Goal: Task Accomplishment & Management: Manage account settings

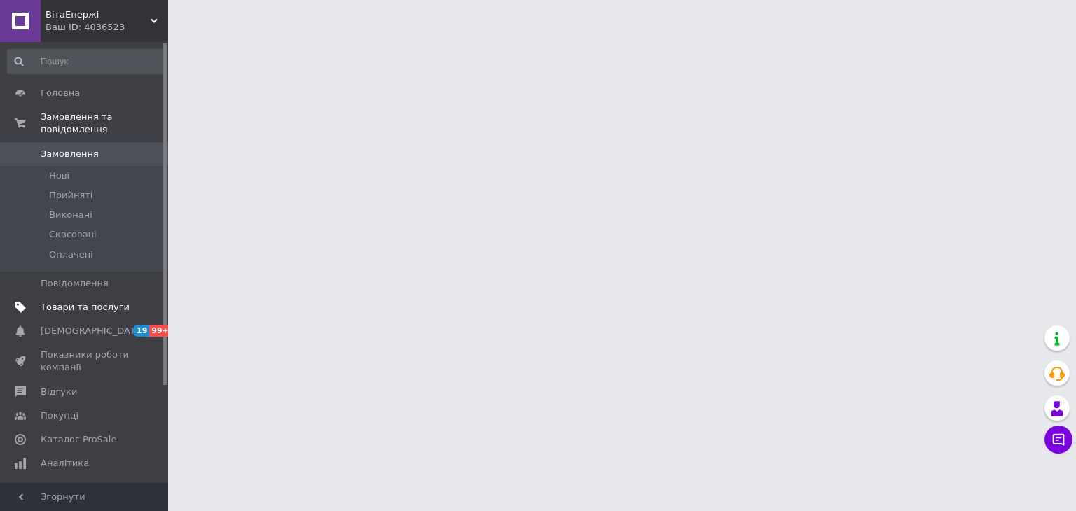
click at [115, 301] on span "Товари та послуги" at bounding box center [85, 307] width 89 height 13
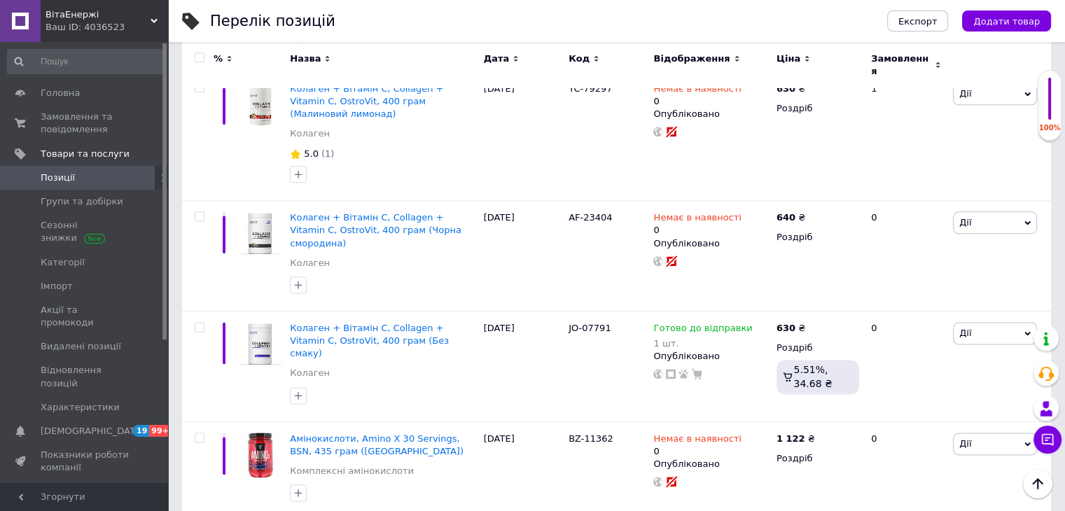
scroll to position [1804, 0]
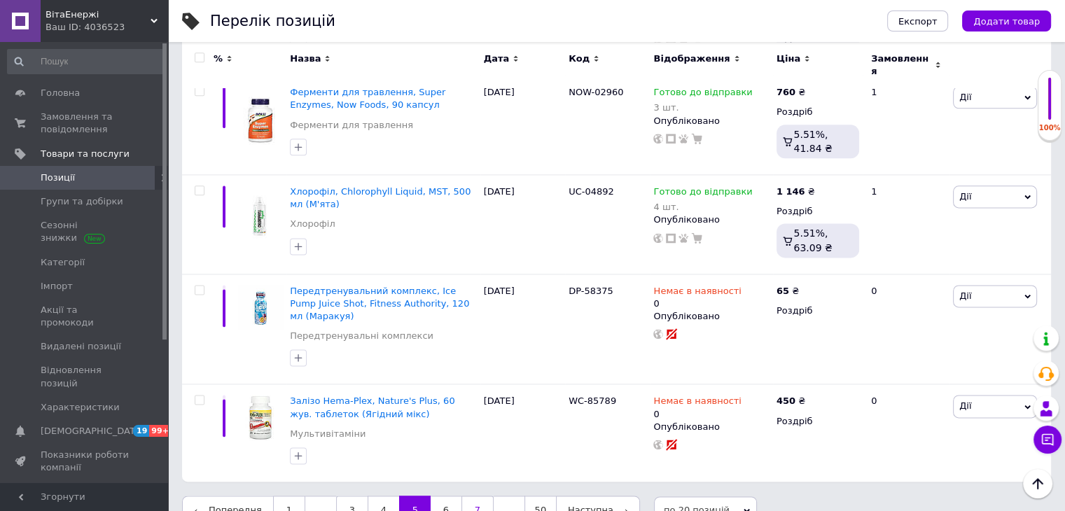
click at [471, 496] on link "7" at bounding box center [478, 510] width 32 height 29
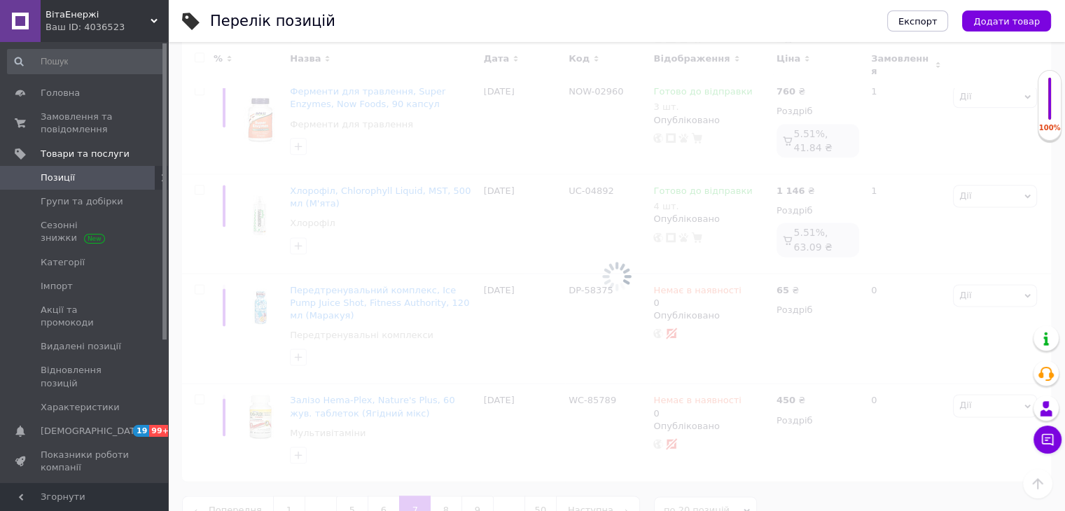
scroll to position [1804, 0]
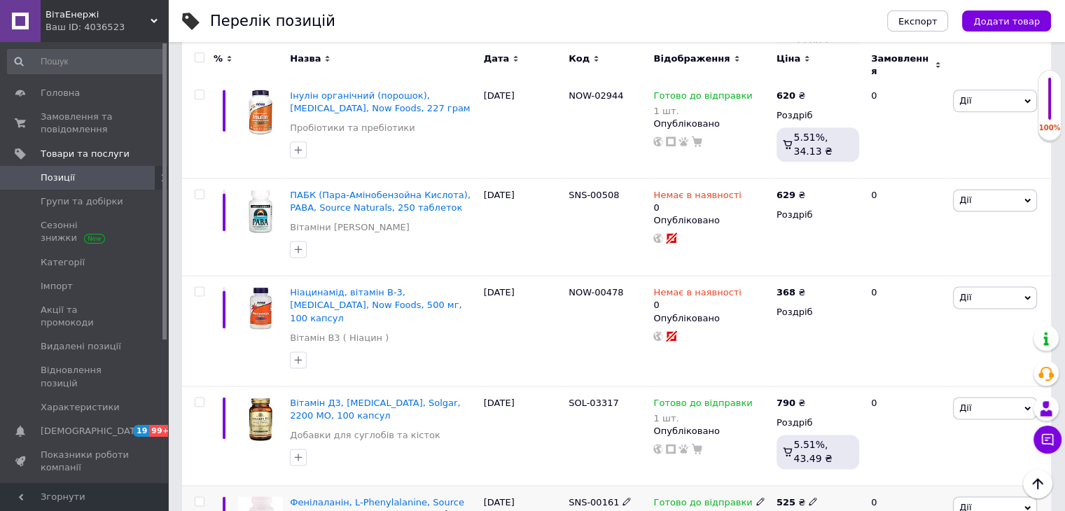
scroll to position [1866, 0]
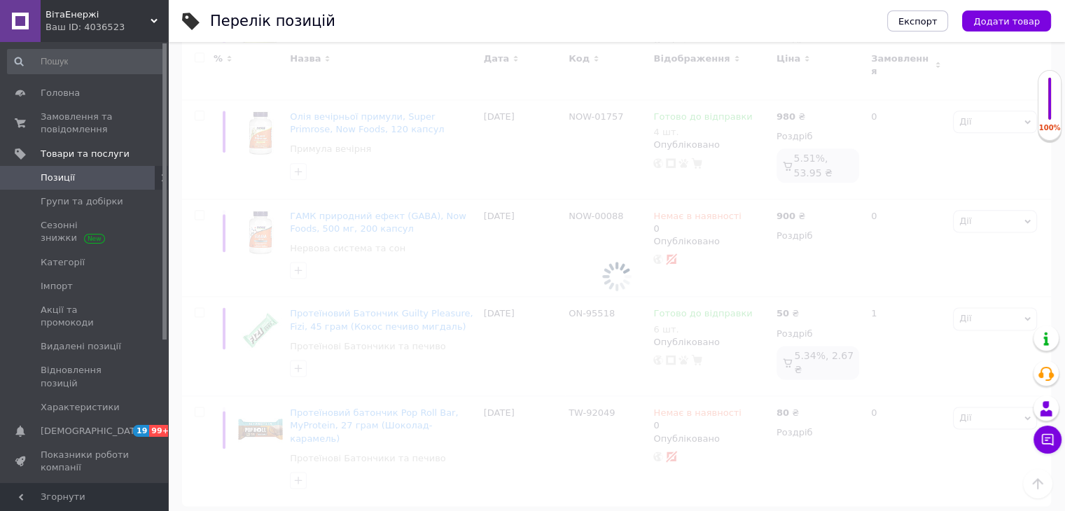
scroll to position [1782, 0]
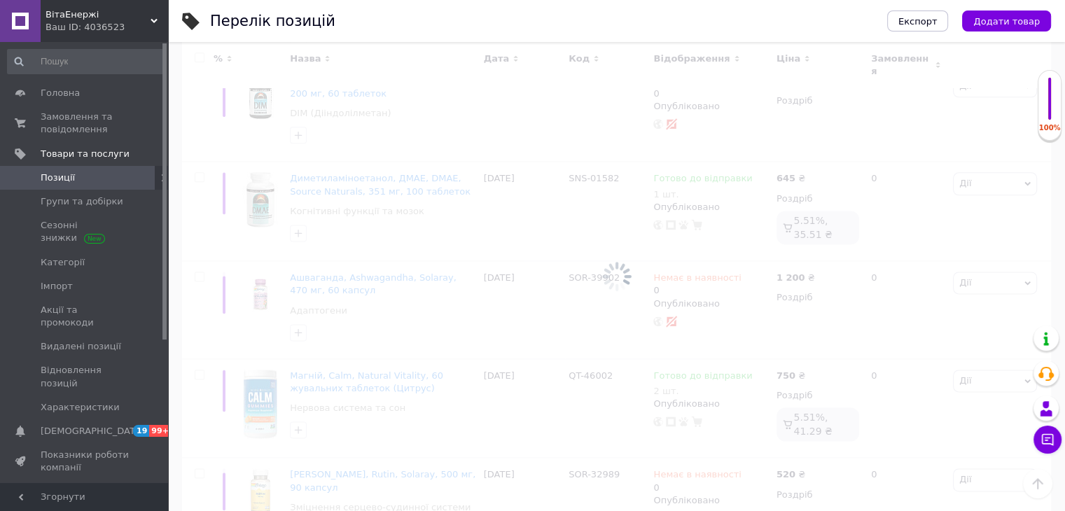
scroll to position [1790, 0]
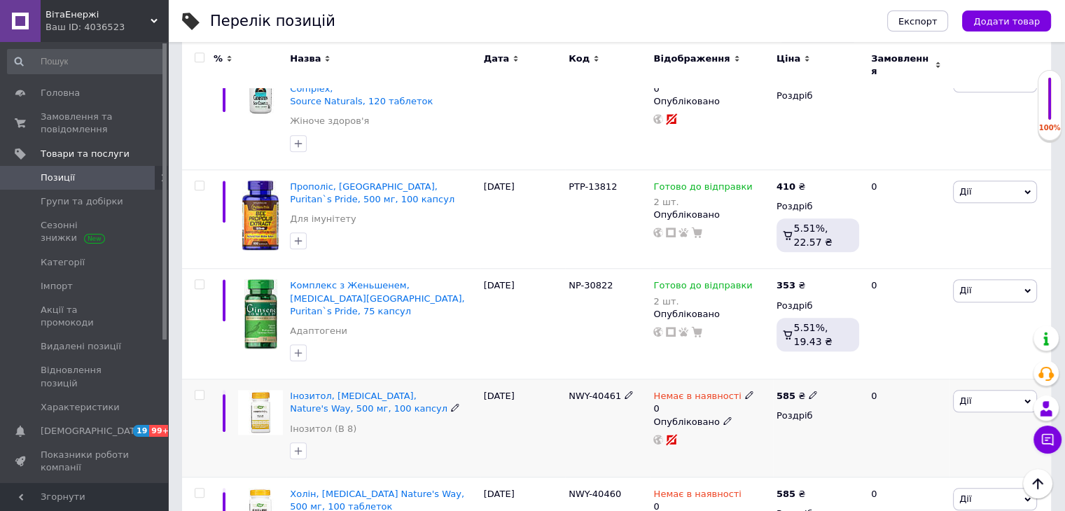
scroll to position [1428, 0]
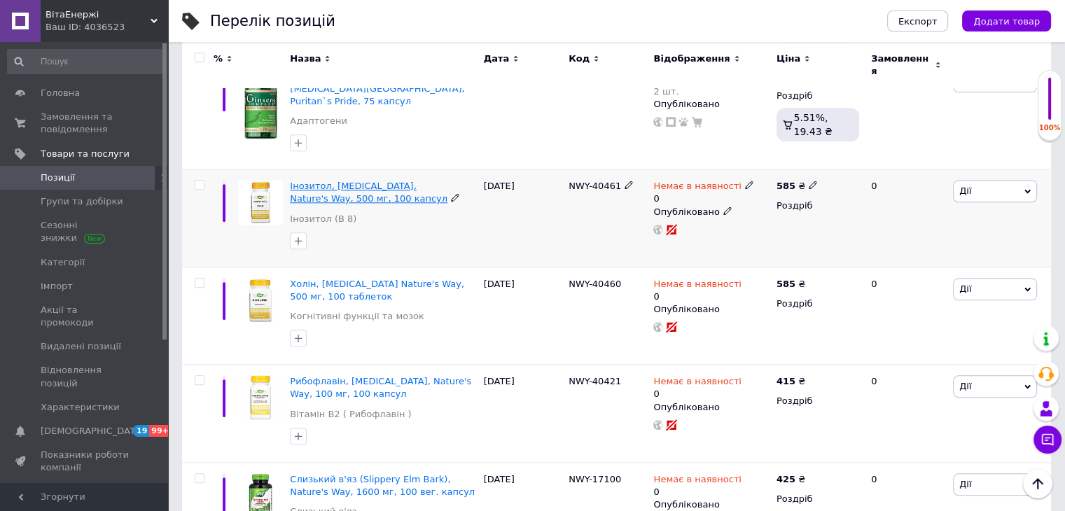
click at [317, 181] on span "Інозитол, [MEDICAL_DATA], Nature's Way, 500 мг, 100 капсул" at bounding box center [369, 192] width 158 height 23
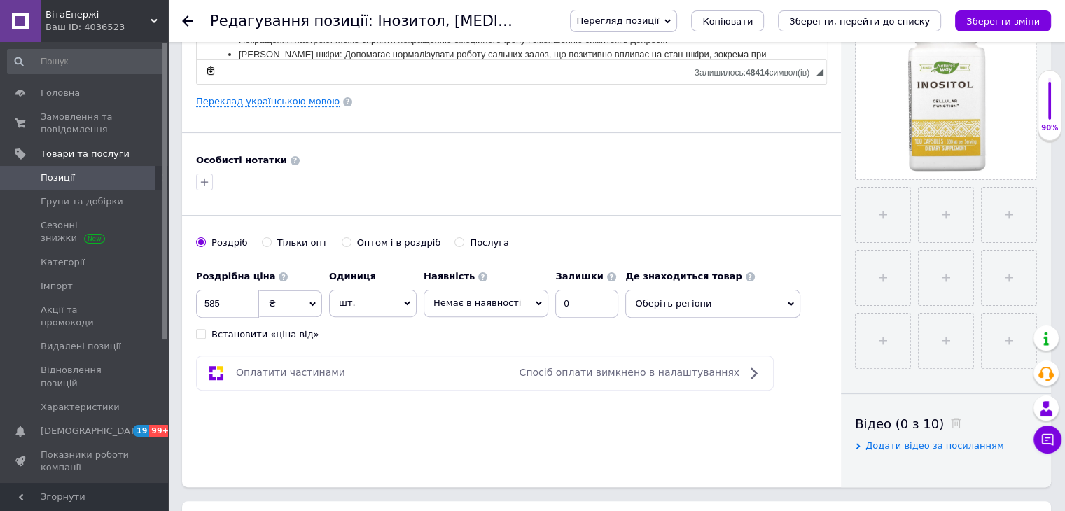
scroll to position [770, 0]
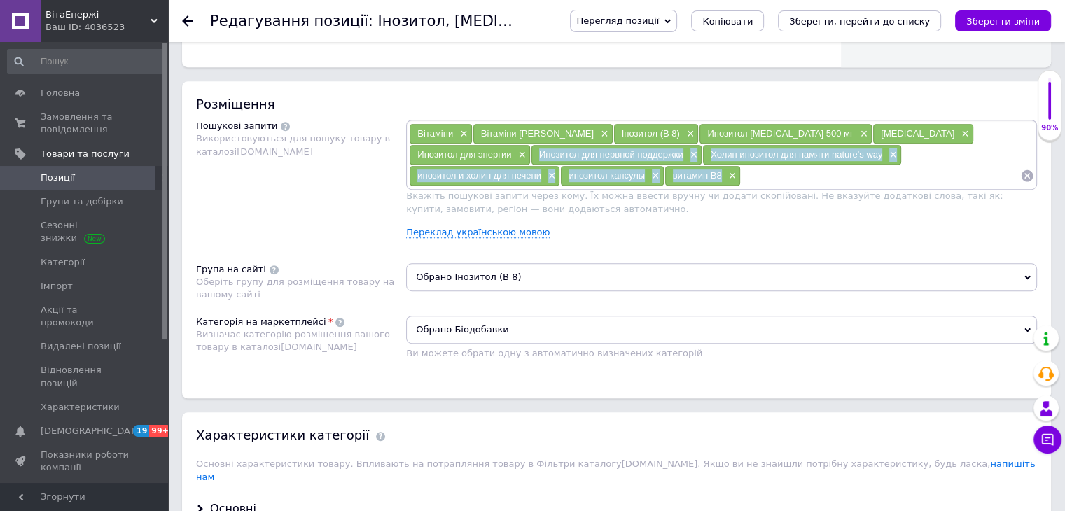
drag, startPoint x: 466, startPoint y: 169, endPoint x: 408, endPoint y: 155, distance: 60.0
click at [408, 155] on div "Вітаміни × Вітаміни В × Інозитол (B 8) × Инозитол [MEDICAL_DATA] 500 мг × [MEDI…" at bounding box center [721, 155] width 631 height 70
copy div "Инозитол для нервной поддержки × Холин инозитол для памяти nature's way × инози…"
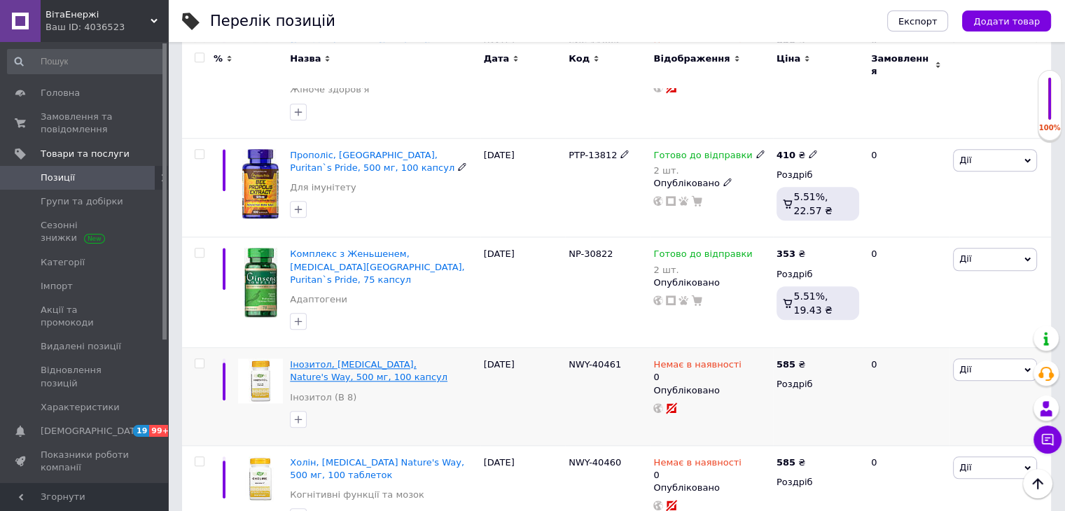
scroll to position [1331, 0]
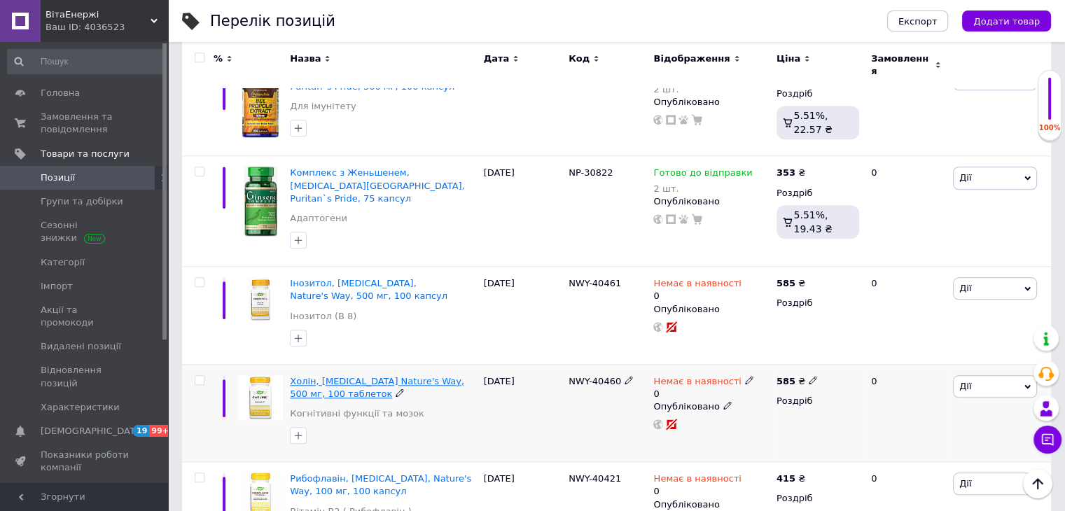
click at [330, 376] on span "Холін, [MEDICAL_DATA] Nature's Way, 500 мг, 100 таблеток" at bounding box center [377, 387] width 174 height 23
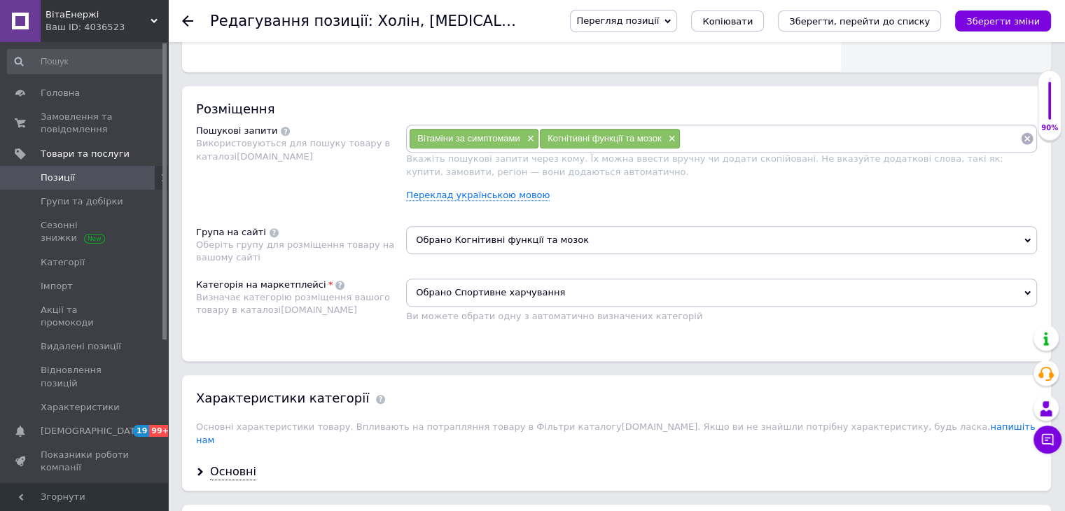
scroll to position [630, 0]
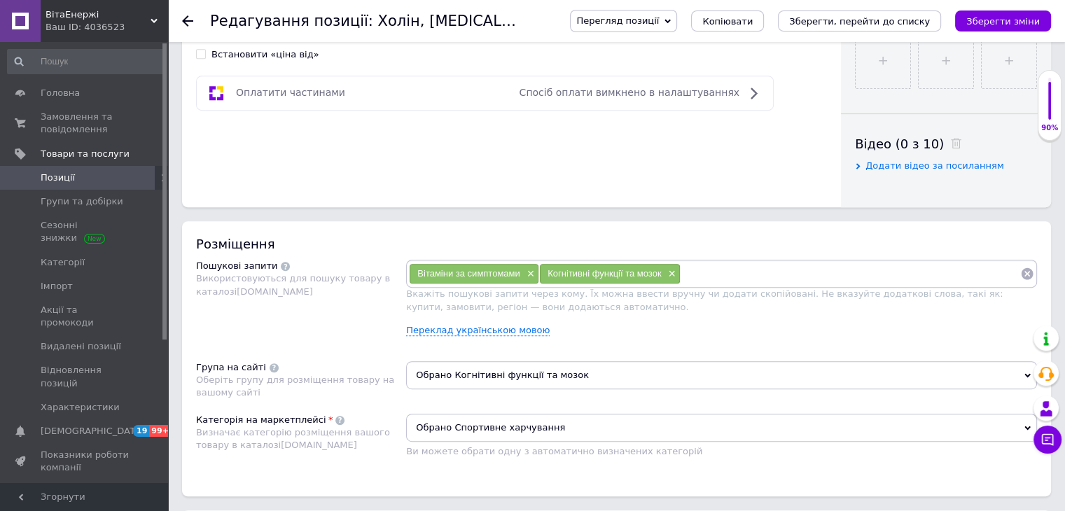
click at [716, 270] on input at bounding box center [851, 273] width 340 height 21
paste input "Инозитол для нервной поддержки× Холин инозитол для памяти nature's way× инозито…"
click at [745, 272] on input "Инозитол для нервной поддержки× Холин инозитол для памяти nature's way× инозито…" at bounding box center [851, 273] width 340 height 21
type input "Инозитол для нервной поддержки× Холин инозитол для памяти nature's way инозитол…"
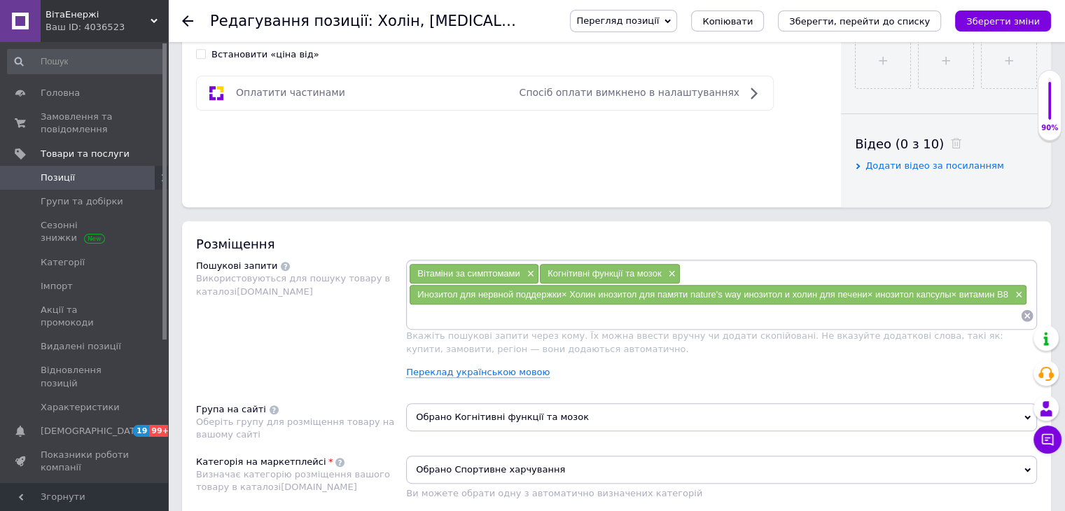
scroll to position [0, 0]
click at [564, 292] on span "Инозитол для нервной поддержки× Холин инозитол для памяти nature's way инозитол…" at bounding box center [712, 294] width 590 height 11
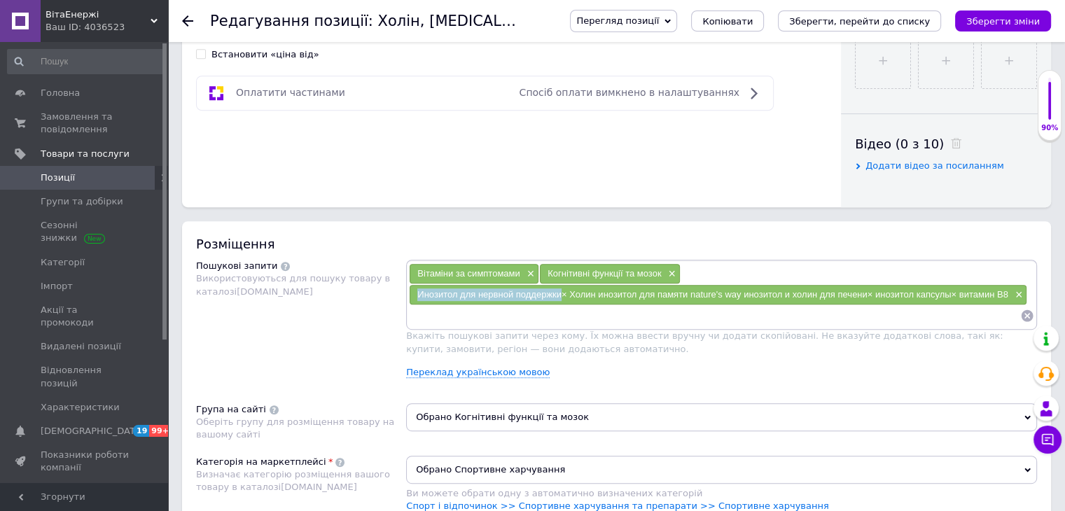
drag, startPoint x: 560, startPoint y: 293, endPoint x: 417, endPoint y: 296, distance: 142.2
click at [417, 296] on span "Инозитол для нервной поддержки× Холин инозитол для памяти nature's way инозитол…" at bounding box center [712, 294] width 590 height 11
copy span "Инозитол для нервной поддержки"
click at [729, 268] on div "Вітаміни за симптомами × Когнітивні функції та мозок × Инозитол для нервной под…" at bounding box center [721, 294] width 625 height 63
click at [518, 316] on input at bounding box center [714, 315] width 611 height 21
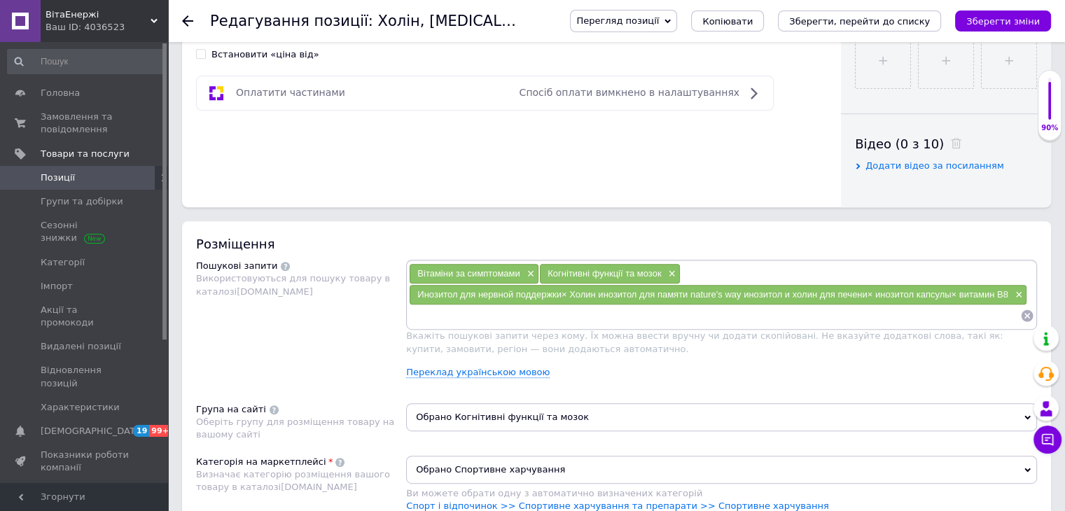
paste input "Инозитол для нервной поддержки"
type input "Инозитол для нервной поддержки"
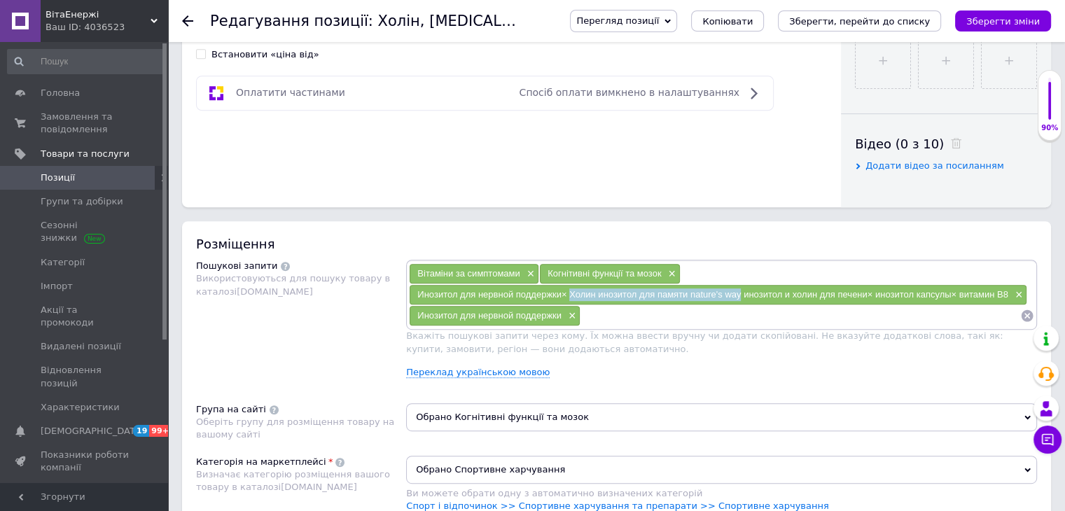
drag, startPoint x: 569, startPoint y: 294, endPoint x: 740, endPoint y: 301, distance: 171.0
click at [740, 301] on div "Инозитол для нервной поддержки× Холин инозитол для памяти nature's way инозитол…" at bounding box center [718, 295] width 617 height 20
copy span "Холин инозитол для памяти nature's way"
click at [614, 320] on input at bounding box center [801, 315] width 440 height 21
paste input "Холин инозитол для памяти nature's way"
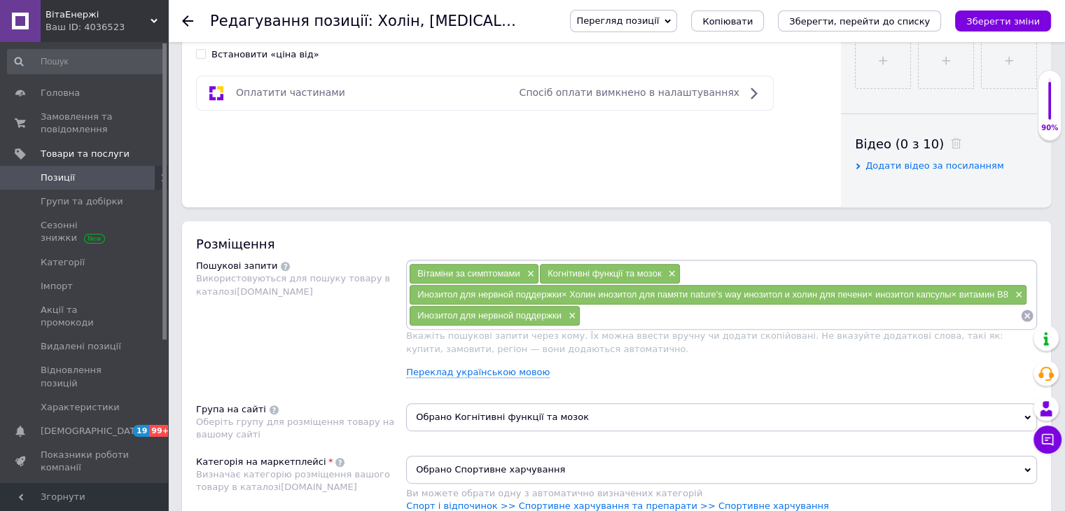
type input "Холин инозитол для памяти nature's way"
paste input "Холин инозитол для памяти nature's way"
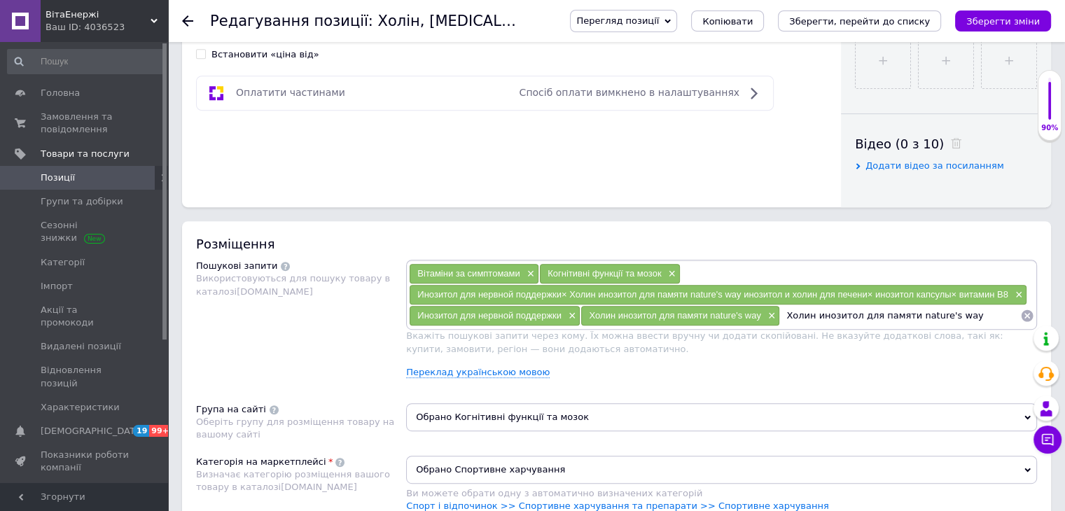
drag, startPoint x: 958, startPoint y: 313, endPoint x: 905, endPoint y: 310, distance: 53.3
click at [905, 310] on input "Холин инозитол для памяти nature's way" at bounding box center [900, 315] width 240 height 21
type input "Холин инозитол для памяти"
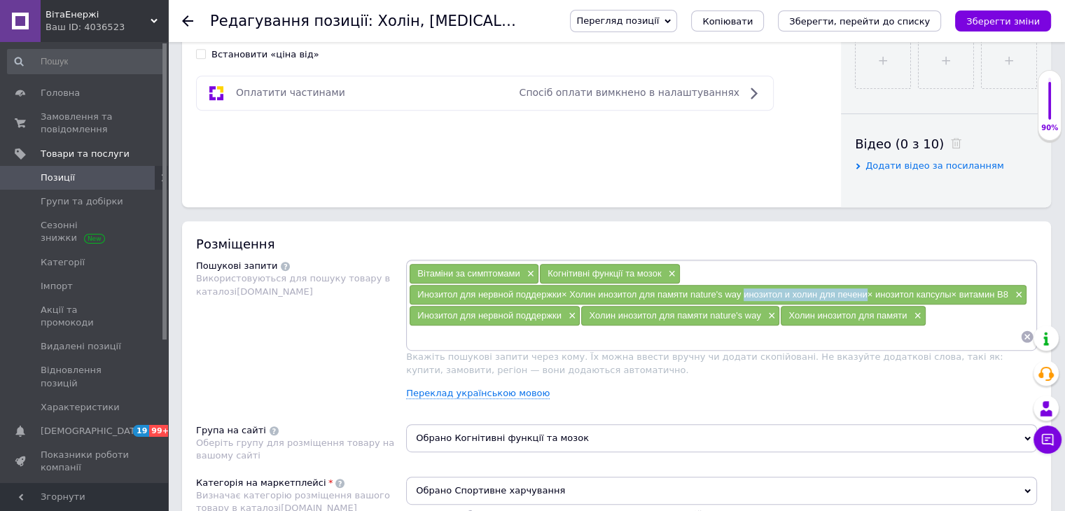
drag, startPoint x: 742, startPoint y: 293, endPoint x: 866, endPoint y: 293, distance: 123.3
click at [866, 293] on span "Инозитол для нервной поддержки× Холин инозитол для памяти nature's way инозитол…" at bounding box center [712, 294] width 590 height 11
copy span "инозитол и холин для печени"
click at [514, 339] on input at bounding box center [714, 336] width 611 height 21
paste input "инозитол и холин для печени"
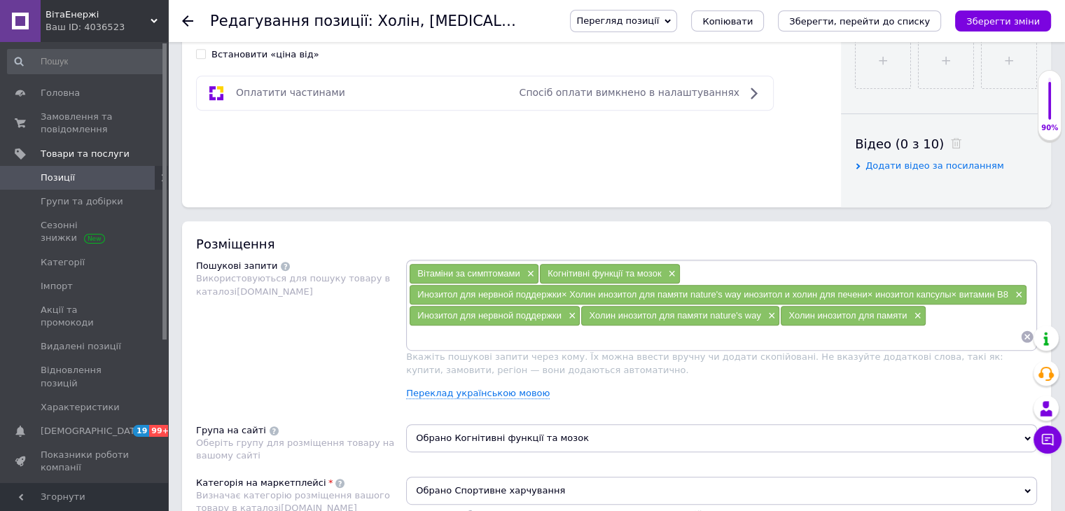
type input "инозитол и холин для печени"
drag, startPoint x: 876, startPoint y: 293, endPoint x: 950, endPoint y: 296, distance: 73.6
click at [950, 296] on span "Инозитол для нервной поддержки× Холин инозитол для памяти nature's way инозитол…" at bounding box center [712, 294] width 590 height 11
copy span "инозитол капсулы"
click at [614, 345] on input at bounding box center [790, 336] width 460 height 21
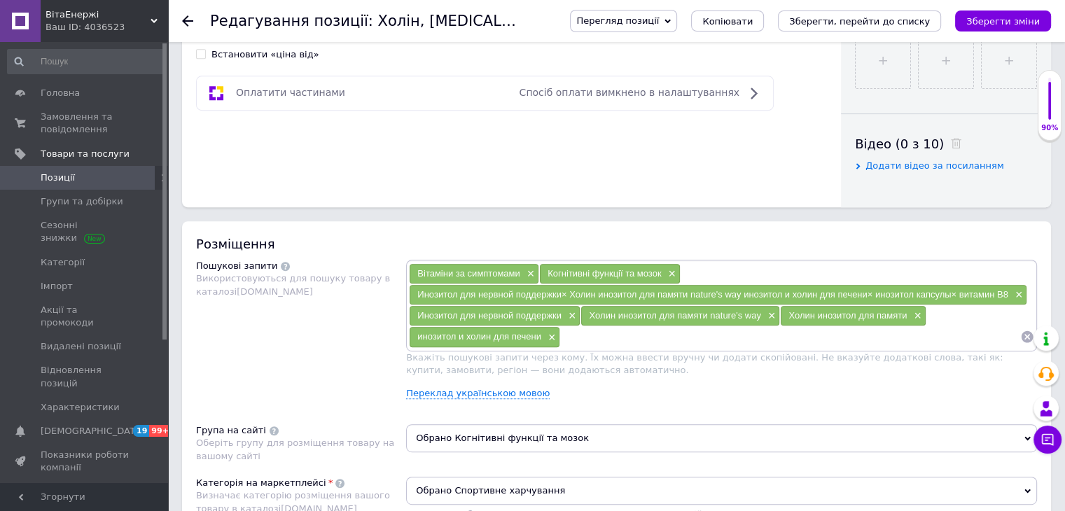
paste input "инозитол капсулы"
type input "инозитол капсулы"
drag, startPoint x: 959, startPoint y: 293, endPoint x: 1007, endPoint y: 294, distance: 48.3
click at [1007, 294] on span "Инозитол для нервной поддержки× Холин инозитол для памяти nature's way инозитол…" at bounding box center [712, 294] width 590 height 11
copy span "витамин В8"
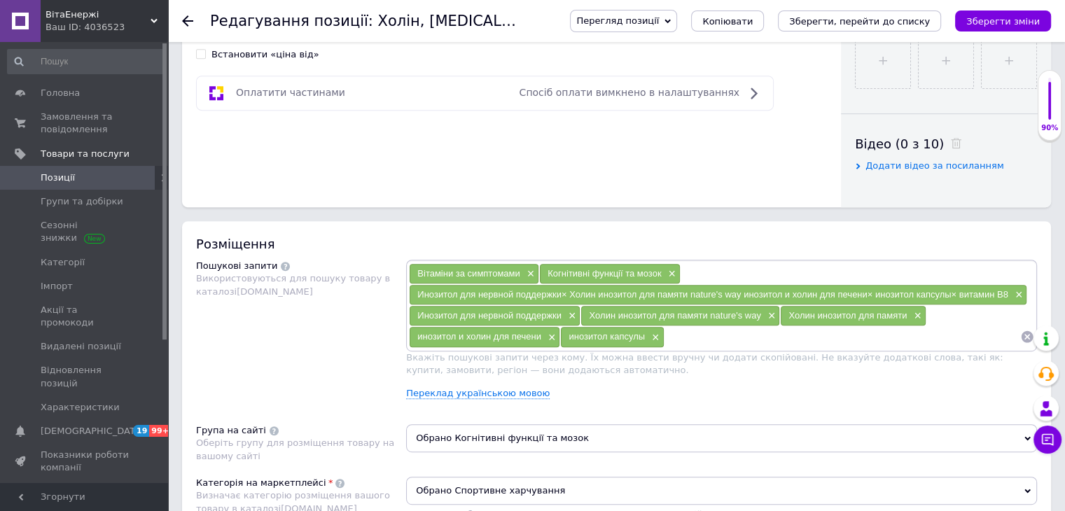
click at [689, 340] on input at bounding box center [843, 336] width 356 height 21
paste input "витамин В8"
type input "витамин В8"
click at [1017, 292] on span "×" at bounding box center [1017, 295] width 11 height 12
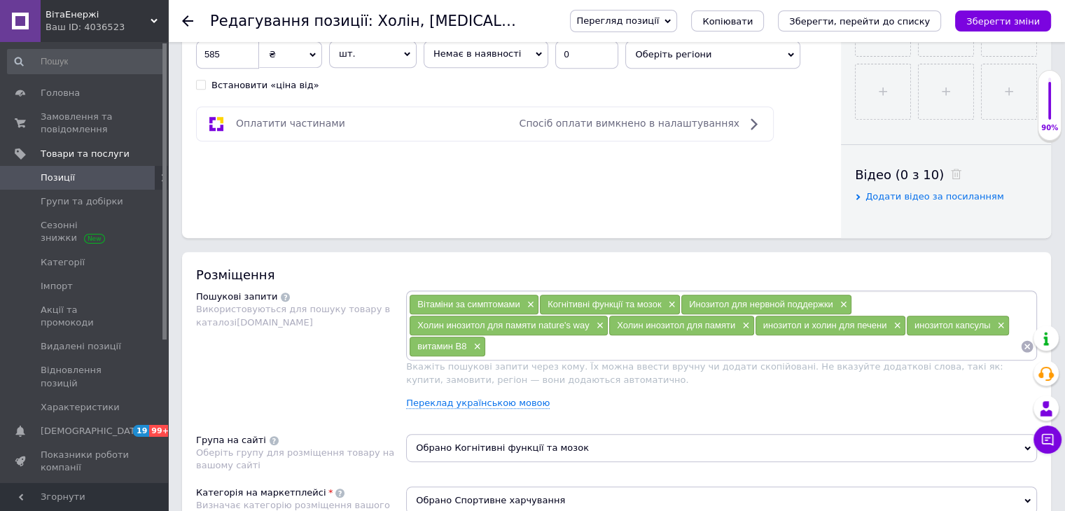
scroll to position [630, 0]
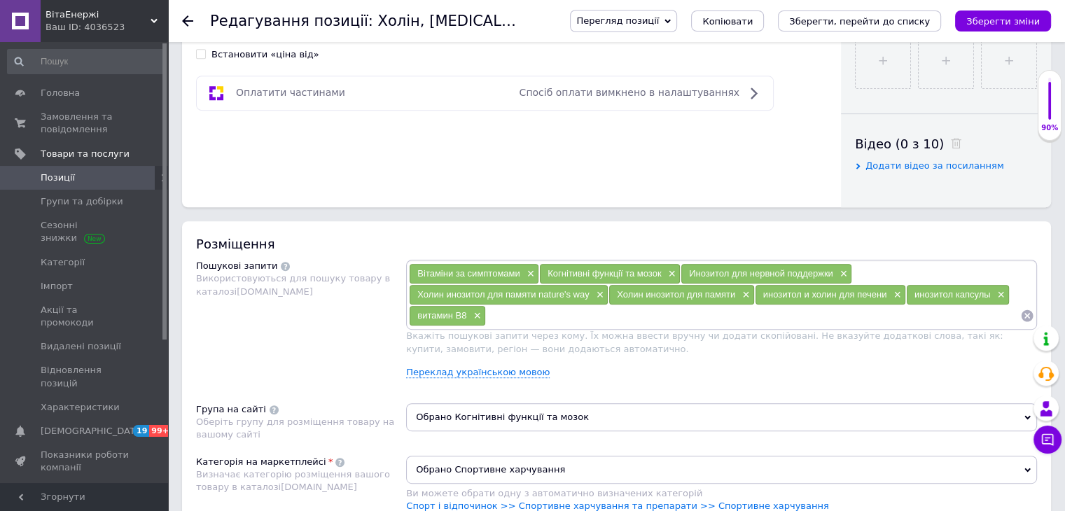
click at [529, 312] on input at bounding box center [753, 315] width 534 height 21
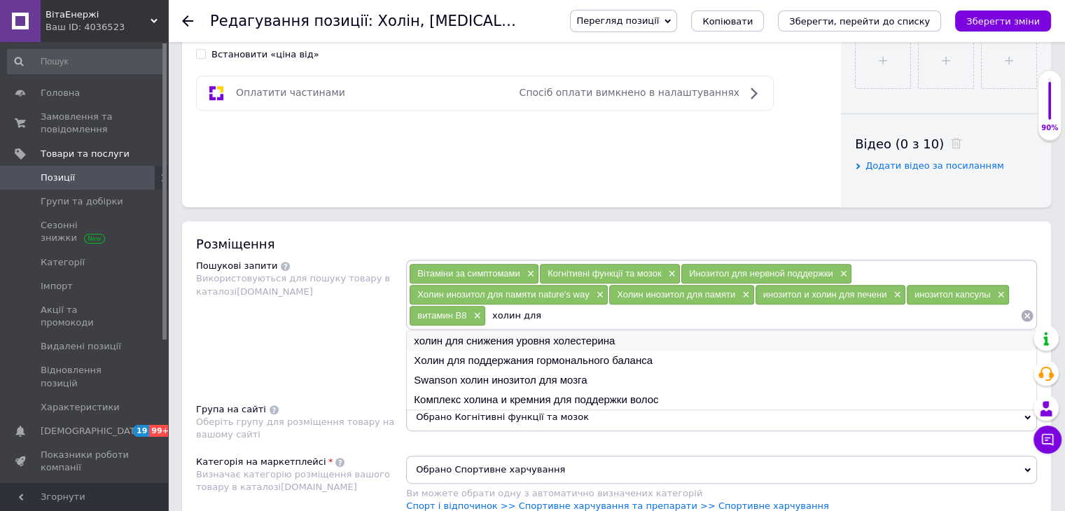
type input "холин для"
click at [492, 342] on li "холин для снижения уровня холестерина" at bounding box center [722, 341] width 630 height 20
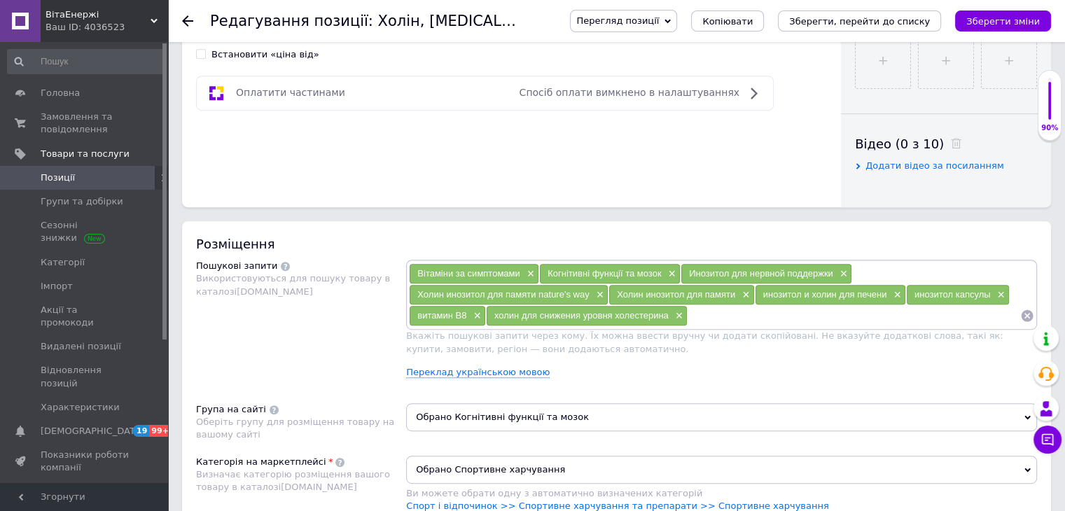
click at [728, 323] on input at bounding box center [854, 315] width 333 height 21
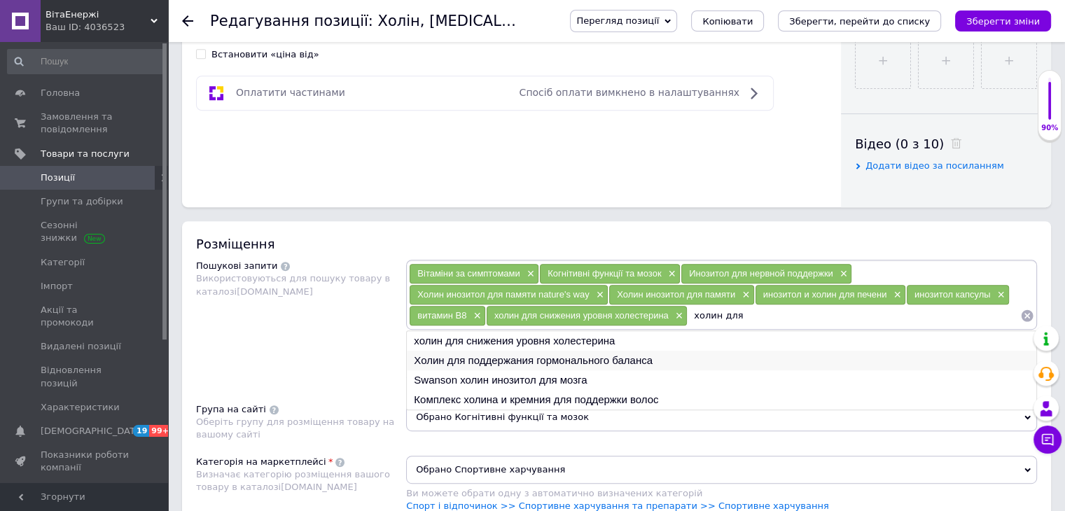
type input "холин для"
click at [600, 356] on li "Холин для поддержания гормонального баланса" at bounding box center [722, 361] width 630 height 20
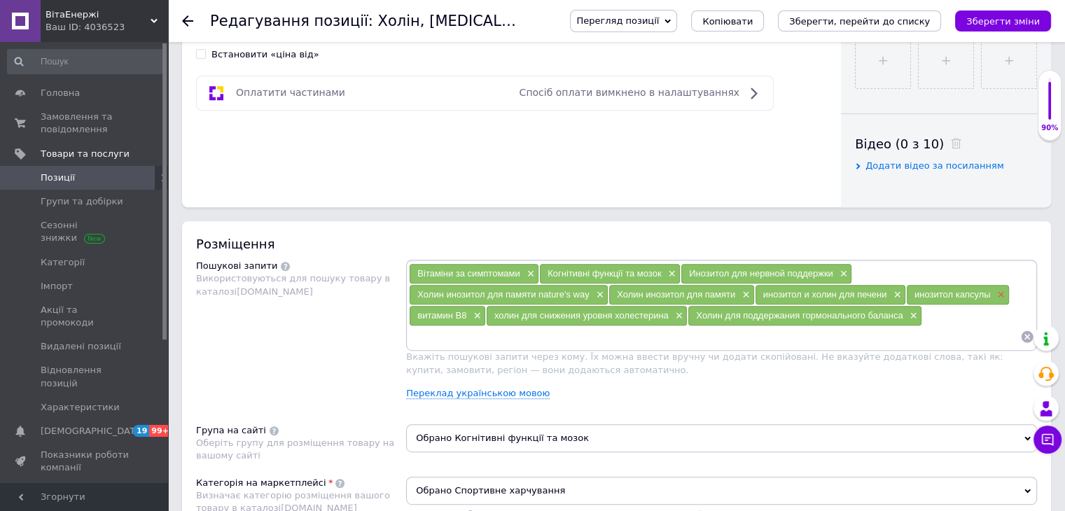
click at [1000, 290] on span "×" at bounding box center [999, 295] width 11 height 12
click at [974, 296] on span "×" at bounding box center [972, 295] width 11 height 12
click at [845, 270] on span "×" at bounding box center [842, 274] width 11 height 12
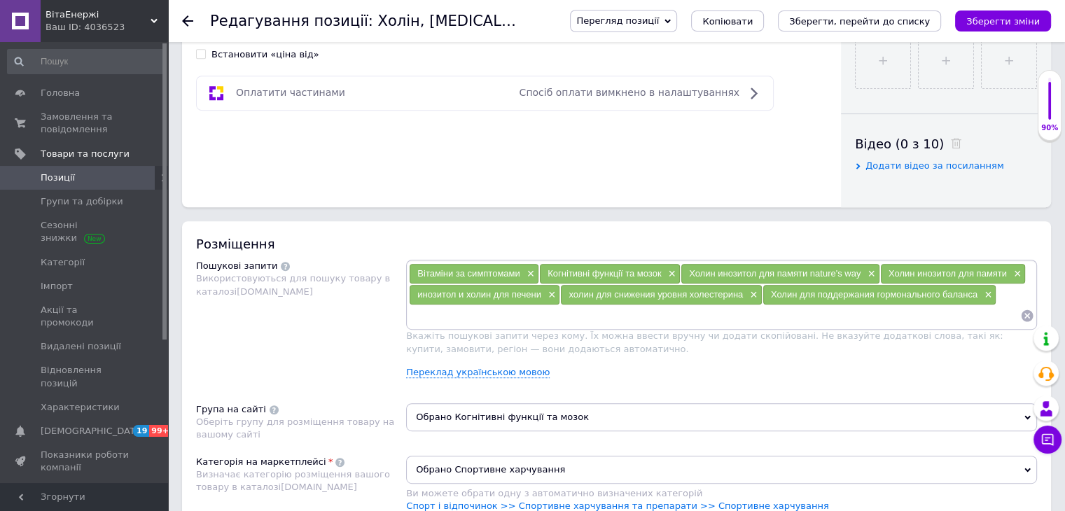
click at [454, 316] on input at bounding box center [714, 315] width 611 height 21
drag, startPoint x: 450, startPoint y: 20, endPoint x: 534, endPoint y: 25, distance: 83.4
click at [534, 25] on h1 "Редагування позиції: Холін, [MEDICAL_DATA] Nature's Way, 500 мг, 100 таблеток" at bounding box center [519, 21] width 619 height 17
copy h1 "Nature's Way"
click at [466, 314] on input "холин" at bounding box center [714, 315] width 611 height 21
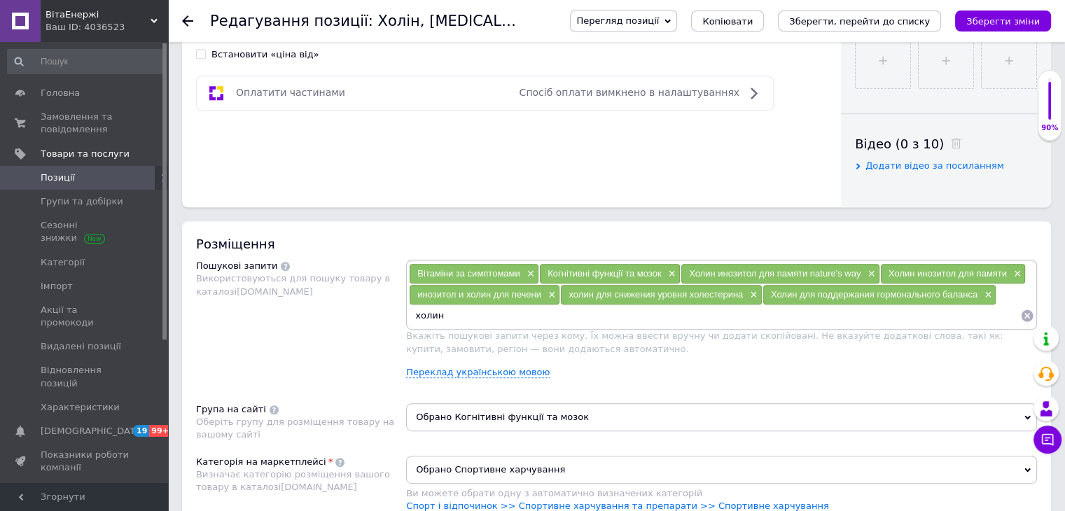
paste input "Nature's Way"
type input "холин Nature's Way"
click at [399, 20] on h1 "Редагування позиції: Холін, [MEDICAL_DATA] Nature's Way, 500 мг, 100 таблеток" at bounding box center [519, 21] width 619 height 17
copy h1 "[MEDICAL_DATA]"
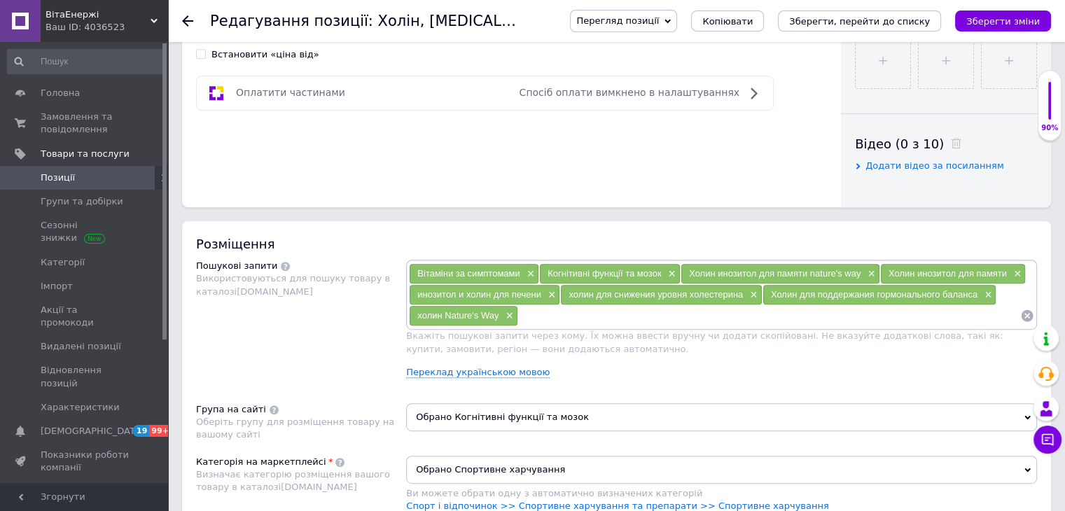
click at [552, 325] on div "Вітаміни за симптомами × Когнітивні функції та мозок × Холин инозитол для памят…" at bounding box center [721, 295] width 631 height 70
click at [546, 312] on input at bounding box center [769, 315] width 502 height 21
paste input "[MEDICAL_DATA]"
type input "[MEDICAL_DATA]"
paste input "[MEDICAL_DATA]"
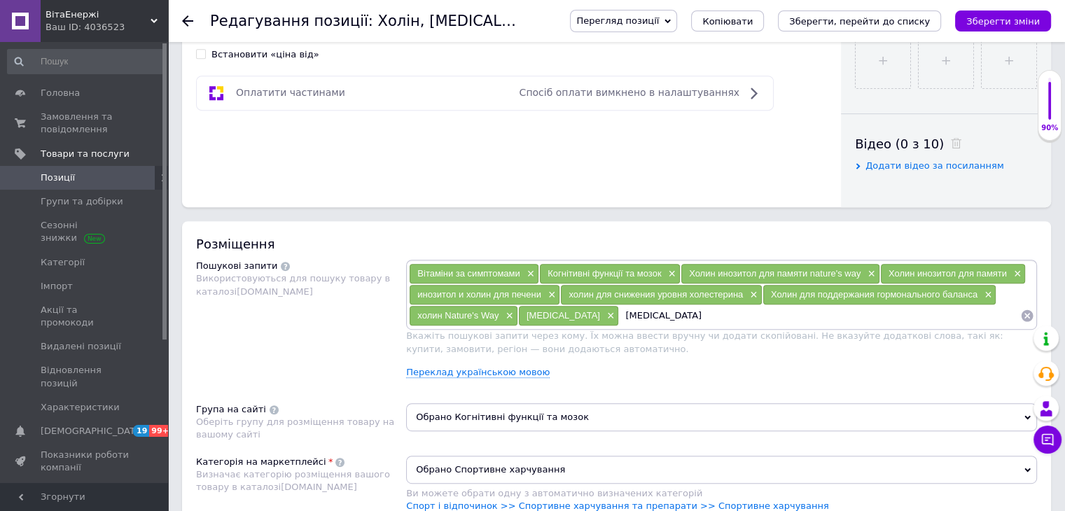
drag, startPoint x: 451, startPoint y: 22, endPoint x: 536, endPoint y: 23, distance: 85.5
click at [536, 23] on h1 "Редагування позиції: Холін, [MEDICAL_DATA] Nature's Way, 500 мг, 100 таблеток" at bounding box center [519, 21] width 619 height 17
copy h1 "Nature's Way"
click at [633, 320] on input "[MEDICAL_DATA]" at bounding box center [819, 315] width 401 height 21
paste input "Nature's Way"
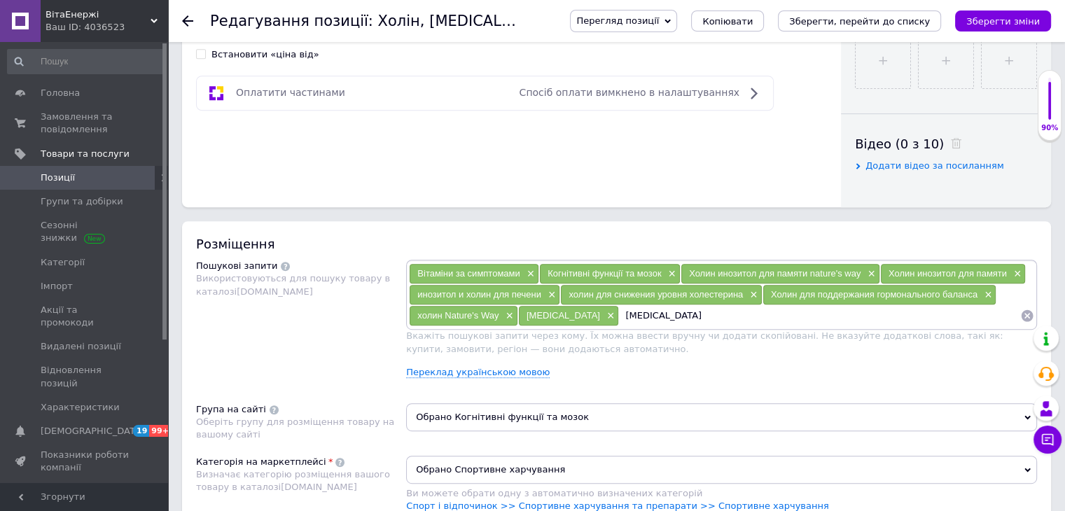
type input "[MEDICAL_DATA] Nature's Way"
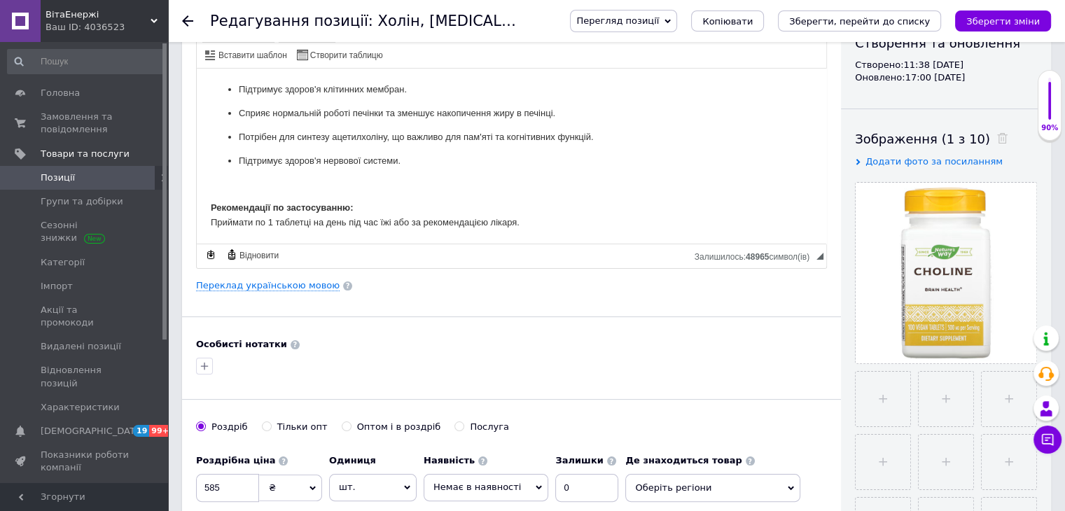
scroll to position [0, 0]
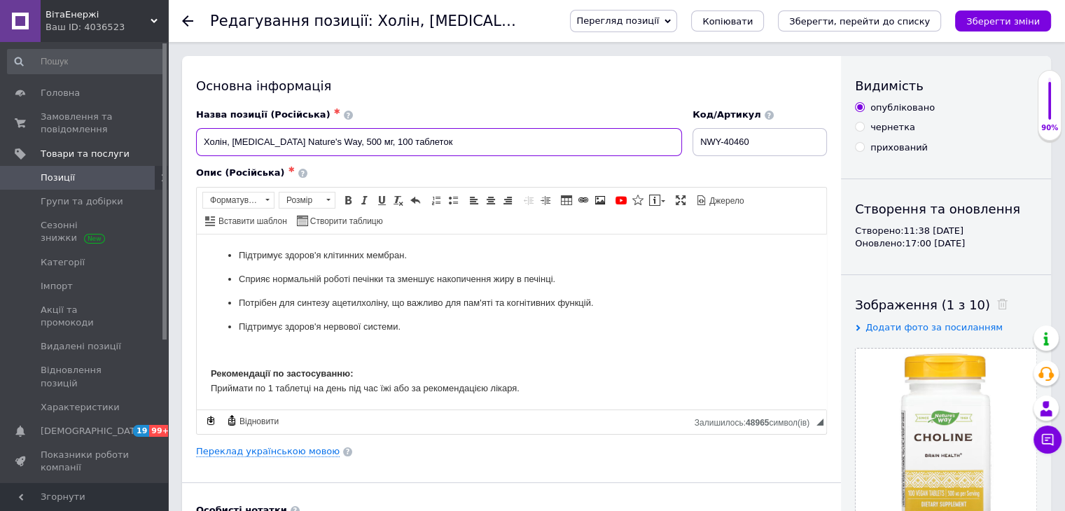
click at [262, 139] on input "Холін, [MEDICAL_DATA] Nature's Way, 500 мг, 100 таблеток" at bounding box center [439, 142] width 486 height 28
type input "Холін, [MEDICAL_DATA], Nature's Way, 500 мг, 100 таблеток"
click at [478, 110] on div "Назва позиції (Російська) ✱" at bounding box center [439, 115] width 486 height 13
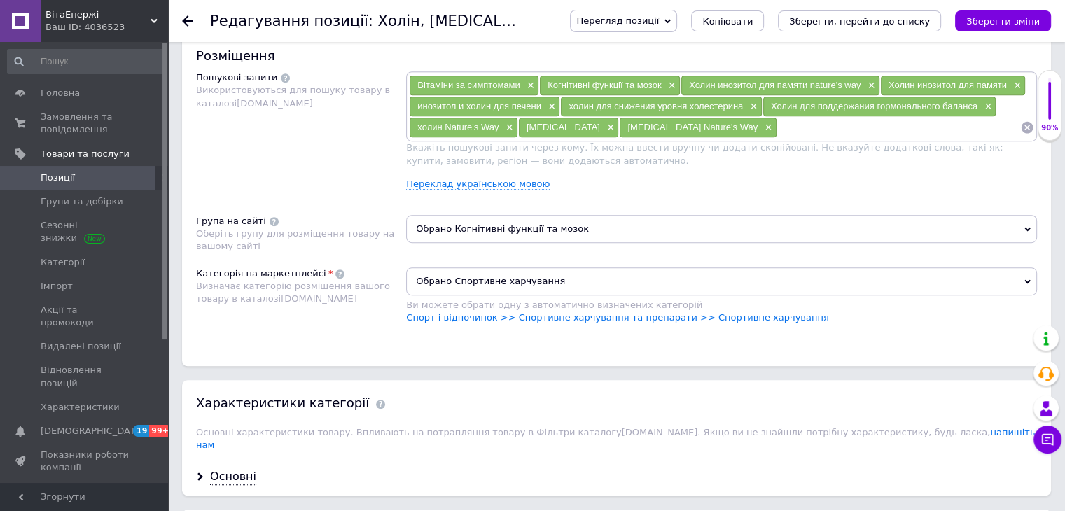
scroll to position [980, 0]
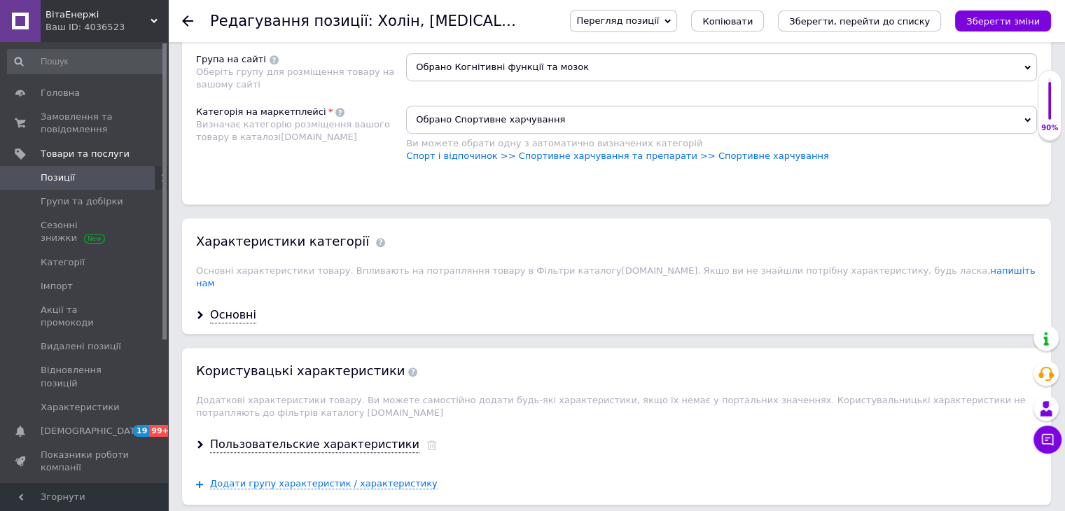
click at [463, 114] on span "Обрано Спортивне харчування" at bounding box center [721, 120] width 631 height 28
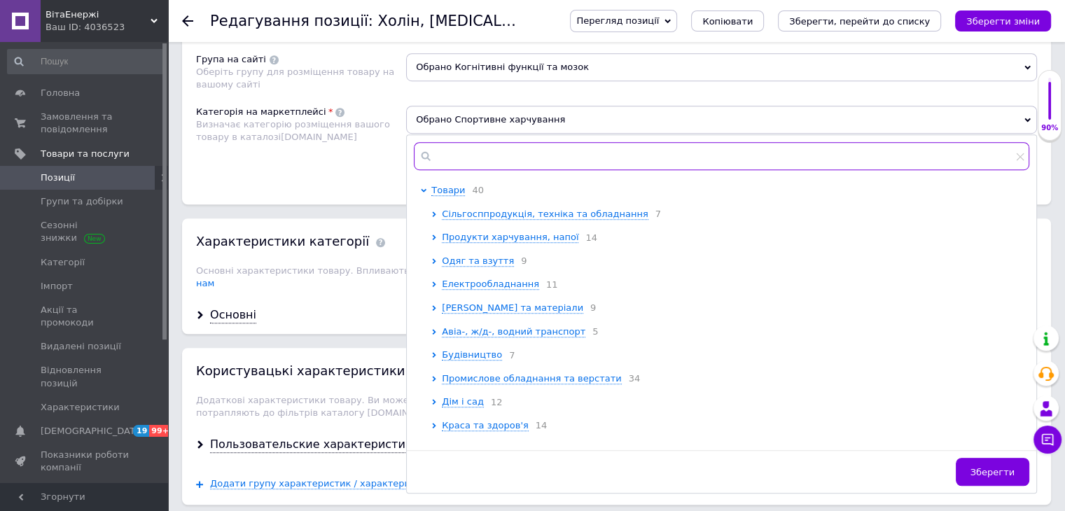
click at [452, 149] on input "text" at bounding box center [722, 156] width 616 height 28
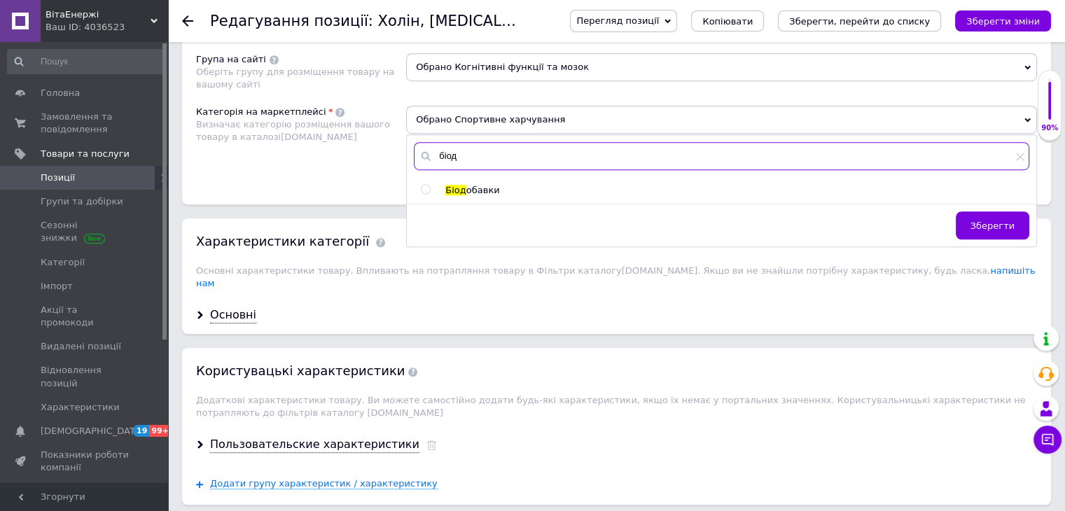
type input "біод"
click at [424, 186] on input "radio" at bounding box center [425, 189] width 9 height 9
radio input "true"
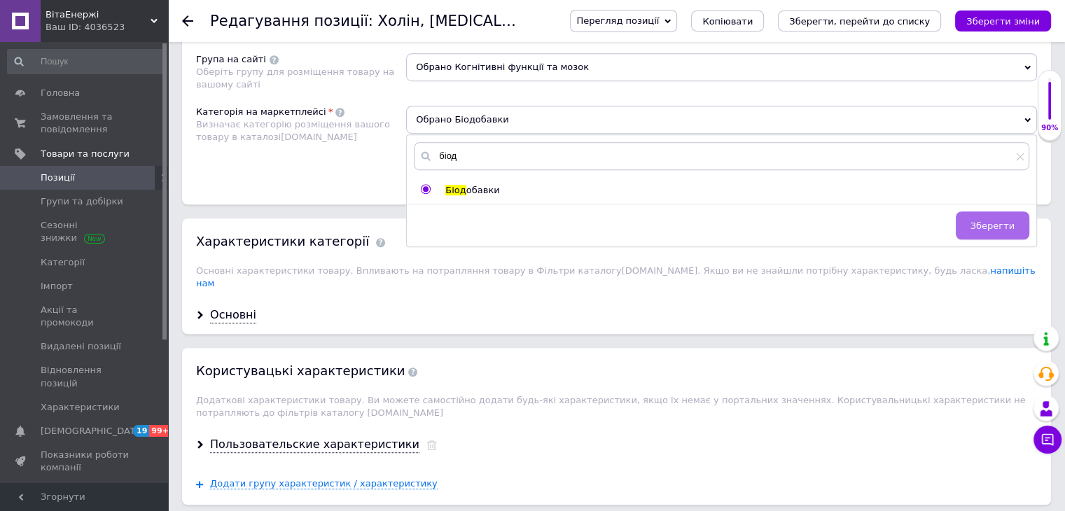
click at [1009, 223] on span "Зберегти" at bounding box center [993, 226] width 44 height 11
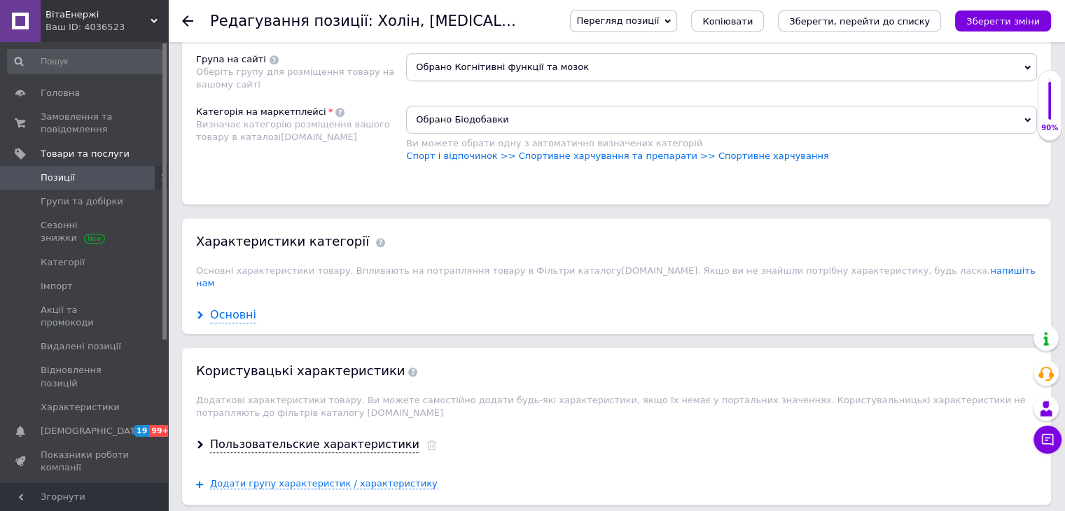
click at [221, 307] on div "Основні" at bounding box center [233, 315] width 46 height 16
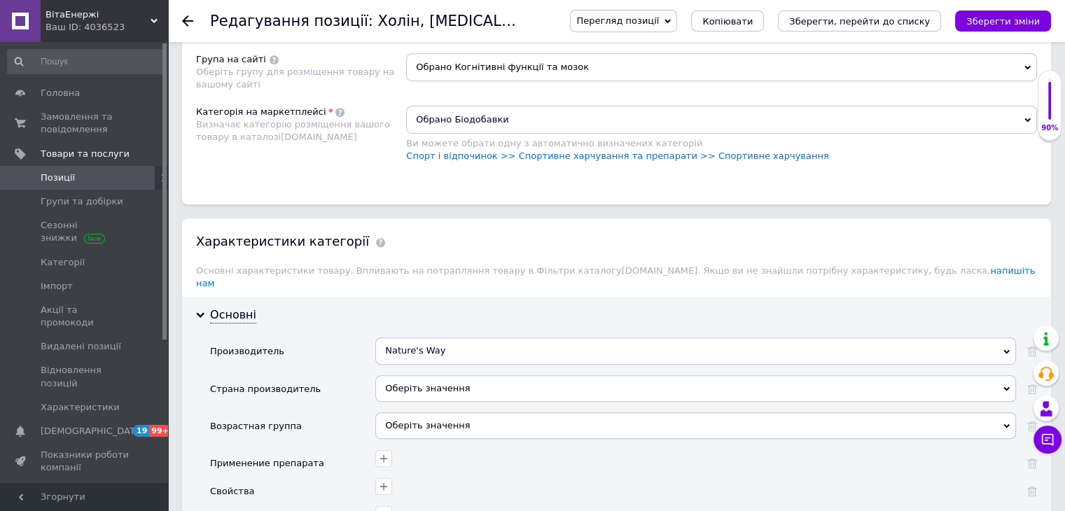
click at [438, 379] on div "Оберіть значення" at bounding box center [695, 388] width 641 height 27
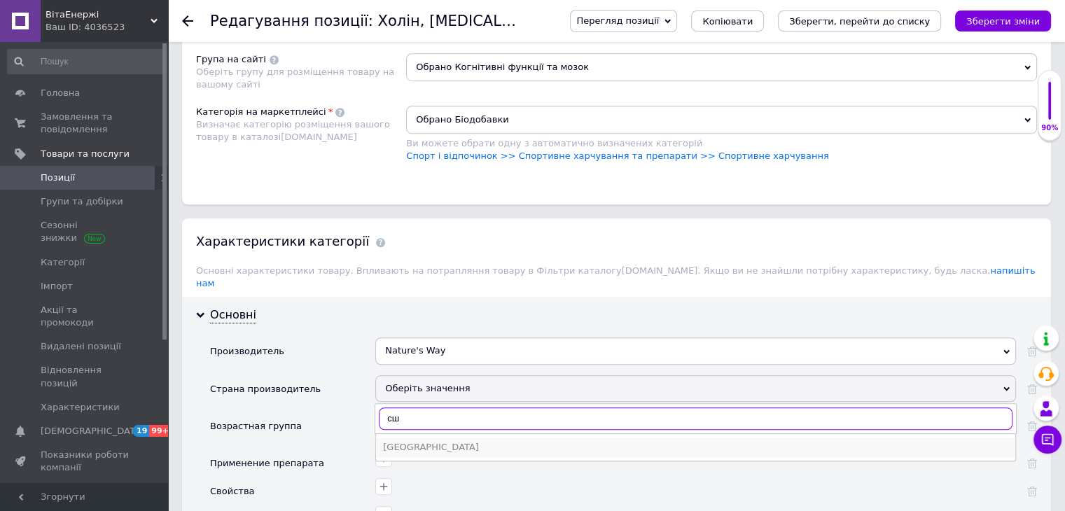
type input "сш"
click at [403, 441] on div "[GEOGRAPHIC_DATA]" at bounding box center [695, 447] width 625 height 13
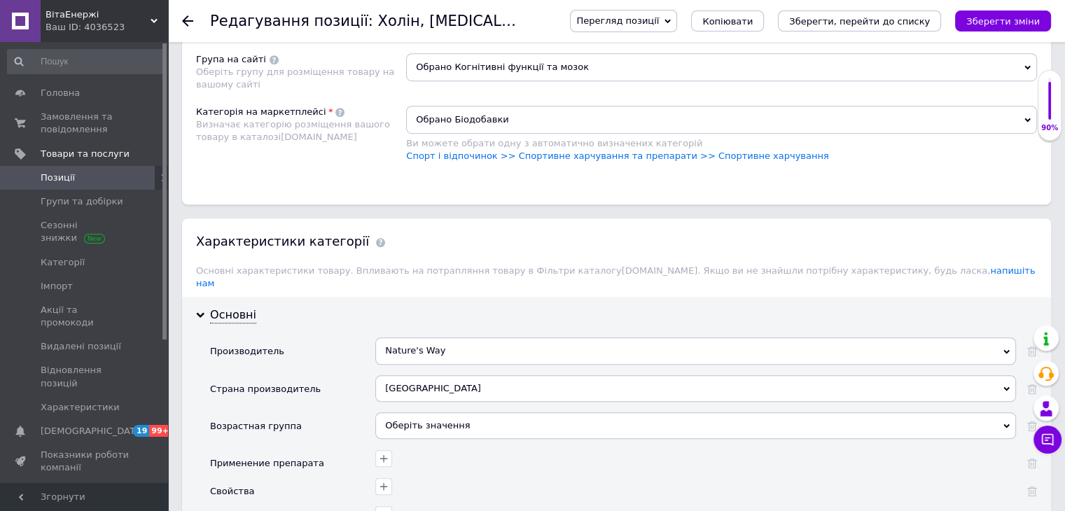
click at [429, 413] on div "Оберіть значення" at bounding box center [695, 426] width 641 height 27
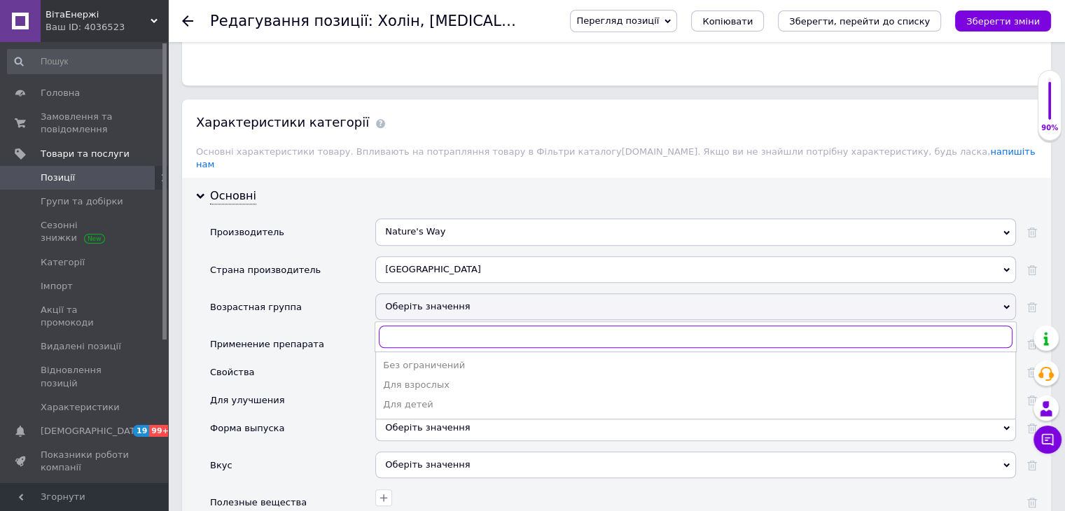
scroll to position [1121, 0]
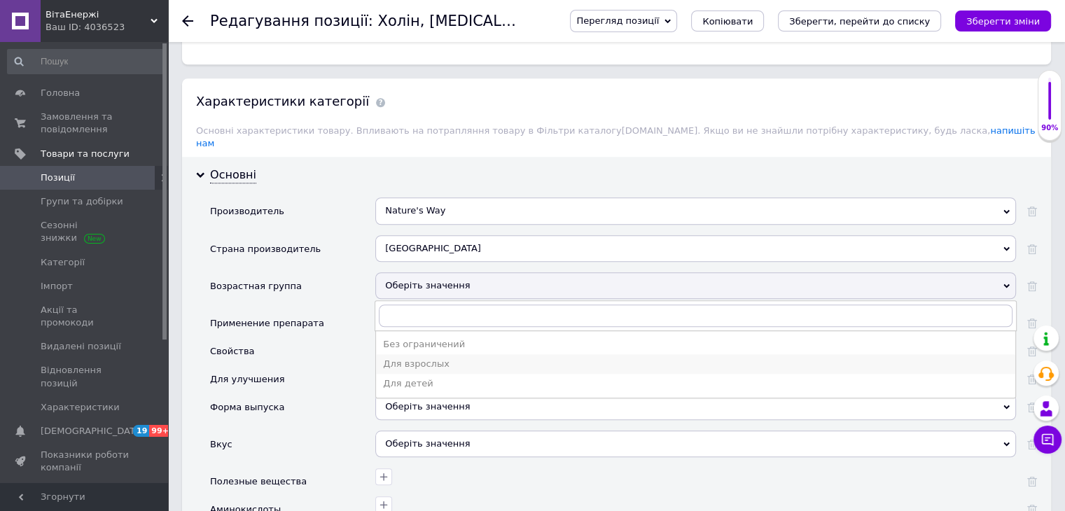
click at [421, 358] on div "Для взрослых" at bounding box center [695, 364] width 625 height 13
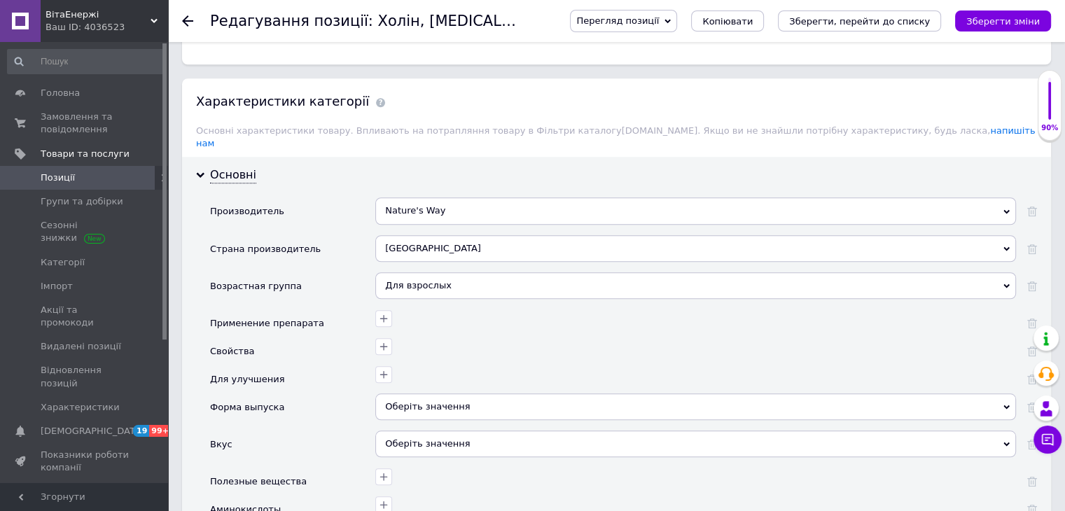
drag, startPoint x: 532, startPoint y: 337, endPoint x: 437, endPoint y: 310, distance: 98.9
click at [532, 337] on div at bounding box center [694, 345] width 644 height 20
click at [377, 310] on button "button" at bounding box center [383, 318] width 17 height 17
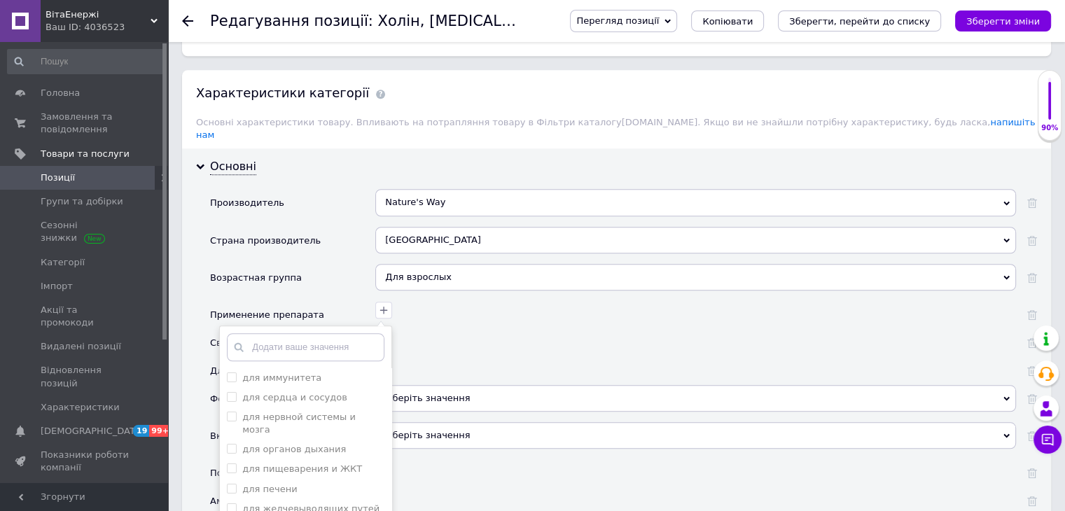
scroll to position [1261, 0]
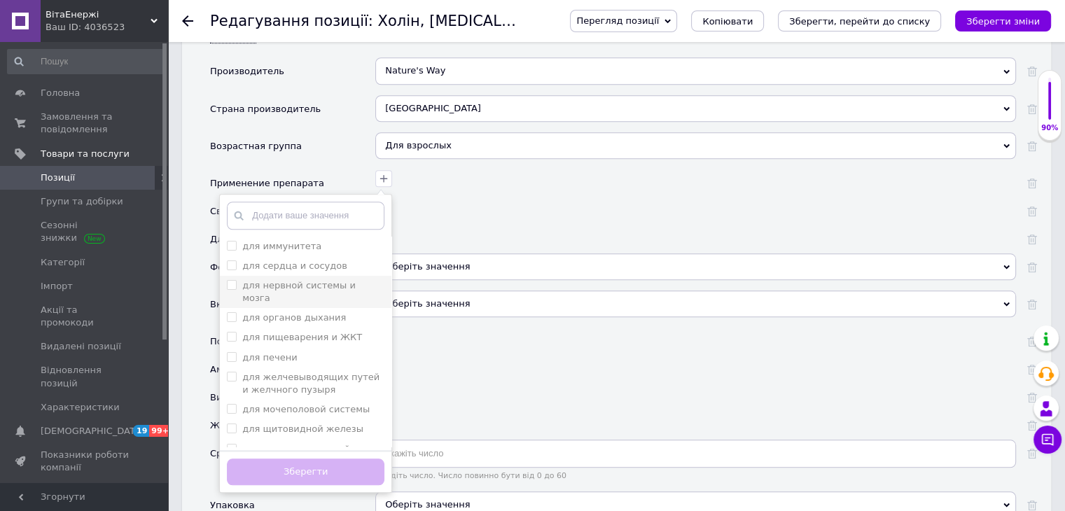
click at [300, 280] on label "для нервной системы и мозга" at bounding box center [298, 291] width 113 height 23
checkbox мозга "true"
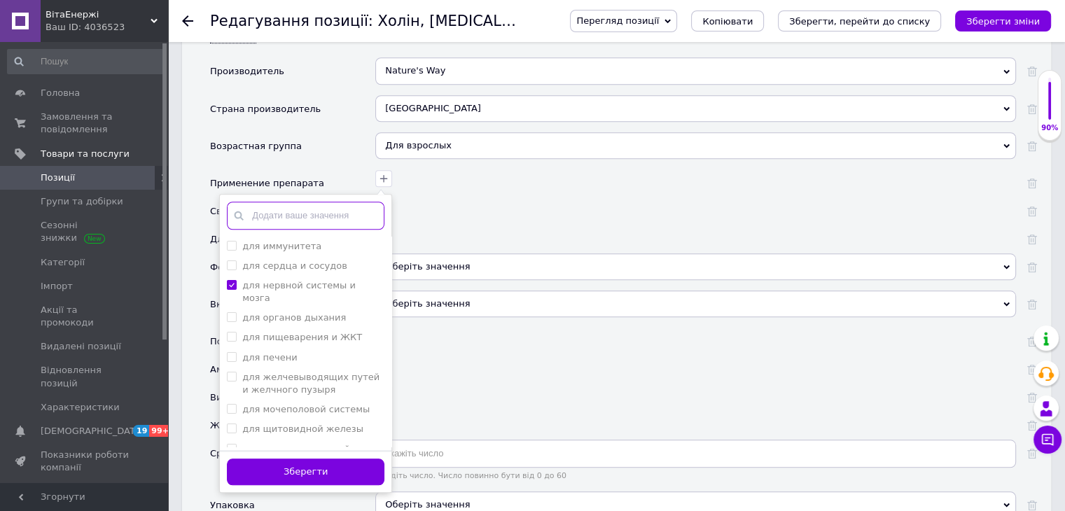
drag, startPoint x: 279, startPoint y: 200, endPoint x: 289, endPoint y: 194, distance: 11.9
click at [279, 202] on input "text" at bounding box center [306, 216] width 158 height 28
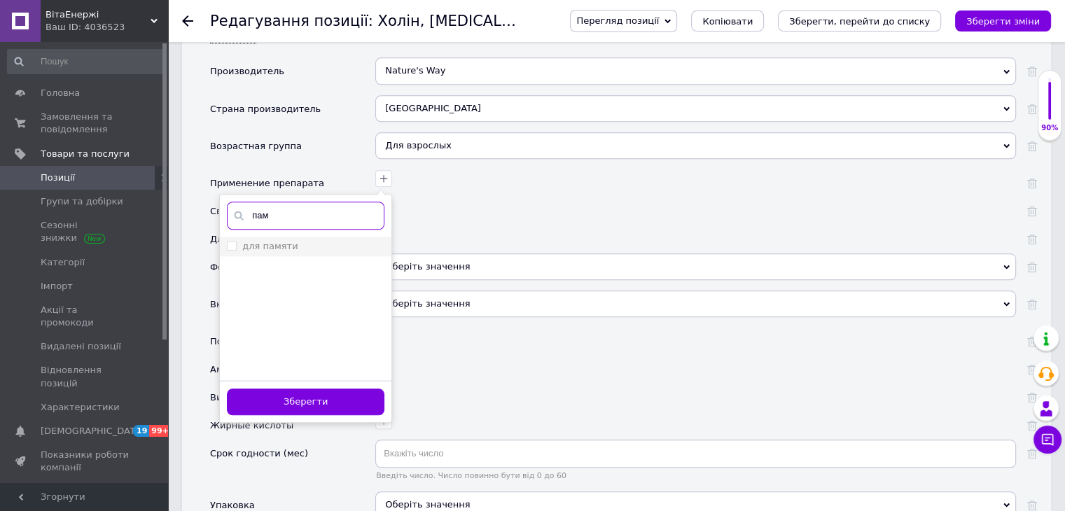
type input "пам"
click at [258, 241] on label "для памяти" at bounding box center [269, 246] width 55 height 11
checkbox памяти "true"
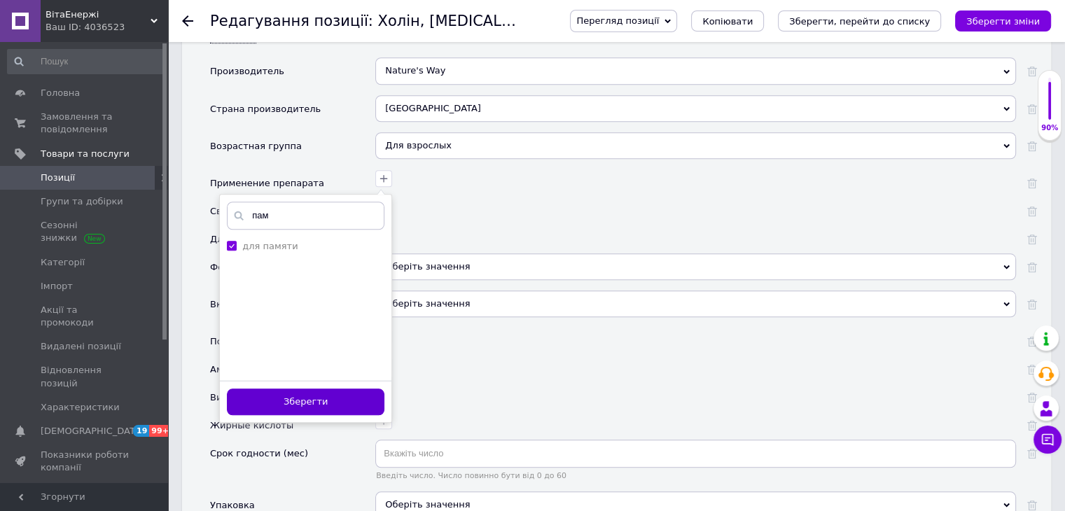
click at [265, 389] on button "Зберегти" at bounding box center [306, 402] width 158 height 27
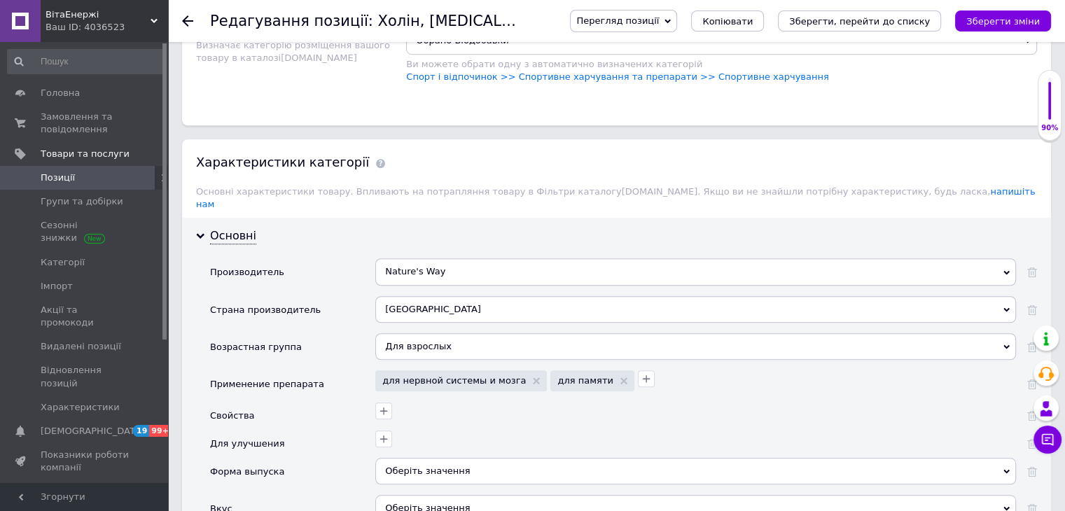
scroll to position [1191, 0]
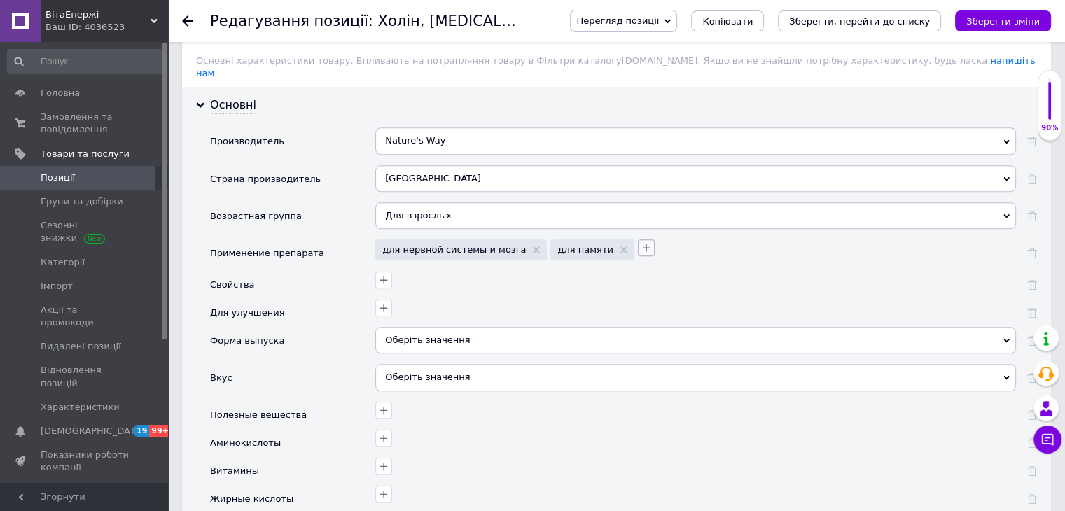
click at [641, 242] on icon "button" at bounding box center [646, 247] width 11 height 11
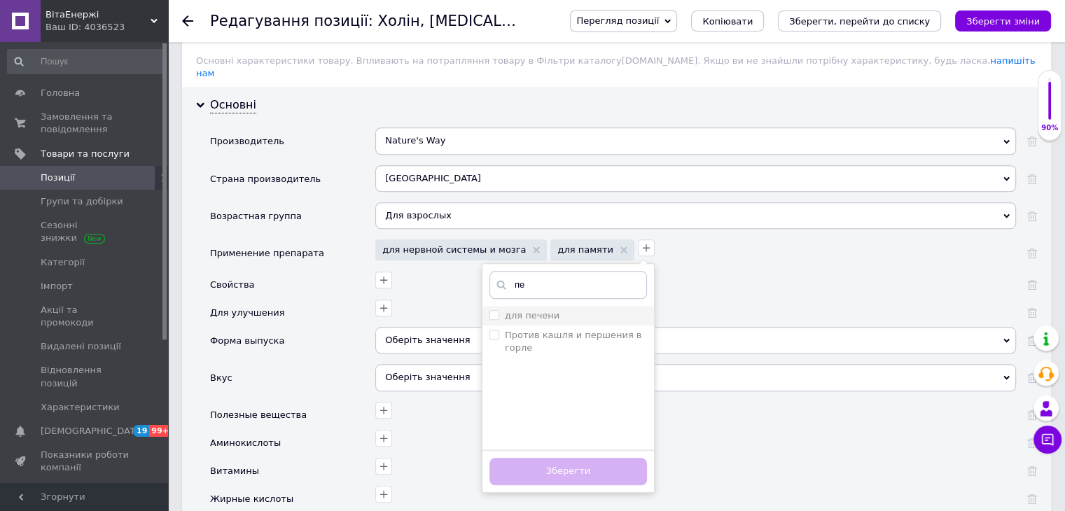
type input "пе"
click at [505, 310] on label "для печени" at bounding box center [532, 315] width 55 height 11
checkbox печени "true"
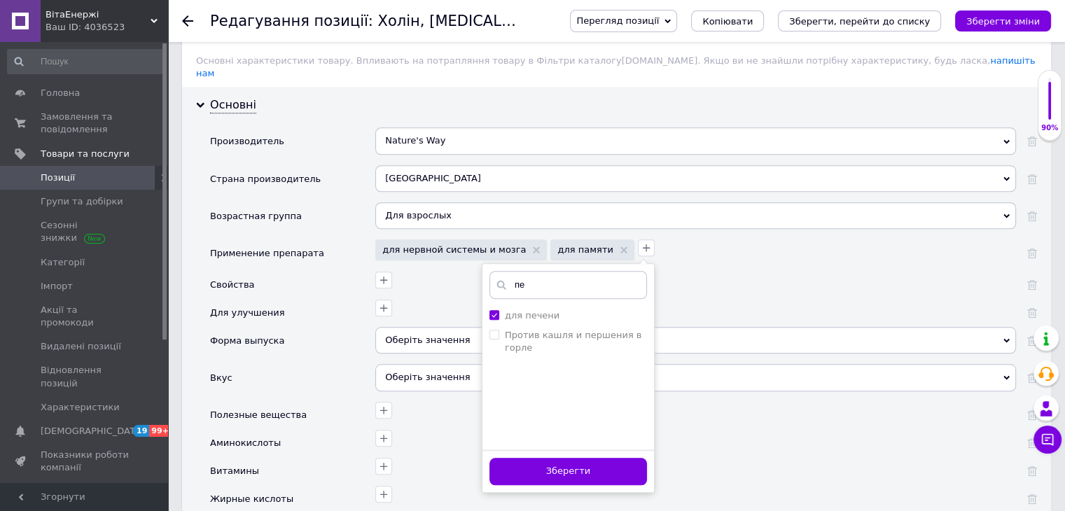
click at [523, 458] on button "Зберегти" at bounding box center [569, 471] width 158 height 27
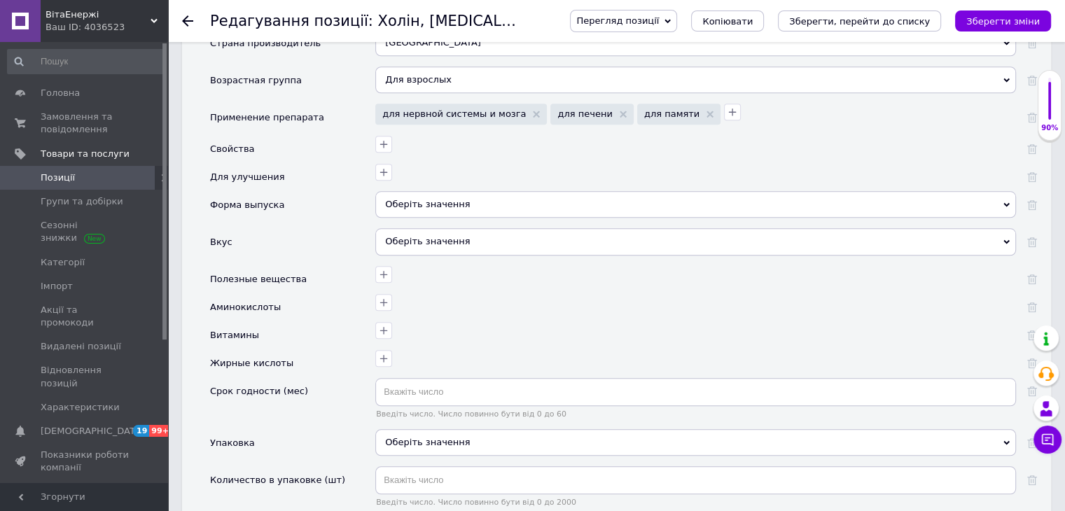
scroll to position [1331, 0]
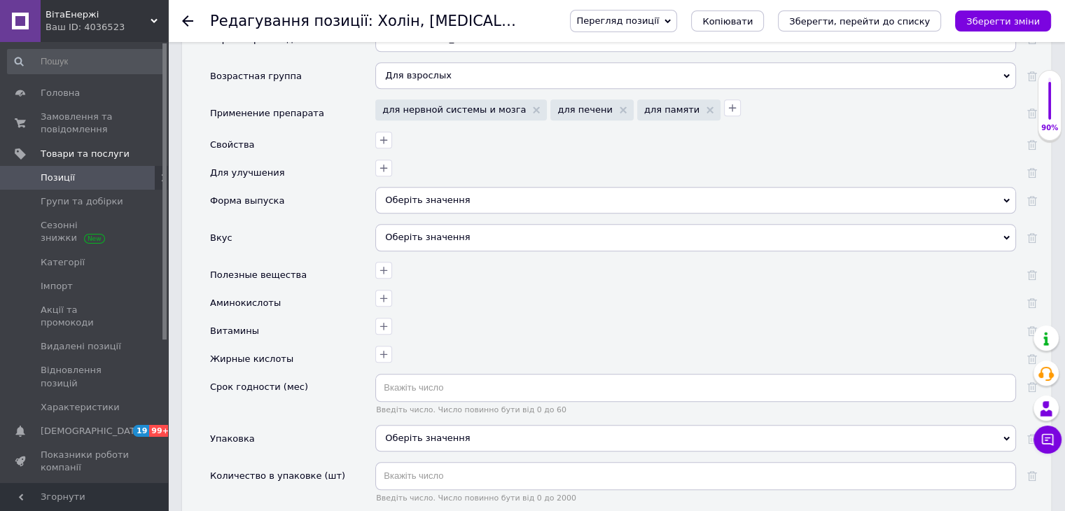
click at [434, 187] on div "Оберіть значення" at bounding box center [695, 200] width 641 height 27
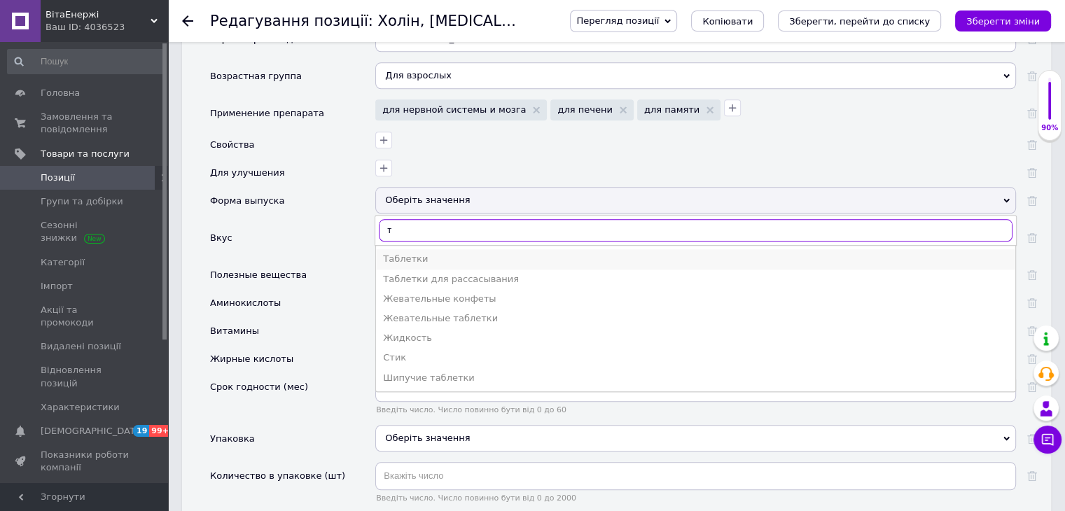
type input "т"
click at [415, 253] on div "Таблетки" at bounding box center [695, 259] width 625 height 13
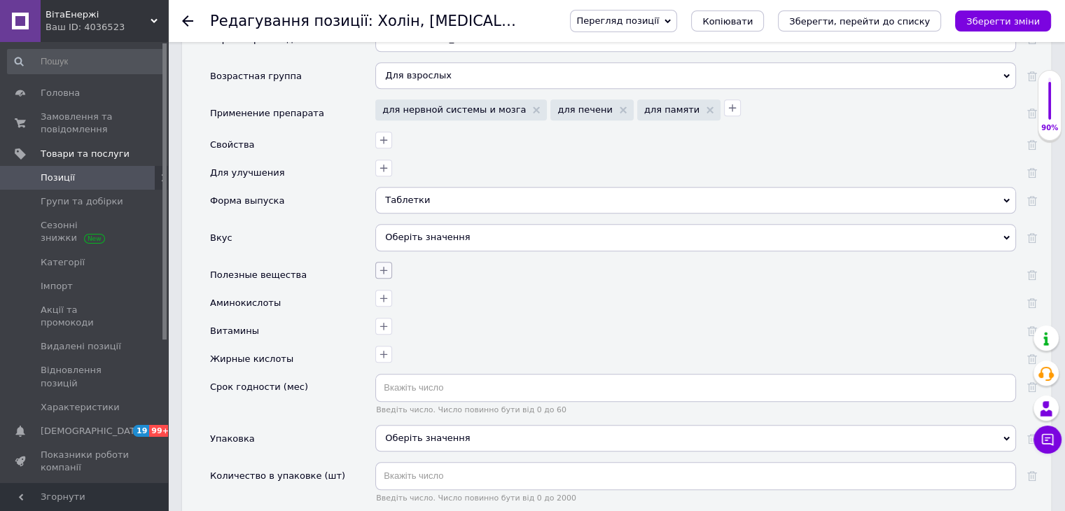
click at [376, 262] on button "button" at bounding box center [383, 270] width 17 height 17
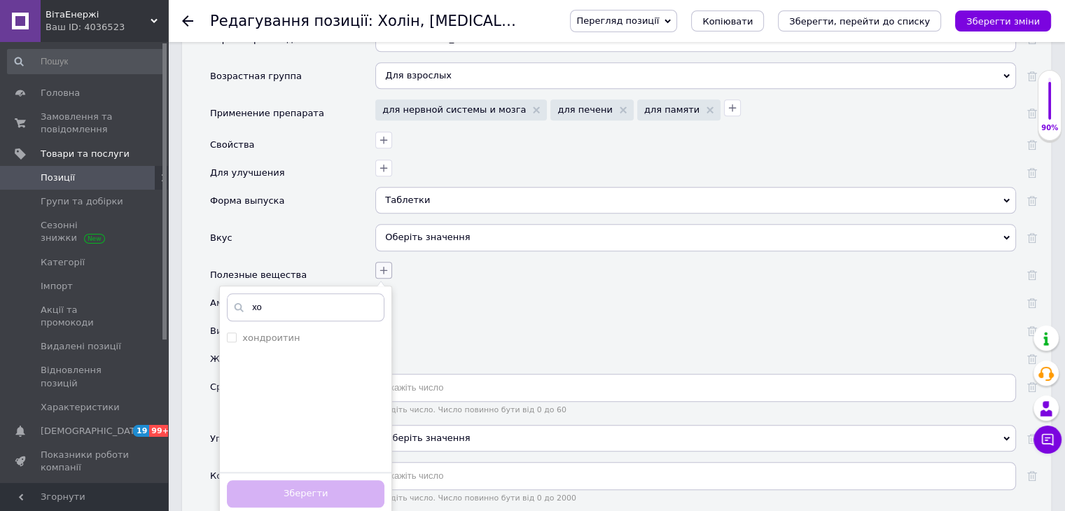
type input "х"
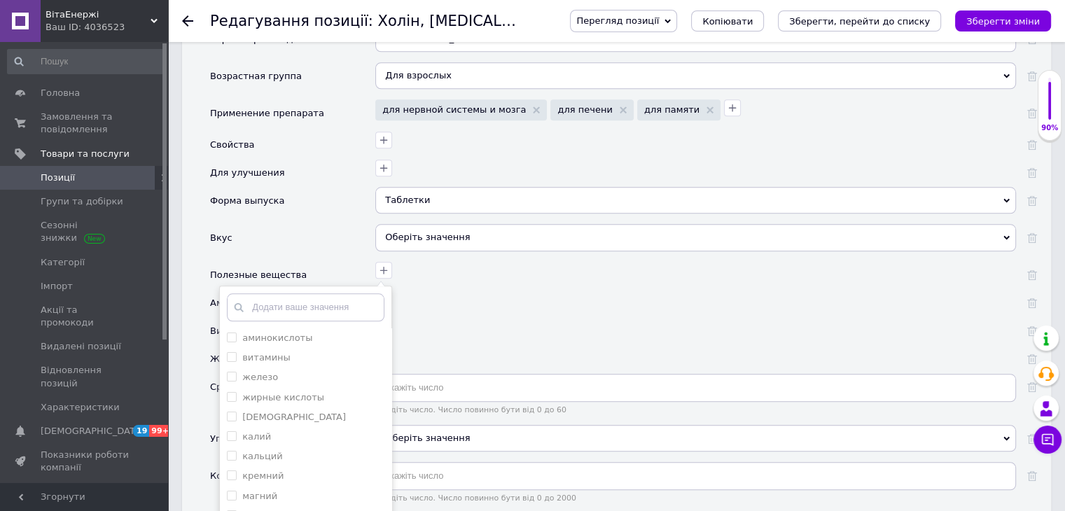
click at [490, 286] on div at bounding box center [694, 296] width 644 height 20
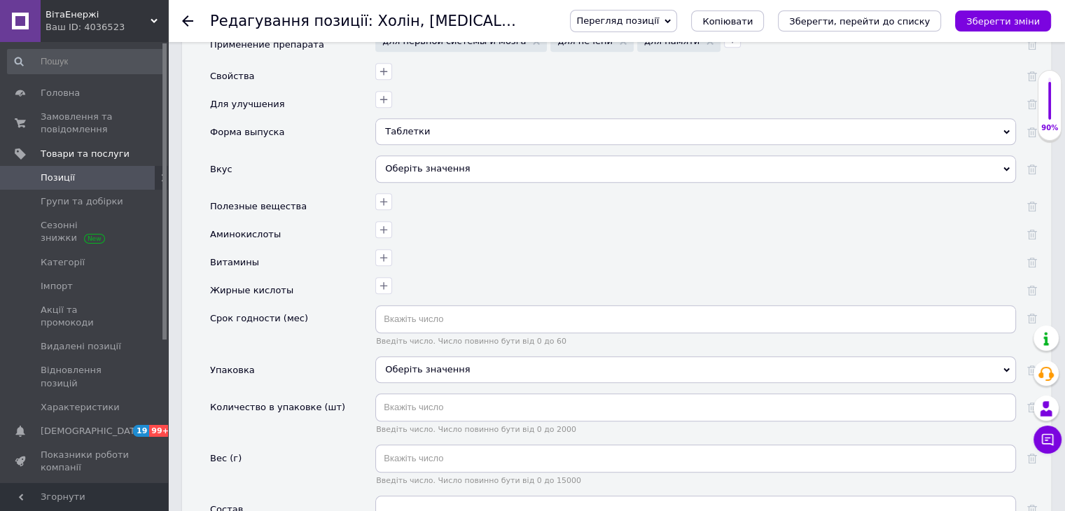
scroll to position [1471, 0]
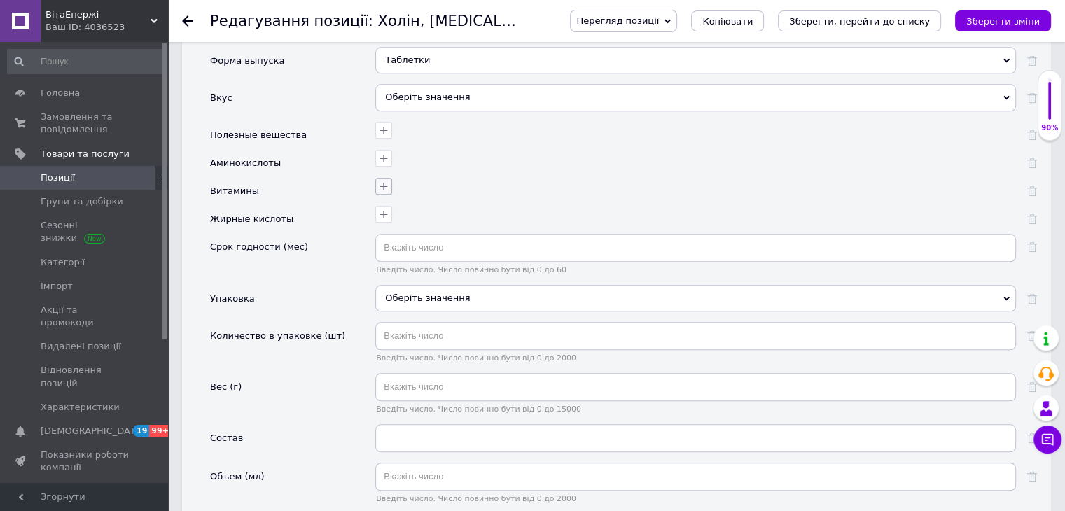
click at [388, 181] on icon "button" at bounding box center [383, 186] width 11 height 11
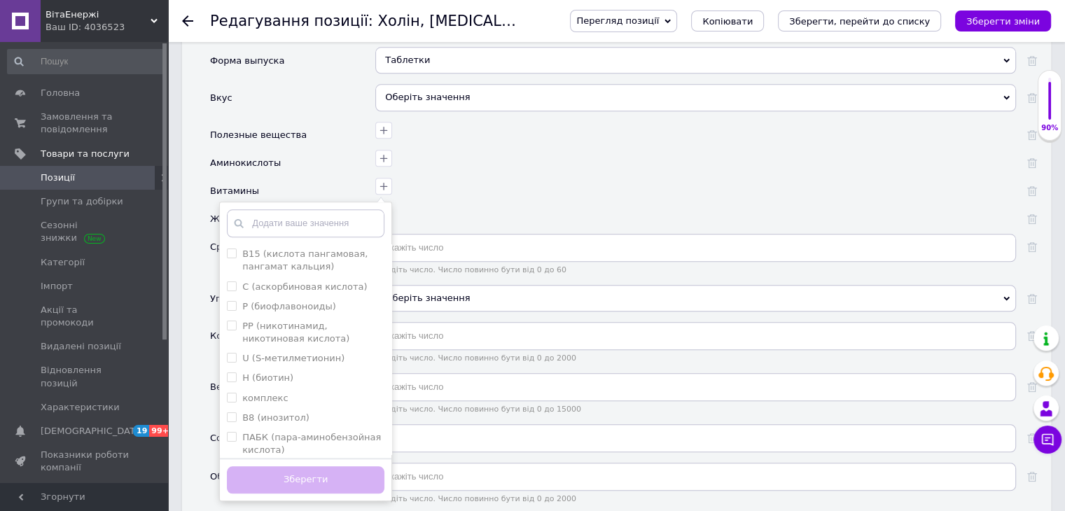
scroll to position [280, 0]
click at [255, 394] on label "В4 (холин)" at bounding box center [267, 399] width 50 height 11
checkbox \(холин\) "true"
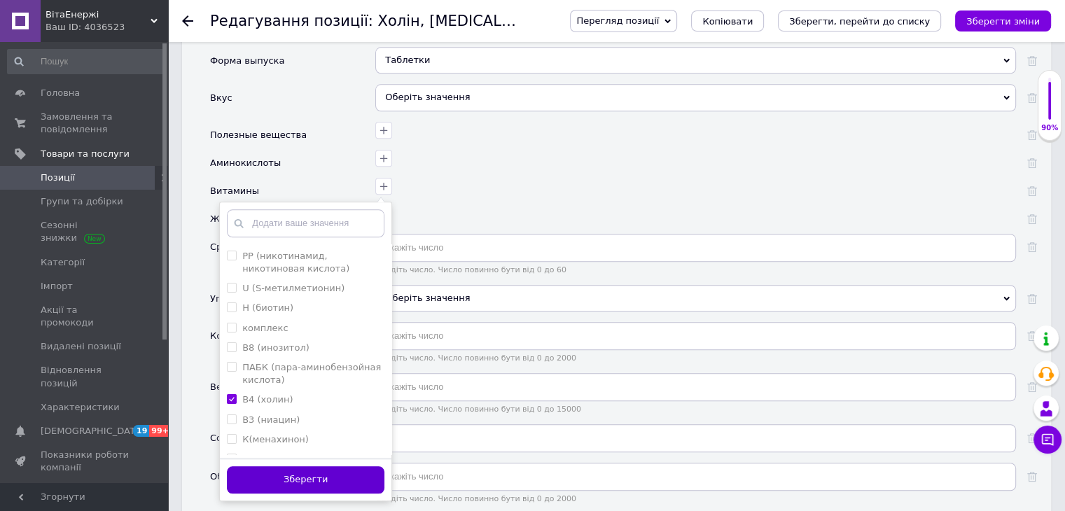
click at [331, 466] on button "Зберегти" at bounding box center [306, 479] width 158 height 27
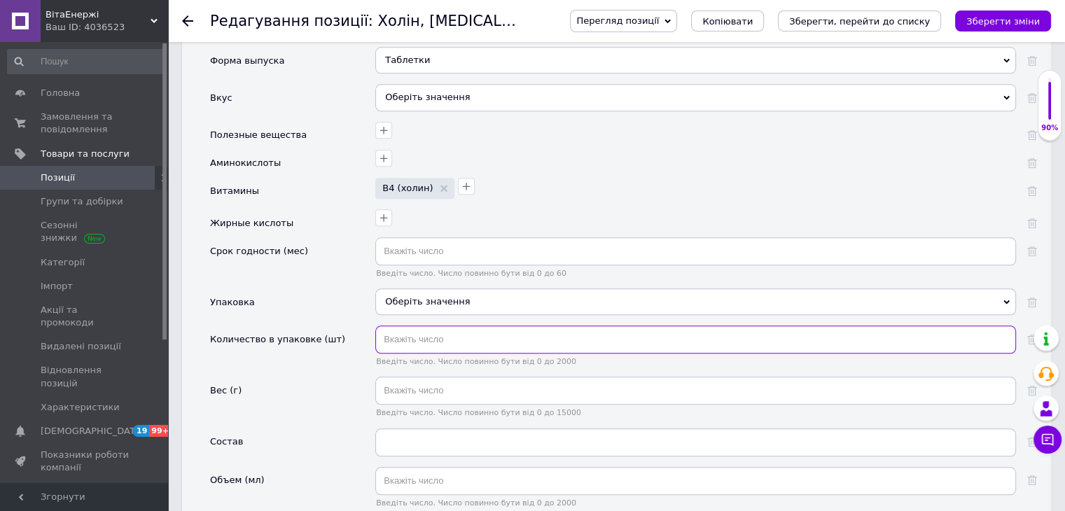
click at [396, 326] on input "text" at bounding box center [695, 340] width 641 height 28
type input "100"
click at [594, 206] on div at bounding box center [694, 216] width 644 height 20
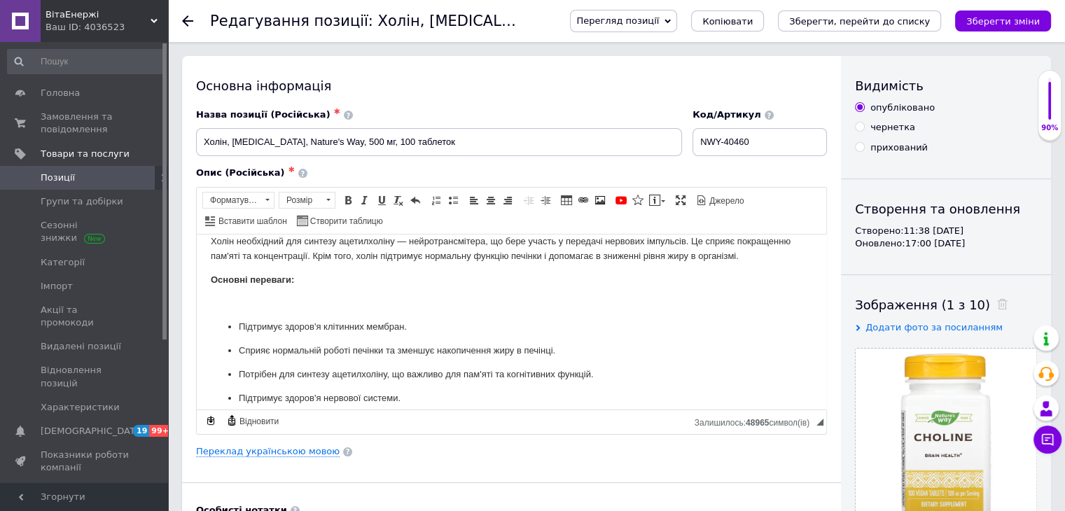
scroll to position [0, 0]
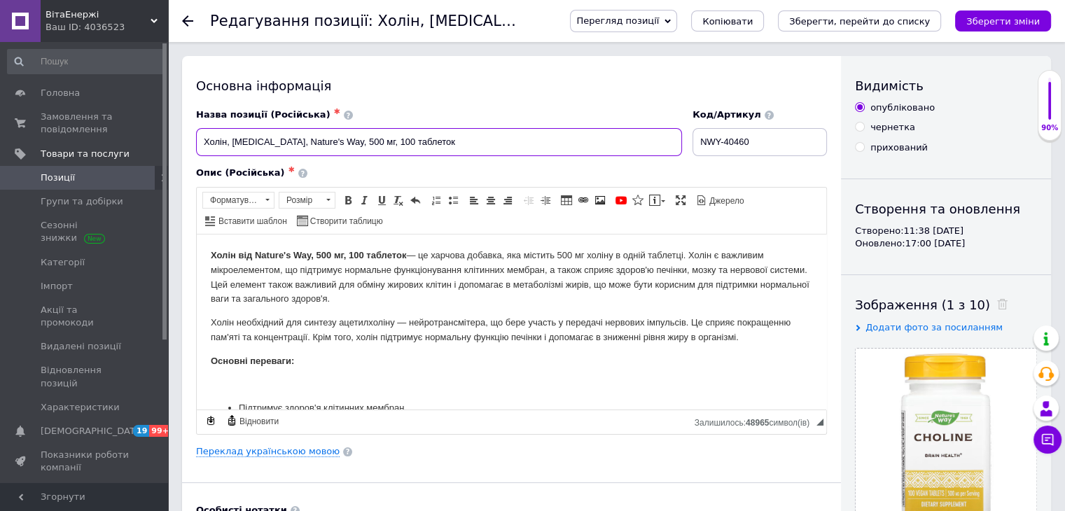
click at [354, 153] on input "Холін, [MEDICAL_DATA], Nature's Way, 500 мг, 100 таблеток" at bounding box center [439, 142] width 486 height 28
click at [600, 76] on div "Основна інформація Назва позиції (Російська) ✱ Холін, [MEDICAL_DATA], Nature's …" at bounding box center [511, 447] width 659 height 782
click at [891, 18] on icon "Зберегти, перейти до списку" at bounding box center [859, 21] width 141 height 11
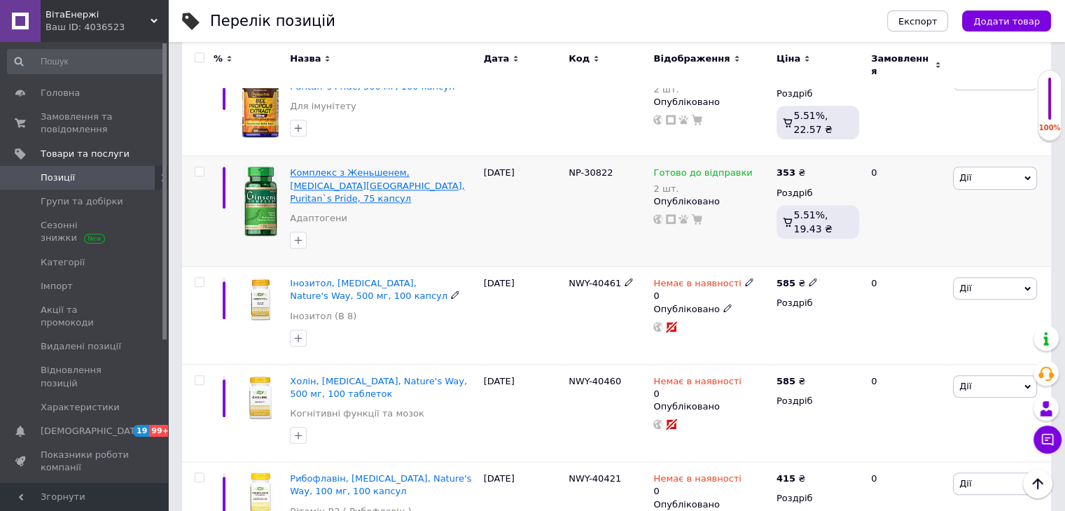
scroll to position [1471, 0]
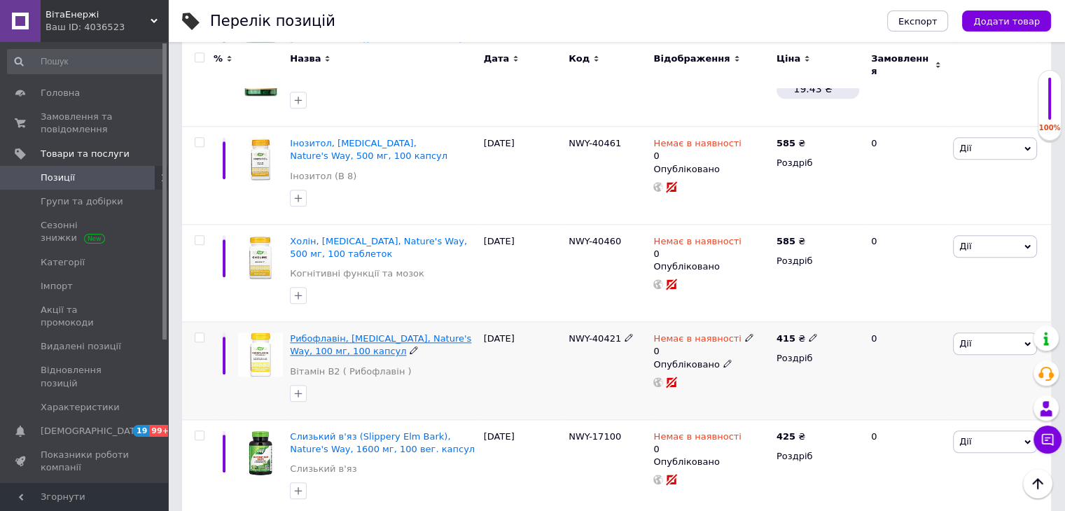
click at [324, 333] on span "Рибофлавін, [MEDICAL_DATA], Nature's Way, 100 мг, 100 капсул" at bounding box center [380, 344] width 181 height 23
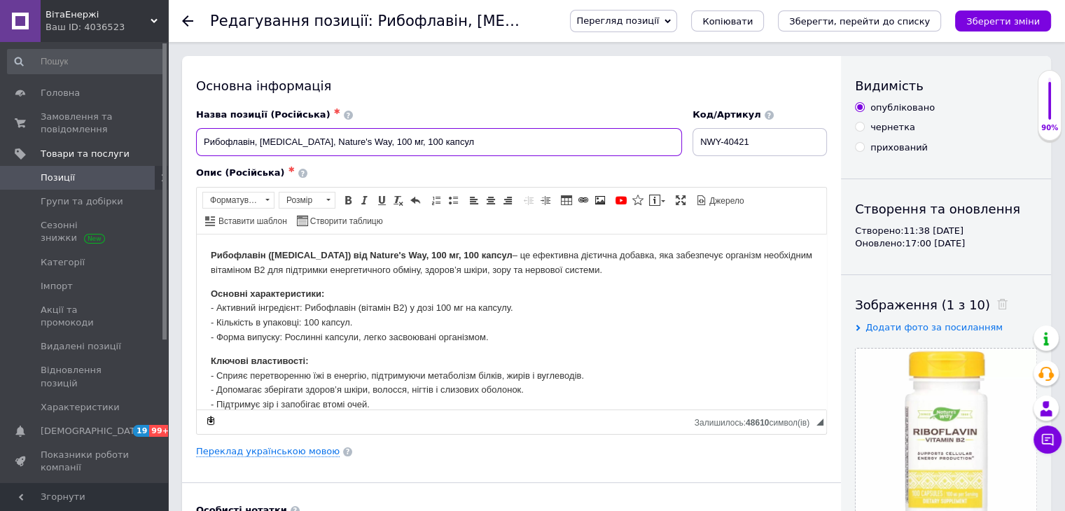
click at [261, 136] on input "Рибофлавін, [MEDICAL_DATA], Nature's Way, 100 мг, 100 капсул" at bounding box center [439, 142] width 486 height 28
drag, startPoint x: 254, startPoint y: 138, endPoint x: 203, endPoint y: 139, distance: 50.4
click at [203, 139] on input "Рибофлавін, [MEDICAL_DATA] [MEDICAL_DATA], Nature's Way, 100 мг, 100 капсул" at bounding box center [439, 142] width 486 height 28
drag, startPoint x: 259, startPoint y: 140, endPoint x: 345, endPoint y: 140, distance: 85.4
click at [345, 140] on input "Рибофлавін, [MEDICAL_DATA] [MEDICAL_DATA], Nature's Way, 100 мг, 100 капсул" at bounding box center [439, 142] width 486 height 28
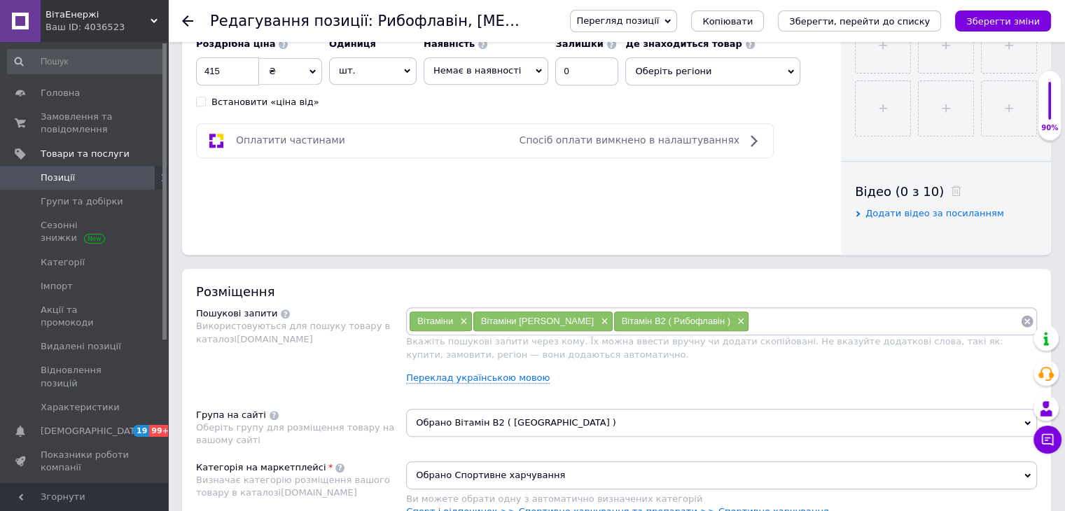
scroll to position [840, 0]
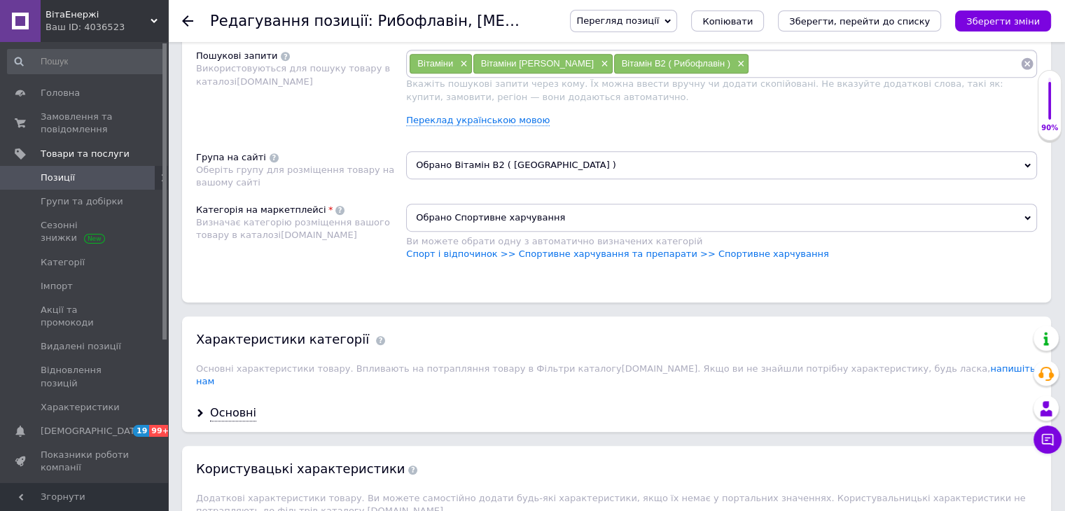
type input "Рибофлавін, [MEDICAL_DATA] [MEDICAL_DATA], Nature's Way, 100 мг, 100 капсул"
click at [749, 67] on input at bounding box center [884, 63] width 271 height 21
paste input "[MEDICAL_DATA] [MEDICAL_DATA]"
type input "[MEDICAL_DATA] [MEDICAL_DATA]"
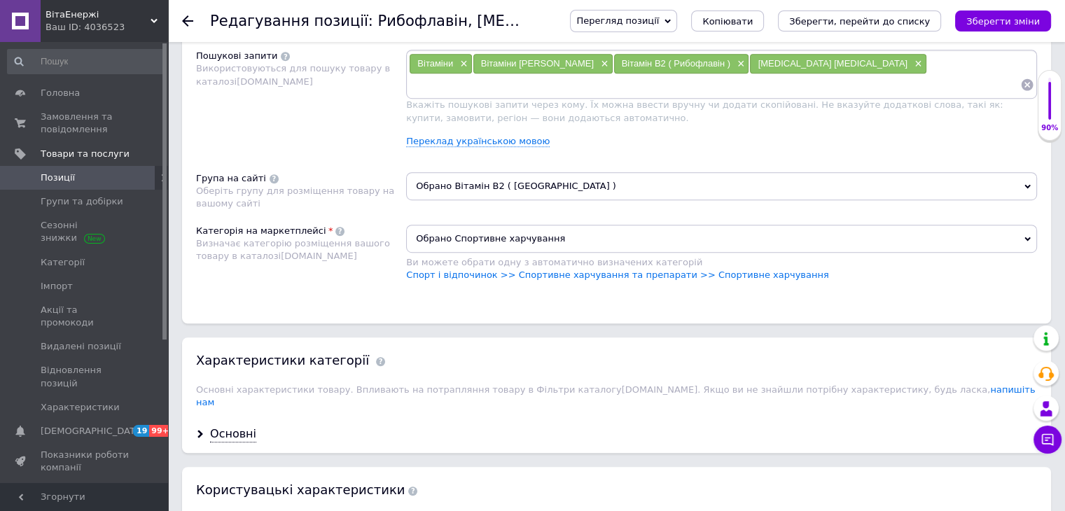
paste input "[MEDICAL_DATA] [MEDICAL_DATA]"
type input "[MEDICAL_DATA]"
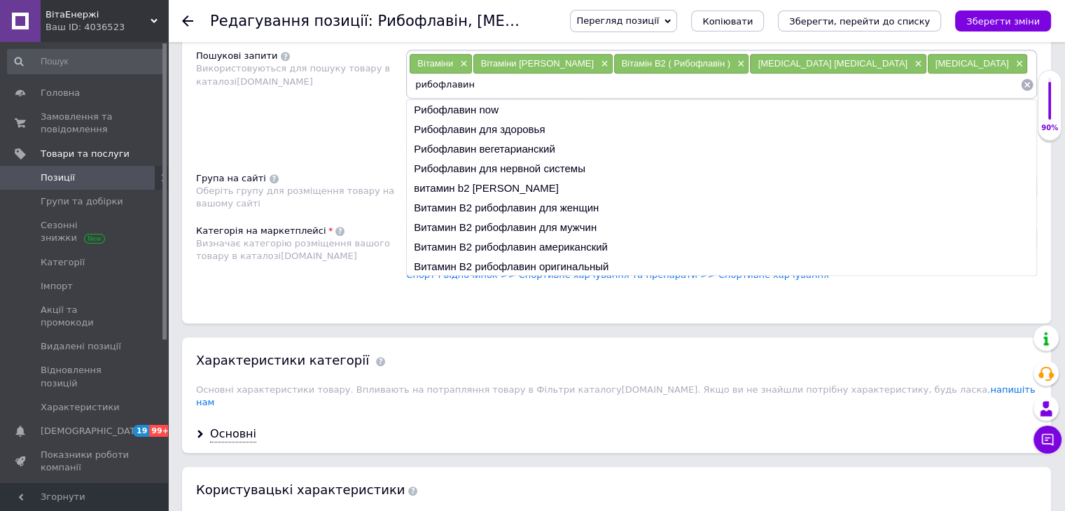
click at [487, 82] on input "рибофлавин" at bounding box center [714, 84] width 611 height 21
click at [487, 83] on input "рибофлавин" at bounding box center [714, 84] width 611 height 21
type input "рибофлавин"
click at [518, 125] on li "Рибофлавин для здоровья" at bounding box center [722, 130] width 630 height 20
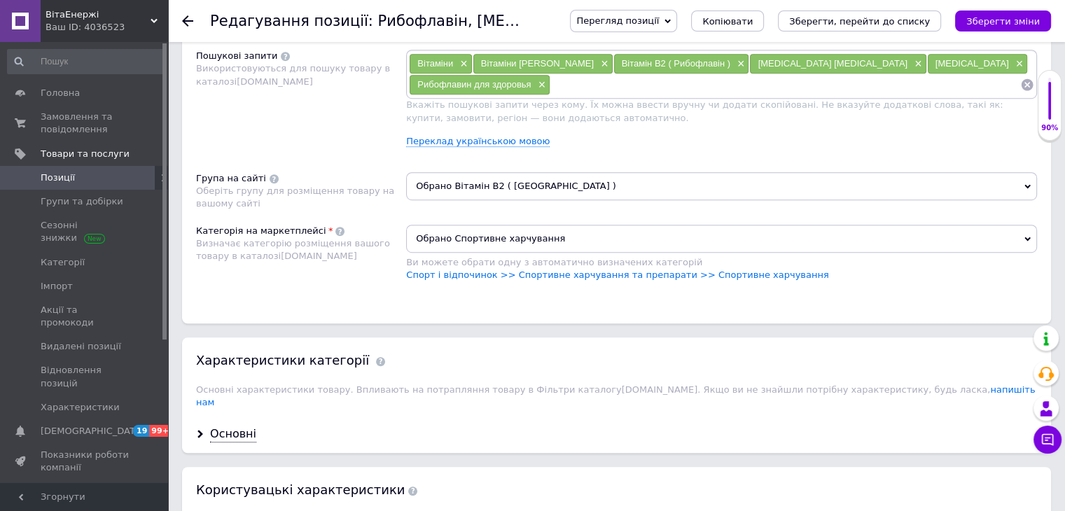
click at [550, 91] on input at bounding box center [785, 84] width 470 height 21
paste input "рибофлавин"
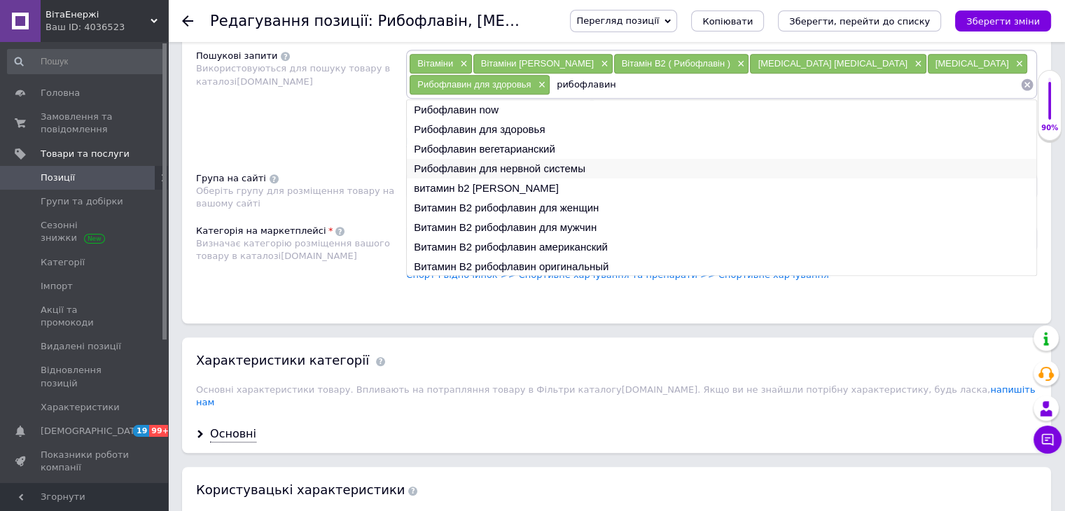
type input "рибофлавин"
click at [515, 162] on li "Рибофлавин для нервной системы" at bounding box center [722, 169] width 630 height 20
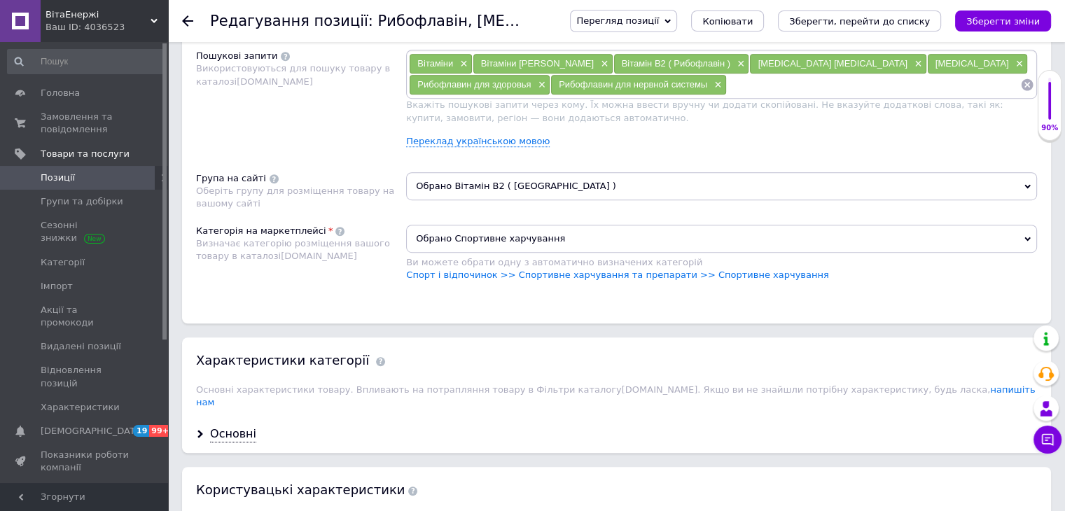
click at [727, 78] on input at bounding box center [873, 84] width 293 height 21
paste input "рибофлавин"
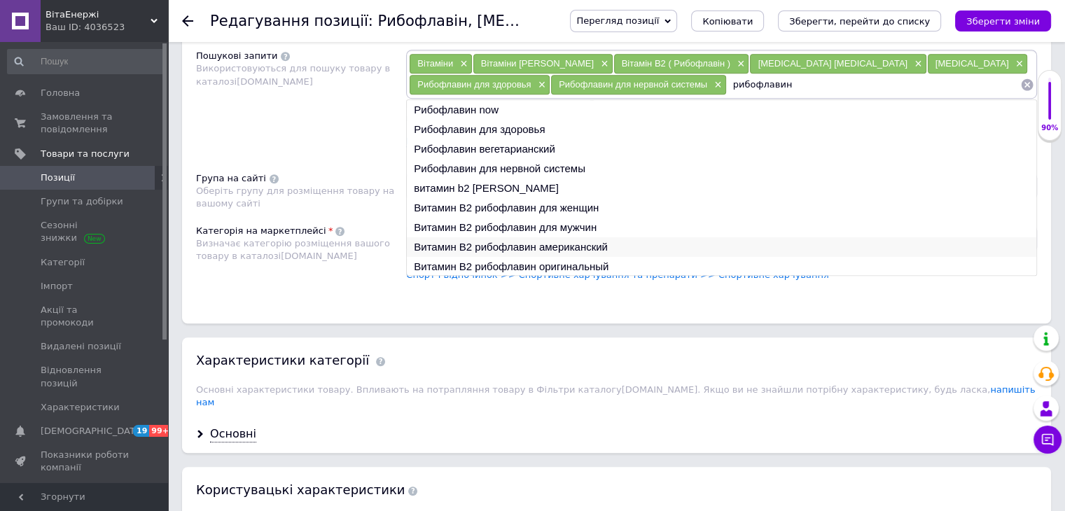
type input "рибофлавин"
click at [451, 241] on li "Витамин B2 рибофлавин американский" at bounding box center [722, 247] width 630 height 20
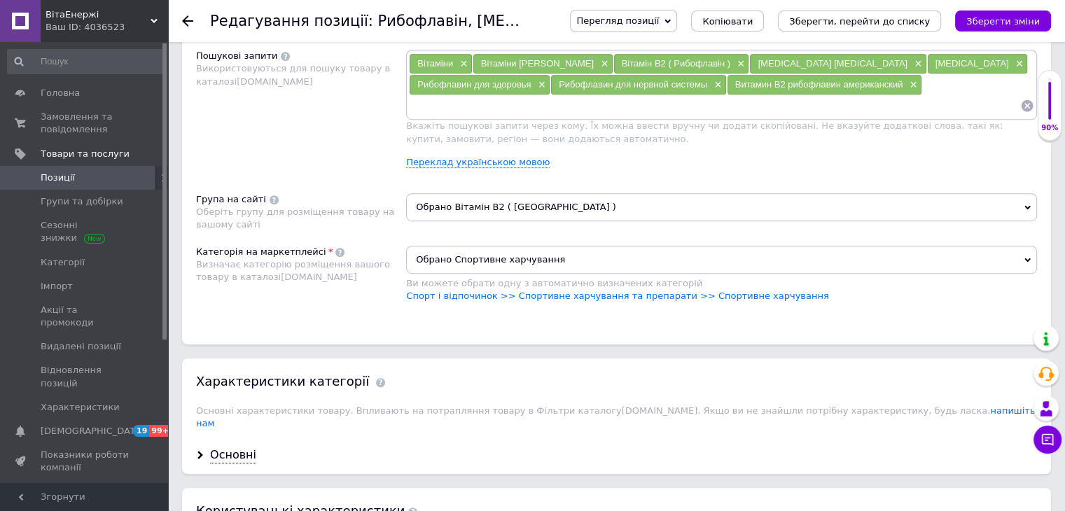
click at [807, 95] on input at bounding box center [714, 105] width 611 height 21
paste input "рибофлавин"
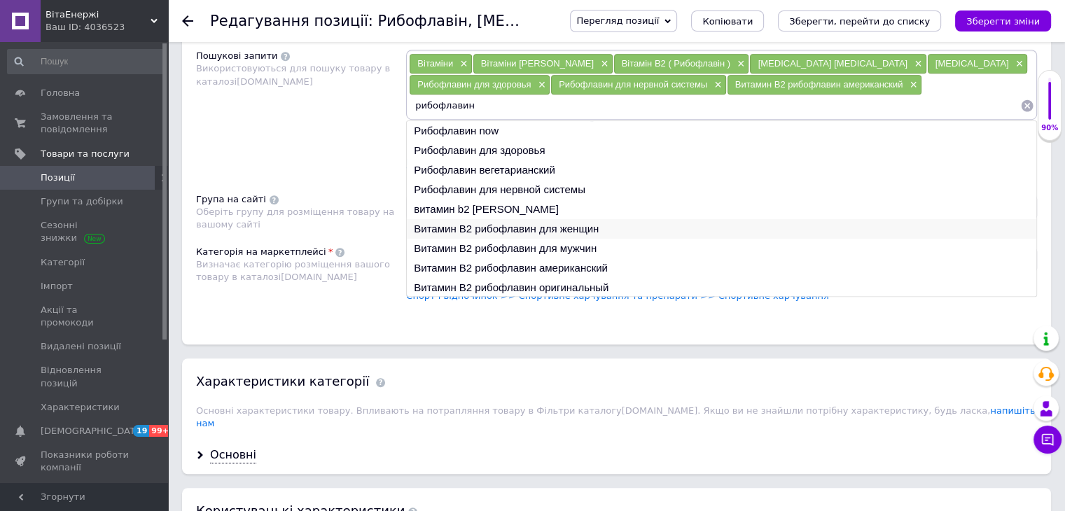
type input "рибофлавин"
click at [550, 219] on li "Витамин B2 рибофлавин для женщин" at bounding box center [722, 229] width 630 height 20
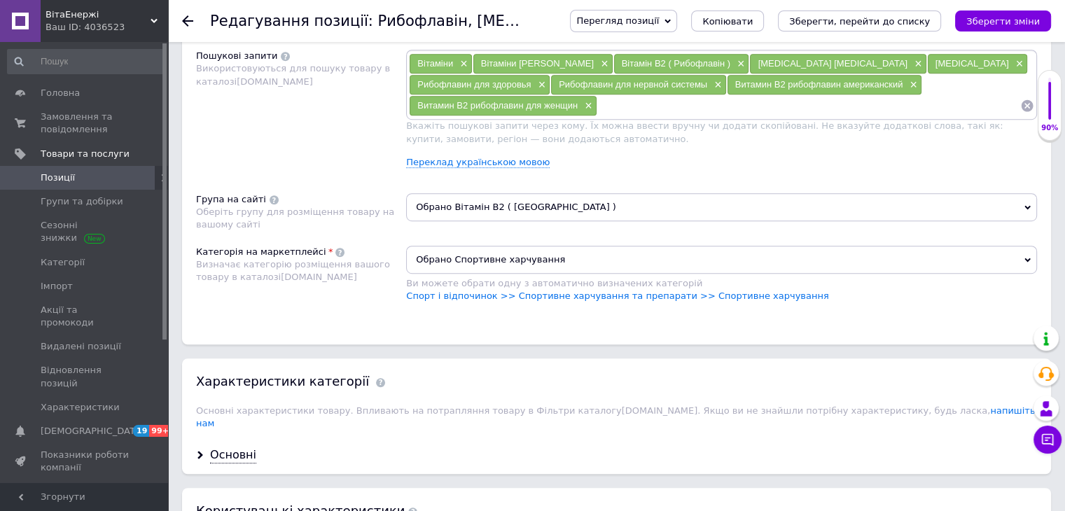
click at [757, 102] on input at bounding box center [808, 105] width 423 height 21
paste input "рибофлавин"
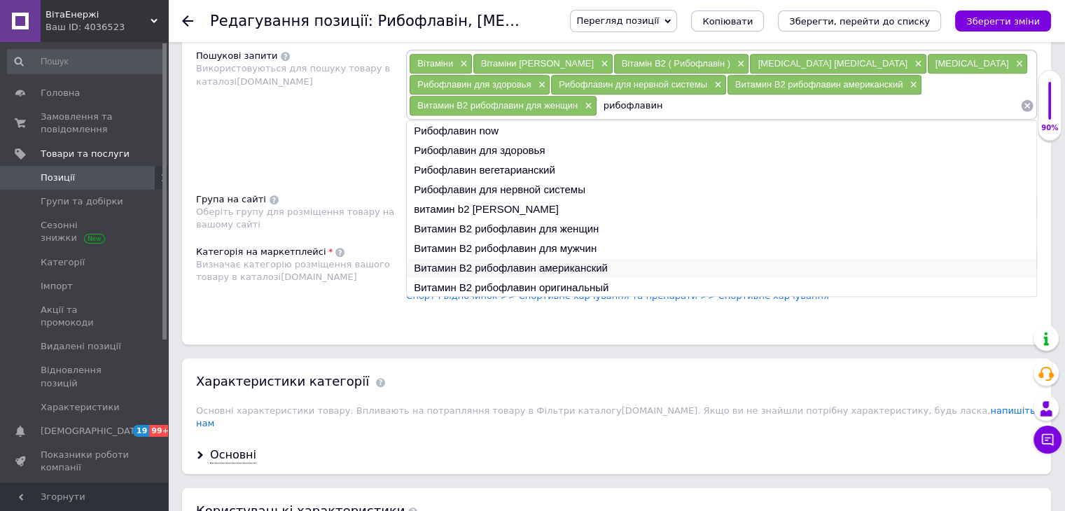
scroll to position [1, 0]
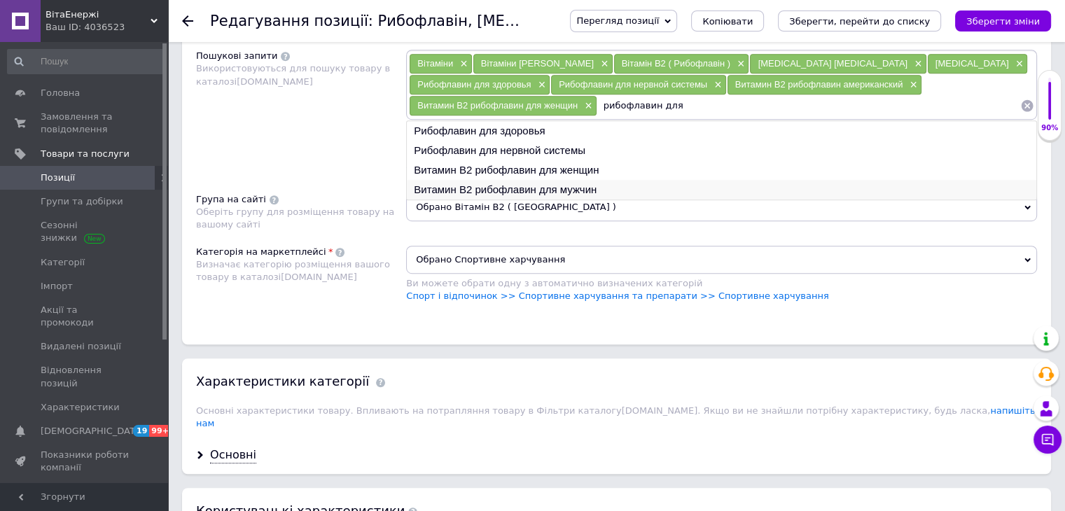
type input "рибофлавин для"
click at [506, 183] on li "Витамин B2 рибофлавин для мужчин" at bounding box center [722, 190] width 630 height 20
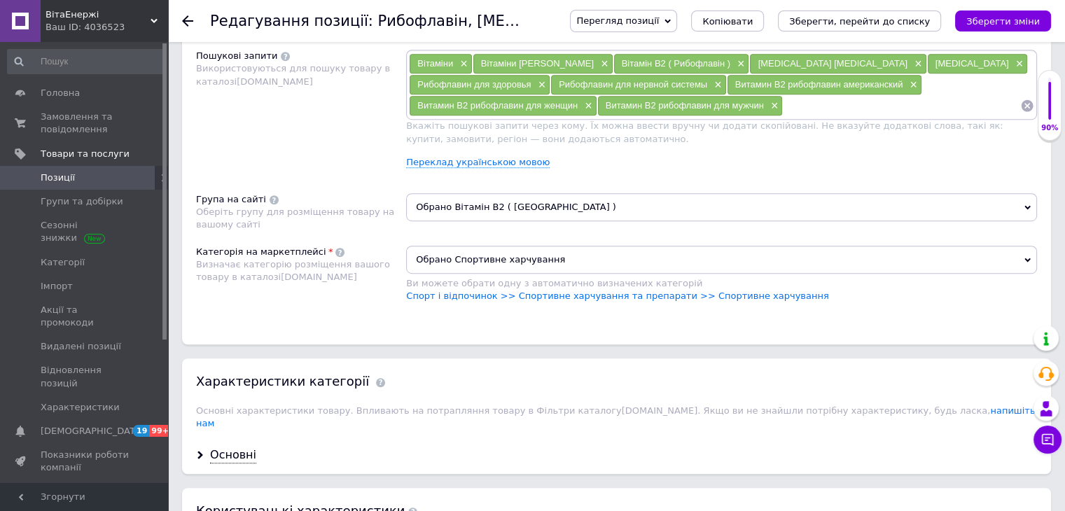
click at [502, 255] on span "Обрано Спортивне харчування" at bounding box center [721, 260] width 631 height 28
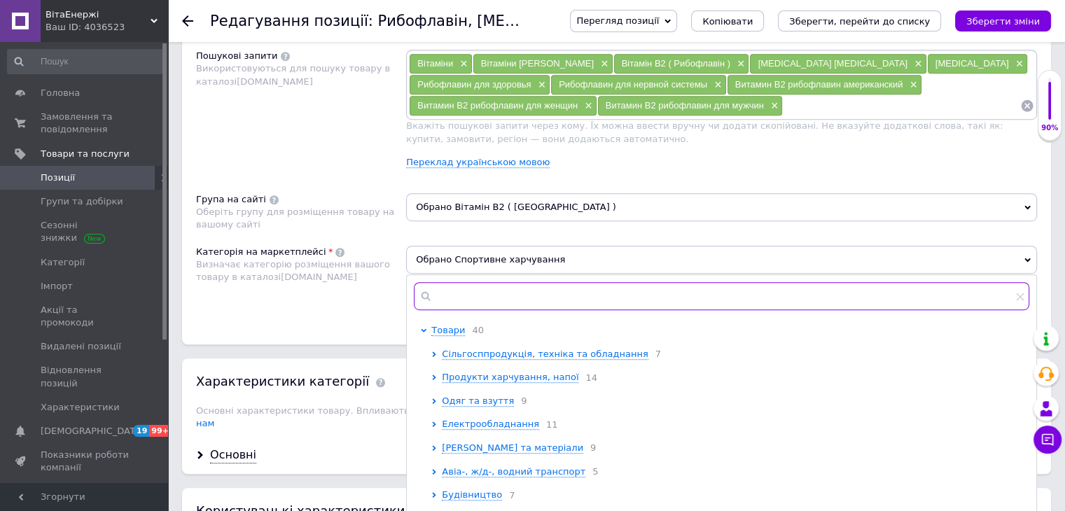
click at [468, 303] on input "text" at bounding box center [722, 296] width 616 height 28
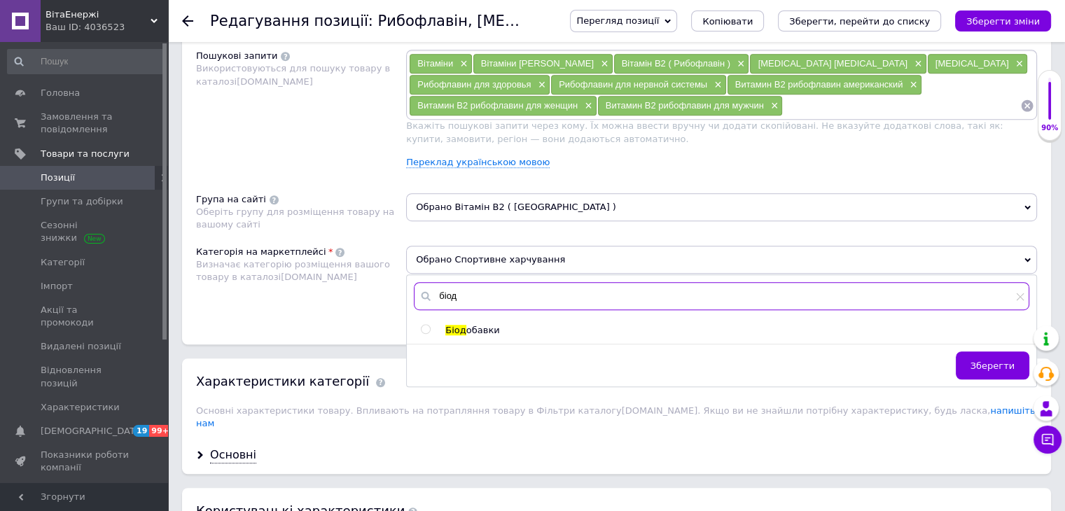
type input "біод"
click at [466, 326] on span "обавки" at bounding box center [483, 330] width 34 height 11
radio input "true"
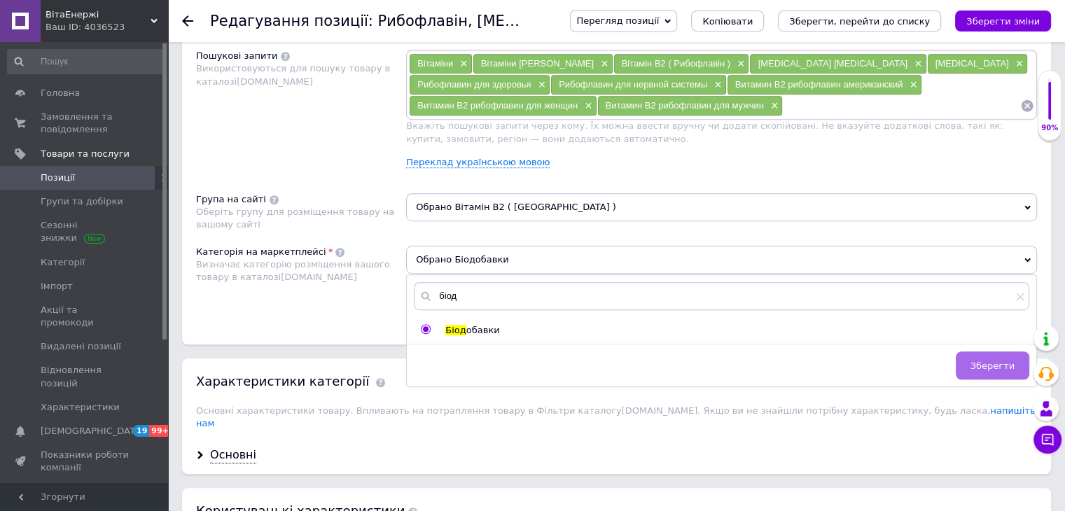
click at [983, 361] on span "Зберегти" at bounding box center [993, 366] width 44 height 11
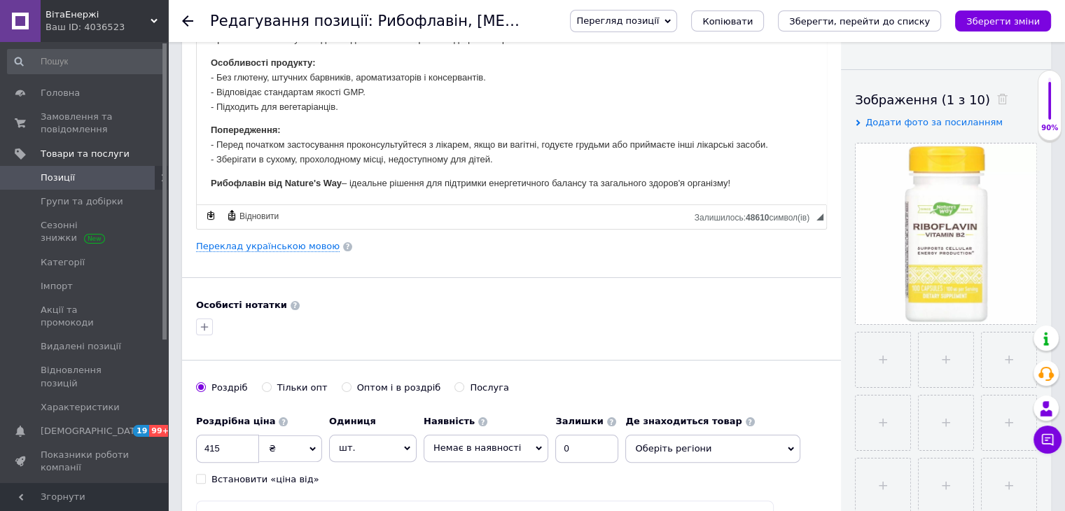
scroll to position [0, 0]
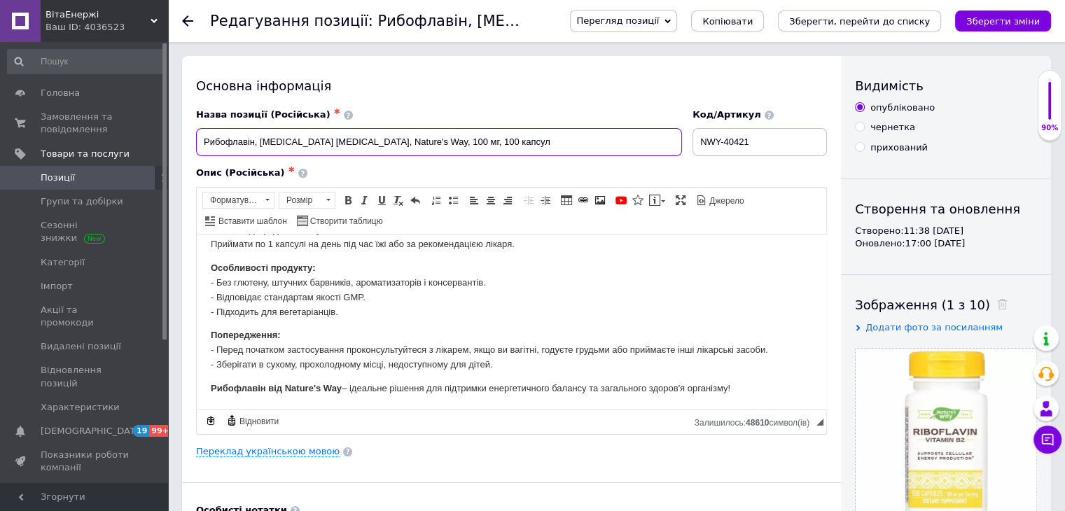
click at [266, 141] on input "Рибофлавін, [MEDICAL_DATA] [MEDICAL_DATA], Nature's Way, 100 мг, 100 капсул" at bounding box center [439, 142] width 486 height 28
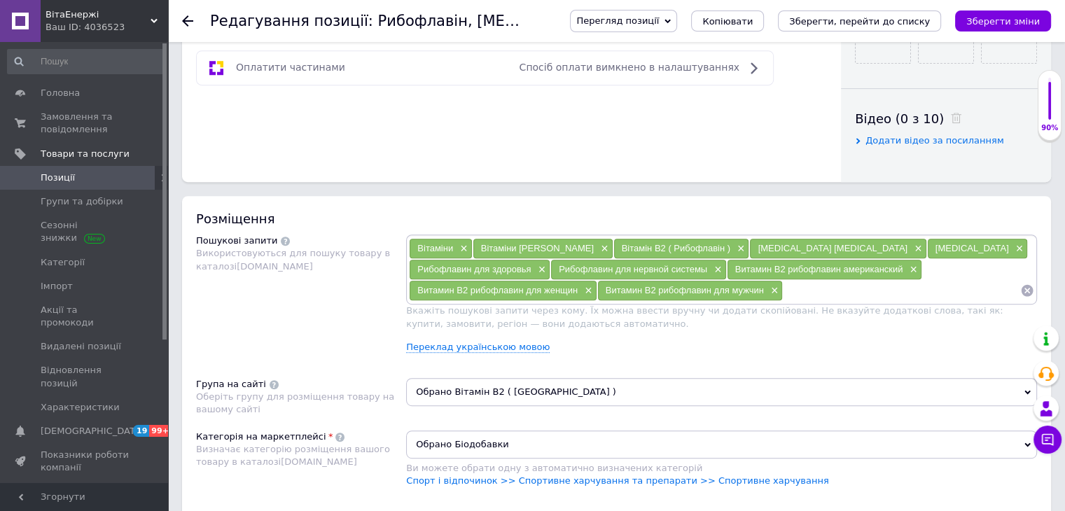
scroll to position [770, 0]
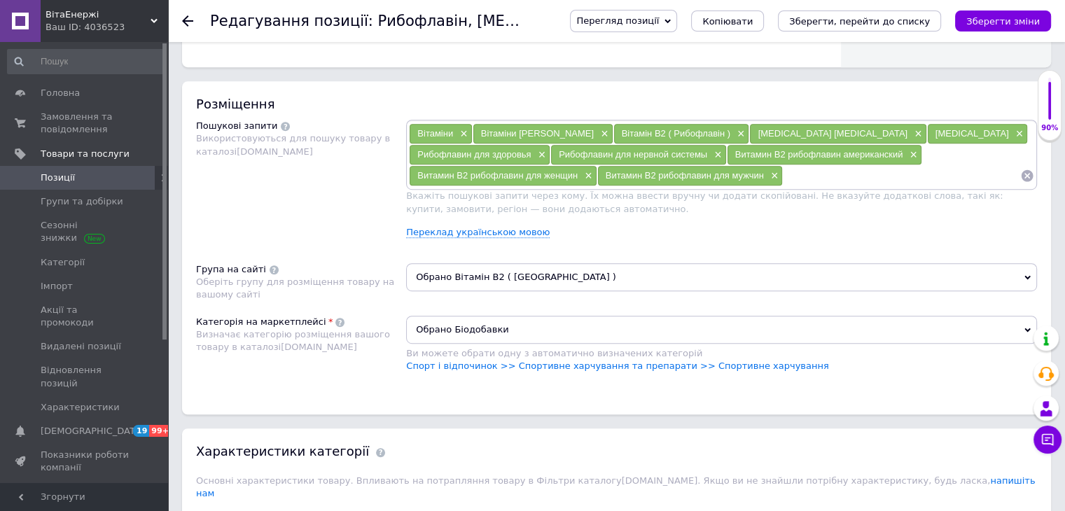
click at [783, 172] on input at bounding box center [901, 175] width 237 height 21
paste input "[MEDICAL_DATA]"
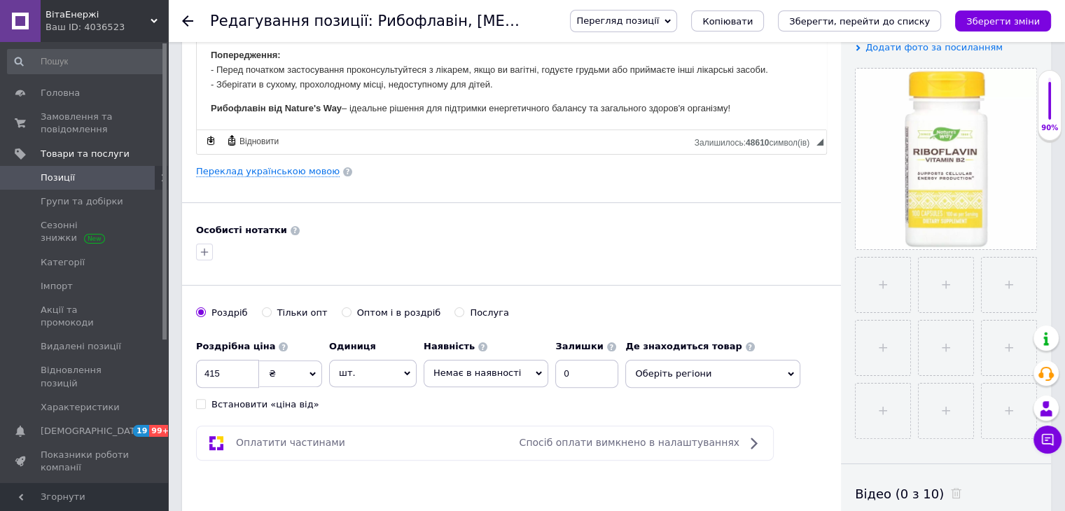
scroll to position [0, 0]
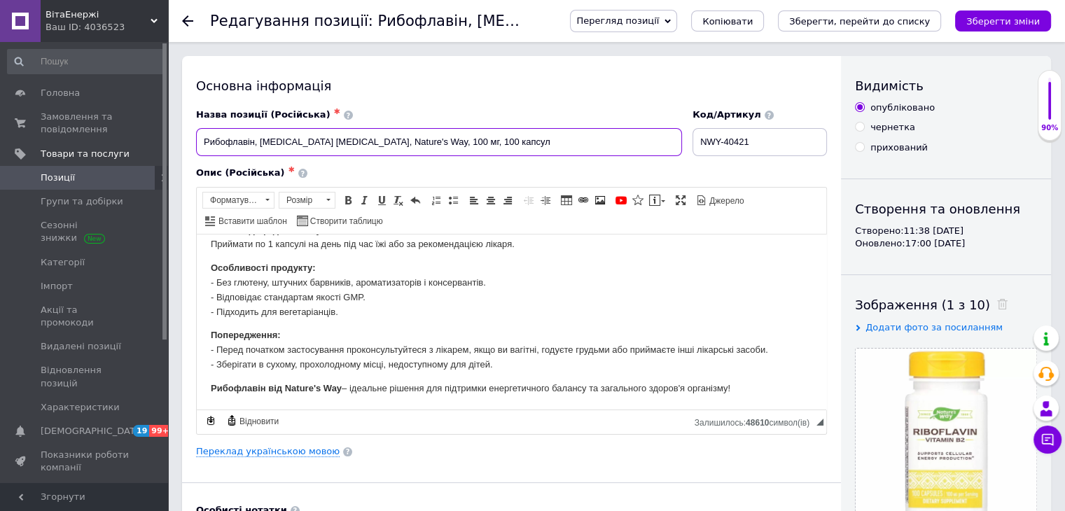
drag, startPoint x: 351, startPoint y: 141, endPoint x: 405, endPoint y: 142, distance: 53.9
click at [405, 142] on input "Рибофлавін, [MEDICAL_DATA] [MEDICAL_DATA], Nature's Way, 100 мг, 100 капсул" at bounding box center [439, 142] width 486 height 28
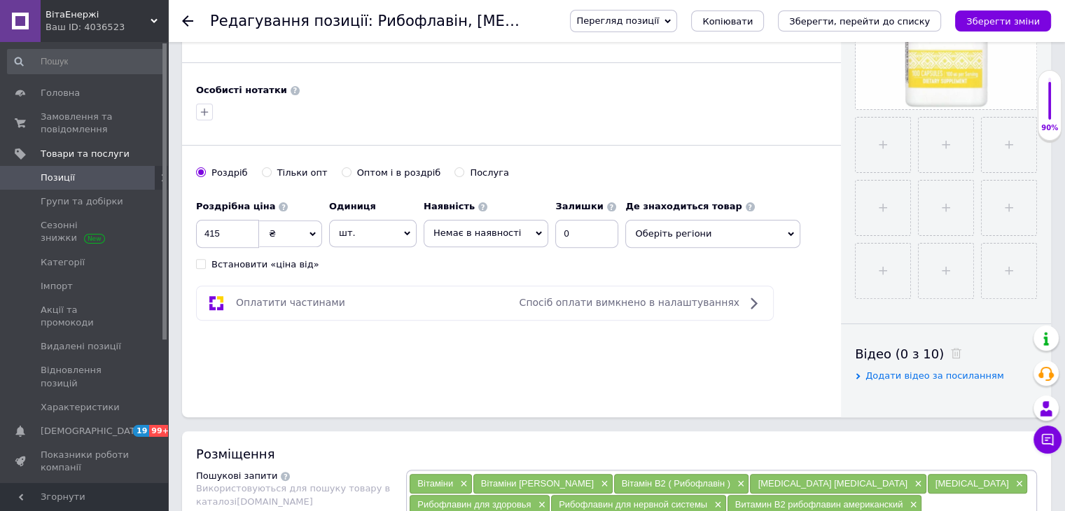
scroll to position [770, 0]
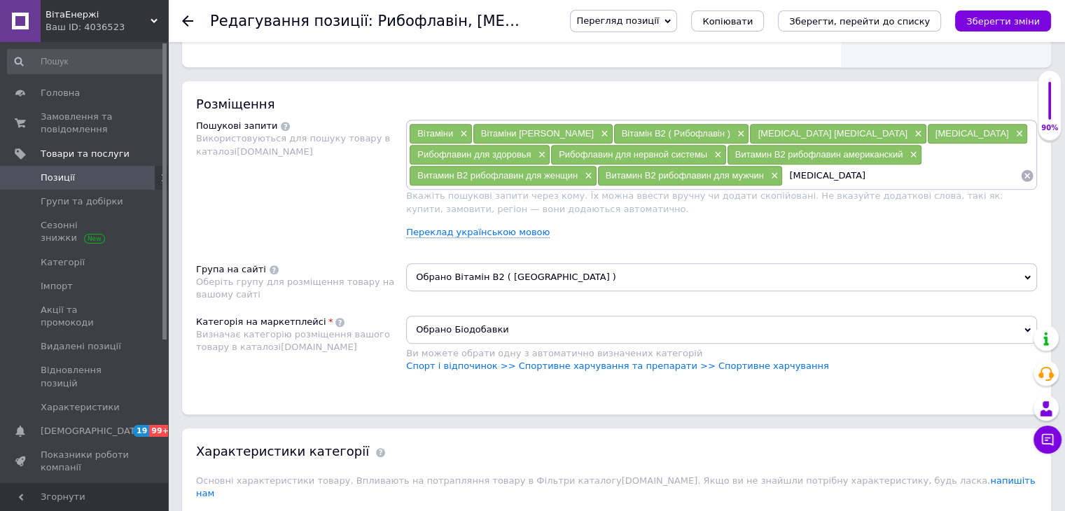
click at [783, 169] on input "[MEDICAL_DATA]" at bounding box center [901, 175] width 237 height 21
paste input "Nature's Way"
type input "[MEDICAL_DATA] Nature's Way"
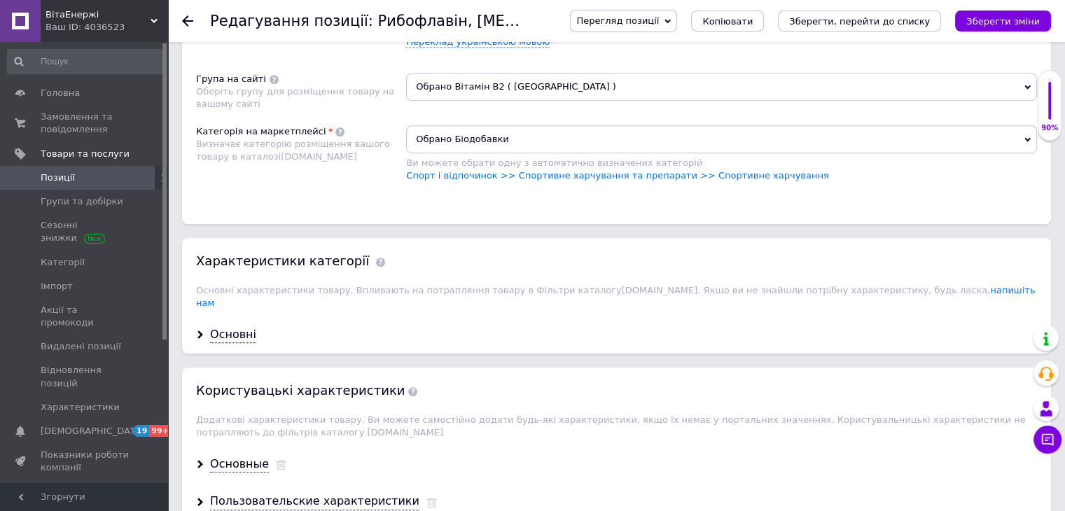
scroll to position [910, 0]
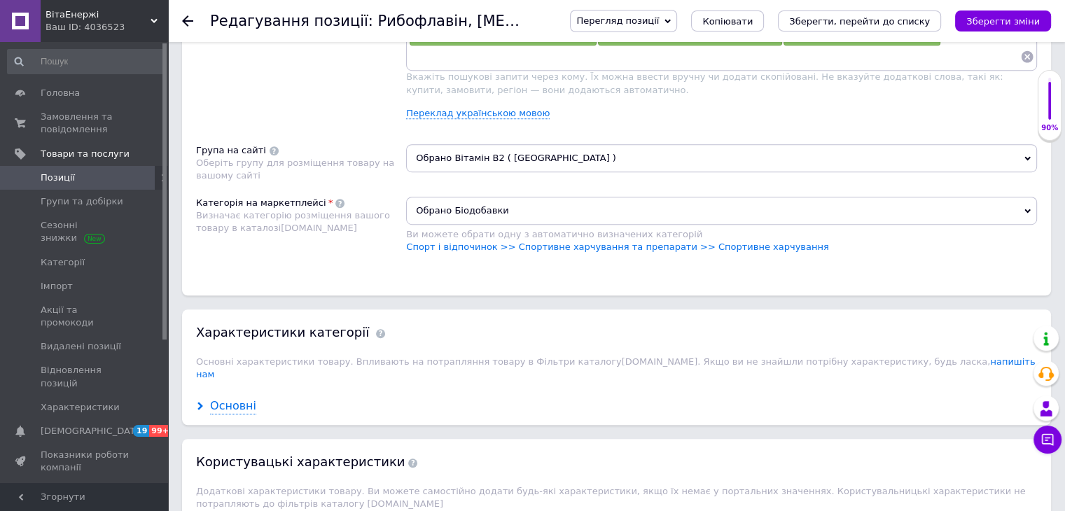
click at [231, 399] on div "Основні" at bounding box center [233, 407] width 46 height 16
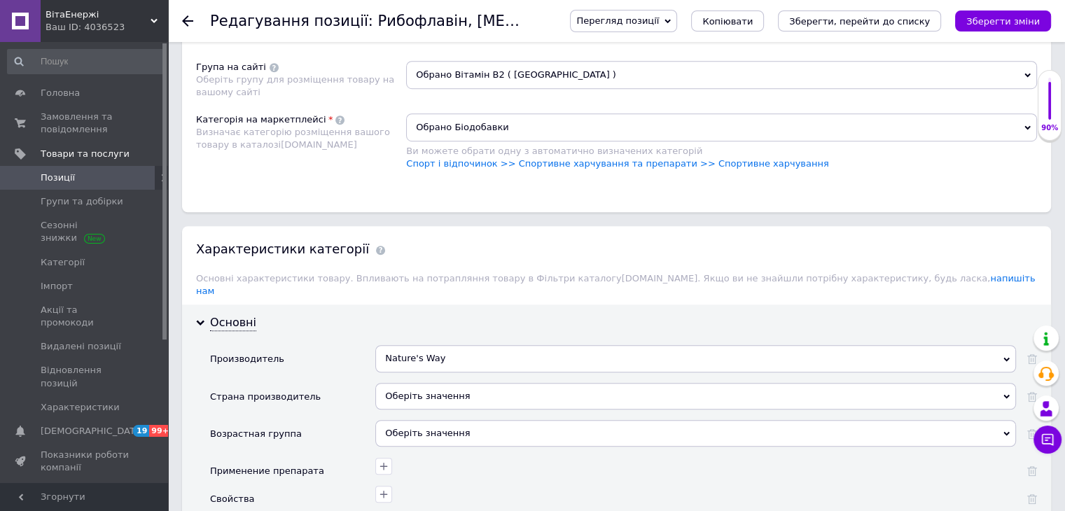
scroll to position [1121, 0]
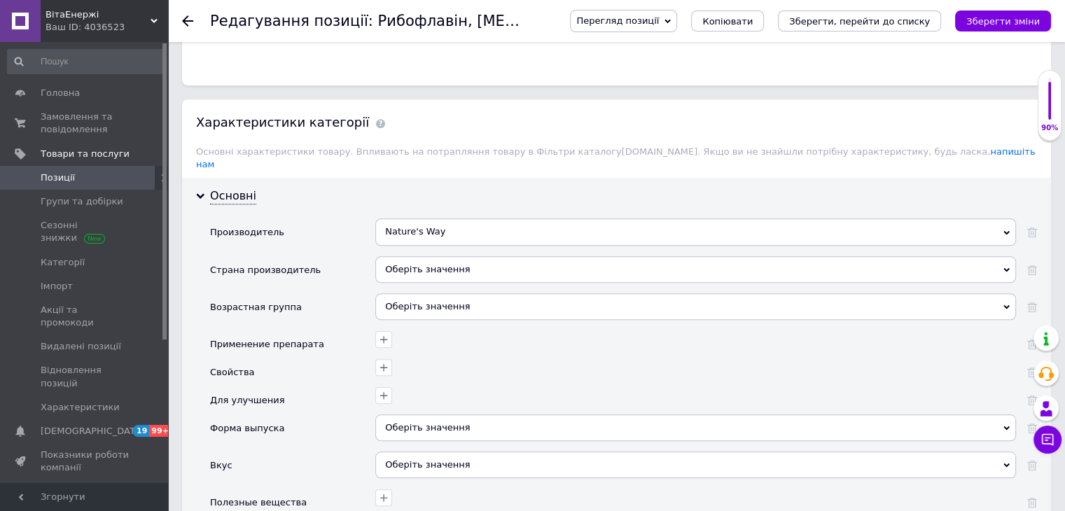
click at [413, 256] on div "Оберіть значення" at bounding box center [695, 269] width 641 height 27
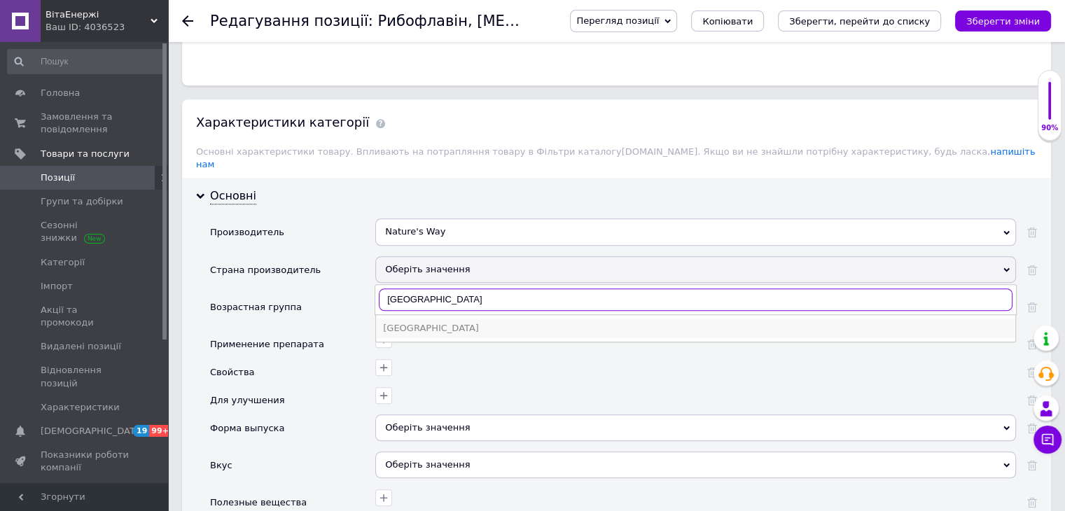
type input "[GEOGRAPHIC_DATA]"
click at [400, 322] on div "[GEOGRAPHIC_DATA]" at bounding box center [695, 328] width 625 height 13
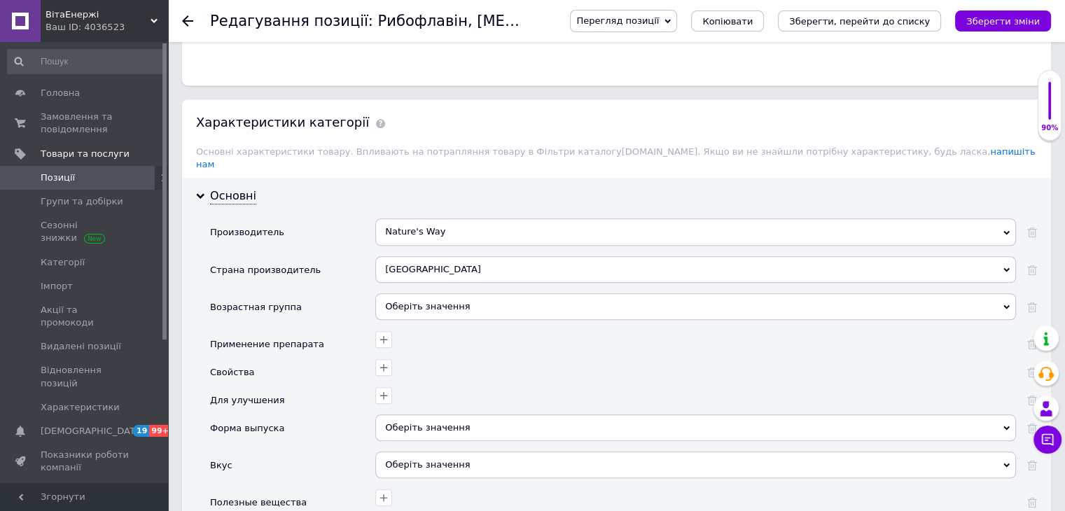
click at [408, 293] on div "Оберіть значення" at bounding box center [695, 306] width 641 height 27
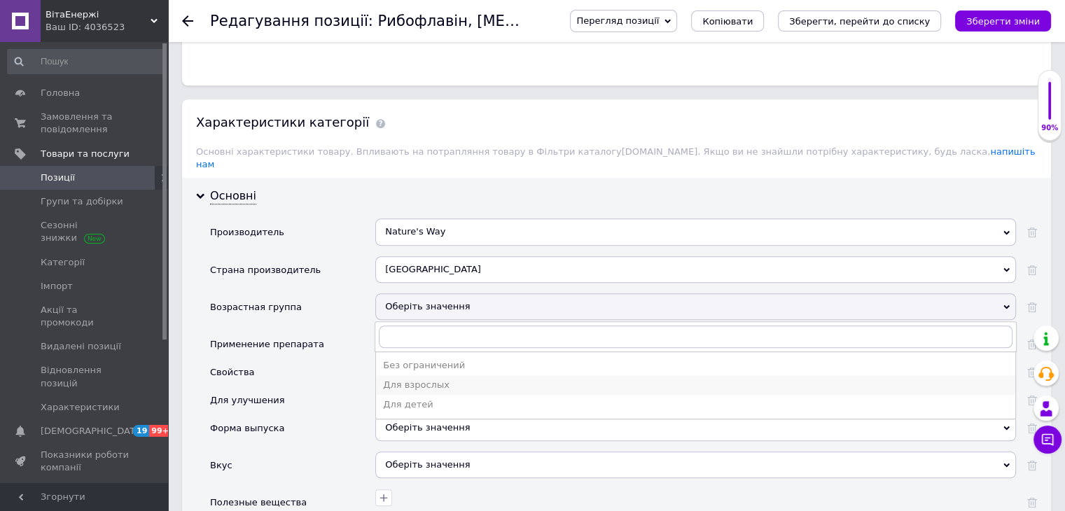
click at [409, 379] on div "Для взрослых" at bounding box center [695, 385] width 625 height 13
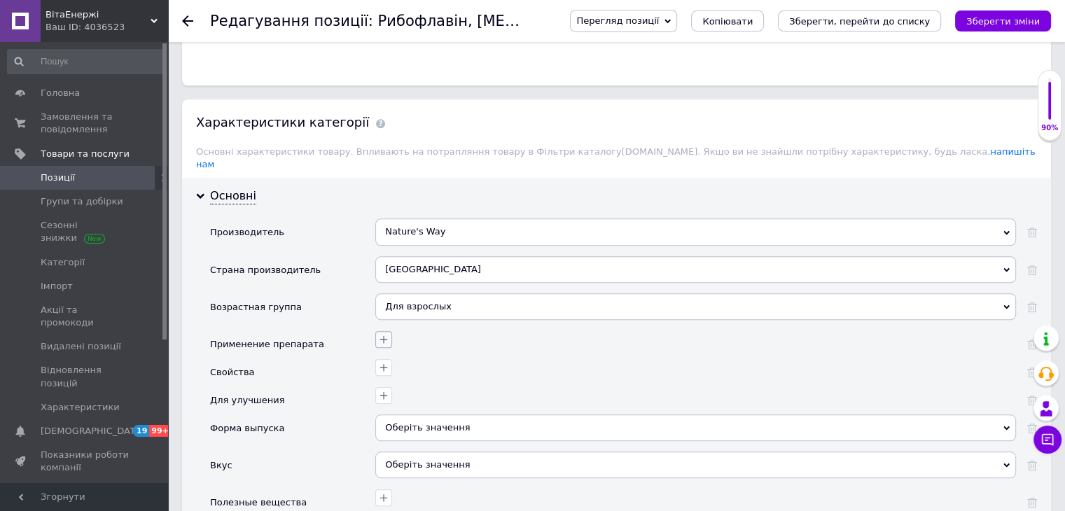
click at [385, 334] on icon "button" at bounding box center [383, 339] width 11 height 11
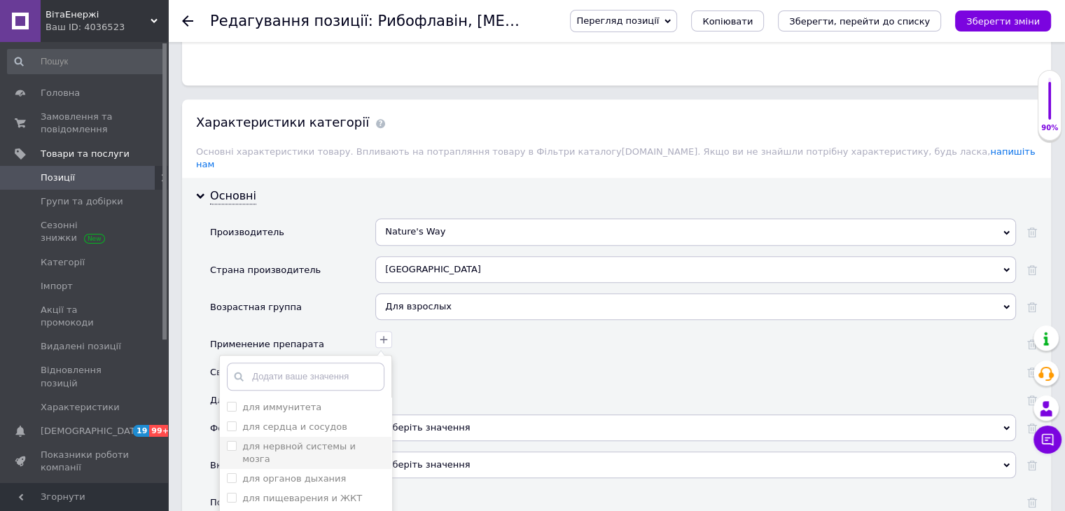
click at [311, 437] on li "для нервной системы и мозга" at bounding box center [306, 453] width 172 height 32
checkbox мозга "true"
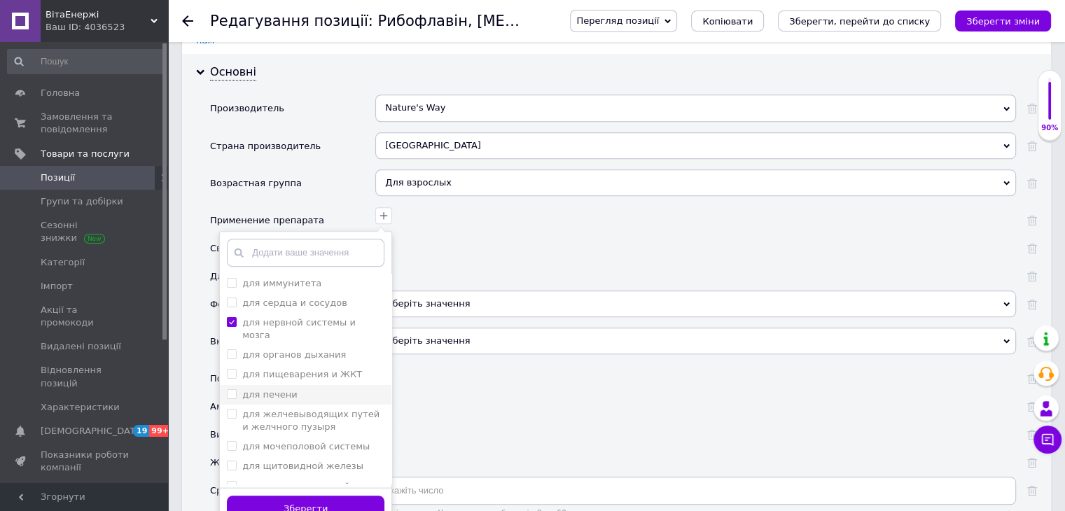
scroll to position [1261, 0]
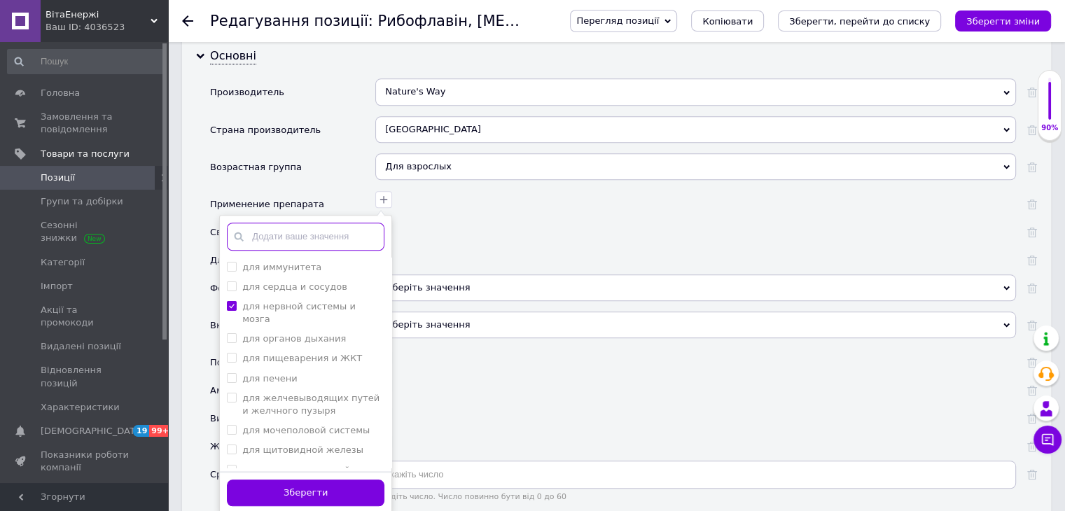
click at [275, 223] on input "text" at bounding box center [306, 237] width 158 height 28
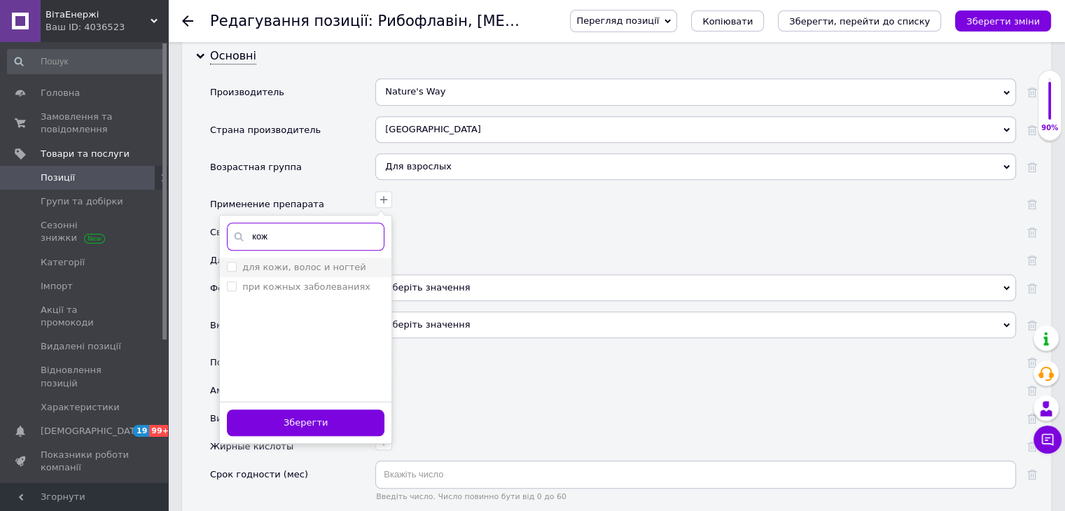
type input "кож"
click at [310, 262] on label "для кожи, волос и ногтей" at bounding box center [304, 267] width 124 height 11
checkbox ногтей "true"
click at [301, 223] on input "кож" at bounding box center [306, 237] width 158 height 28
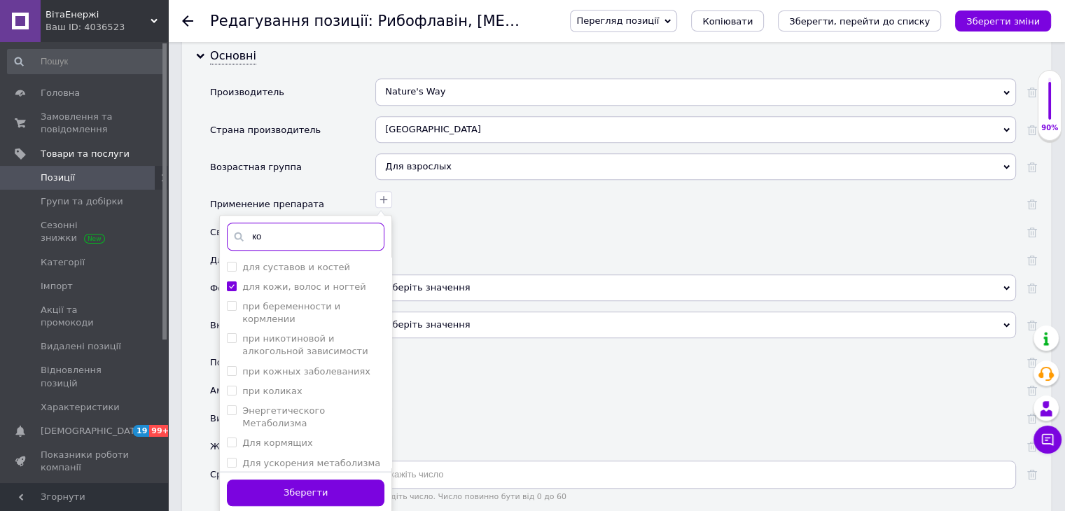
type input "к"
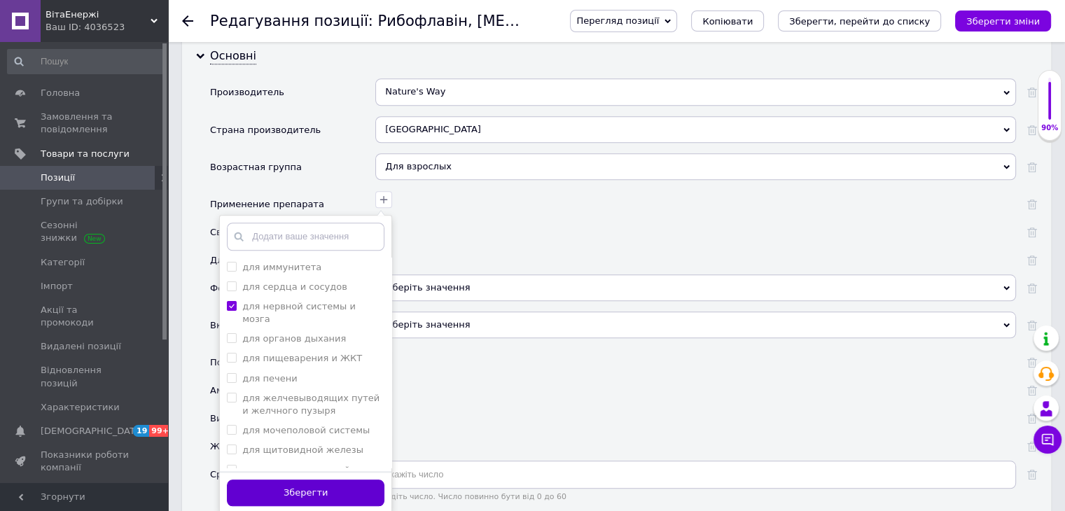
click at [303, 480] on button "Зберегти" at bounding box center [306, 493] width 158 height 27
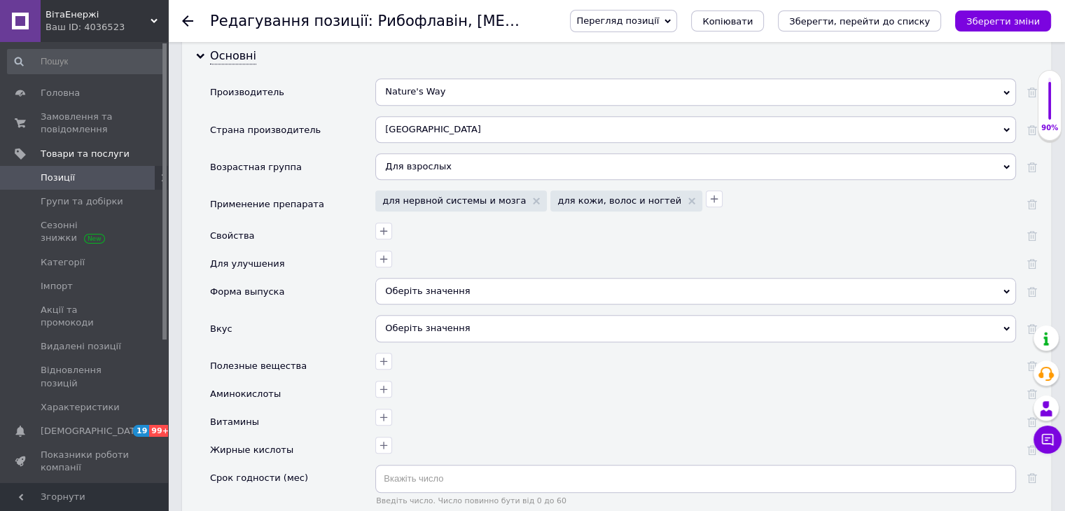
drag, startPoint x: 676, startPoint y: 166, endPoint x: 654, endPoint y: 174, distance: 23.3
click at [709, 193] on icon "button" at bounding box center [714, 198] width 11 height 11
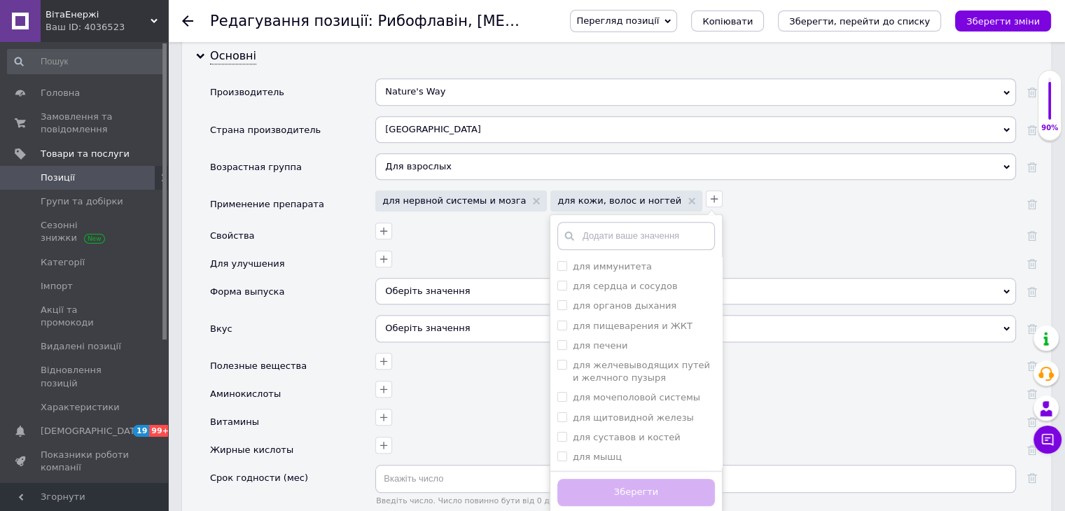
click at [557, 222] on input "text" at bounding box center [636, 236] width 158 height 28
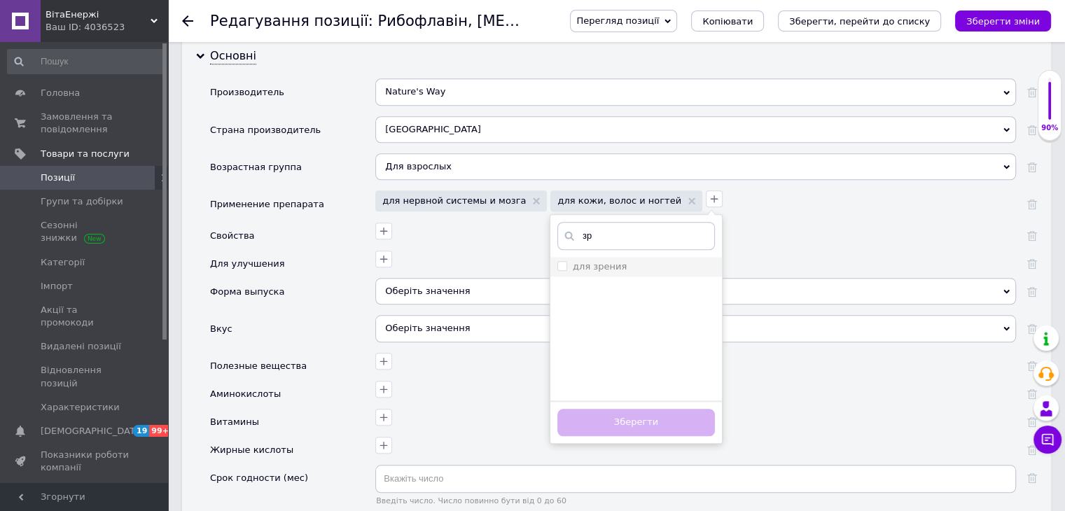
type input "зр"
click at [557, 261] on label "для зрения" at bounding box center [591, 267] width 69 height 13
click at [557, 261] on зрения "для зрения" at bounding box center [561, 265] width 9 height 9
checkbox зрения "true"
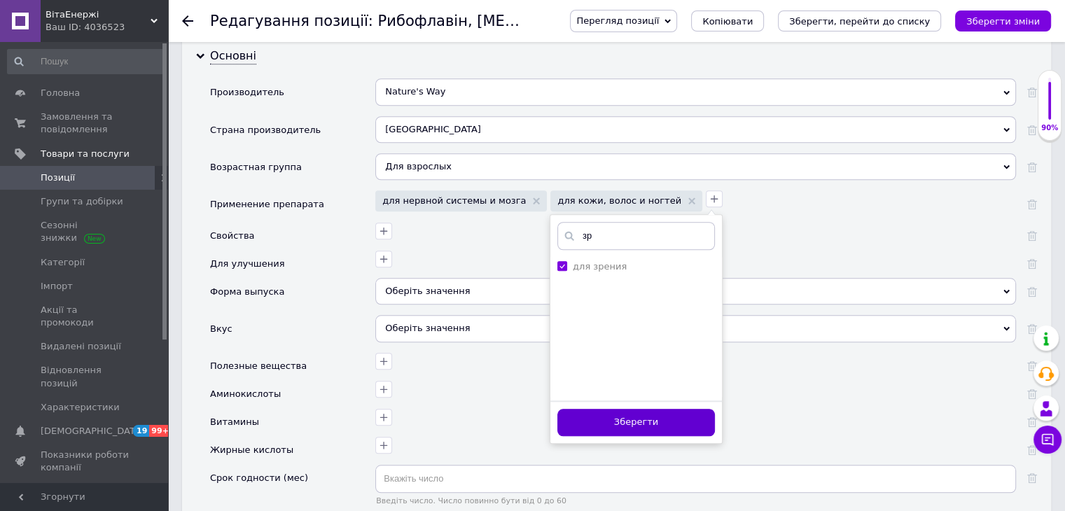
click at [596, 409] on button "Зберегти" at bounding box center [636, 422] width 158 height 27
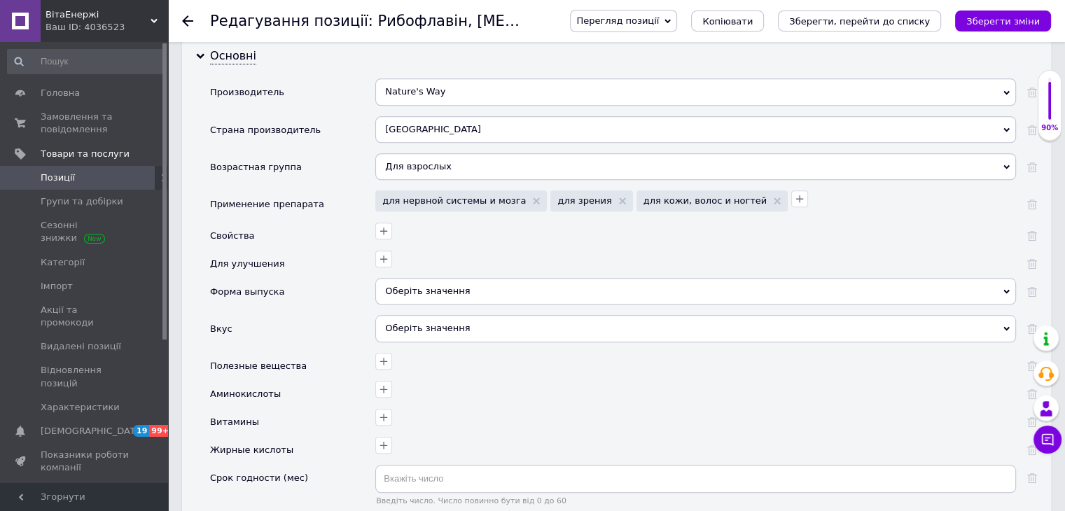
click at [438, 278] on div "Оберіть значення" at bounding box center [695, 291] width 641 height 27
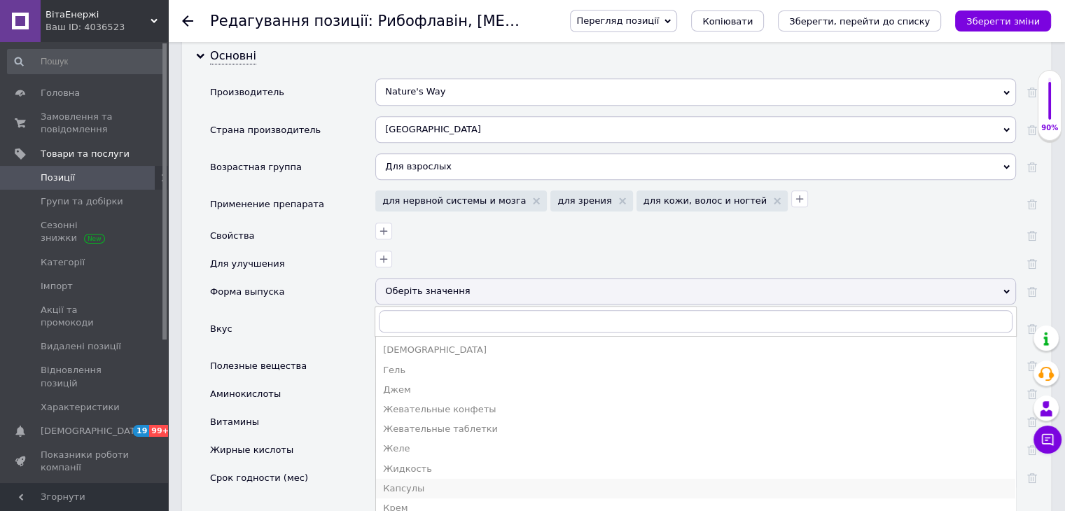
click at [403, 483] on div "Капсулы" at bounding box center [695, 489] width 625 height 13
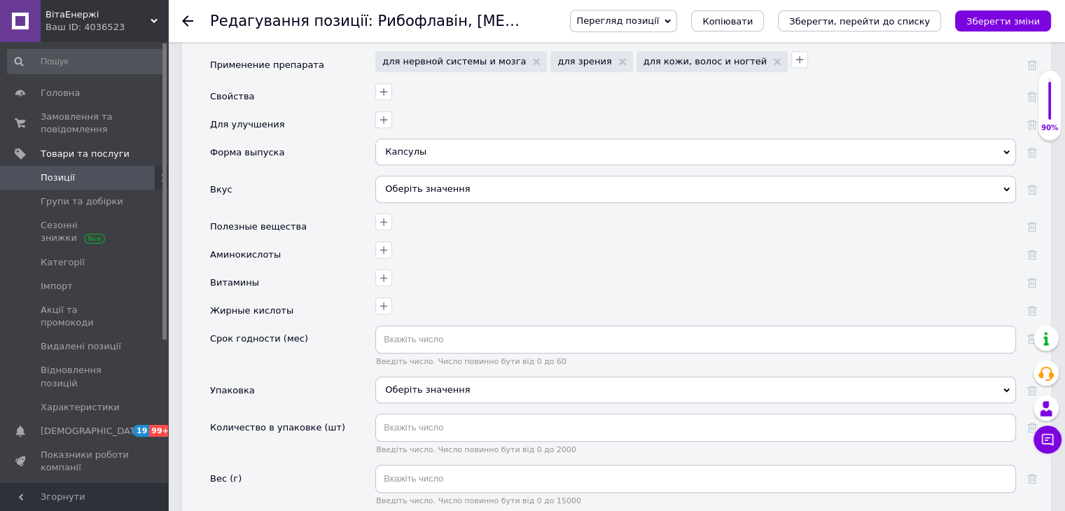
scroll to position [1401, 0]
click at [393, 445] on span "Введіть число. Число повинно бути від 0 до 2000" at bounding box center [695, 449] width 641 height 9
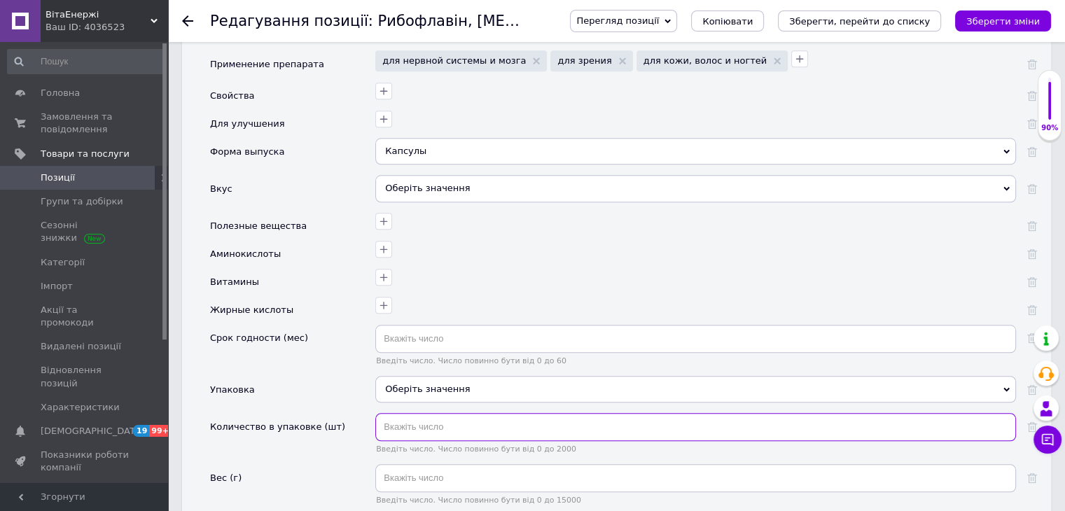
click at [405, 413] on input "text" at bounding box center [695, 427] width 641 height 28
type input "100"
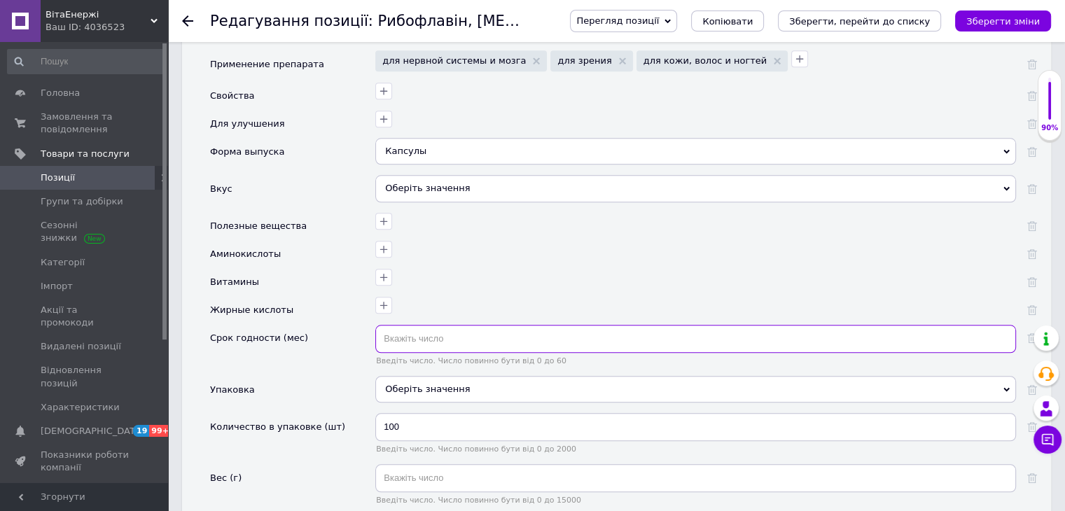
click at [494, 325] on input "text" at bounding box center [695, 339] width 641 height 28
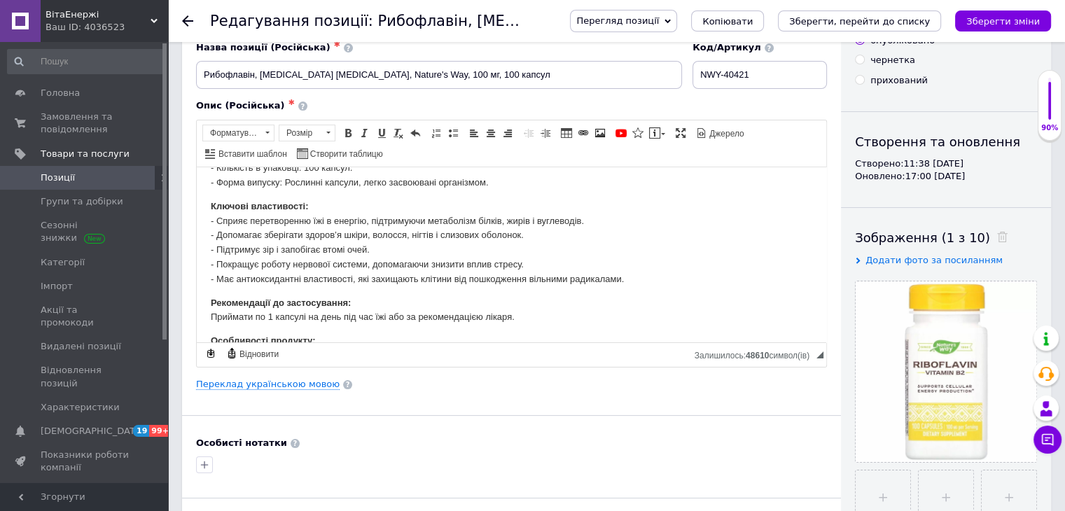
scroll to position [0, 0]
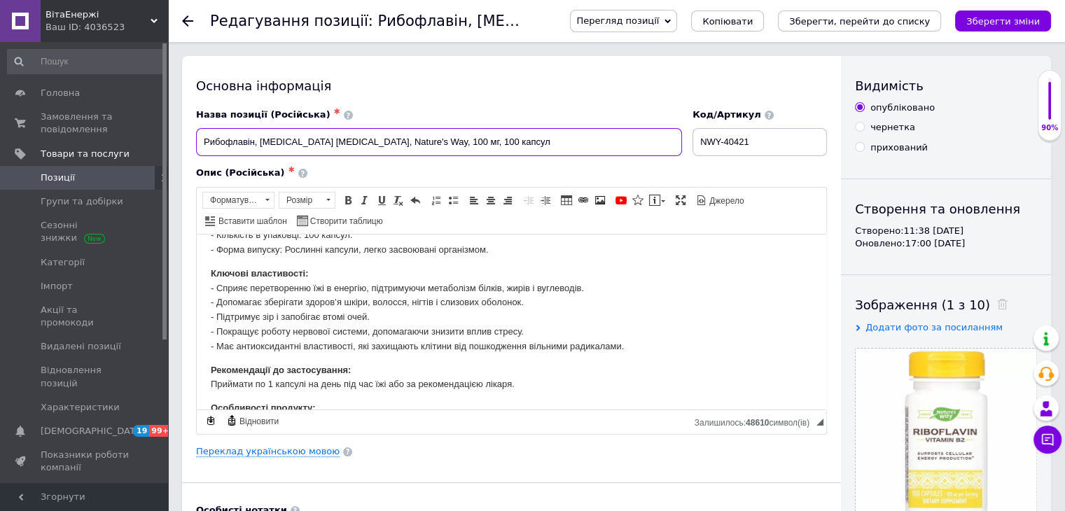
click at [368, 141] on input "Рибофлавін, [MEDICAL_DATA] [MEDICAL_DATA], Nature's Way, 100 мг, 100 капсул" at bounding box center [439, 142] width 486 height 28
click at [574, 85] on div "Основна інформація" at bounding box center [511, 86] width 631 height 18
click at [859, 20] on icon "Зберегти, перейти до списку" at bounding box center [859, 21] width 141 height 11
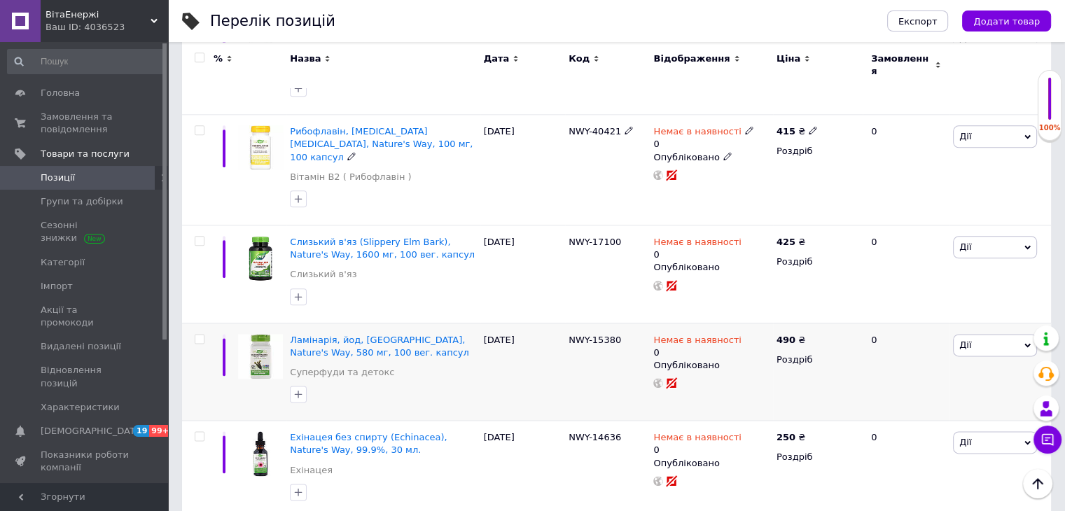
scroll to position [1681, 0]
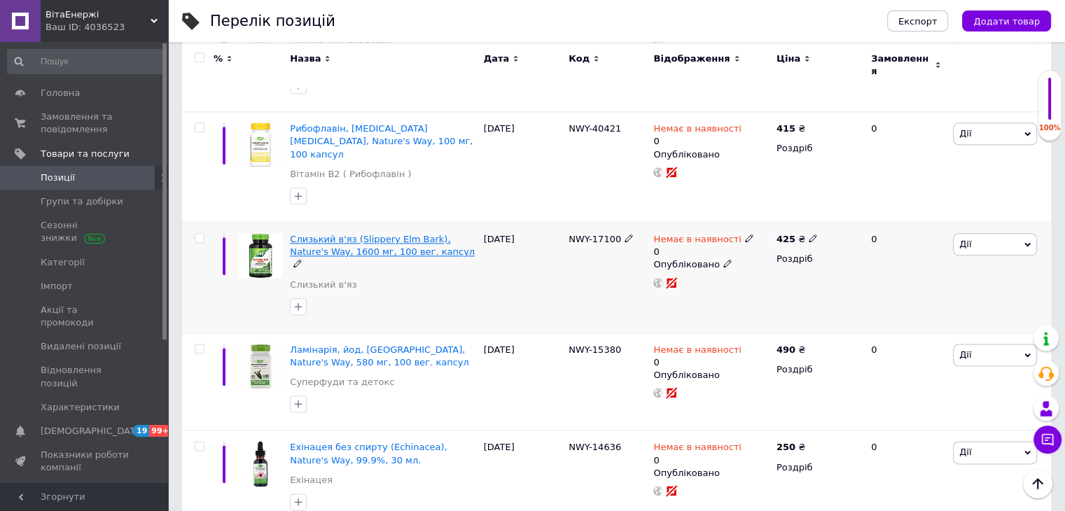
click at [373, 234] on span "Слизький в'яз (Slippery Elm Bark), Nature's Way, 1600 мг, 100 вег. капсул" at bounding box center [382, 245] width 185 height 23
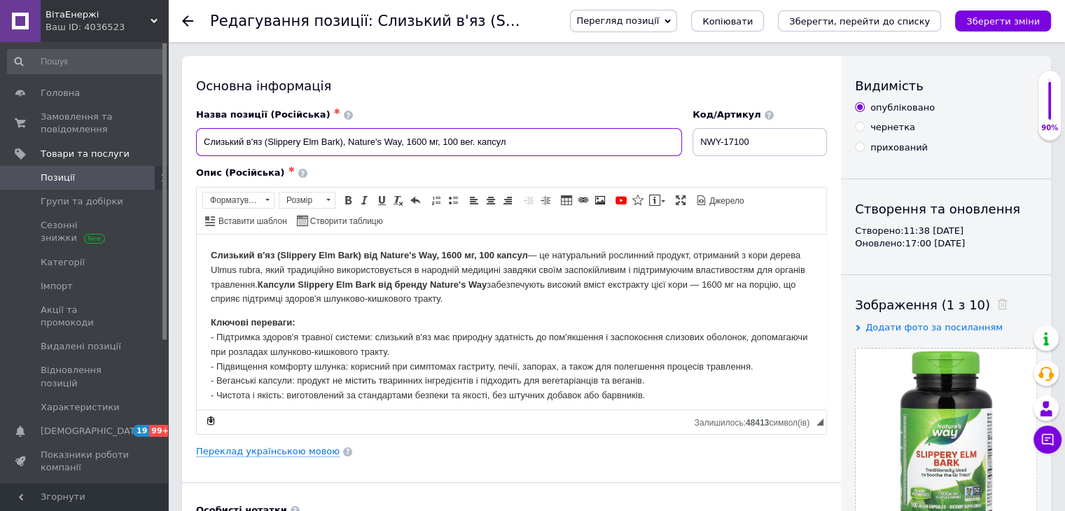
click at [268, 142] on input "Слизький в'яз (Slippery Elm Bark), Nature's Way, 1600 мг, 100 вег. капсул" at bounding box center [439, 142] width 486 height 28
click at [342, 139] on input "Слизький в'яз, Slippery Elm Bark), Nature's Way, 1600 мг, 100 вег. капсул" at bounding box center [439, 142] width 486 height 28
drag, startPoint x: 269, startPoint y: 139, endPoint x: 337, endPoint y: 139, distance: 67.9
click at [337, 139] on input "Слизький в'яз, Slippery Elm Bark, Nature's Way, 1600 мг, 100 вег. капсул" at bounding box center [439, 142] width 486 height 28
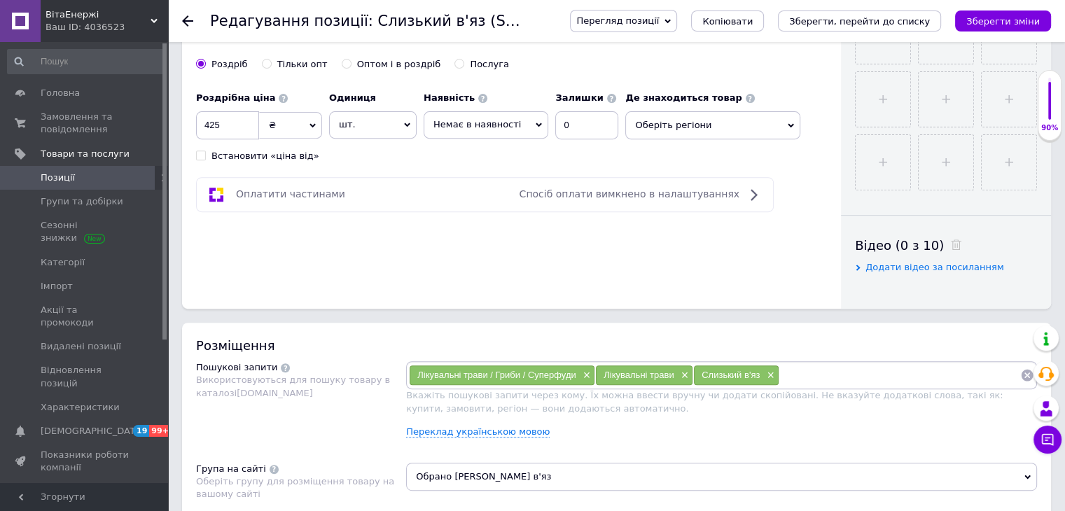
scroll to position [700, 0]
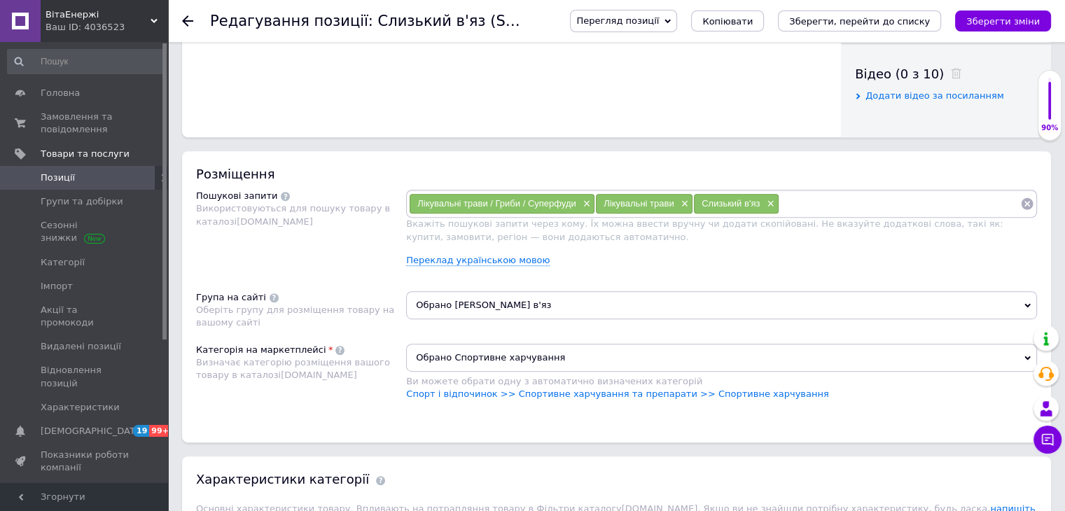
type input "Слизький в'яз, Slippery Elm Bark, Nature's Way, 1600 мг, 100 вег. капсул"
click at [806, 207] on input at bounding box center [899, 203] width 241 height 21
paste input "Slippery Elm Bark"
type input "Slippery Elm Bark"
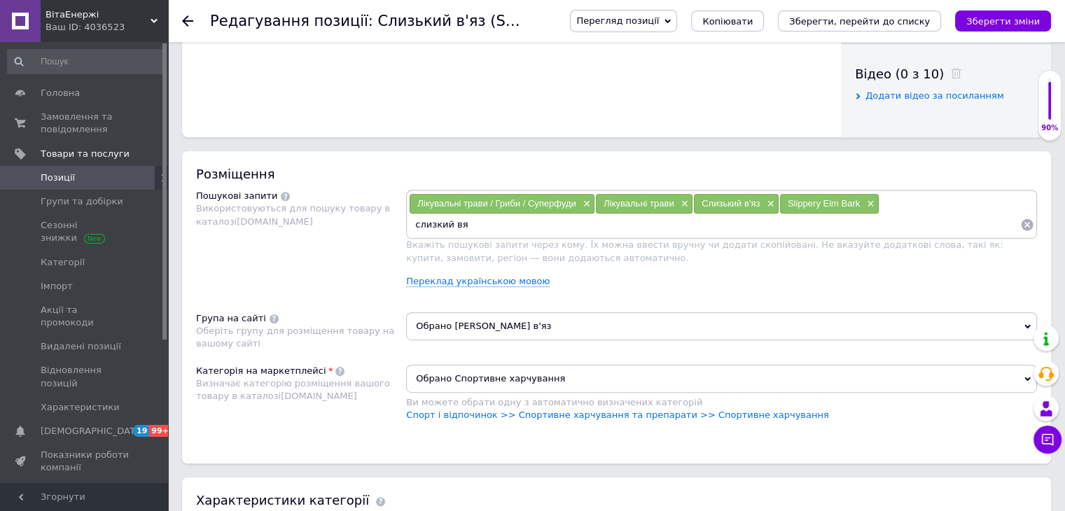
type input "слизкий вяз"
paste input "Slippery Elm Bark"
type input "Slippery Elm Bark"
drag, startPoint x: 490, startPoint y: 223, endPoint x: 377, endPoint y: 223, distance: 112.1
click at [377, 223] on div "Пошукові запити Використовуються для пошуку товару в каталозі [DOMAIN_NAME] Лік…" at bounding box center [616, 244] width 841 height 109
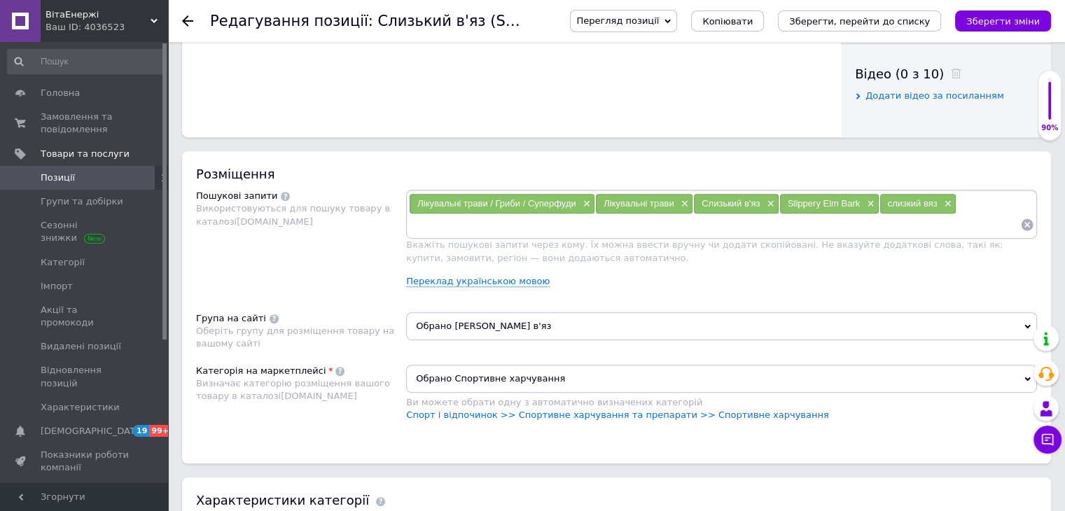
click at [943, 205] on span "×" at bounding box center [946, 204] width 11 height 12
click at [588, 222] on input at bounding box center [714, 224] width 611 height 21
type input "скользкий вяз"
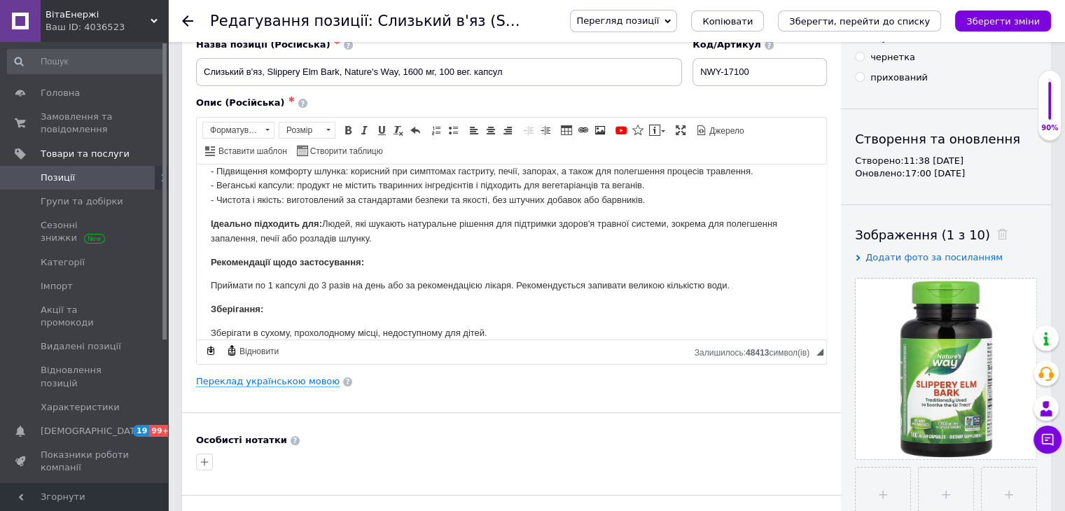
scroll to position [179, 0]
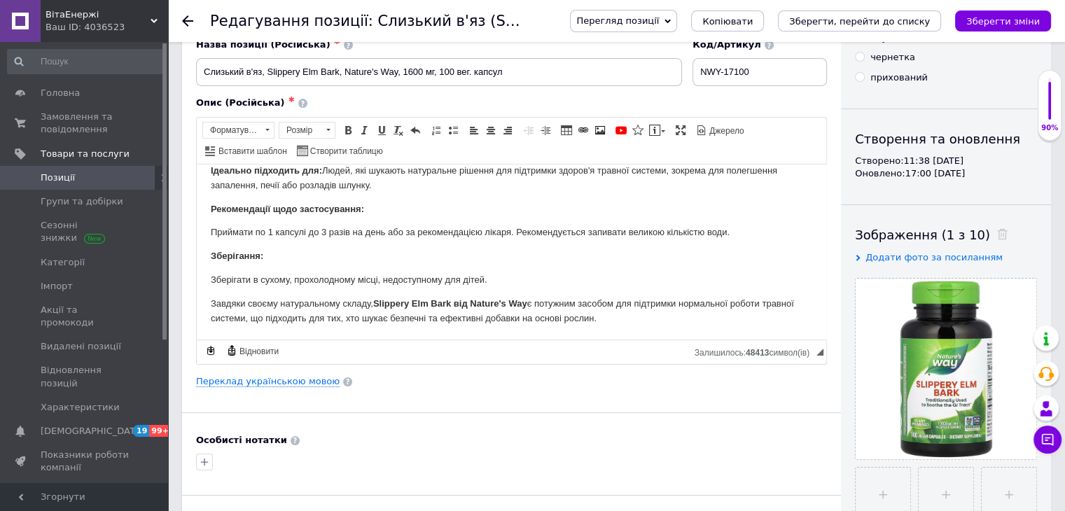
click at [307, 310] on p "Завдяки своєму натуральному складу, Slippery Elm Bark від Nature's Way є потужн…" at bounding box center [512, 310] width 602 height 29
click at [350, 130] on span at bounding box center [347, 130] width 11 height 11
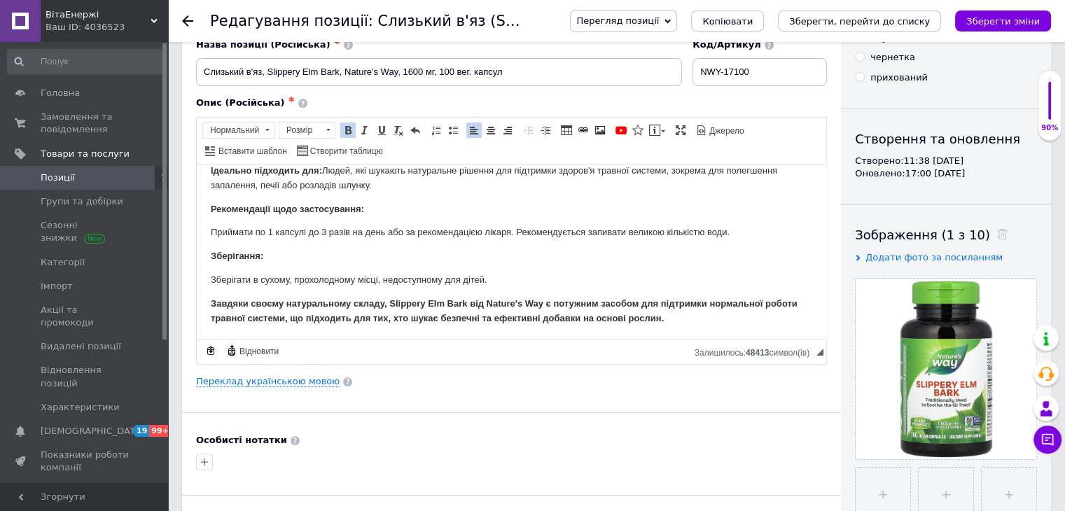
click at [345, 259] on p "Зберігання:" at bounding box center [512, 256] width 602 height 15
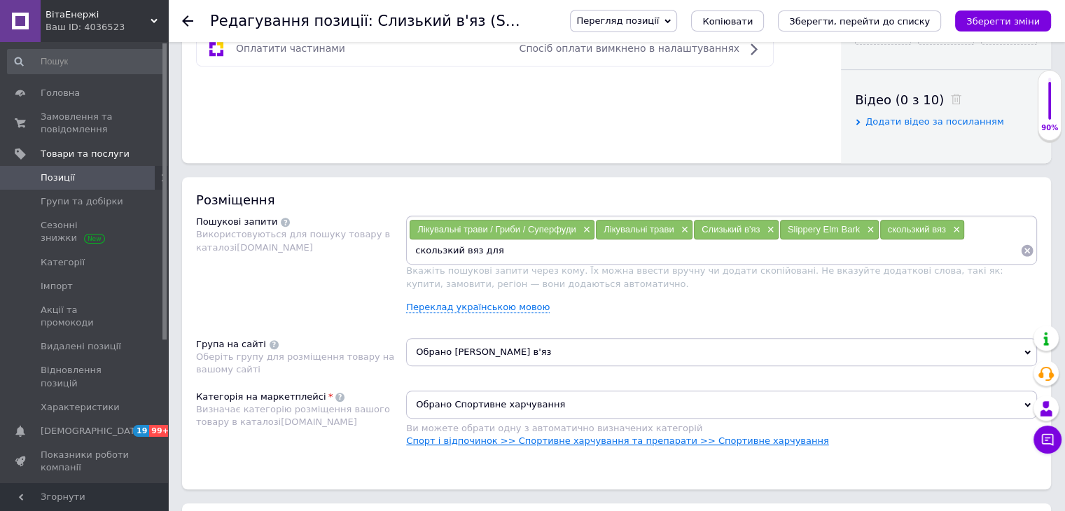
scroll to position [770, 0]
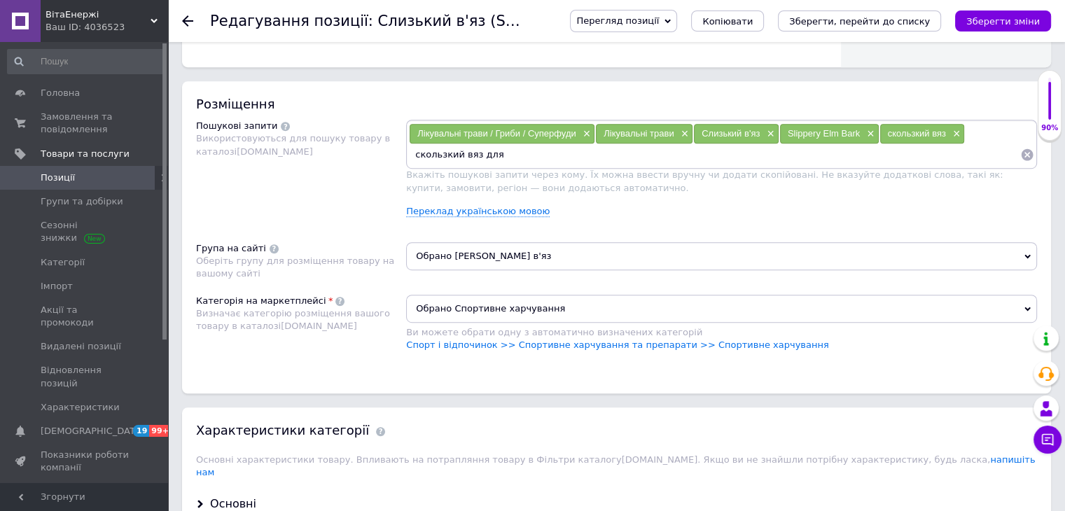
click at [506, 155] on input "скользкий вяз для" at bounding box center [714, 154] width 611 height 21
type input "скользкий вяз для пищеварения"
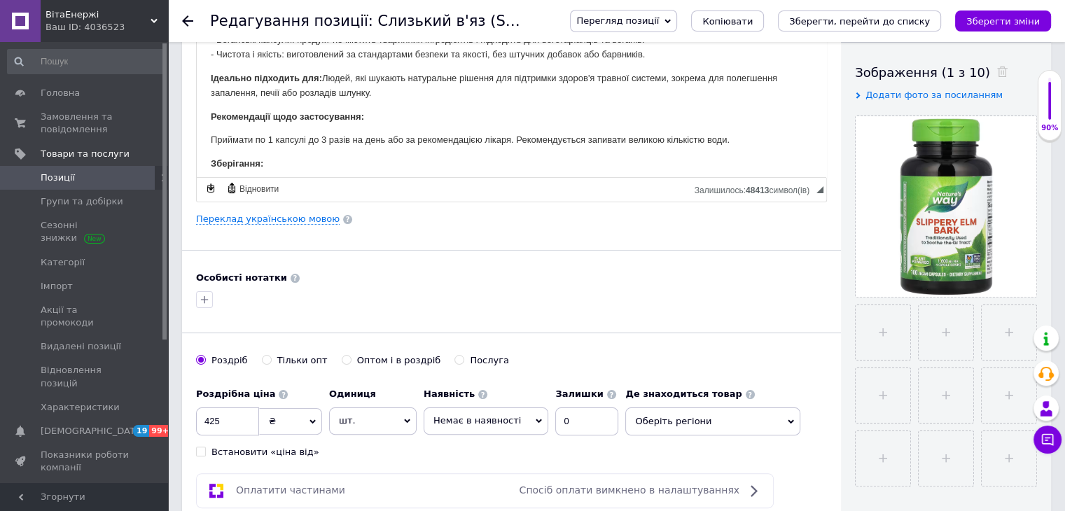
scroll to position [0, 0]
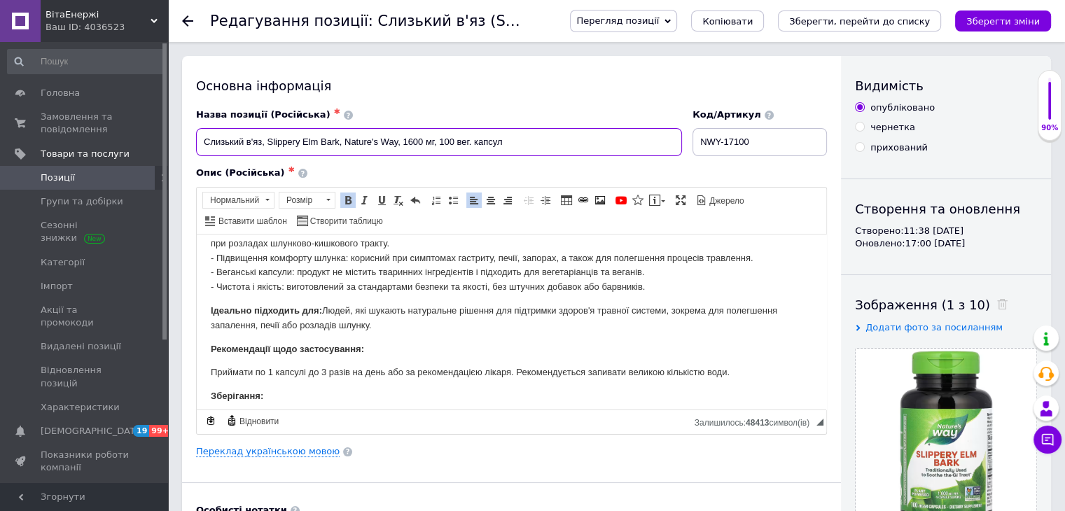
drag, startPoint x: 345, startPoint y: 141, endPoint x: 396, endPoint y: 142, distance: 51.8
click at [396, 142] on input "Слизький в'яз, Slippery Elm Bark, Nature's Way, 1600 мг, 100 вег. капсул" at bounding box center [439, 142] width 486 height 28
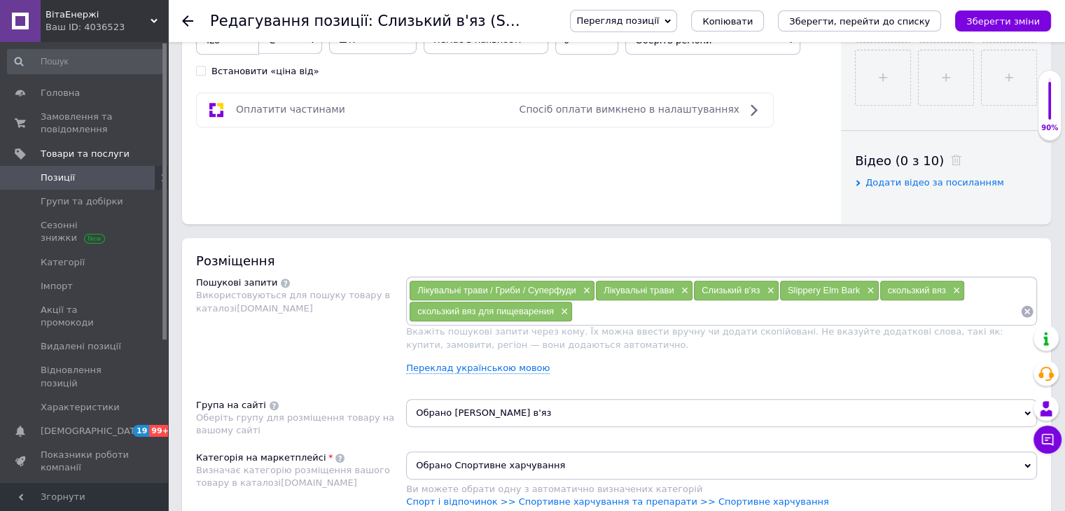
scroll to position [770, 0]
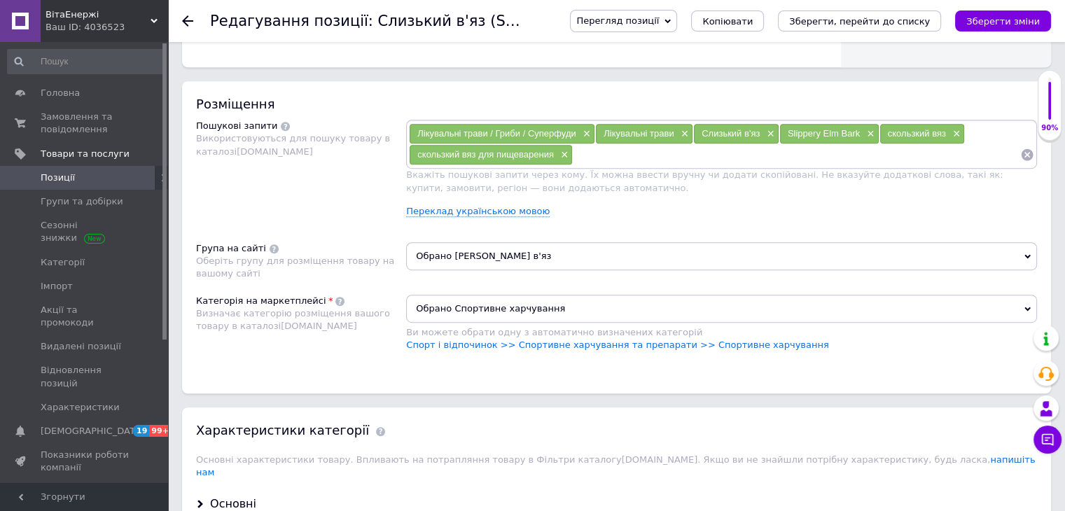
click at [599, 158] on input at bounding box center [797, 154] width 448 height 21
paste input "Nature's Way"
type input "скользкий вяз Nature's Way"
paste input "Nature's Way"
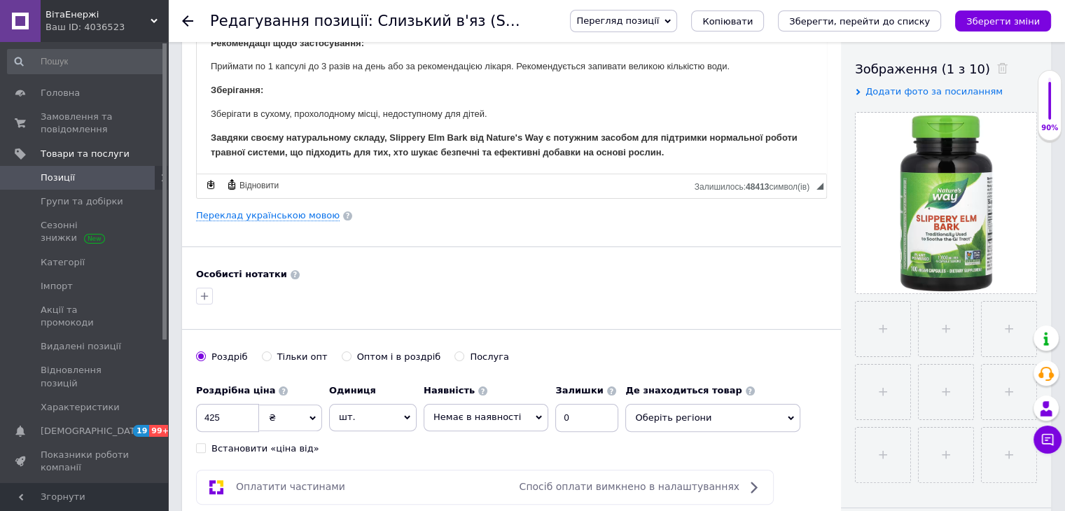
scroll to position [70, 0]
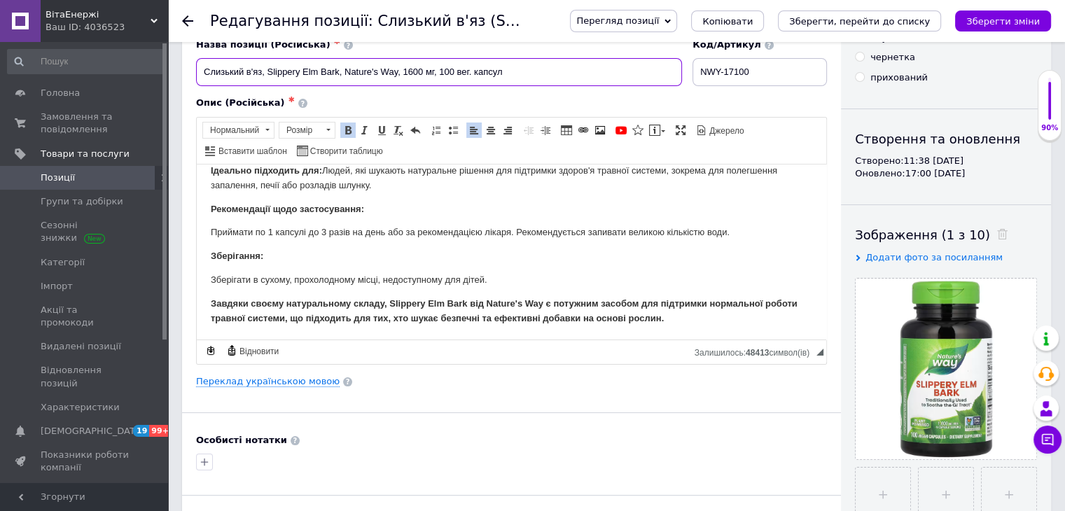
drag, startPoint x: 269, startPoint y: 67, endPoint x: 338, endPoint y: 68, distance: 68.6
click at [338, 68] on input "Слизький в'яз, Slippery Elm Bark, Nature's Way, 1600 мг, 100 вег. капсул" at bounding box center [439, 72] width 486 height 28
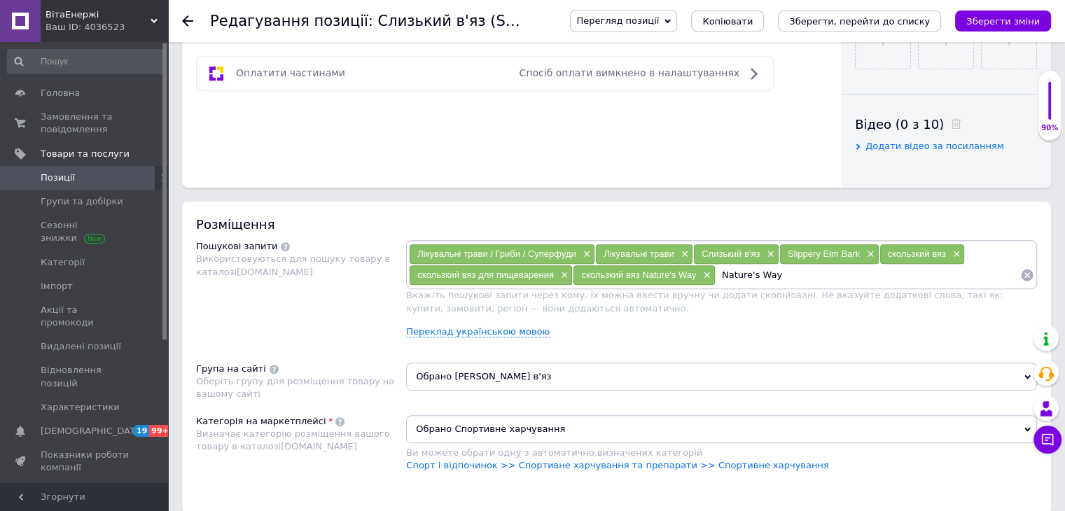
scroll to position [770, 0]
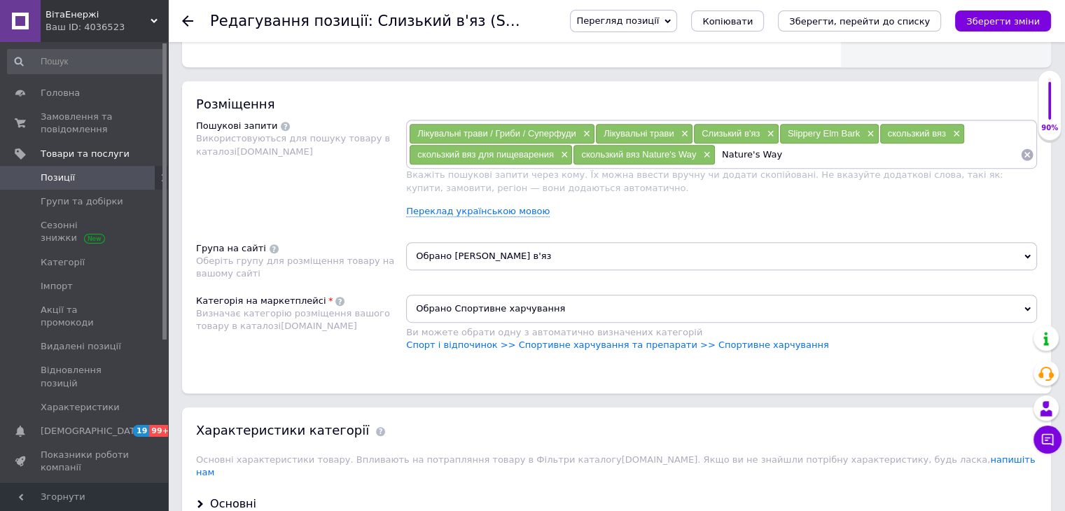
click at [800, 152] on input "Nature's Way" at bounding box center [868, 154] width 305 height 21
paste input "Slippery Elm Bark"
type input "Nature's Way Slippery Elm Bark"
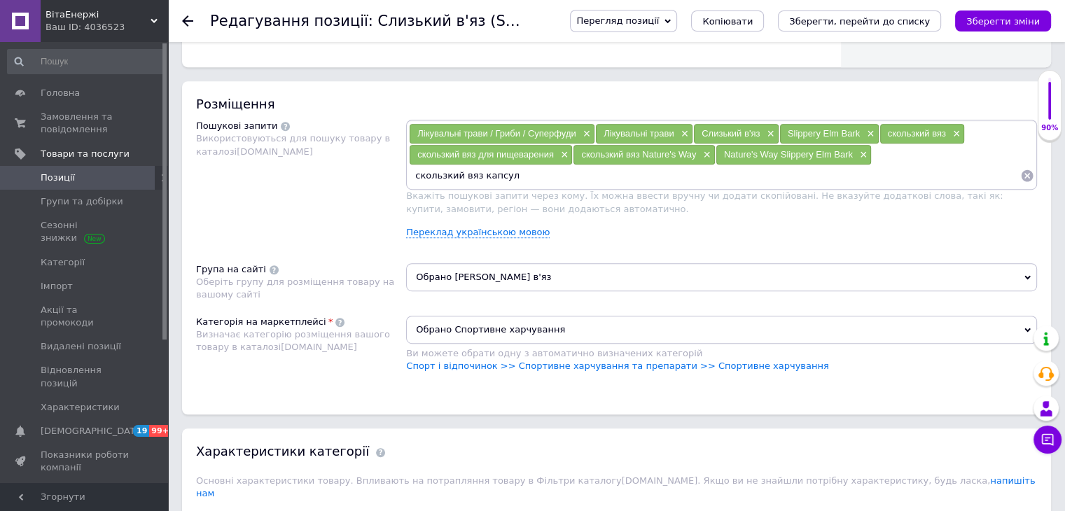
type input "скользкий вяз капсулы"
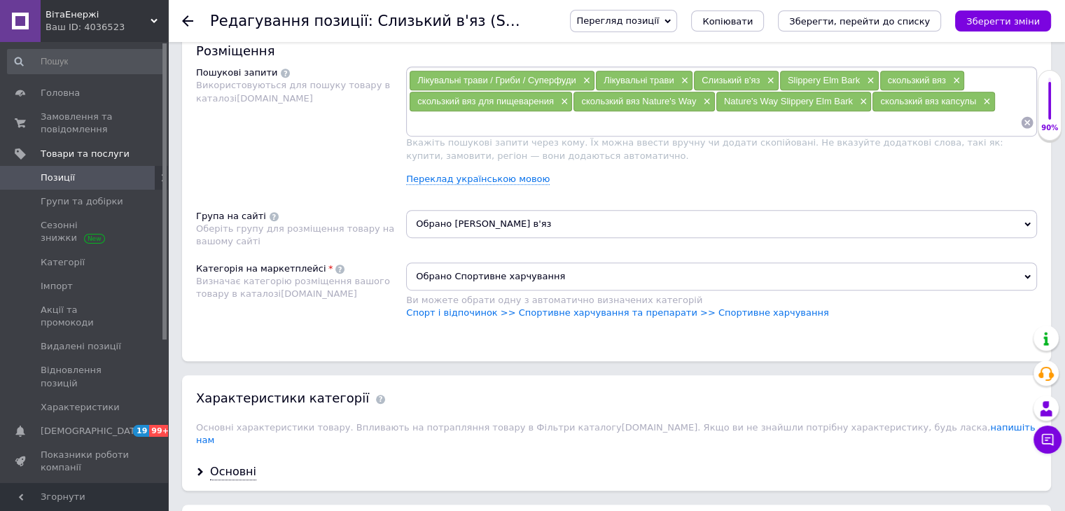
scroll to position [910, 0]
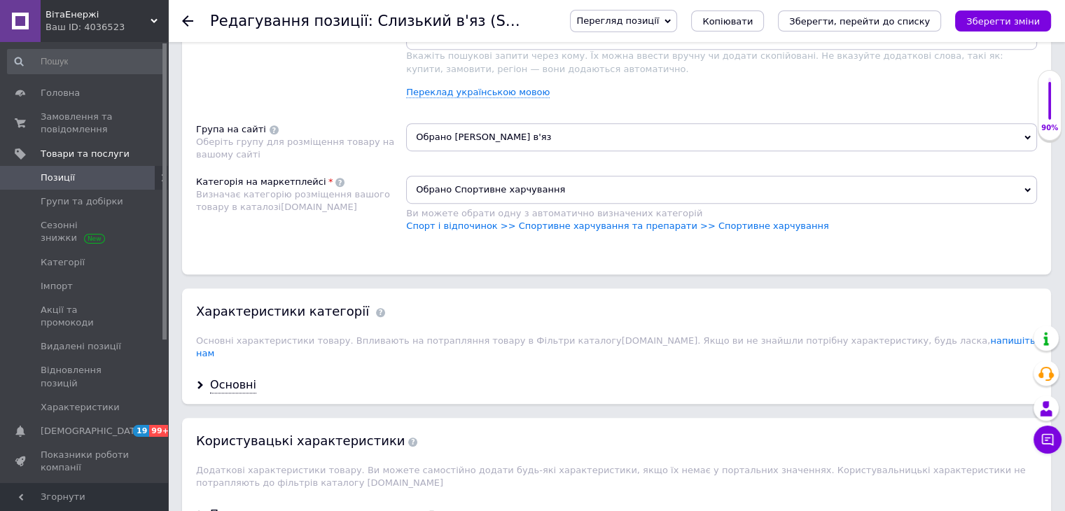
click at [492, 183] on span "Обрано Спортивне харчування" at bounding box center [721, 190] width 631 height 28
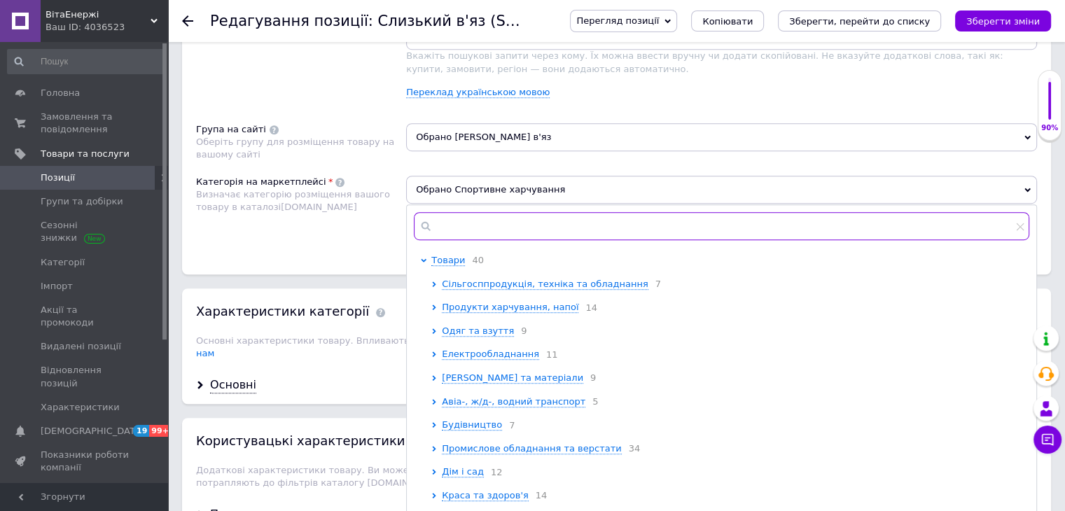
click at [470, 223] on input "text" at bounding box center [722, 226] width 616 height 28
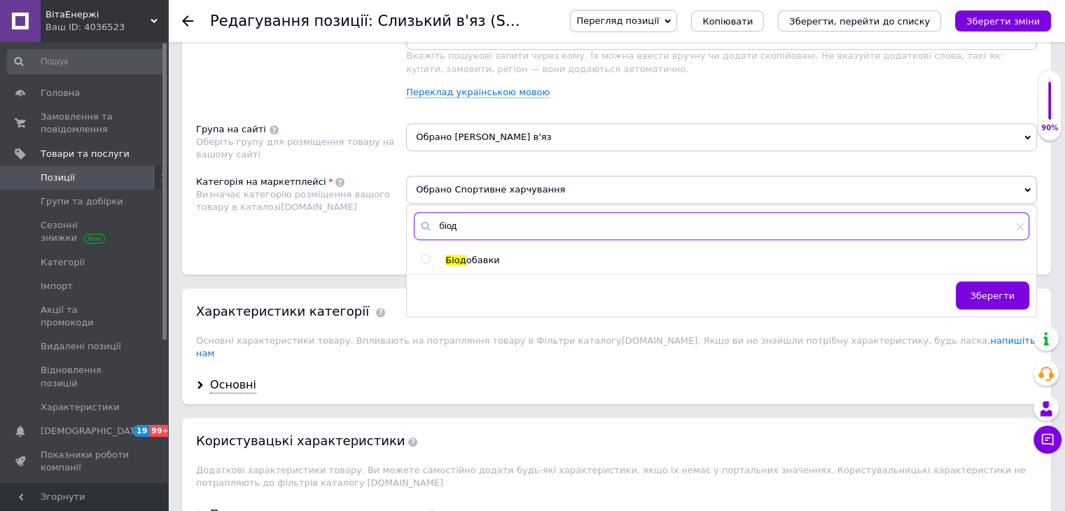
type input "біод"
click at [424, 257] on input "radio" at bounding box center [425, 259] width 9 height 9
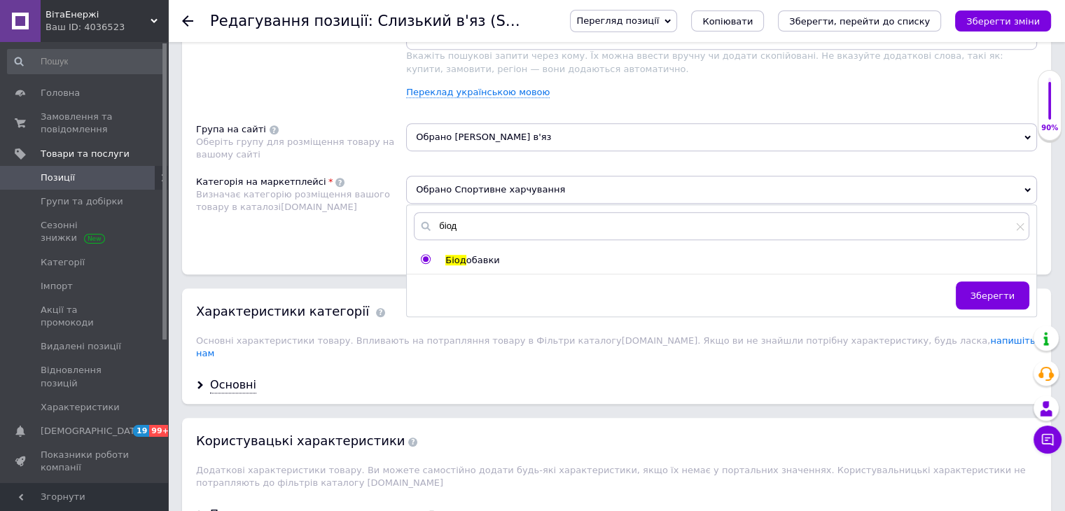
radio input "true"
click at [977, 291] on span "Зберегти" at bounding box center [993, 296] width 44 height 11
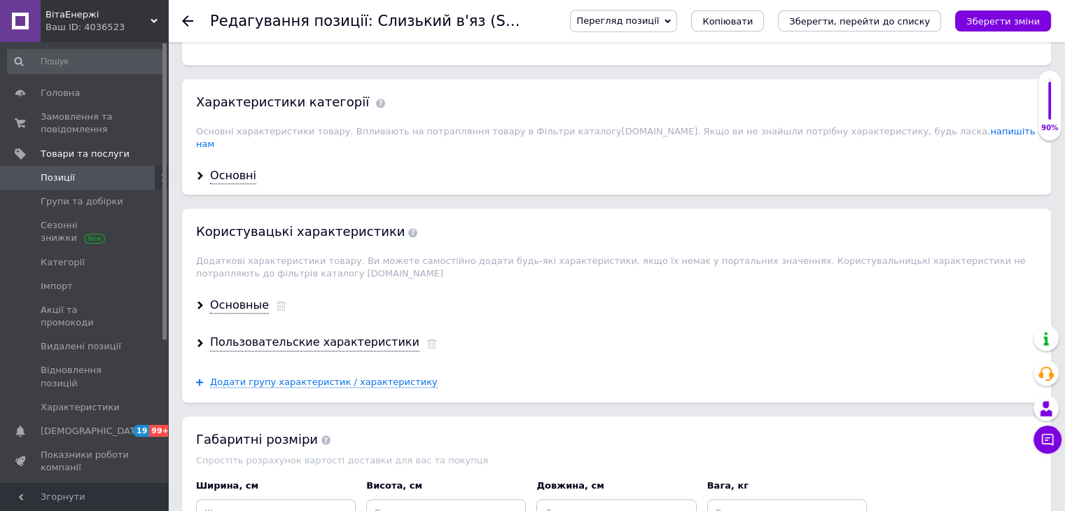
scroll to position [1121, 0]
click at [232, 157] on div "Основні" at bounding box center [616, 175] width 869 height 37
click at [228, 167] on div "Основні" at bounding box center [233, 175] width 46 height 16
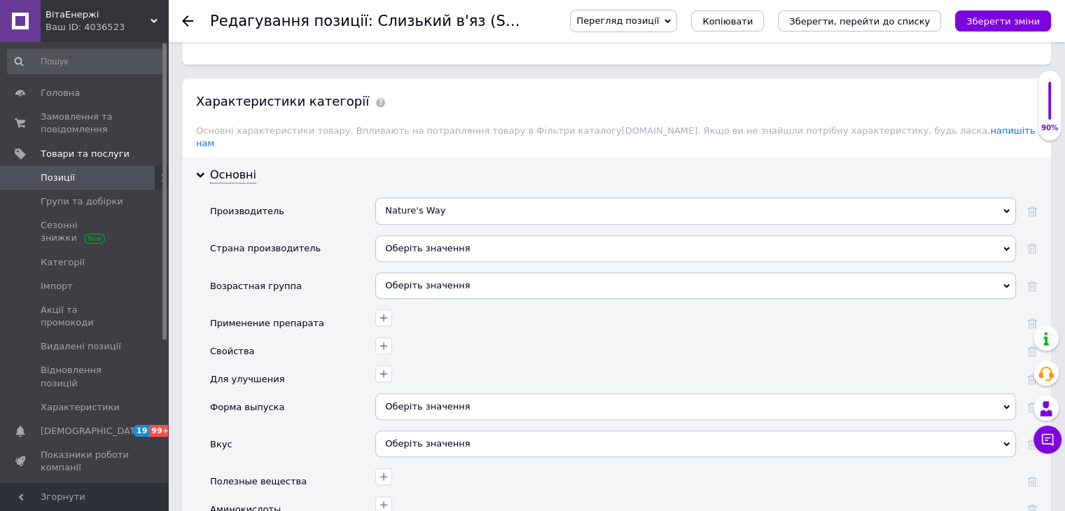
click at [434, 236] on div "Оберіть значення" at bounding box center [695, 248] width 641 height 27
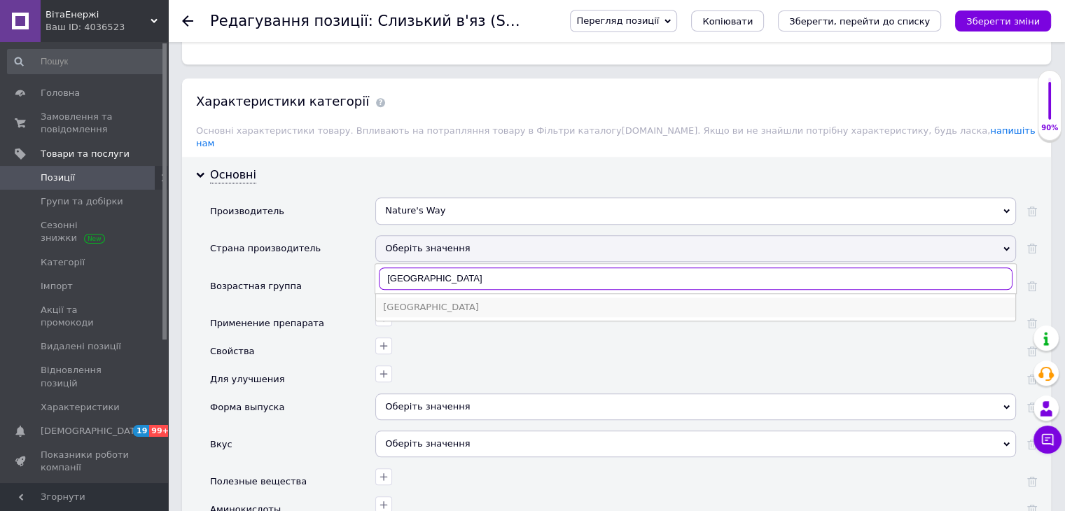
type input "[GEOGRAPHIC_DATA]"
click at [420, 301] on div "[GEOGRAPHIC_DATA]" at bounding box center [695, 307] width 625 height 13
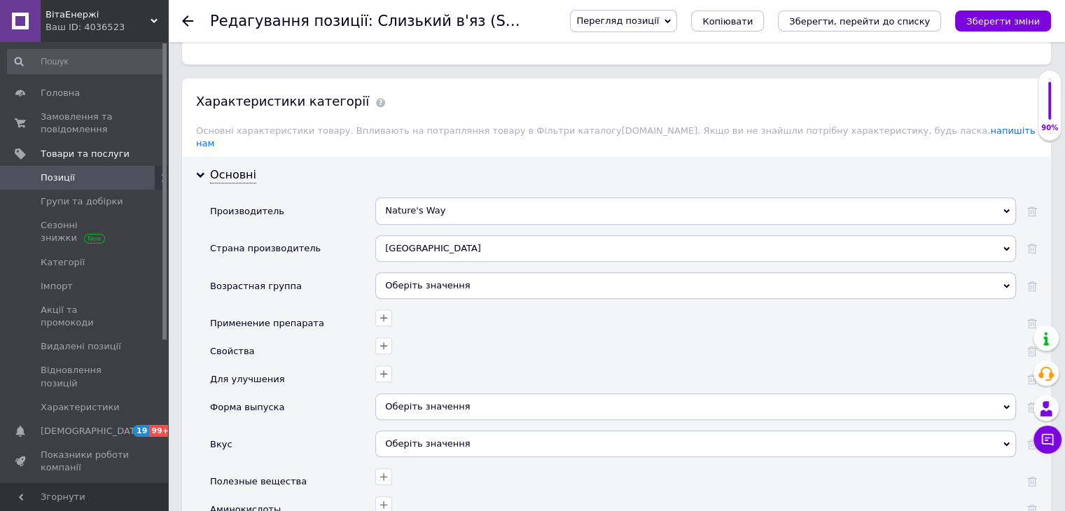
click at [399, 272] on div "Оберіть значення" at bounding box center [695, 285] width 641 height 27
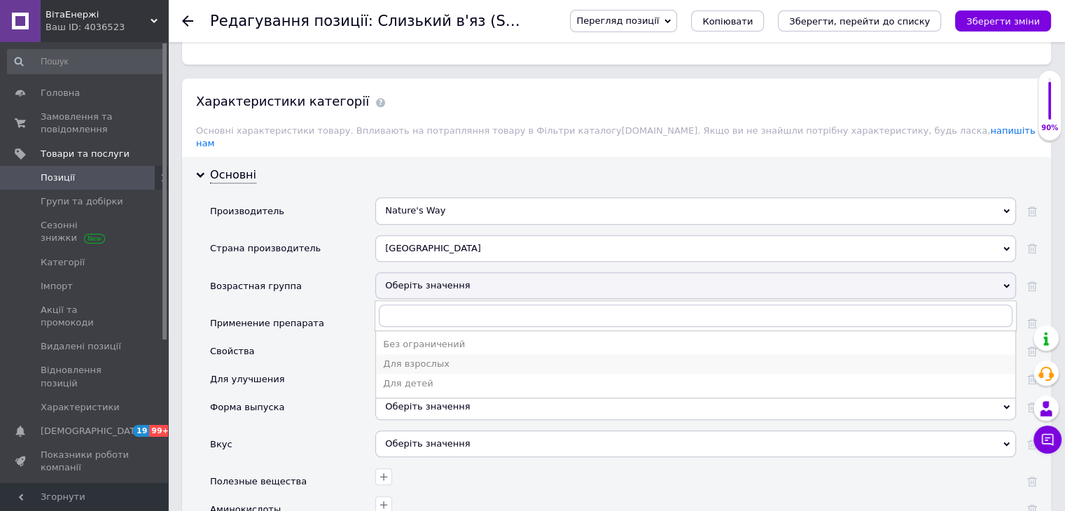
click at [417, 358] on div "Для взрослых" at bounding box center [695, 364] width 625 height 13
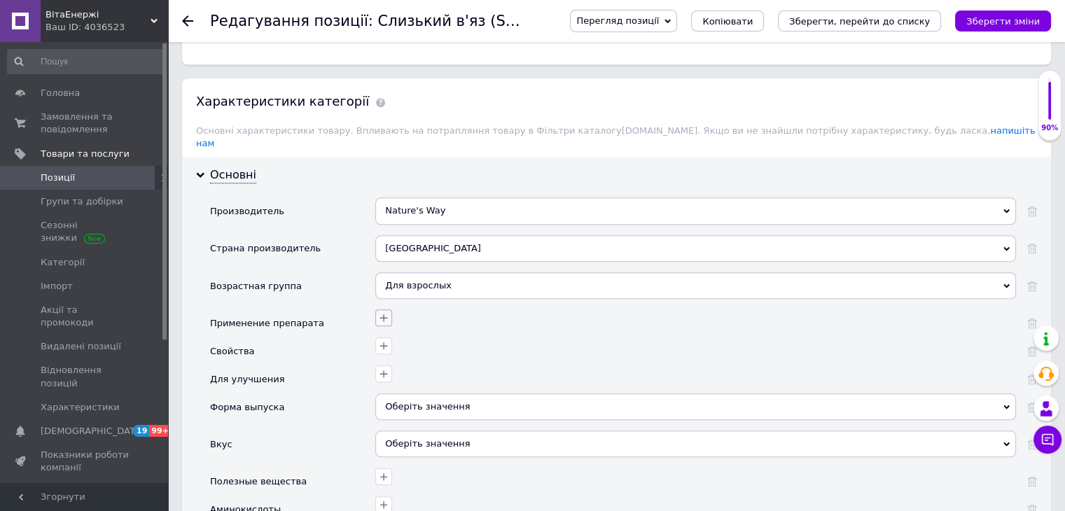
click at [384, 310] on button "button" at bounding box center [383, 318] width 17 height 17
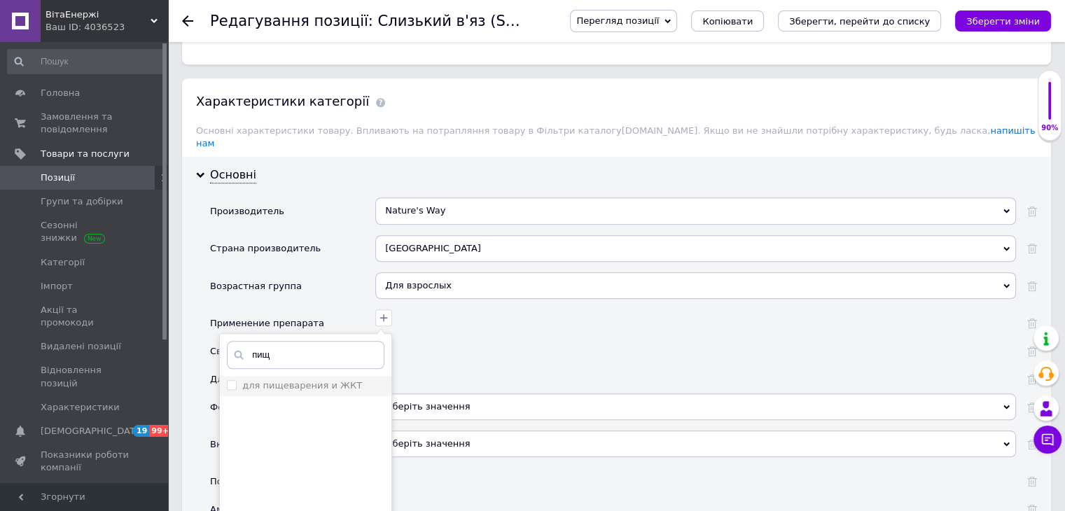
type input "пищ"
click at [322, 380] on label "для пищеварения и ЖКТ" at bounding box center [302, 385] width 120 height 11
checkbox ЖКТ "true"
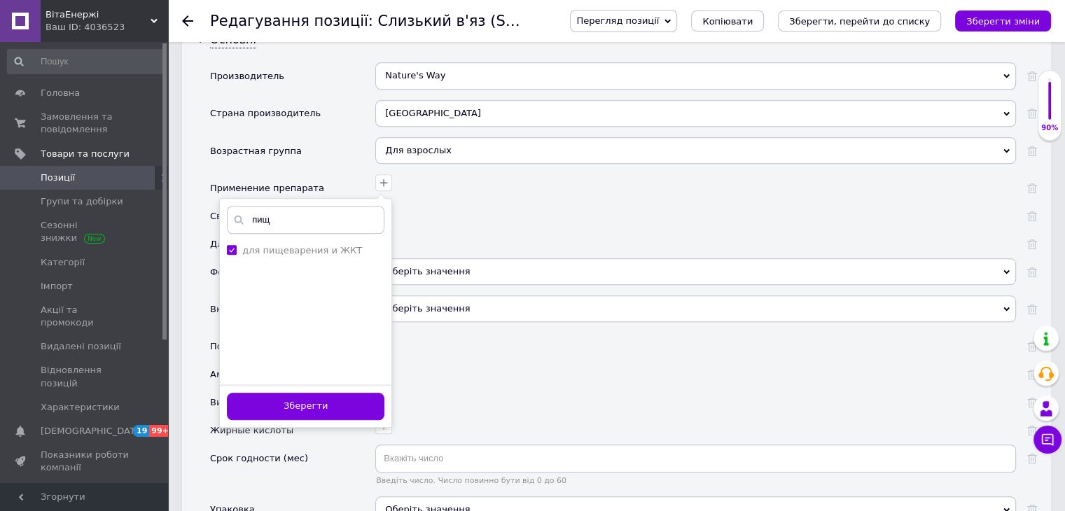
scroll to position [1261, 0]
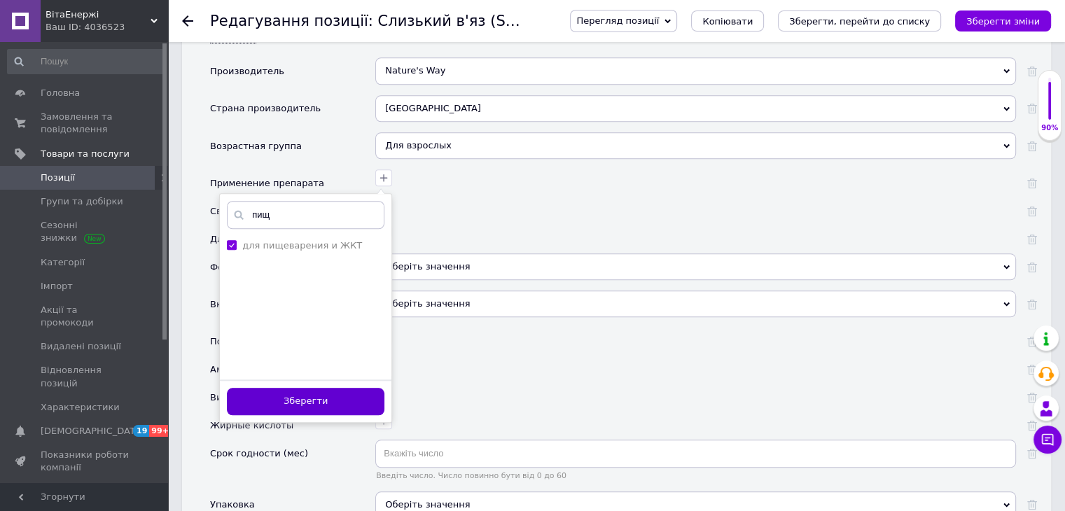
click at [351, 388] on button "Зберегти" at bounding box center [306, 401] width 158 height 27
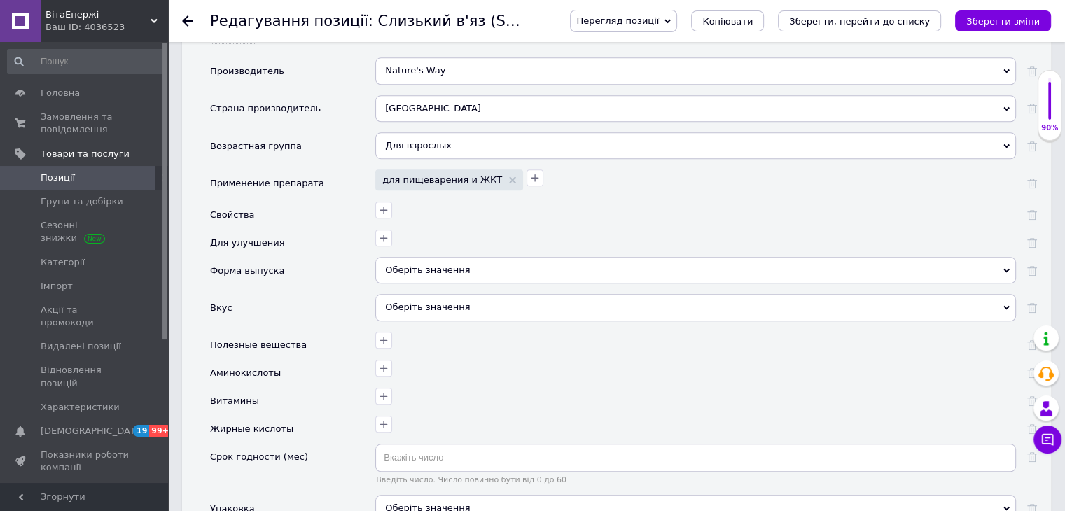
click at [490, 257] on div "Оберіть значення" at bounding box center [695, 270] width 641 height 27
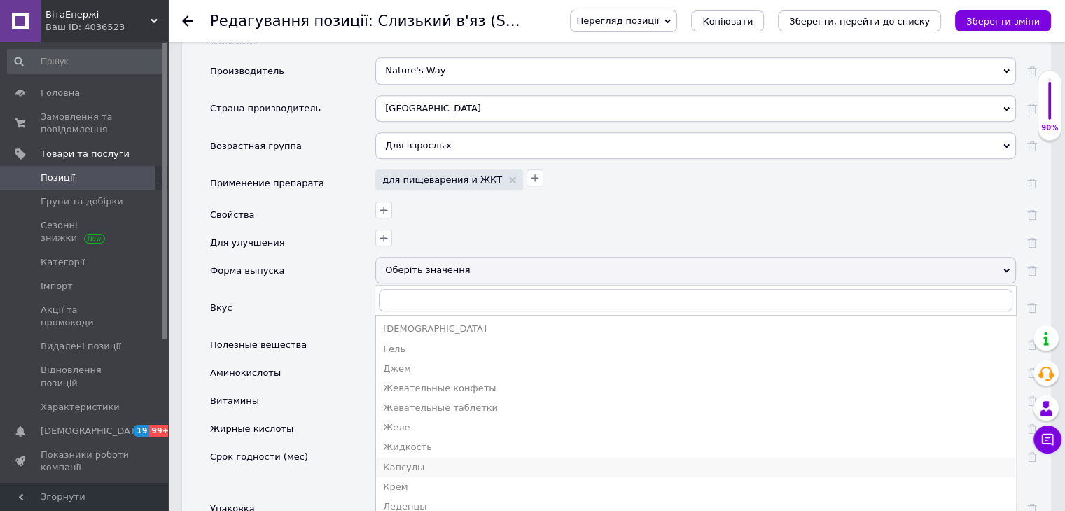
click at [396, 458] on li "Капсулы" at bounding box center [695, 468] width 639 height 20
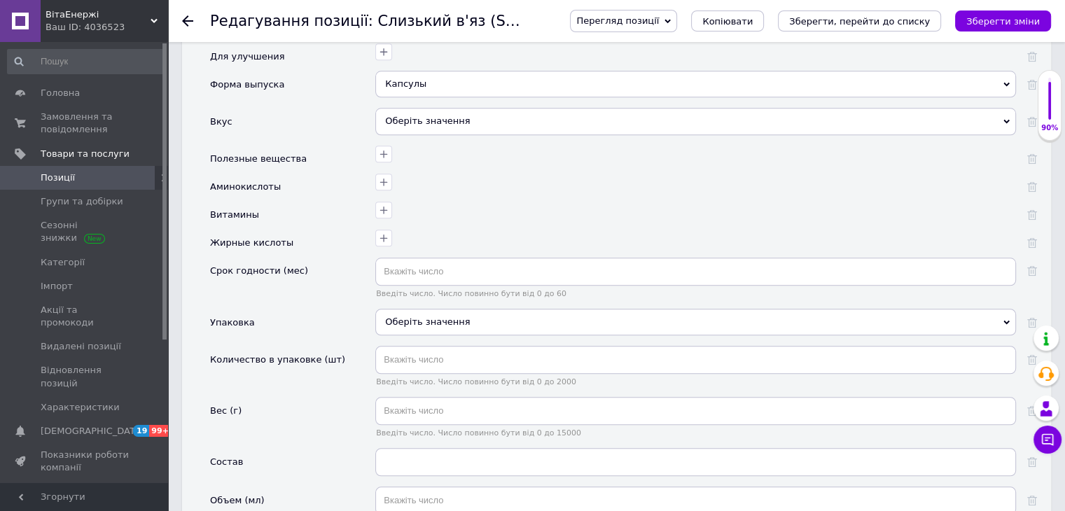
scroll to position [1471, 0]
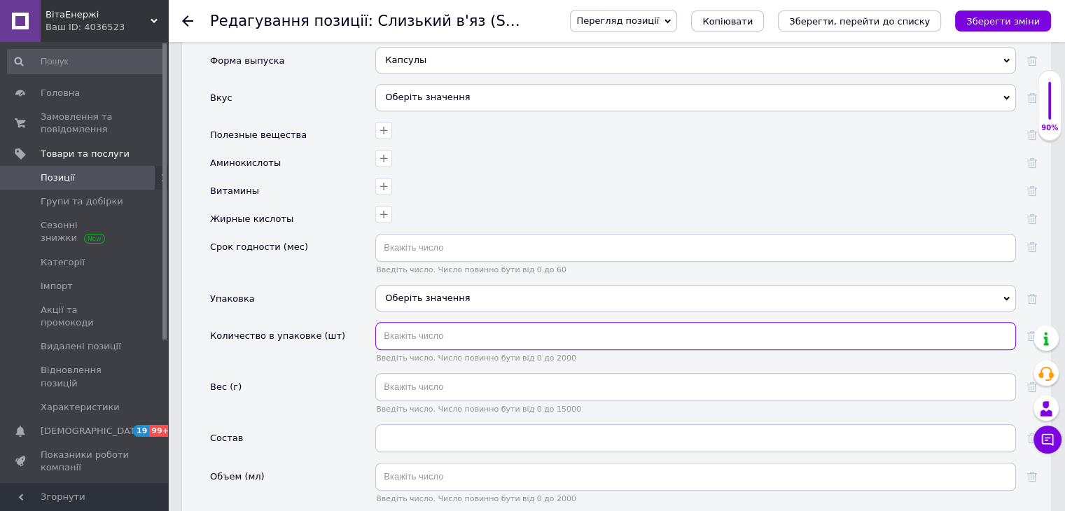
click at [409, 323] on input "text" at bounding box center [695, 336] width 641 height 28
type input "100"
click at [479, 202] on div at bounding box center [694, 212] width 644 height 20
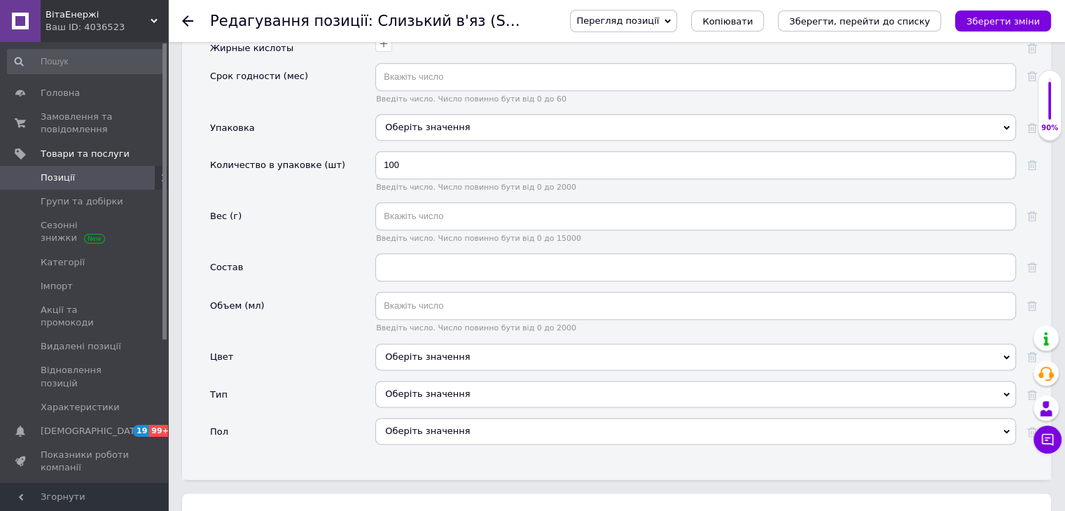
scroll to position [1821, 0]
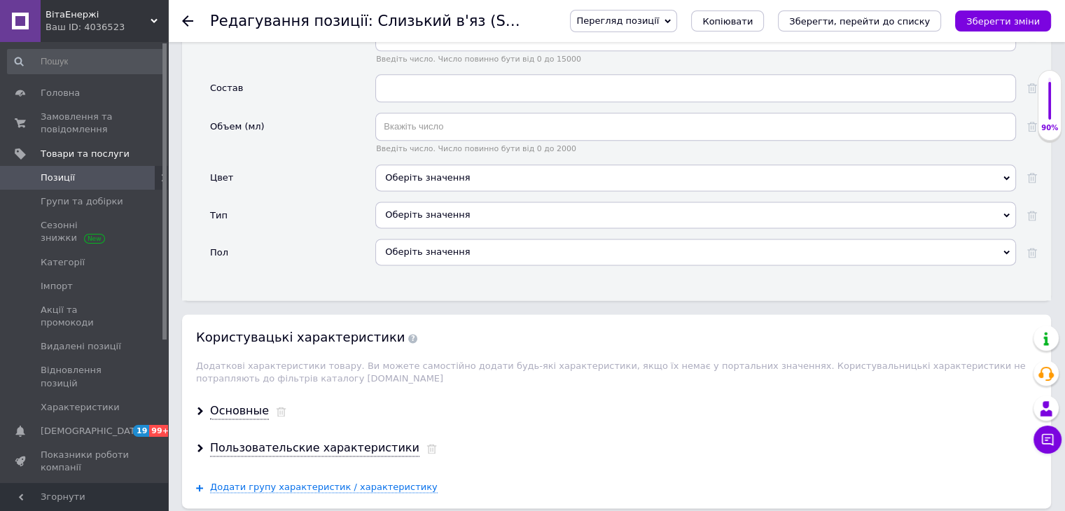
click at [431, 202] on div "Оберіть значення" at bounding box center [695, 215] width 641 height 27
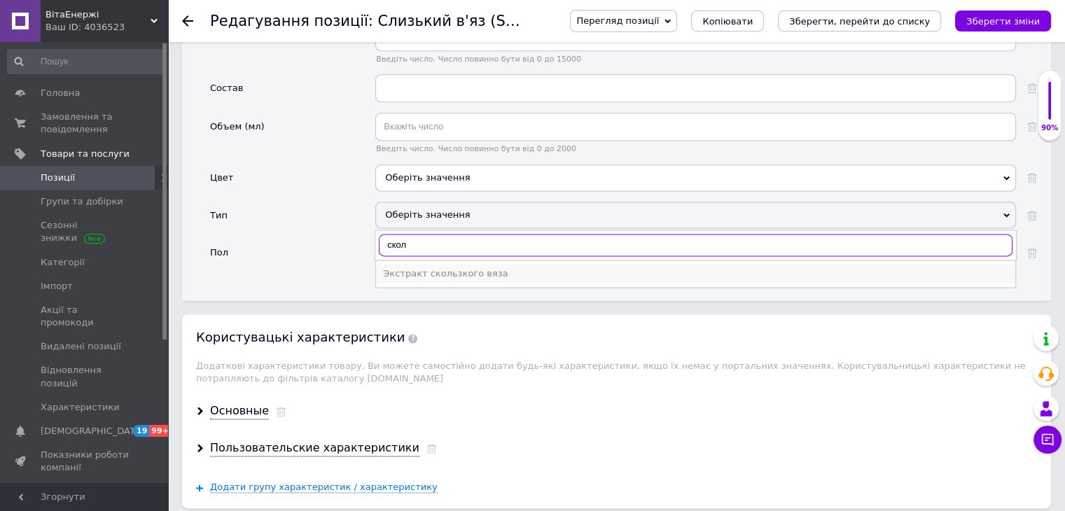
type input "скол"
click at [431, 268] on div "Экстракт скользкого вяза" at bounding box center [695, 274] width 625 height 13
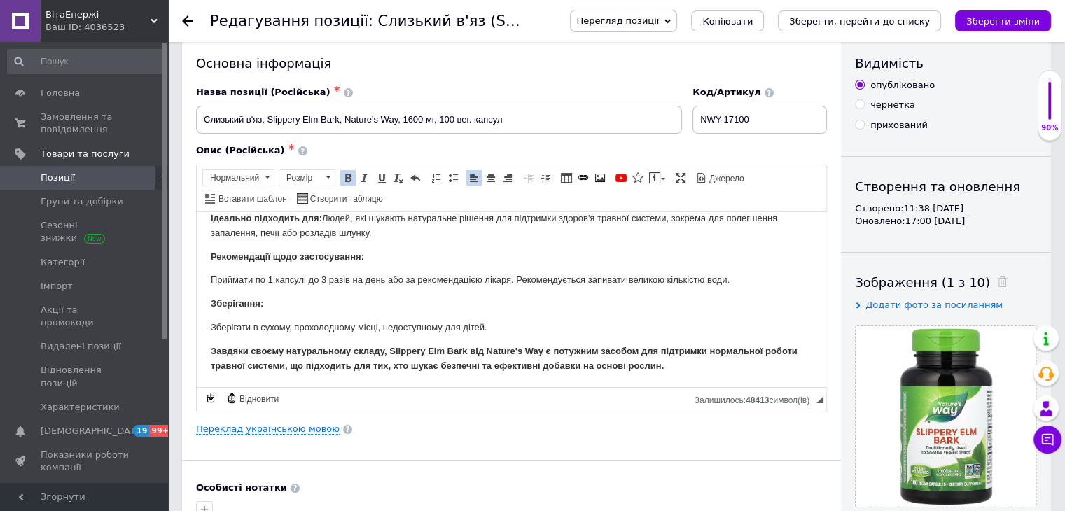
scroll to position [0, 0]
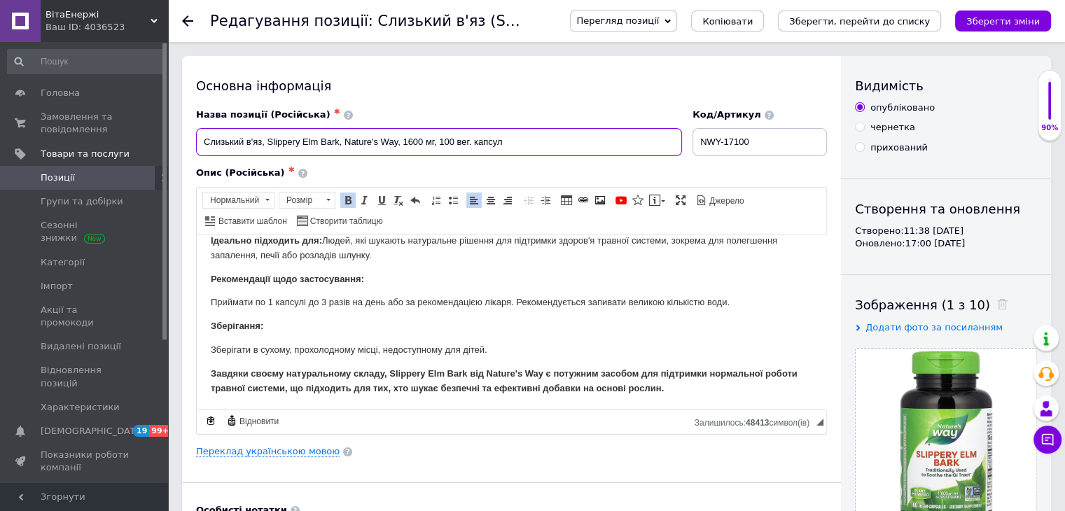
click at [343, 150] on input "Слизький в'яз, Slippery Elm Bark, Nature's Way, 1600 мг, 100 вег. капсул" at bounding box center [439, 142] width 486 height 28
click at [845, 20] on icon "Зберегти, перейти до списку" at bounding box center [859, 21] width 141 height 11
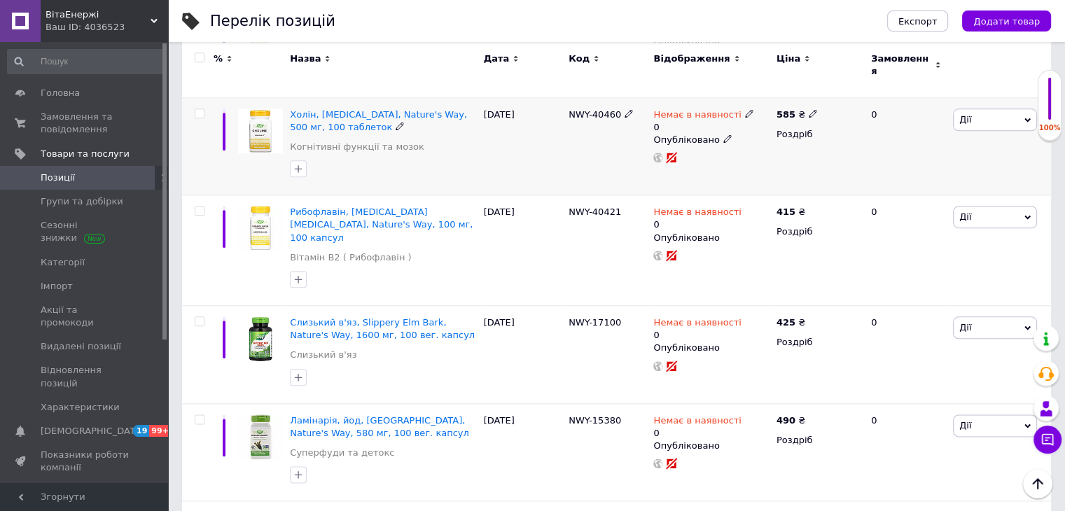
scroll to position [1681, 0]
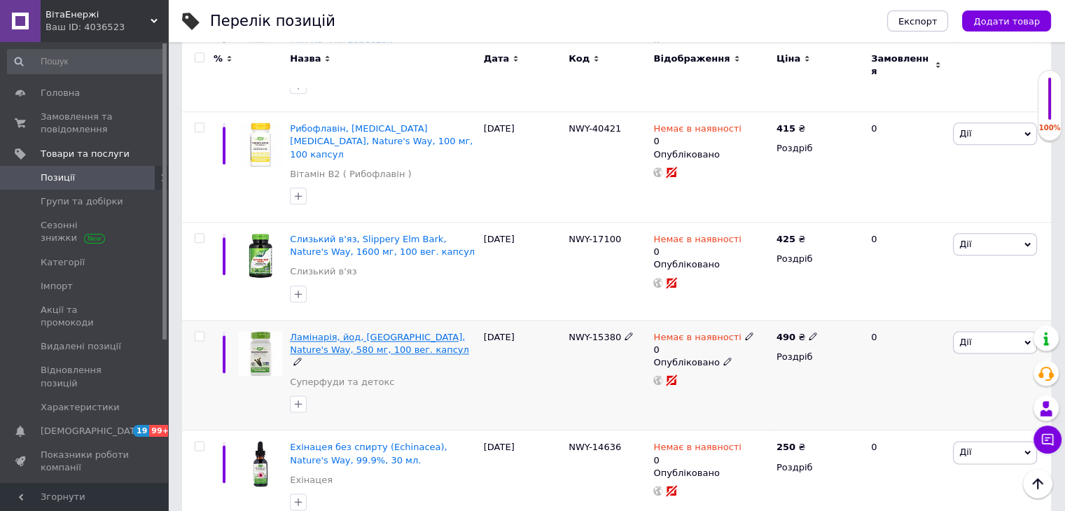
click at [340, 332] on span "Ламінарія, йод, [GEOGRAPHIC_DATA], Nature's Way, 580 мг, 100 вег. капсул" at bounding box center [379, 343] width 179 height 23
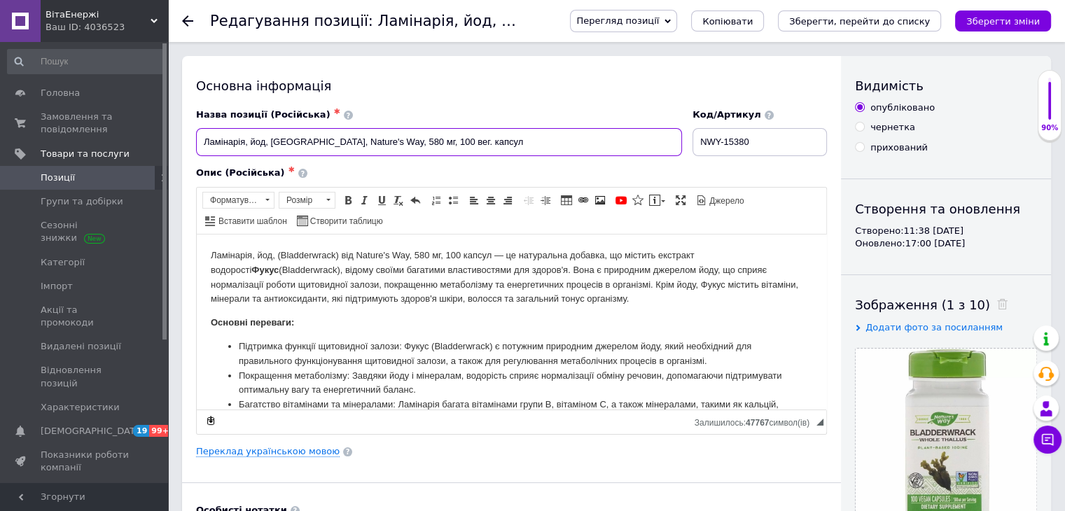
click at [291, 137] on input "Ламінарія, йод, [GEOGRAPHIC_DATA], Nature's Way, 580 мг, 100 вег. капсул" at bounding box center [439, 142] width 486 height 28
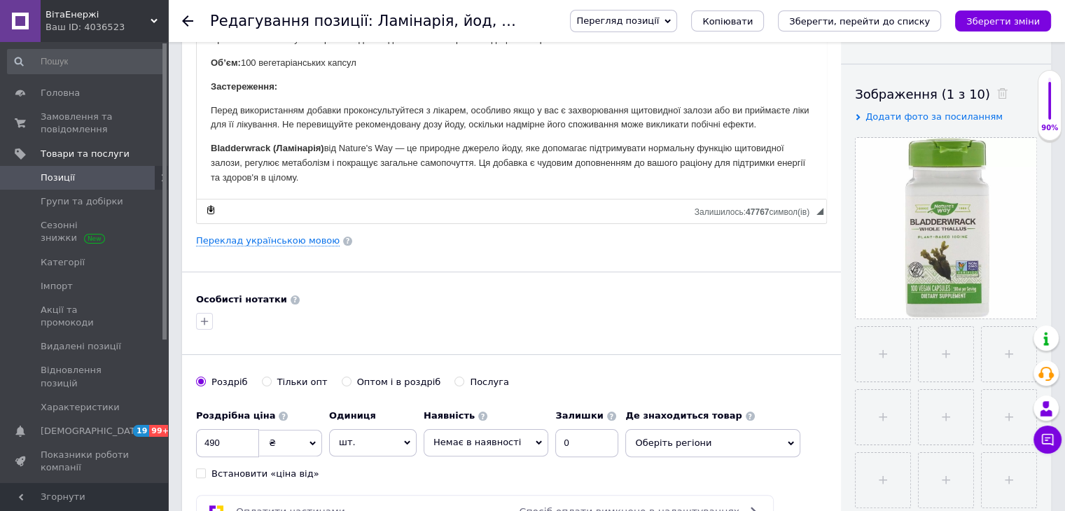
scroll to position [490, 0]
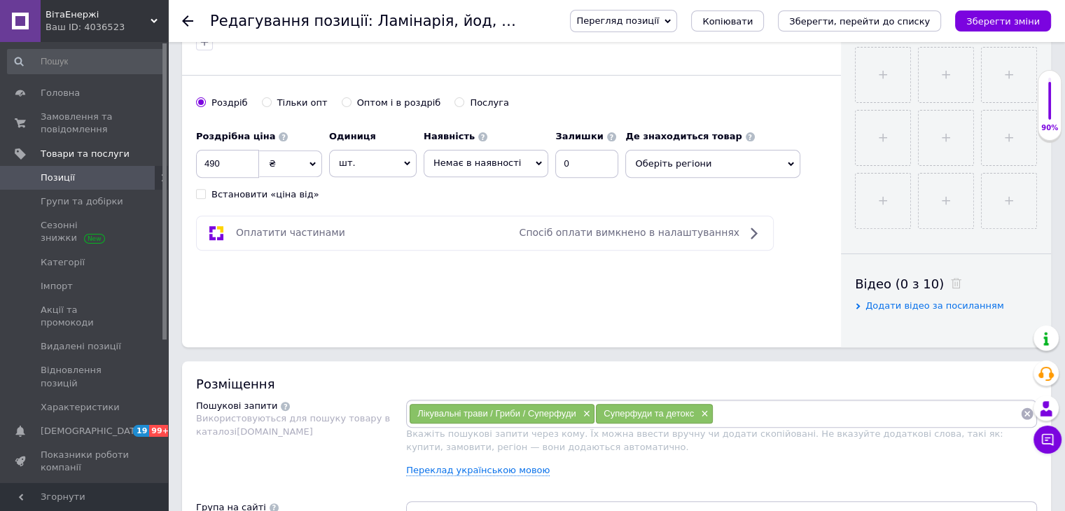
click at [745, 415] on input at bounding box center [867, 413] width 307 height 21
paste input "Bladderwrack"
type input "Bladderwrack"
paste input "Bladderwrack"
click at [846, 414] on input "Bladderwrack" at bounding box center [908, 413] width 224 height 21
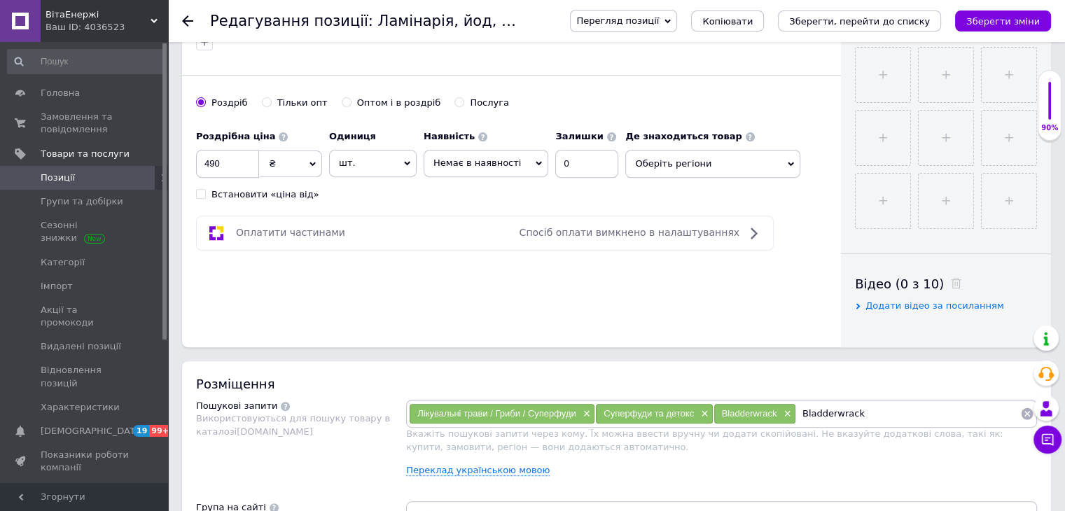
click at [846, 414] on input "Bladderwrack" at bounding box center [908, 413] width 224 height 21
type input "ламинария"
click at [550, 460] on li "бурые водоросли ламинария" at bounding box center [722, 459] width 630 height 20
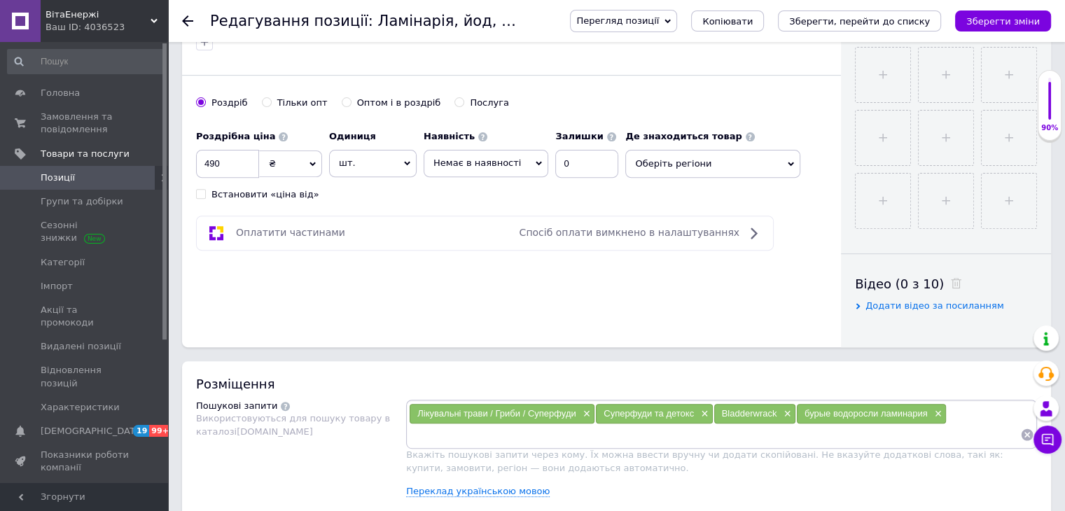
click at [476, 443] on div "Лікувальні трави / Гриби / Суперфуди × Суперфуди та детокс × Bladderwrack × бур…" at bounding box center [721, 424] width 631 height 49
click at [466, 429] on input at bounding box center [714, 434] width 611 height 21
type input "ламинария капсулы"
type input "йод для здоровья"
type input "д"
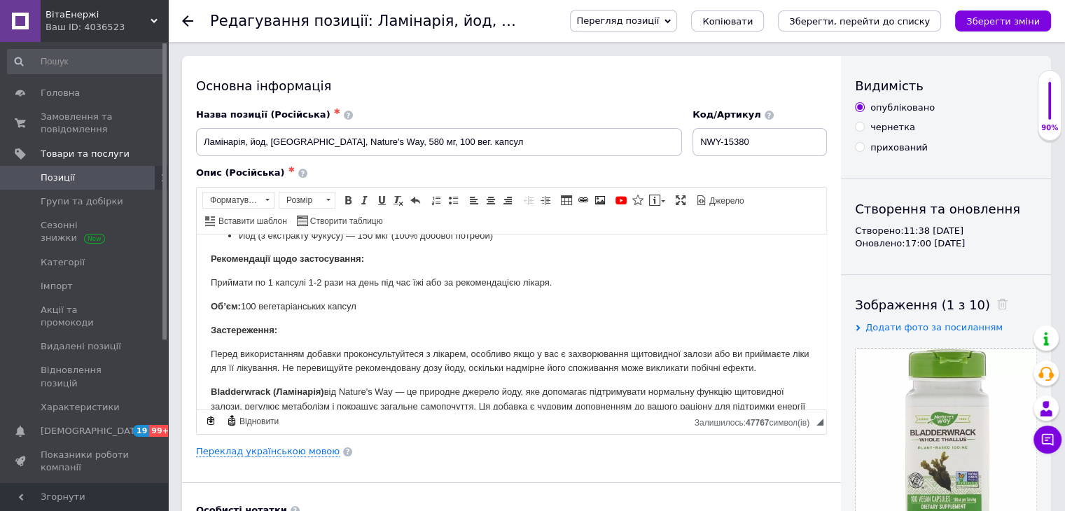
scroll to position [337, 0]
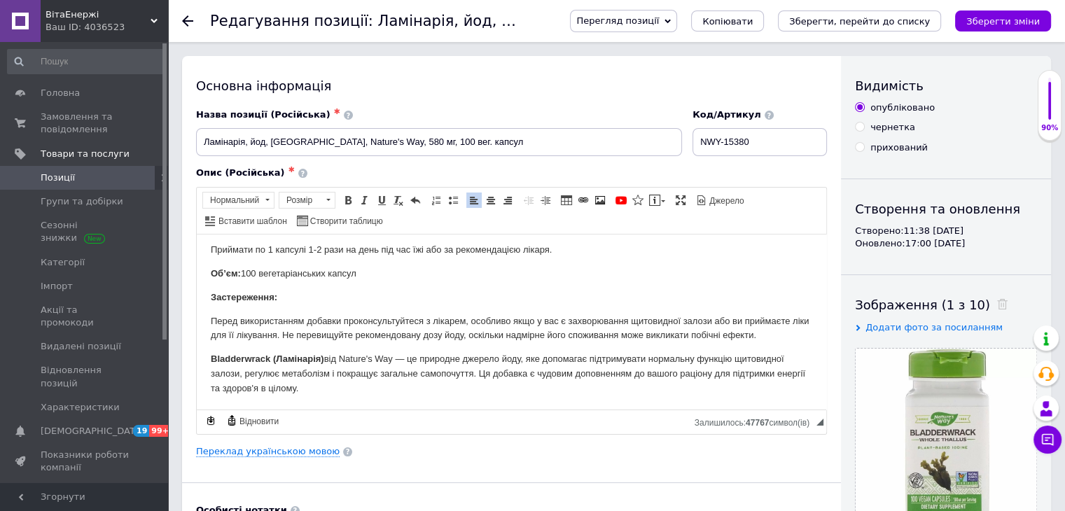
click at [396, 364] on p "Bladderwrack (Ламінарія) від Nature's Way — це природне джерело йоду, яке допом…" at bounding box center [512, 373] width 602 height 43
click at [351, 197] on span at bounding box center [347, 200] width 11 height 11
click at [340, 200] on link "Жирний Сполучення клавіш Ctrl+B" at bounding box center [347, 200] width 15 height 15
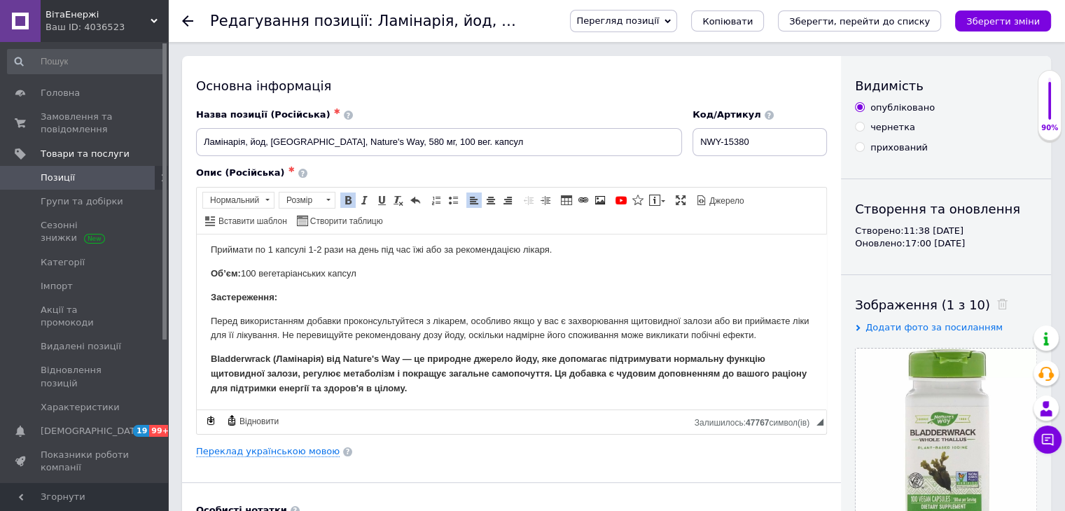
click at [438, 360] on strong "Bladderwrack (Ламінарія) від Nature's Way — це природне джерело йоду, яке допом…" at bounding box center [509, 373] width 596 height 40
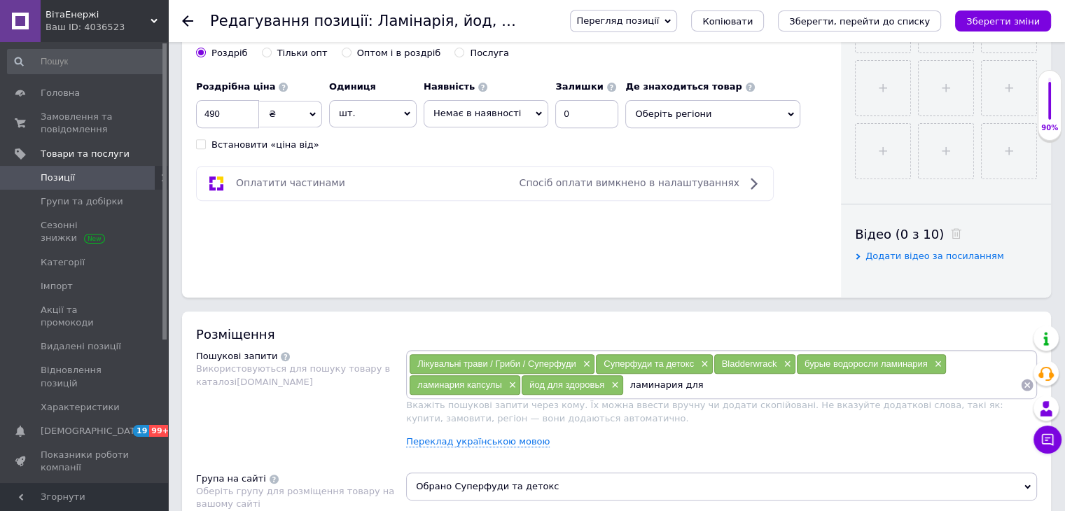
scroll to position [700, 0]
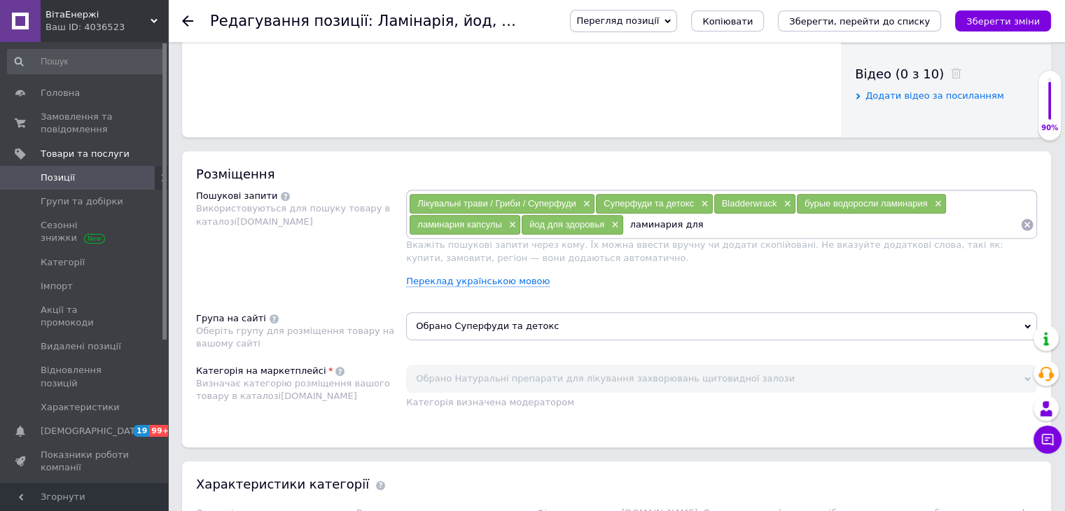
click at [709, 230] on input "ламинария для" at bounding box center [822, 224] width 396 height 21
type input "ламинария для щитовидки"
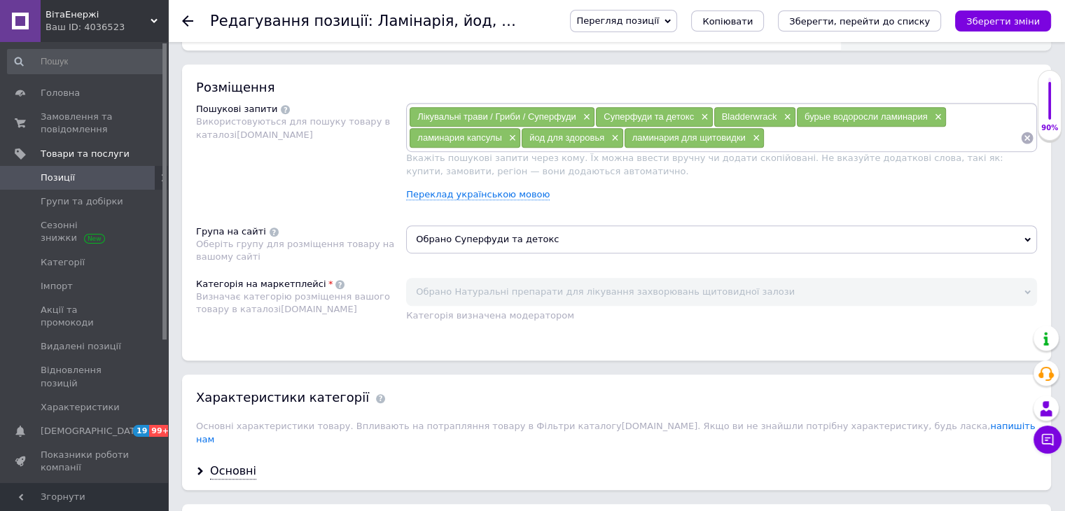
scroll to position [910, 0]
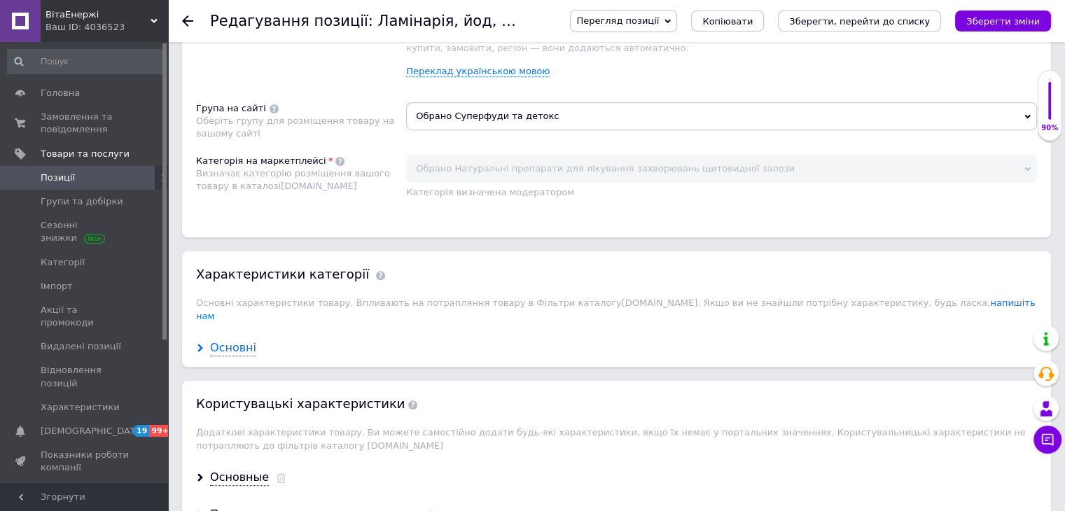
click at [243, 340] on div "Основні" at bounding box center [233, 348] width 46 height 16
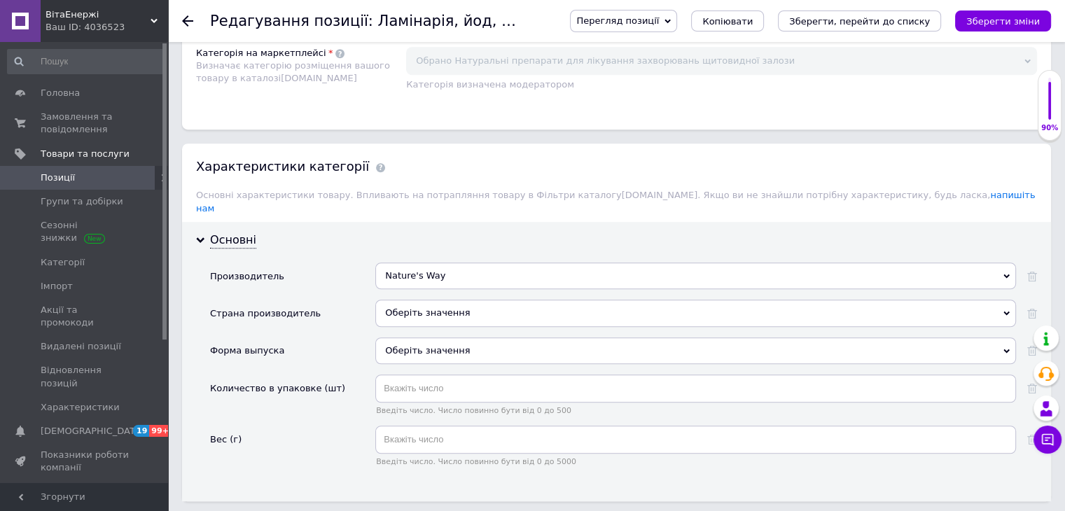
scroll to position [1121, 0]
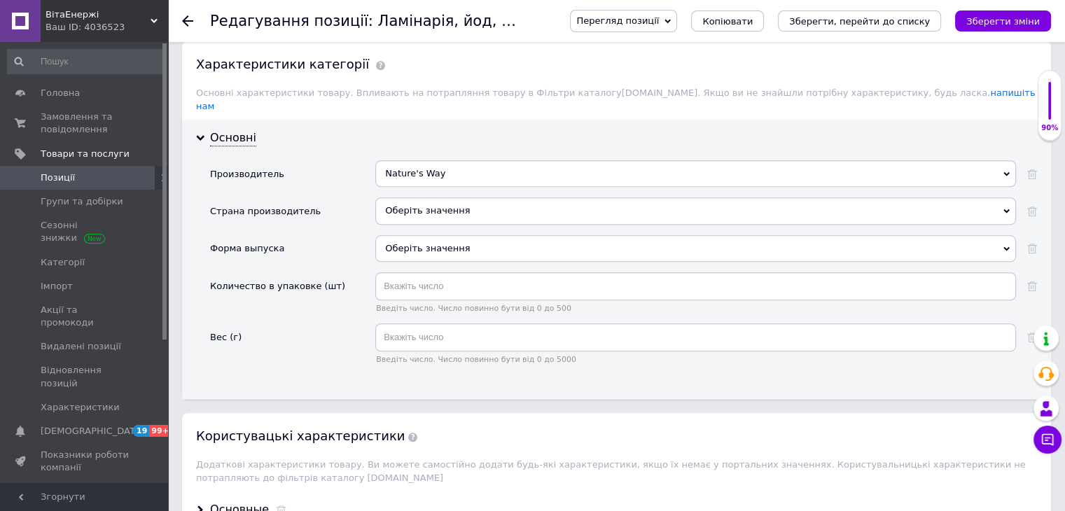
click at [448, 202] on div "Оберіть значення" at bounding box center [695, 210] width 641 height 27
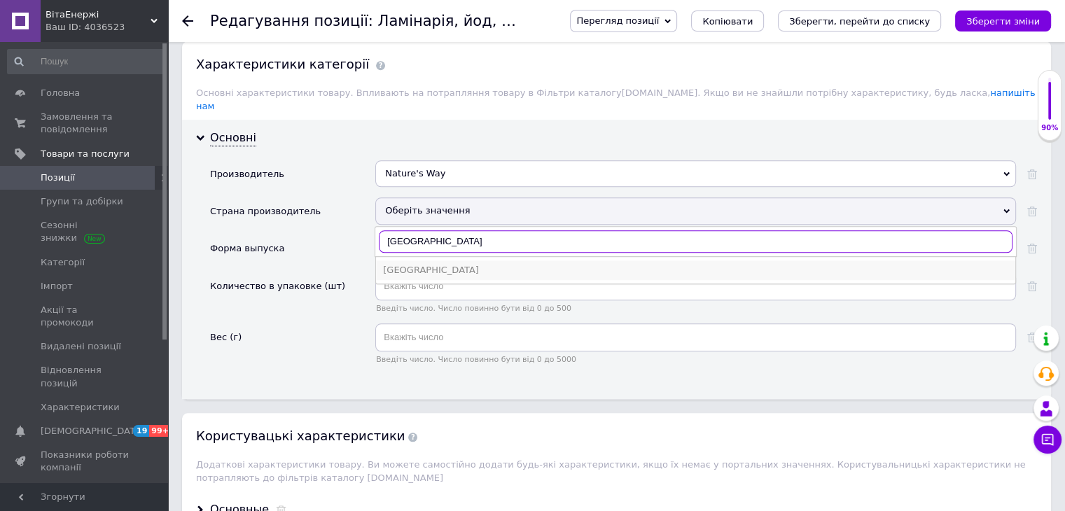
type input "[GEOGRAPHIC_DATA]"
click at [402, 261] on li "[GEOGRAPHIC_DATA]" at bounding box center [695, 271] width 639 height 20
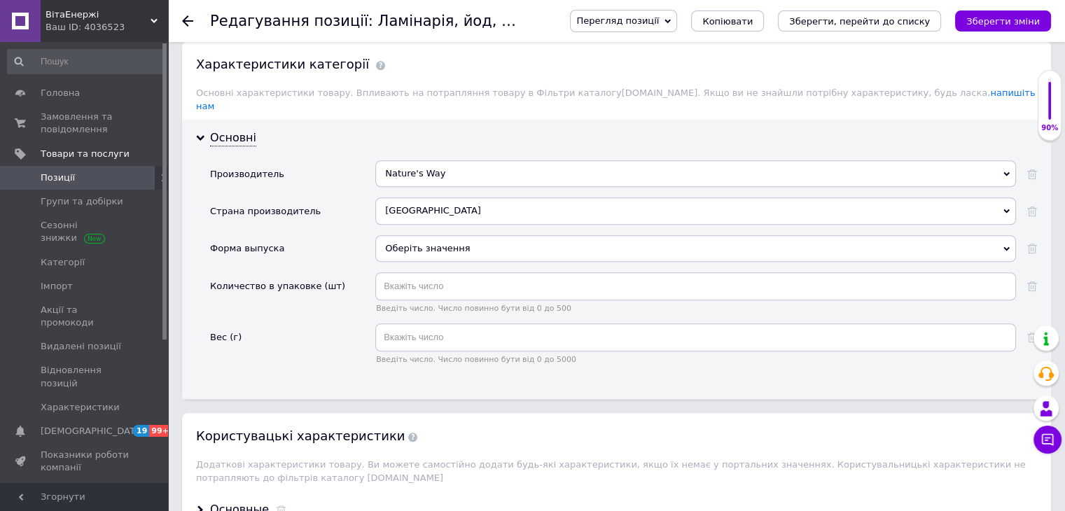
click at [405, 235] on div "Оберіть значення" at bounding box center [695, 248] width 641 height 27
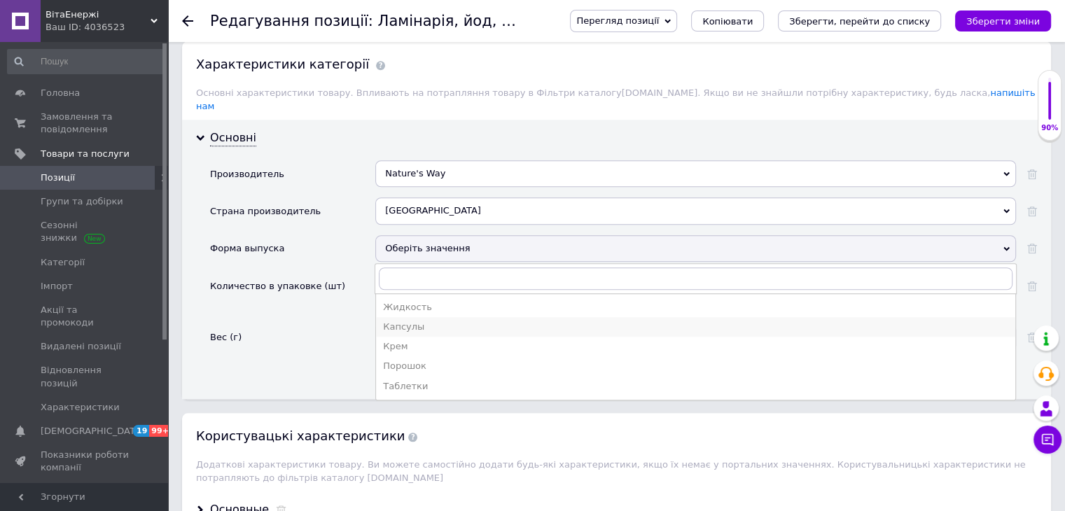
click at [411, 321] on div "Капсулы" at bounding box center [695, 327] width 625 height 13
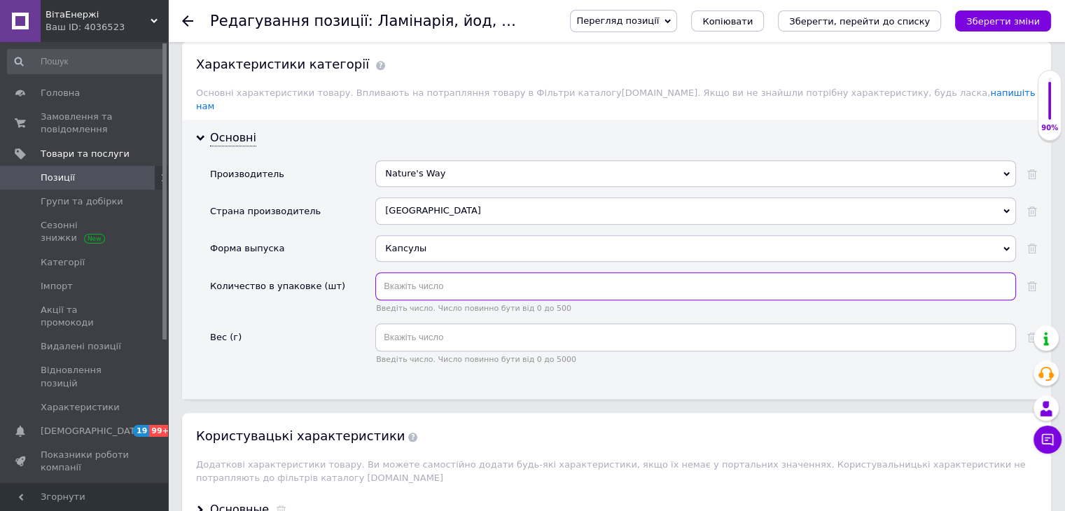
click at [410, 276] on input "text" at bounding box center [695, 286] width 641 height 28
type input "100"
click at [352, 279] on div "Количество в упаковке (шт)" at bounding box center [292, 297] width 165 height 51
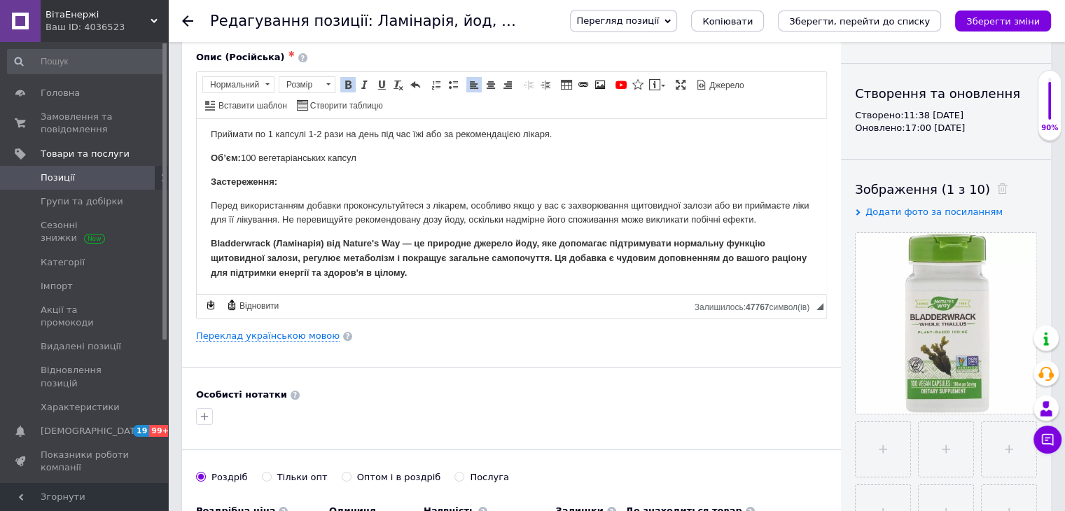
scroll to position [0, 0]
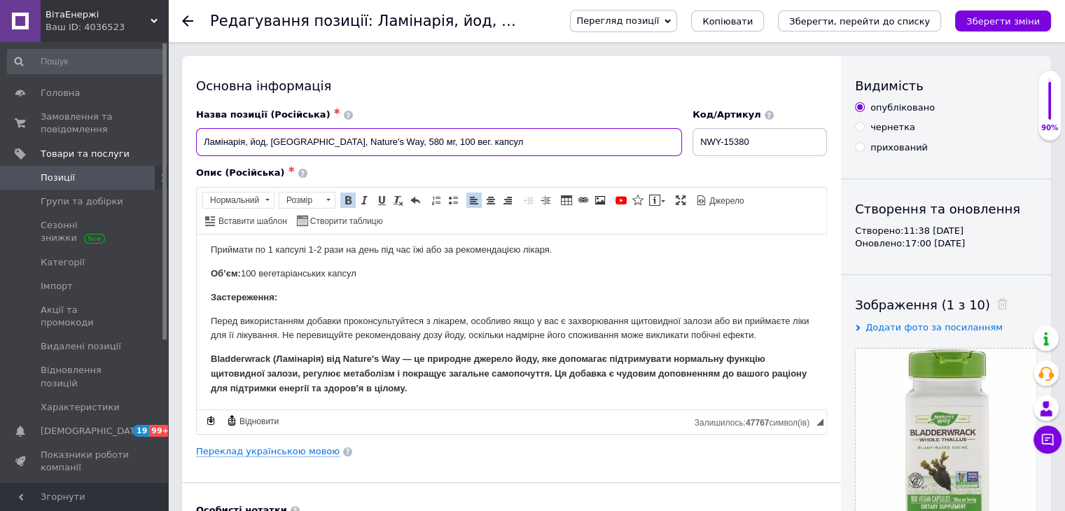
click at [343, 138] on input "Ламінарія, йод, [GEOGRAPHIC_DATA], Nature's Way, 580 мг, 100 вег. капсул" at bounding box center [439, 142] width 486 height 28
click at [651, 107] on div "Назва позиції (Російська) ✱ [GEOGRAPHIC_DATA], [GEOGRAPHIC_DATA], [GEOGRAPHIC_D…" at bounding box center [439, 133] width 497 height 58
click at [847, 25] on icon "Зберегти, перейти до списку" at bounding box center [859, 21] width 141 height 11
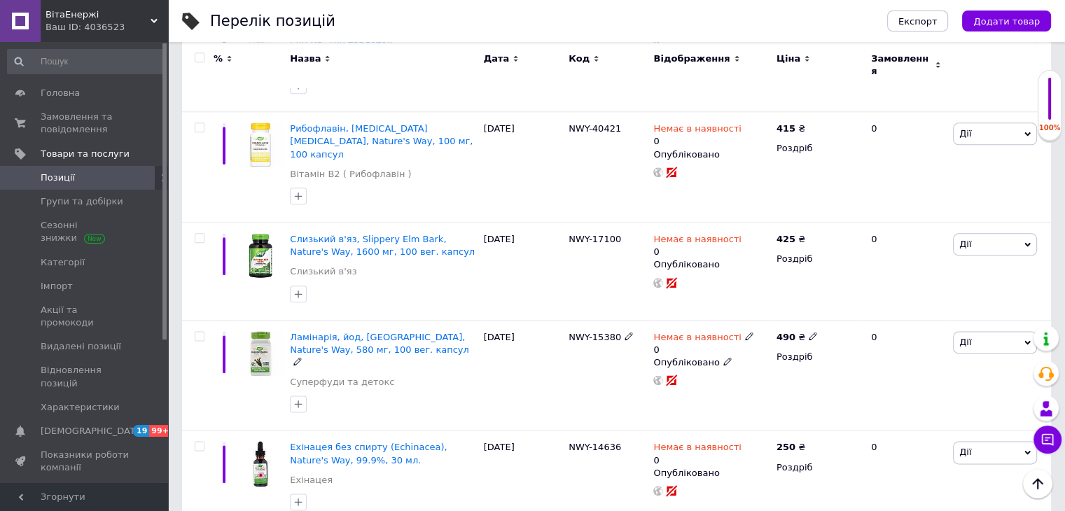
scroll to position [1778, 0]
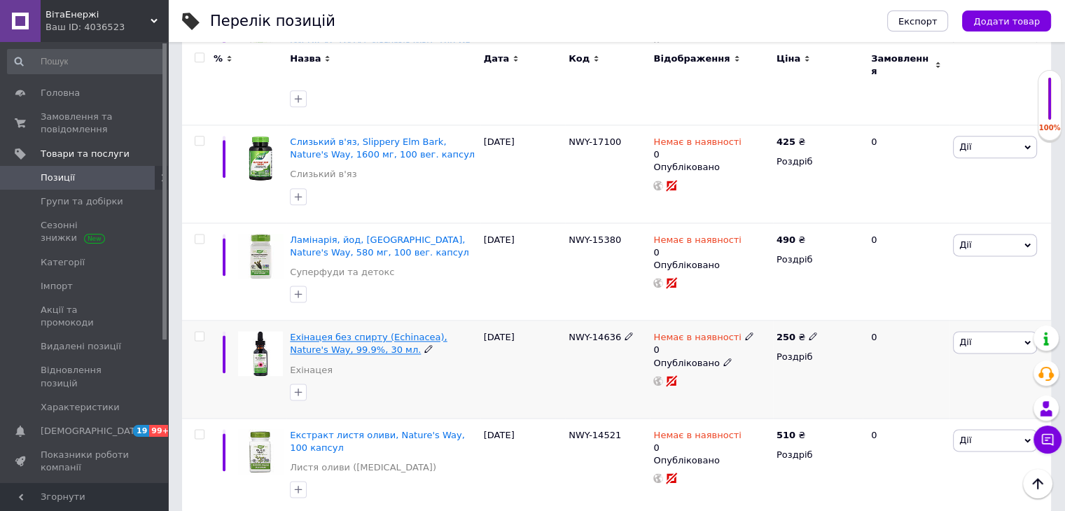
click at [344, 332] on span "Ехінацея без спирту (Echinacea), Nature's Way, 99.9%, 30 мл." at bounding box center [368, 343] width 157 height 23
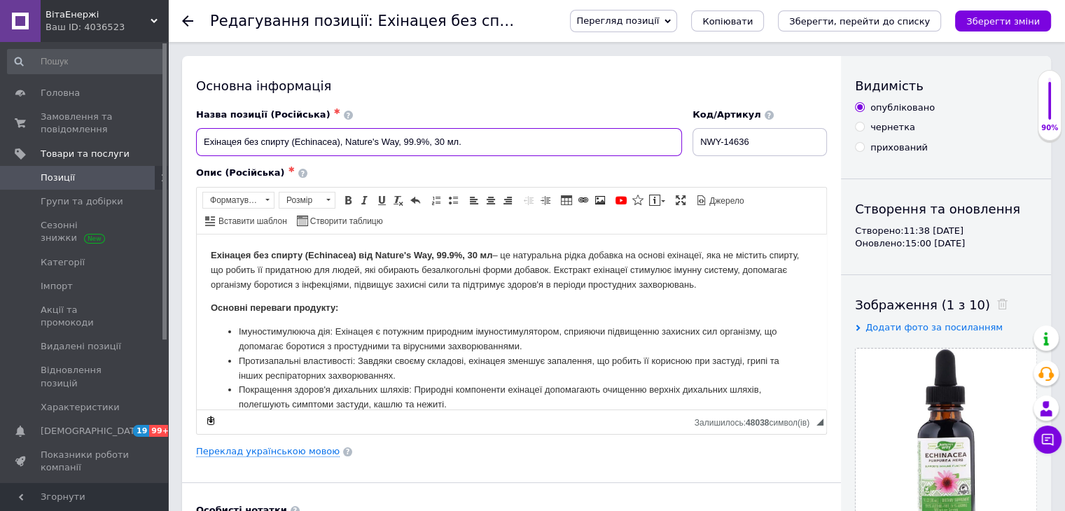
click at [479, 146] on input "Ехінацея без спирту (Echinacea), Nature's Way, 99.9%, 30 мл." at bounding box center [439, 142] width 486 height 28
type input "Ехінацея без спирту (Echinacea), Nature's Way, 99.9%, 30 мл"
click at [443, 222] on span "Панель інструментів редактора Форматування Форматування Розмір Розмір Жирний Сп…" at bounding box center [512, 211] width 630 height 47
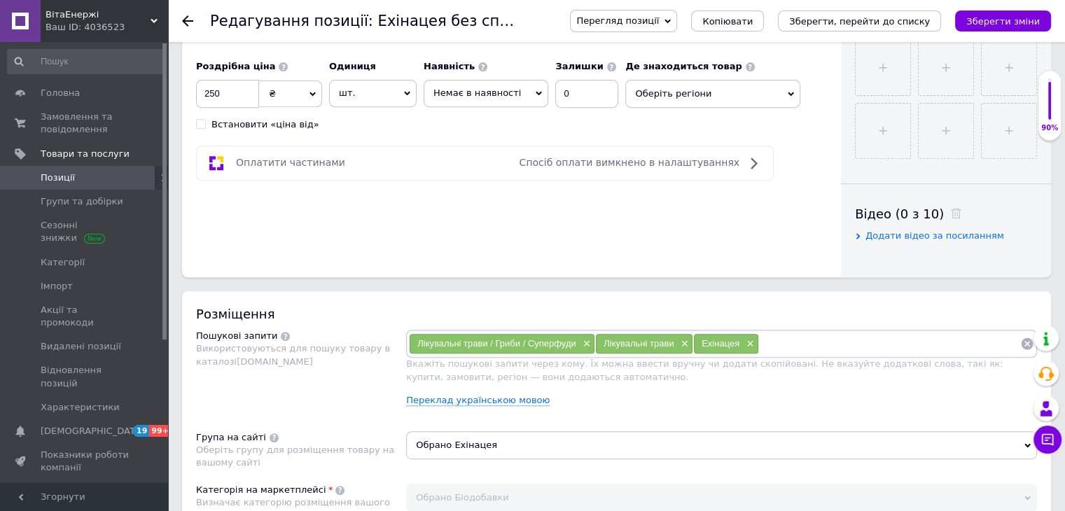
scroll to position [700, 0]
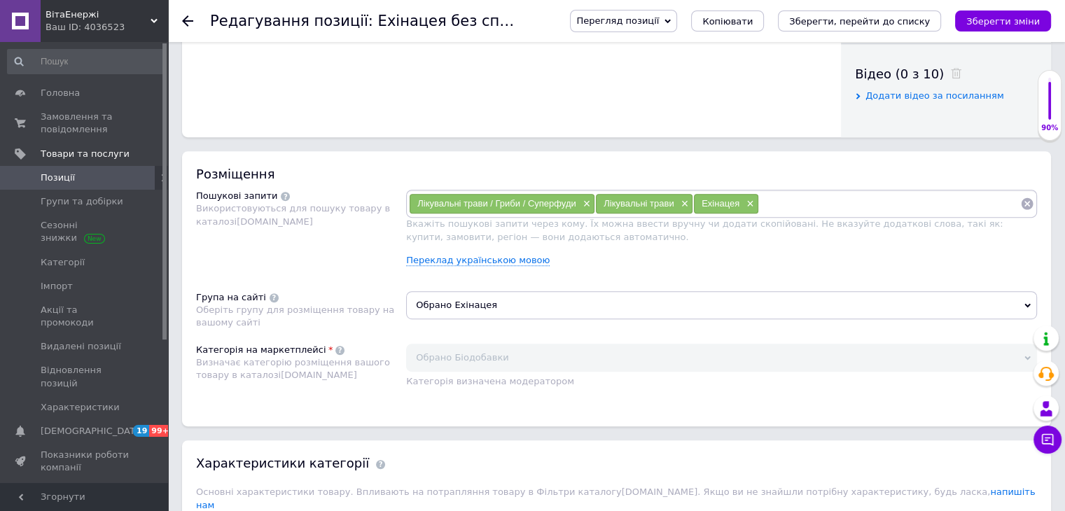
click at [782, 193] on input at bounding box center [889, 203] width 261 height 21
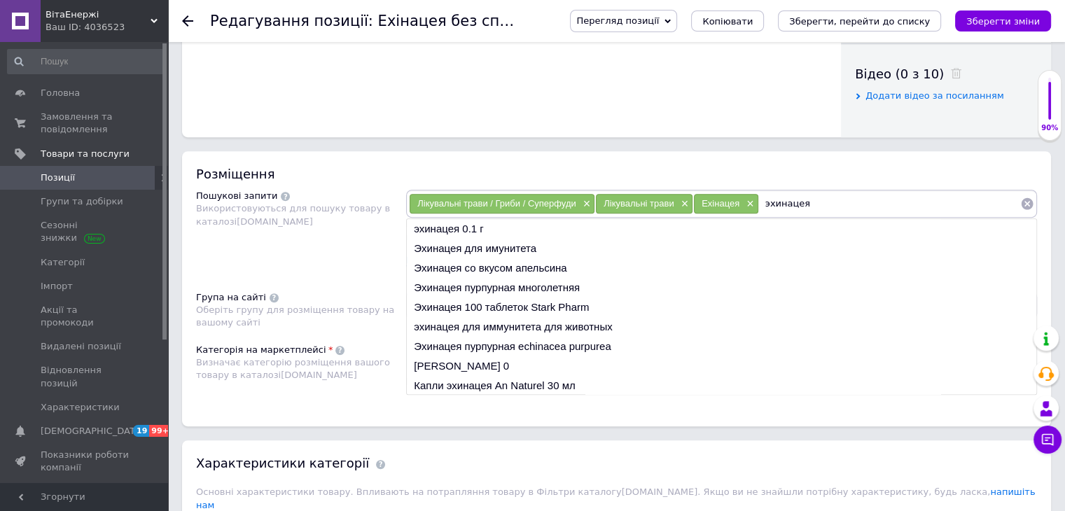
click at [776, 199] on input "эхинацея" at bounding box center [889, 203] width 261 height 21
type input "эхинацея"
click at [515, 242] on li "Эхинацея для имунитета" at bounding box center [722, 249] width 630 height 20
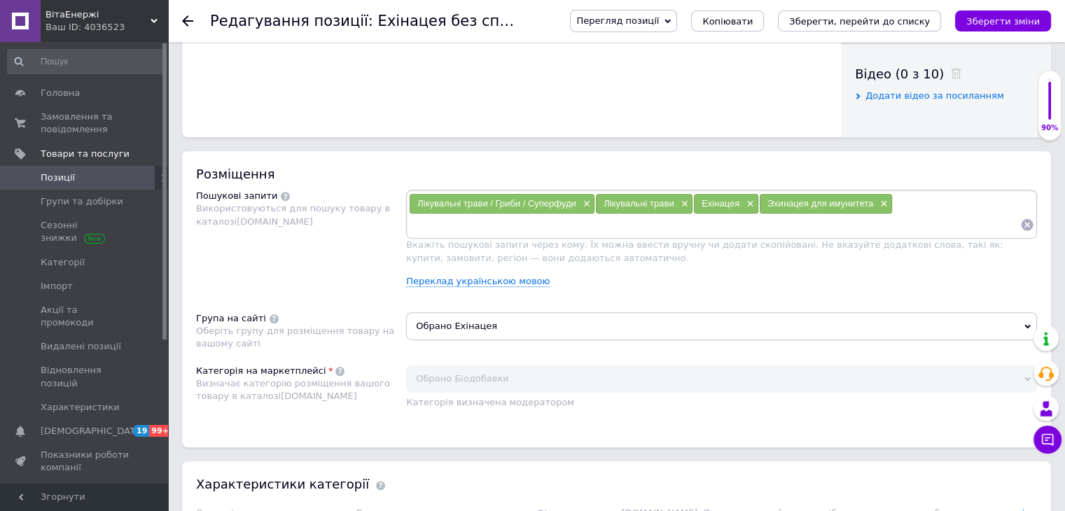
click at [784, 216] on input at bounding box center [714, 224] width 611 height 21
paste input "эхинацея"
type input "эхинацея 30 мл"
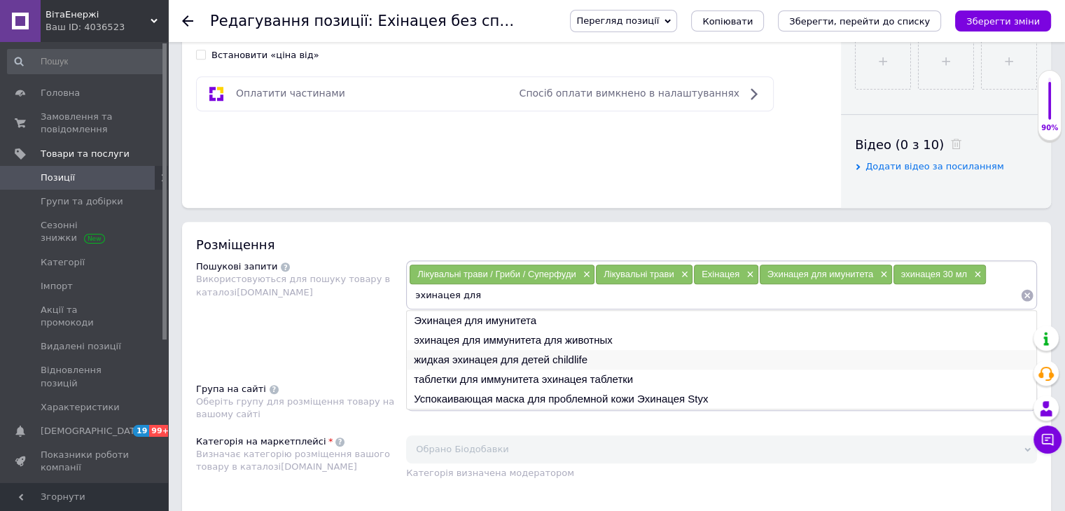
scroll to position [630, 0]
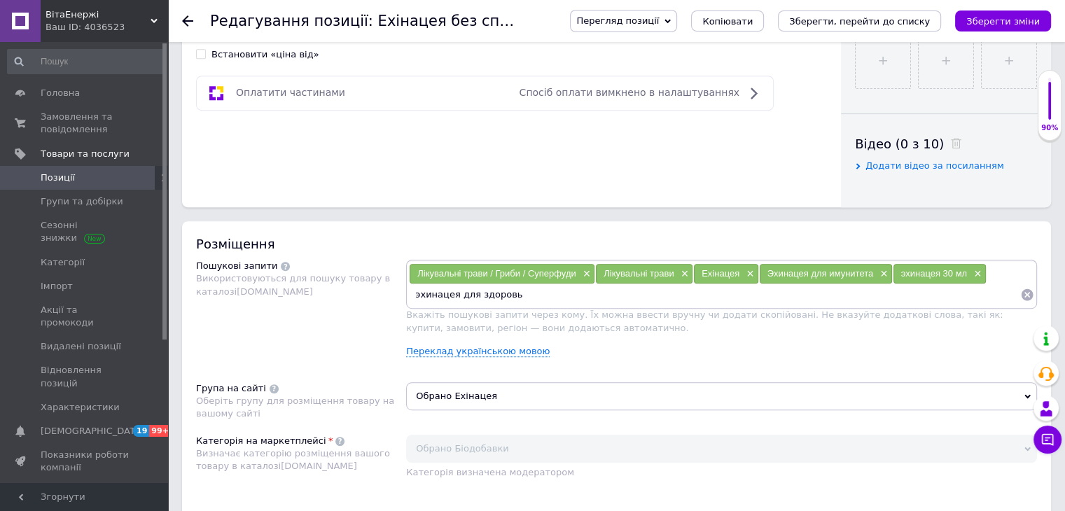
type input "эхинацея для здоровья"
type input "эхинацея в каплях"
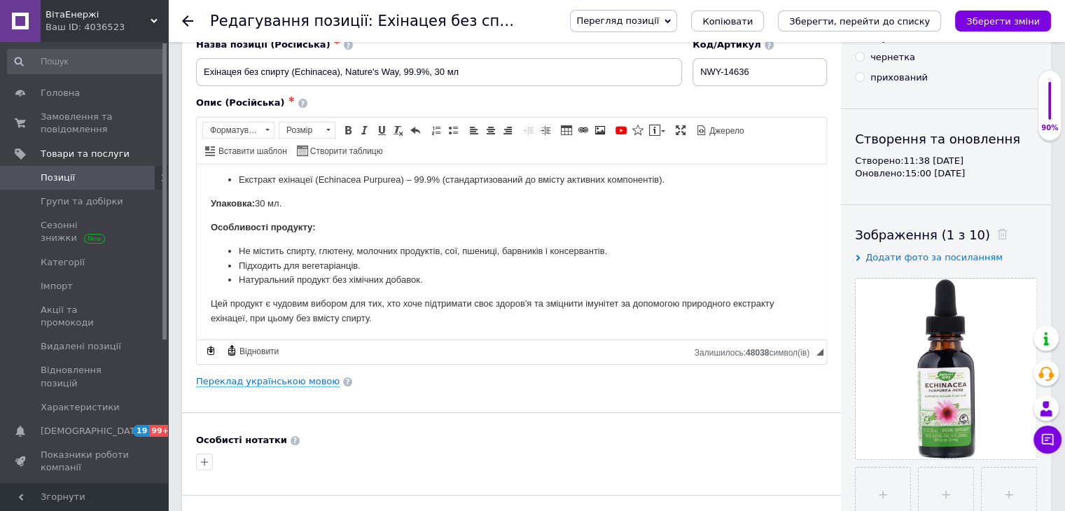
scroll to position [182, 0]
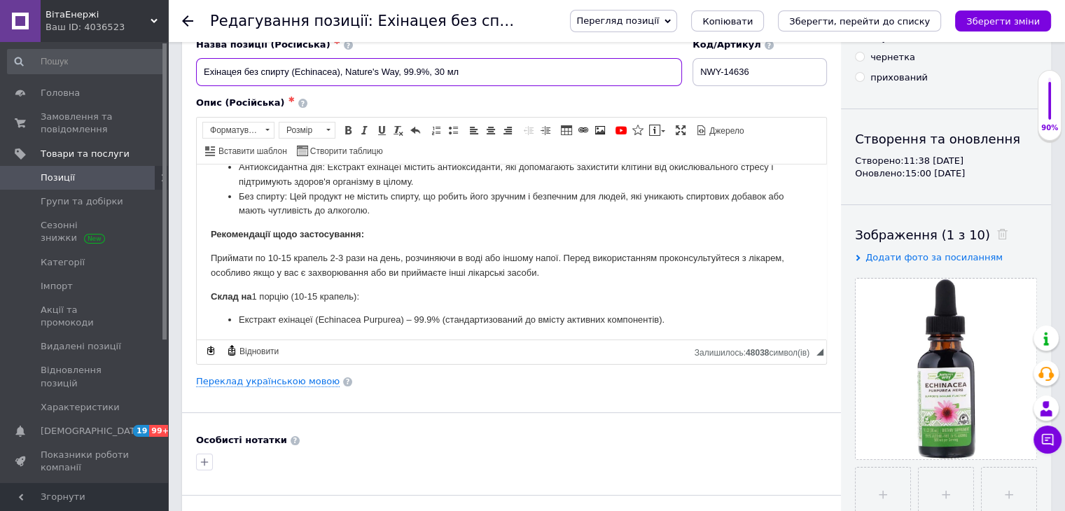
drag, startPoint x: 346, startPoint y: 69, endPoint x: 398, endPoint y: 72, distance: 51.9
click at [398, 72] on input "Ехінацея без спирту (Echinacea), Nature's Way, 99.9%, 30 мл" at bounding box center [439, 72] width 486 height 28
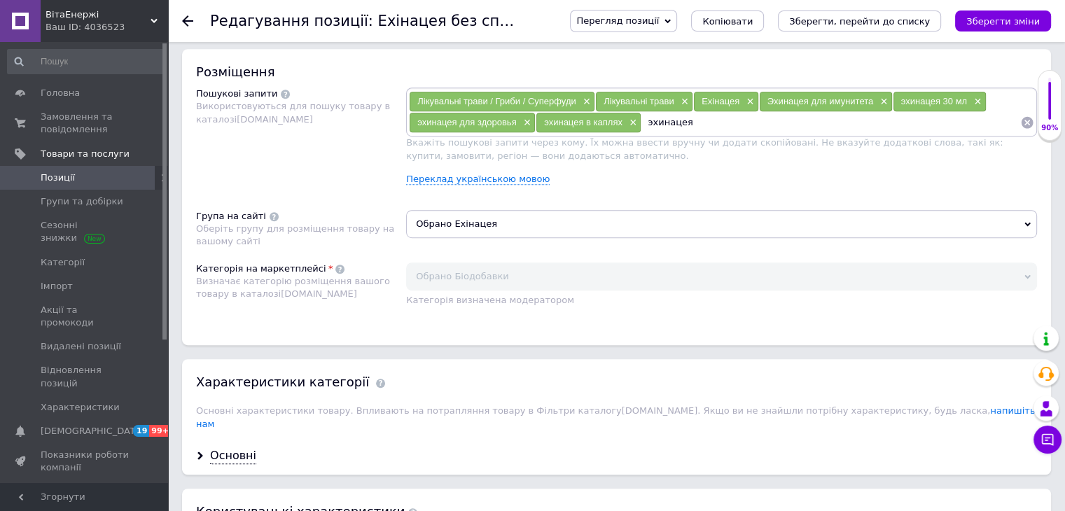
scroll to position [700, 0]
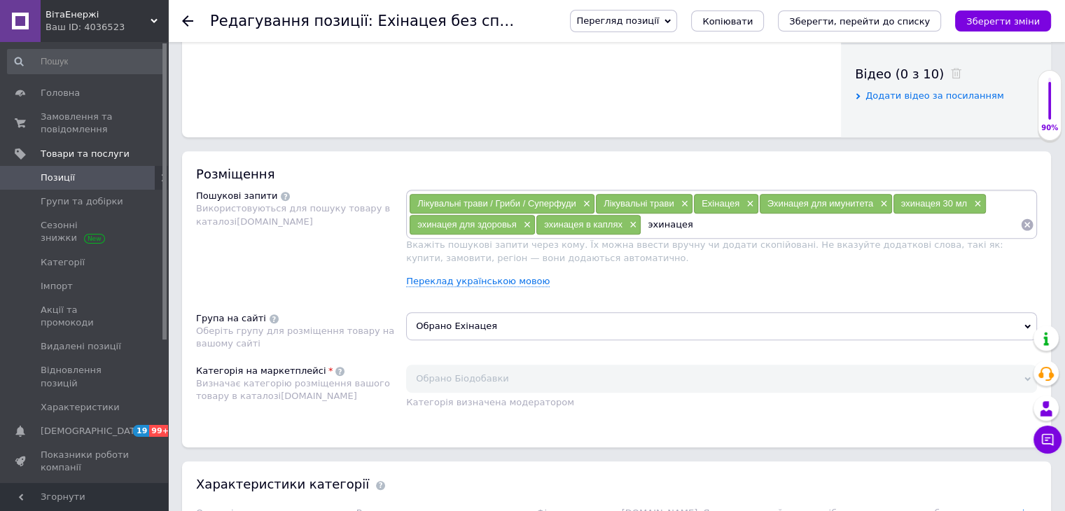
click at [706, 227] on input "эхинацея" at bounding box center [831, 224] width 379 height 21
paste input "Nature's Way"
type input "[PERSON_NAME] Way"
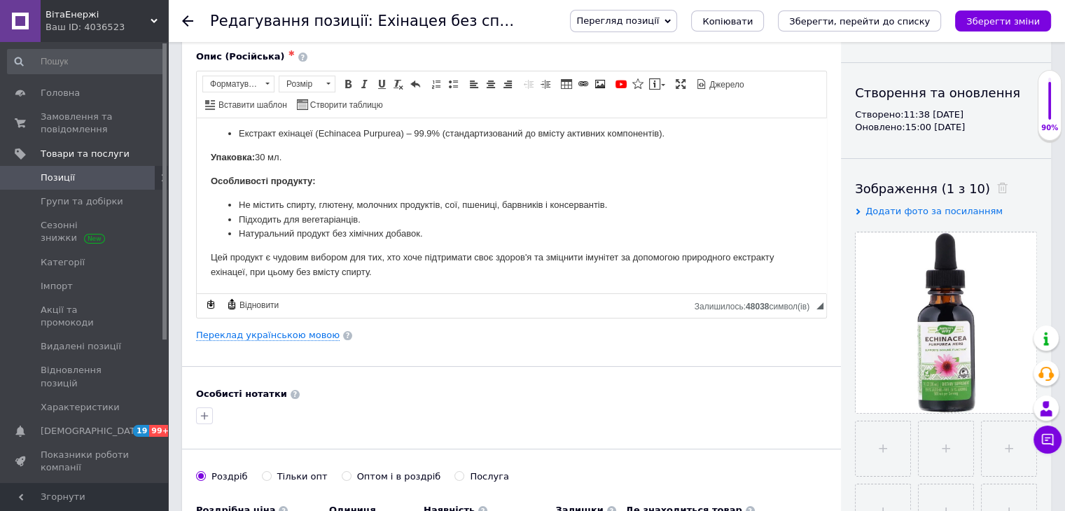
scroll to position [0, 0]
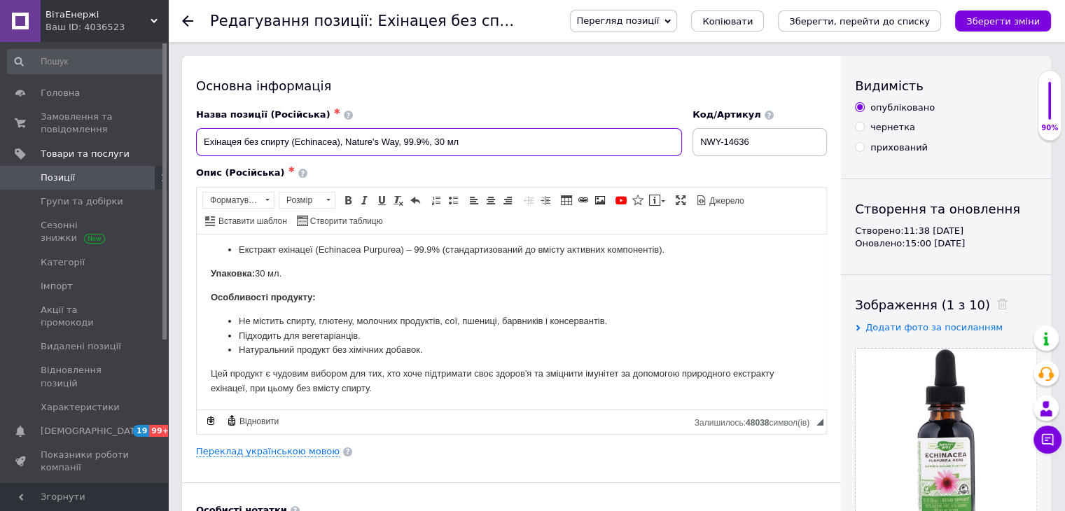
click at [311, 146] on input "Ехінацея без спирту (Echinacea), Nature's Way, 99.9%, 30 мл" at bounding box center [439, 142] width 486 height 28
click at [294, 141] on input "Ехінацея без спирту (Echinacea), Nature's Way, 99.9%, 30 мл" at bounding box center [439, 142] width 486 height 28
click at [316, 141] on input "Ехінацея без спирту, Echinacea, Nature's Way, 99.9%, 30 мл" at bounding box center [439, 142] width 486 height 28
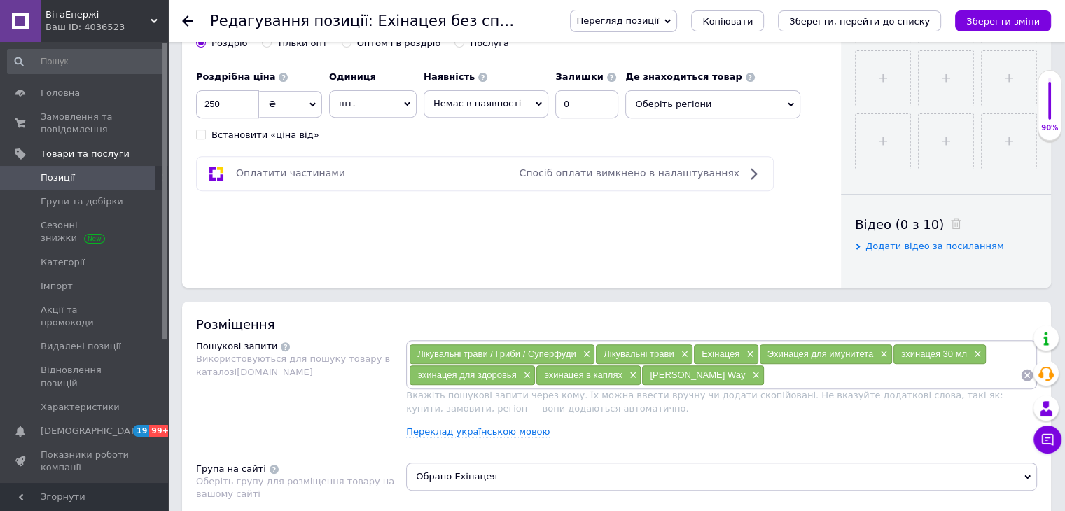
scroll to position [840, 0]
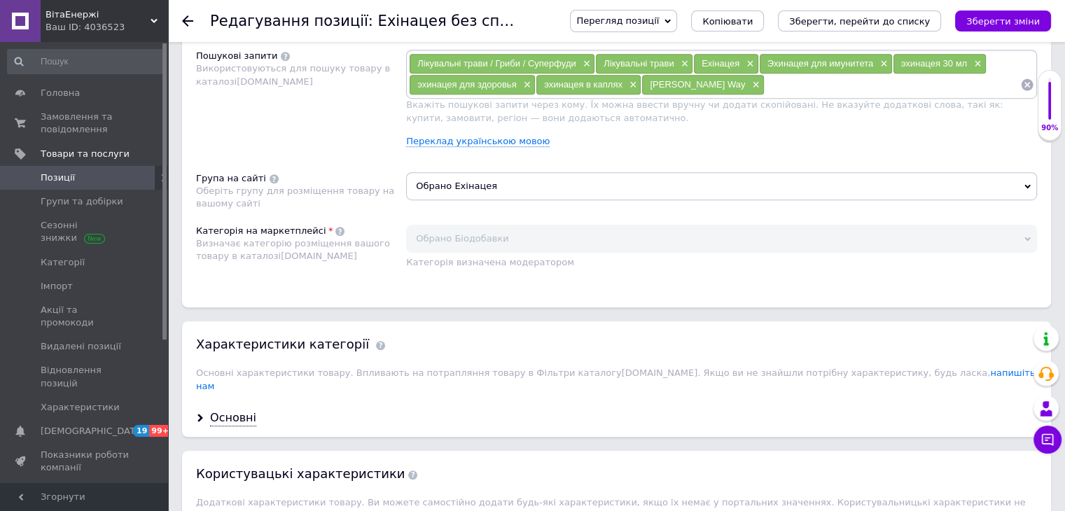
type input "Ехінацея без спирту, Echinacea, Nature's Way, 99.9%, 30 мл"
click at [777, 92] on input at bounding box center [893, 84] width 256 height 21
paste input "Echinacea"
type input "Echinacea 30 мл"
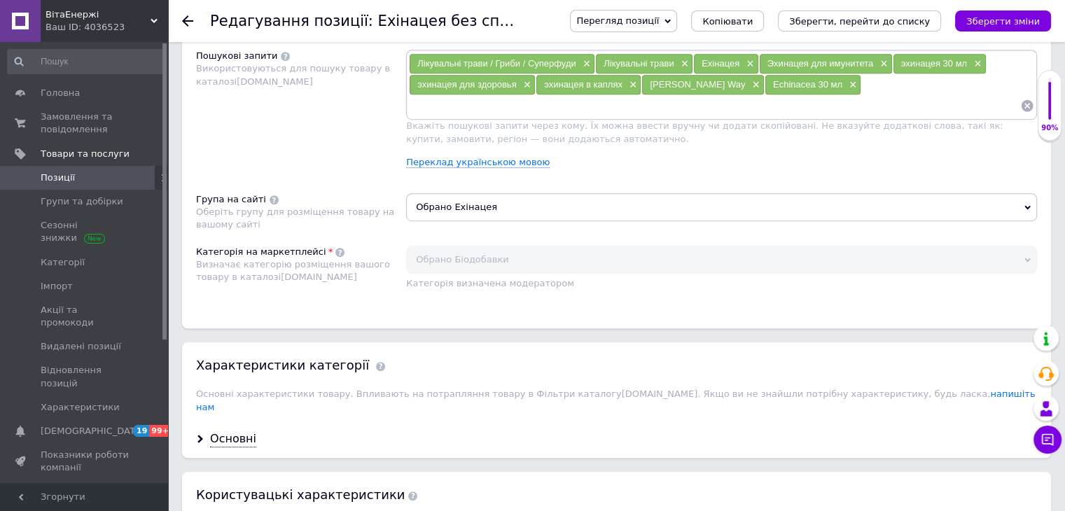
paste input "Echinacea"
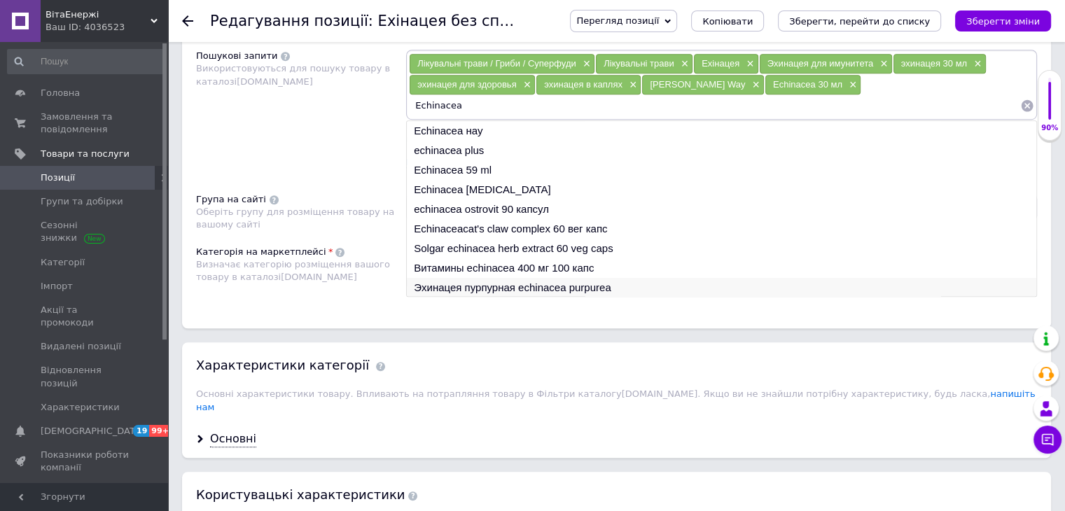
type input "Echinacea"
click at [485, 280] on li "Эхинацея пурпурная echinacea purpurea" at bounding box center [722, 288] width 630 height 20
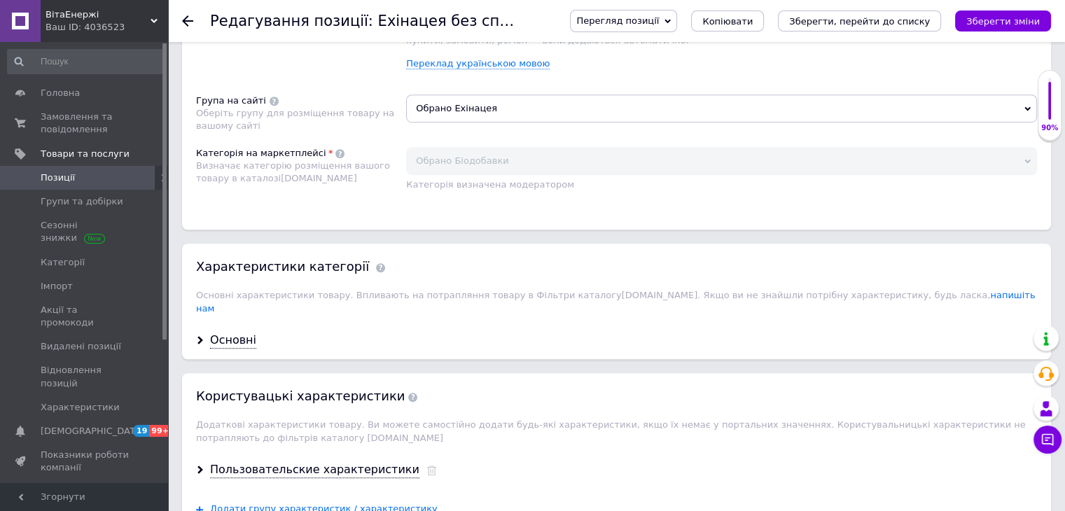
scroll to position [980, 0]
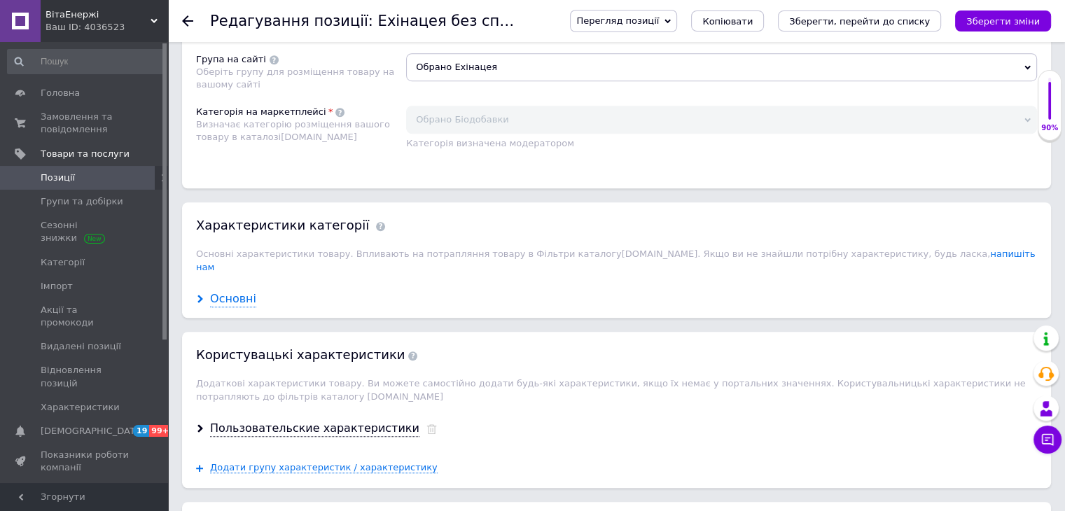
click at [224, 291] on div "Основні" at bounding box center [233, 299] width 46 height 16
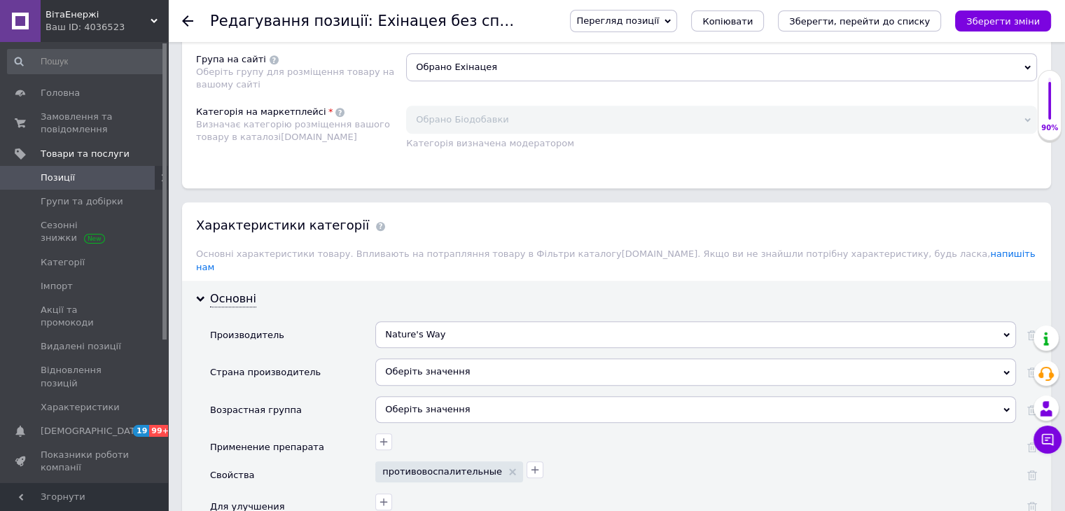
click at [430, 359] on div "Оберіть значення" at bounding box center [695, 372] width 641 height 27
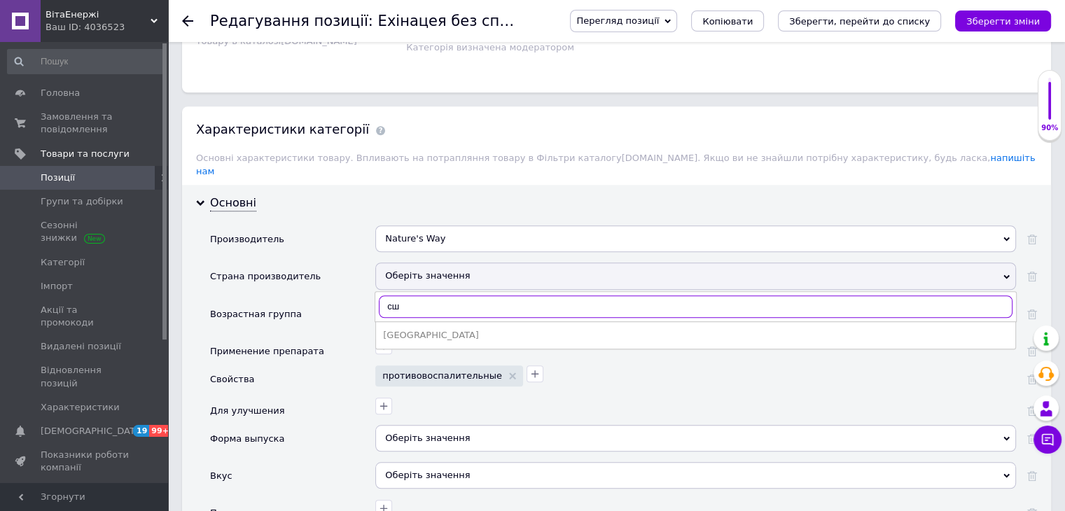
scroll to position [1191, 0]
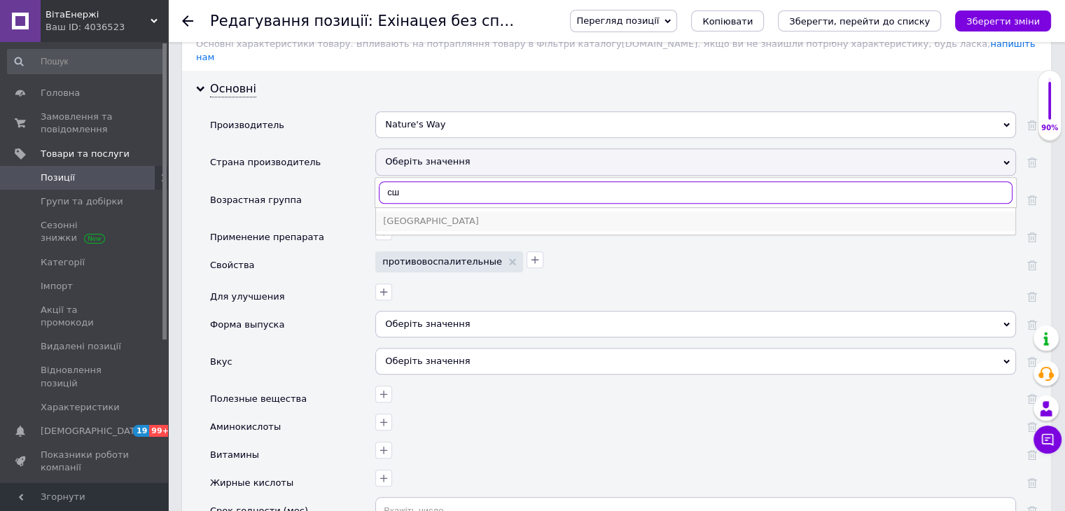
type input "сш"
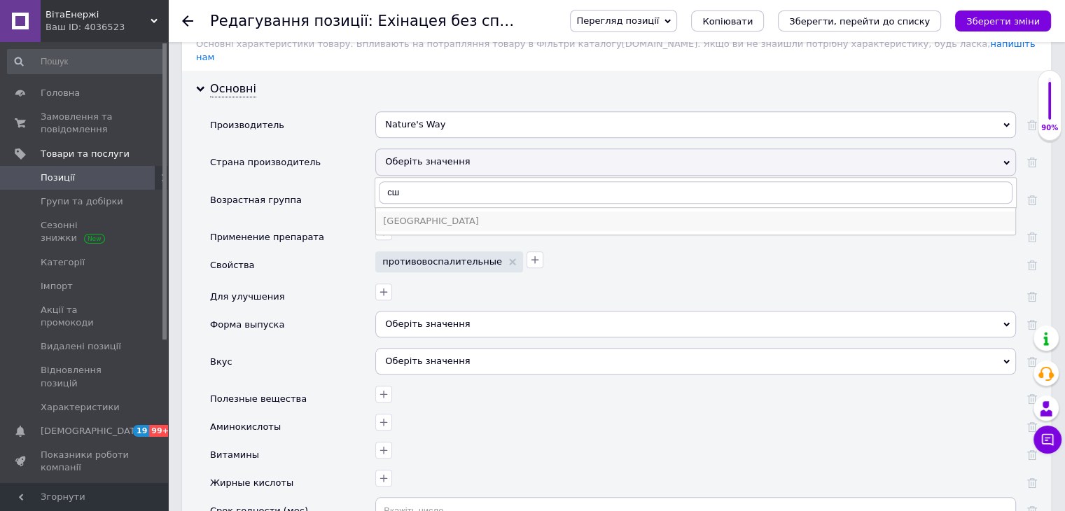
click at [400, 215] on div "[GEOGRAPHIC_DATA]" at bounding box center [695, 221] width 625 height 13
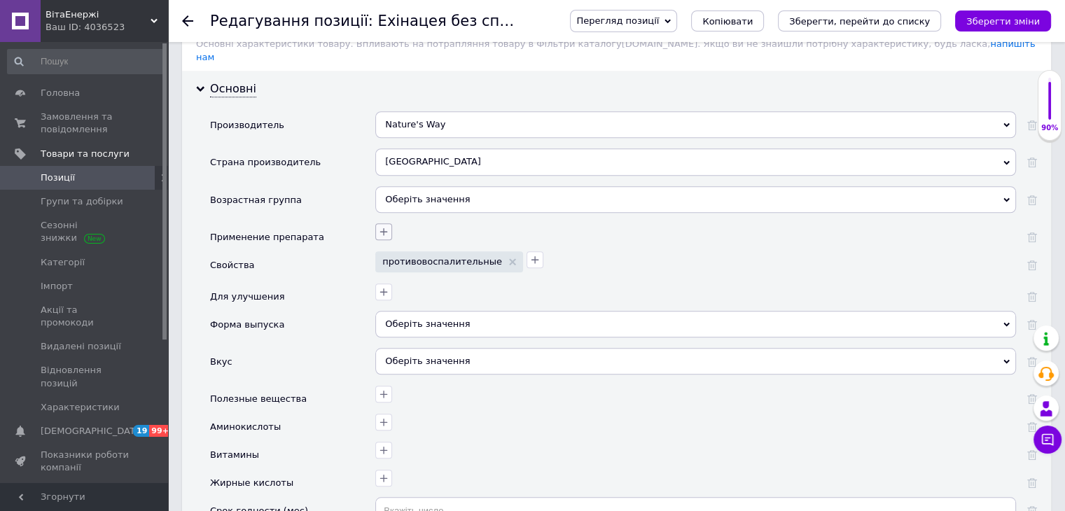
click at [384, 226] on icon "button" at bounding box center [383, 231] width 11 height 11
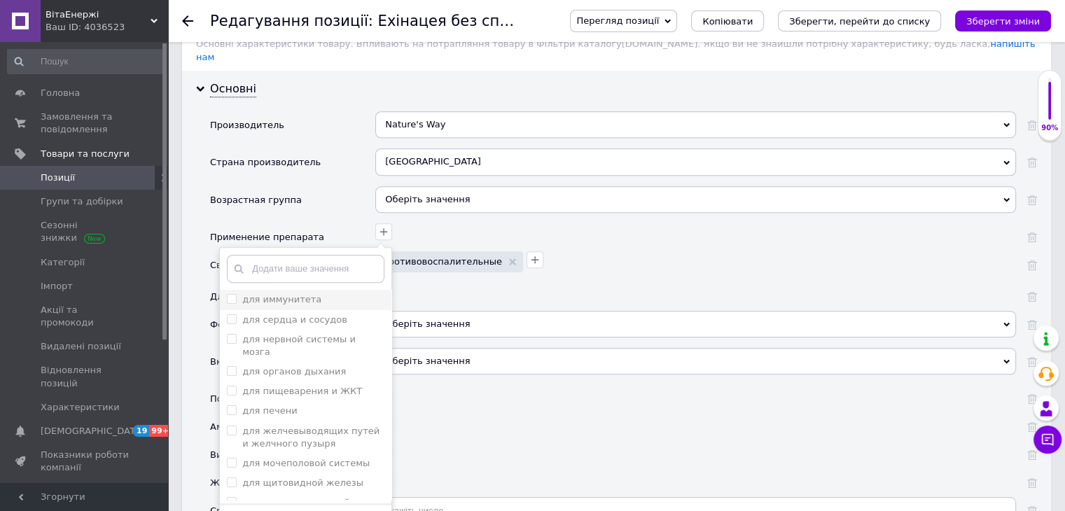
click at [290, 294] on label "для иммунитета" at bounding box center [281, 299] width 79 height 11
checkbox иммунитета "true"
click at [340, 366] on div "для органов дыхания" at bounding box center [306, 372] width 158 height 13
checkbox дыхания "true"
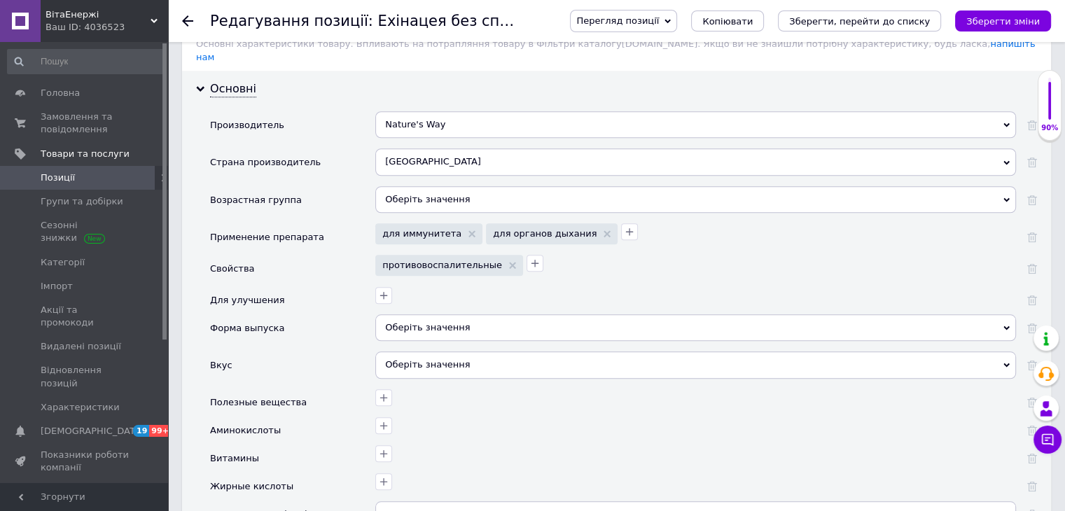
scroll to position [1261, 0]
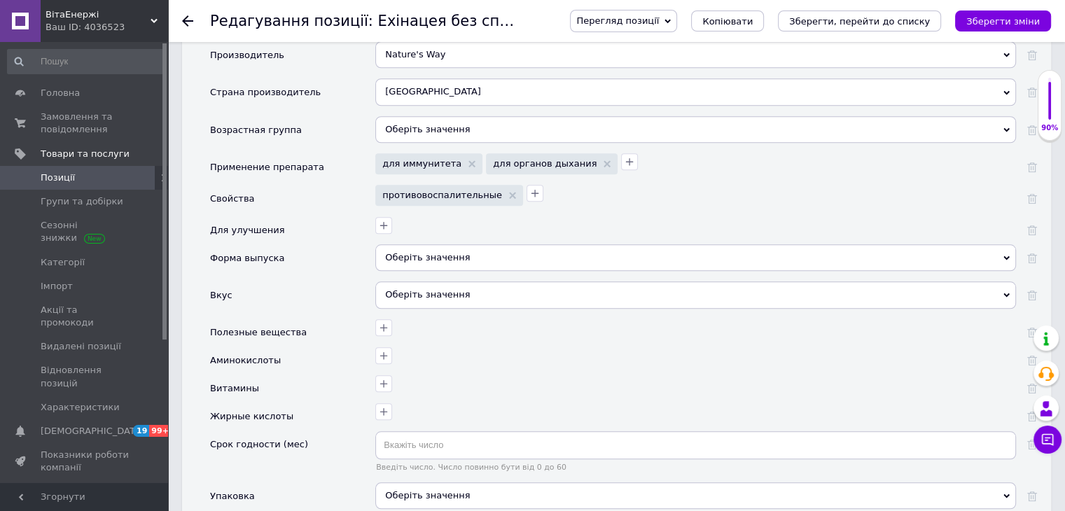
click at [424, 116] on div "Оберіть значення" at bounding box center [695, 129] width 641 height 27
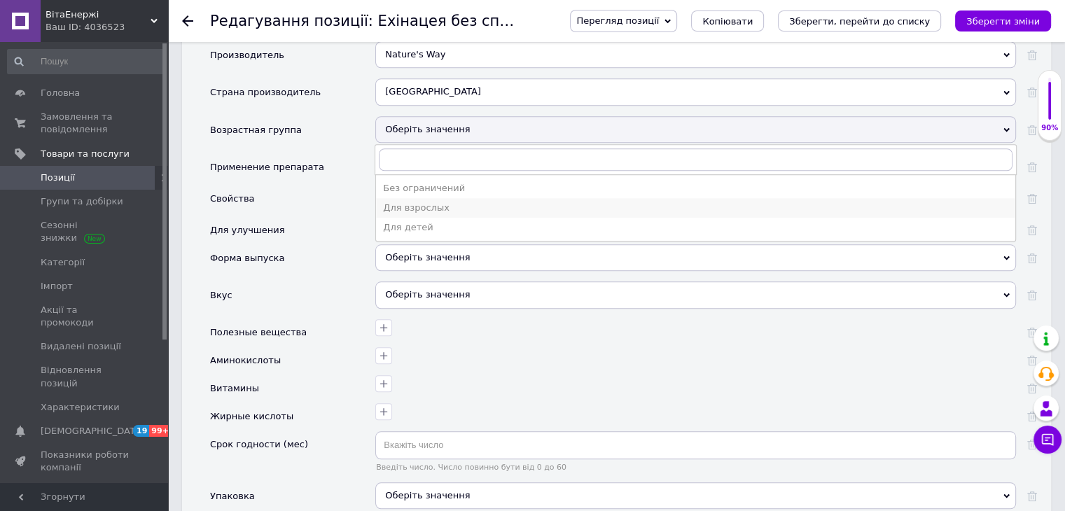
click at [411, 202] on div "Для взрослых" at bounding box center [695, 208] width 625 height 13
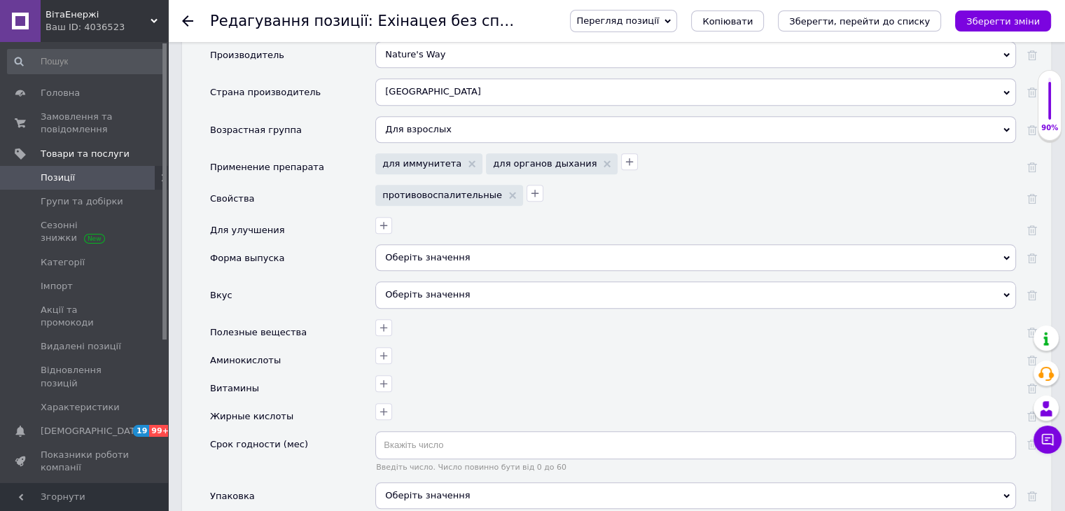
click at [424, 244] on div "Оберіть значення" at bounding box center [695, 257] width 641 height 27
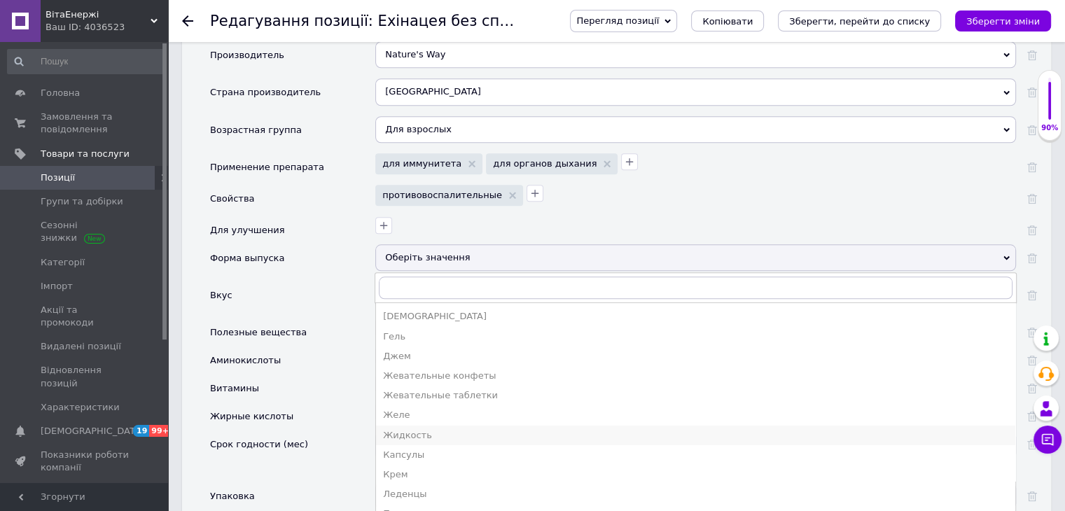
click at [413, 429] on div "Жидкость" at bounding box center [695, 435] width 625 height 13
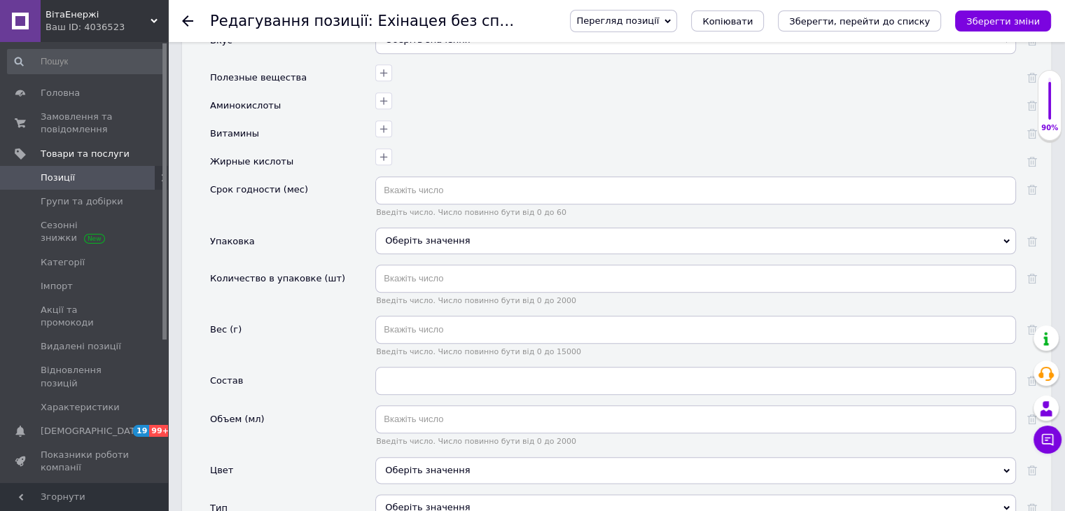
scroll to position [1541, 0]
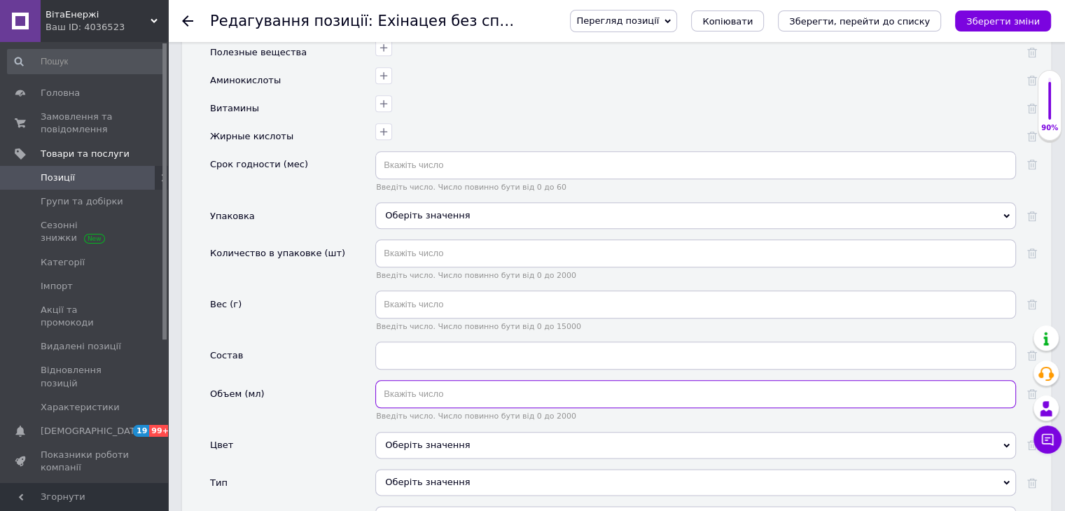
click at [421, 384] on input "text" at bounding box center [695, 394] width 641 height 28
type input "30"
click at [337, 342] on div "Состав" at bounding box center [292, 361] width 165 height 39
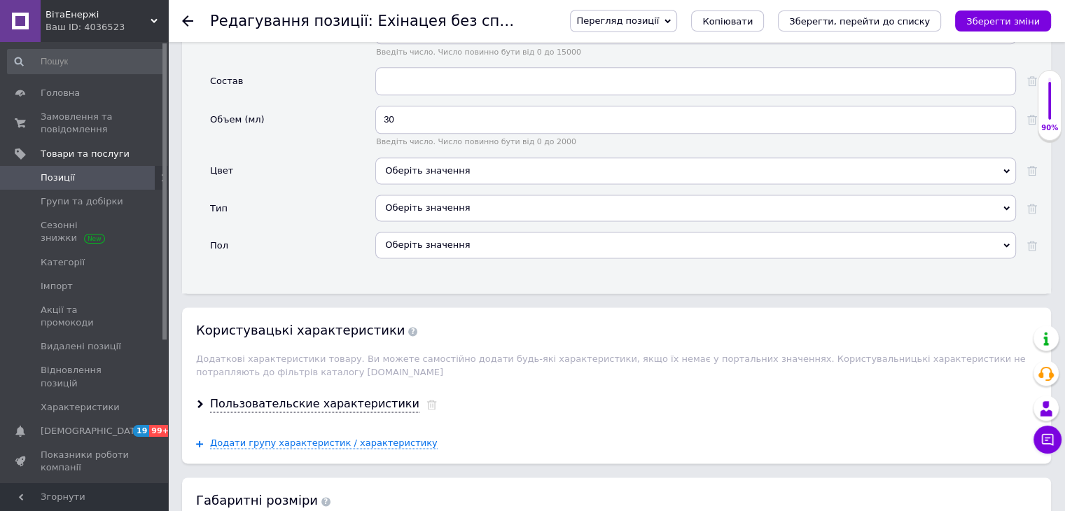
scroll to position [1821, 0]
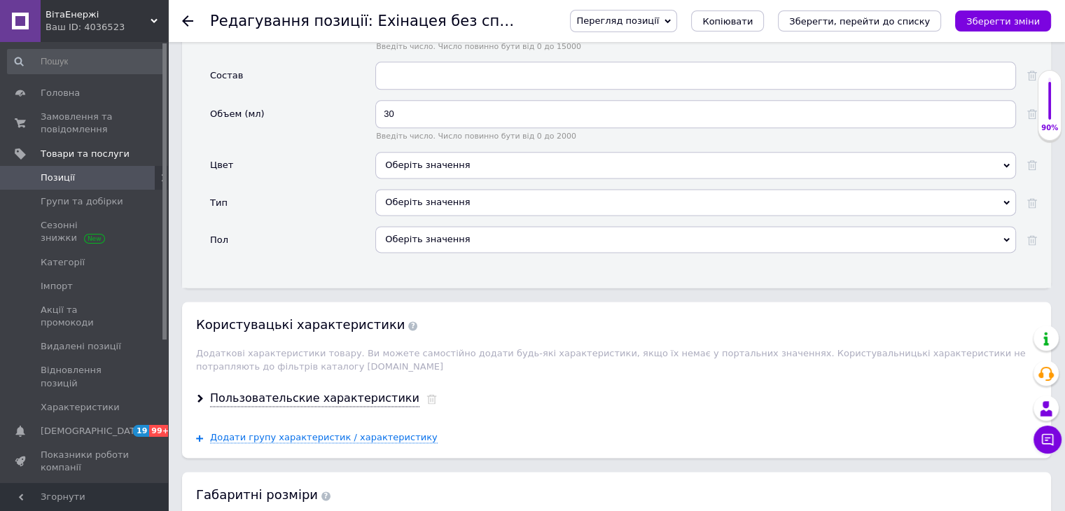
click at [414, 189] on div "Оберіть значення" at bounding box center [695, 202] width 641 height 27
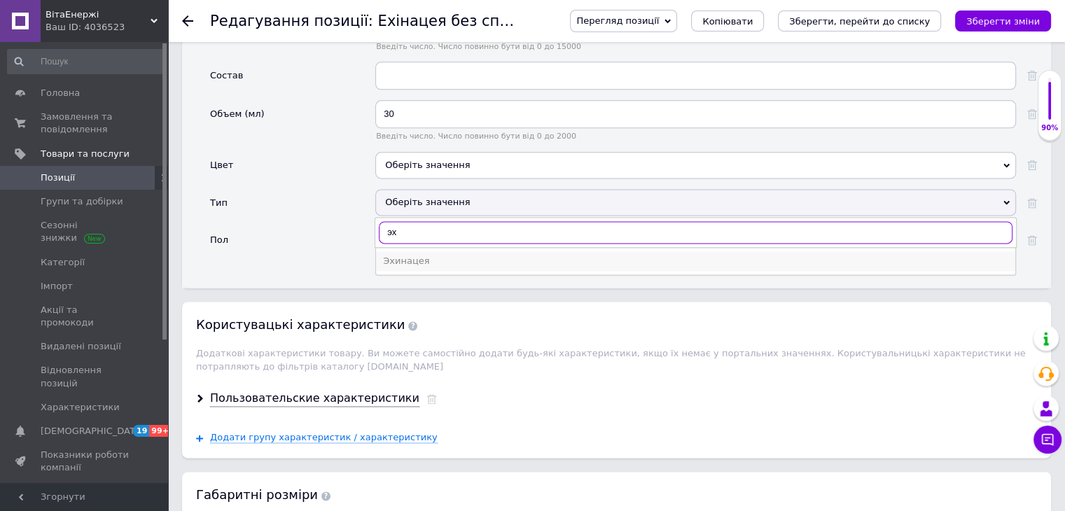
type input "эх"
click at [410, 255] on div "Эхинацея" at bounding box center [695, 261] width 625 height 13
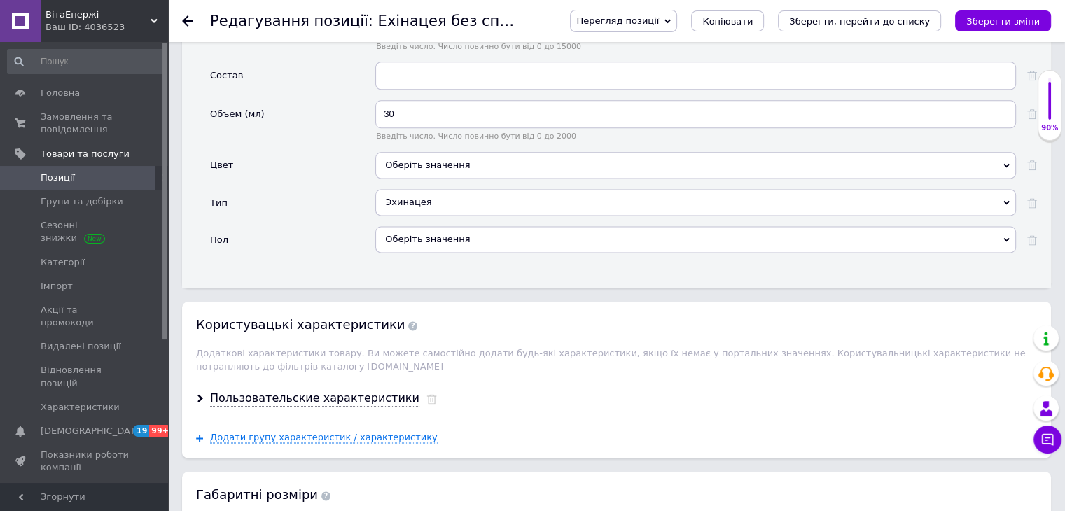
click at [319, 229] on div "Пол" at bounding box center [292, 244] width 165 height 37
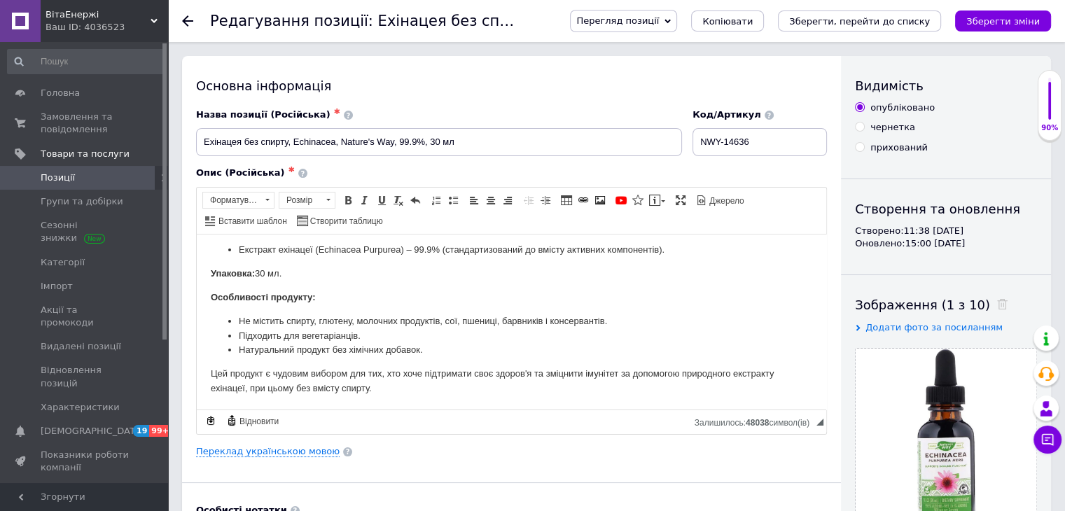
scroll to position [0, 0]
click at [329, 152] on input "Ехінацея без спирту, Echinacea, Nature's Way, 99.9%, 30 мл" at bounding box center [439, 142] width 486 height 28
click at [731, 69] on div "Основна інформація Назва позиції (Російська) ✱ Ехінацея без спирту, Echinacea, …" at bounding box center [511, 447] width 659 height 782
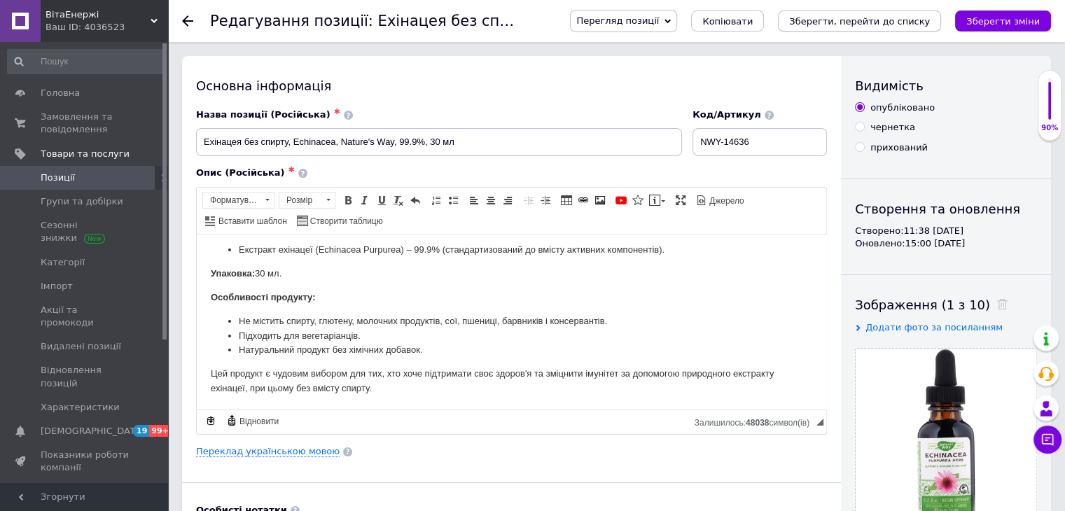
click at [866, 18] on icon "Зберегти, перейти до списку" at bounding box center [859, 21] width 141 height 11
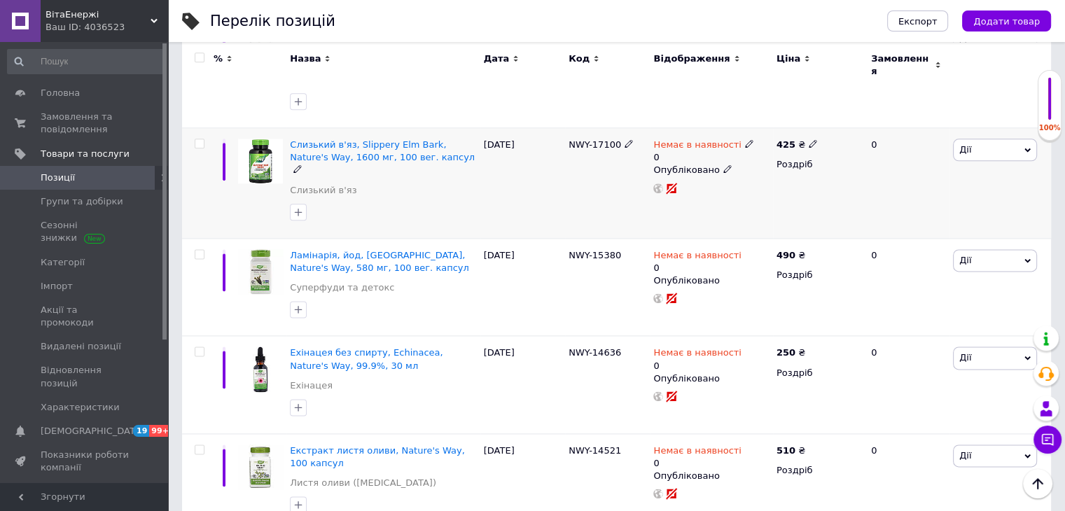
scroll to position [1778, 0]
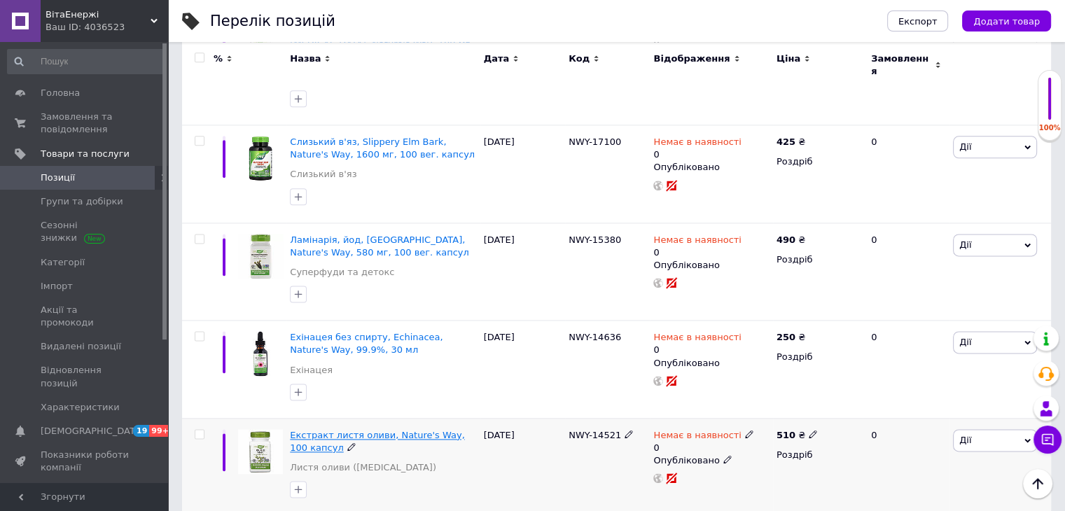
click at [336, 430] on span "Екстракт листя оливи, Nature's Way, 100 капсул" at bounding box center [377, 441] width 174 height 23
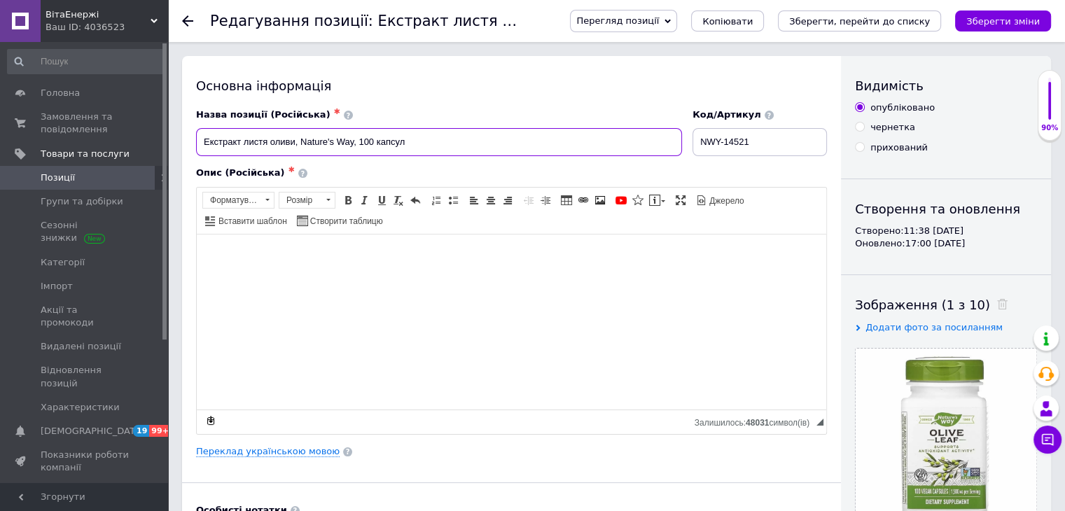
click at [300, 142] on input "Екстракт листя оливи, Nature's Way, 100 капсул" at bounding box center [439, 142] width 486 height 28
drag, startPoint x: 300, startPoint y: 144, endPoint x: 342, endPoint y: 140, distance: 41.5
click at [342, 140] on input "Екстракт листя оливи, [MEDICAL_DATA], Nature's Way, 100 капсул" at bounding box center [439, 142] width 486 height 28
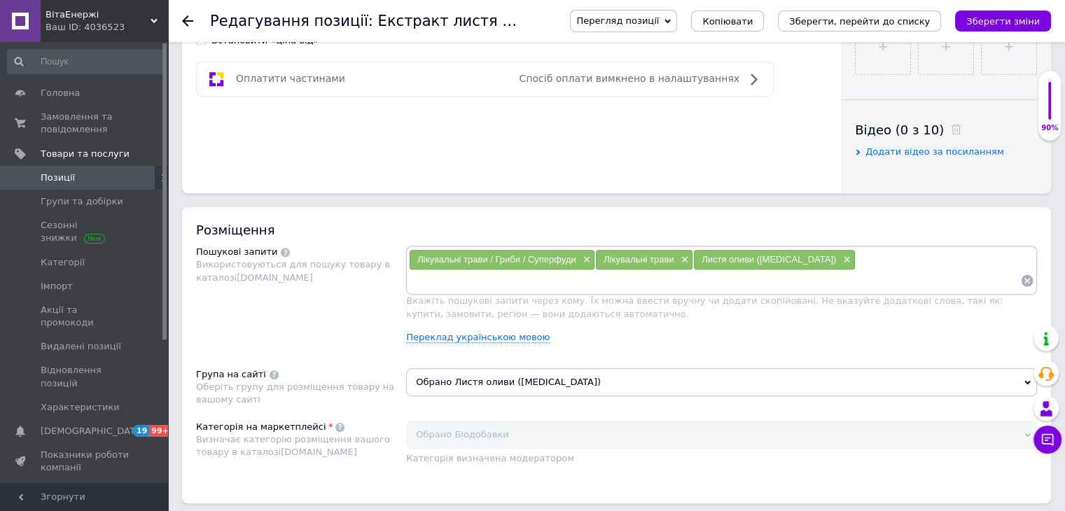
scroll to position [770, 0]
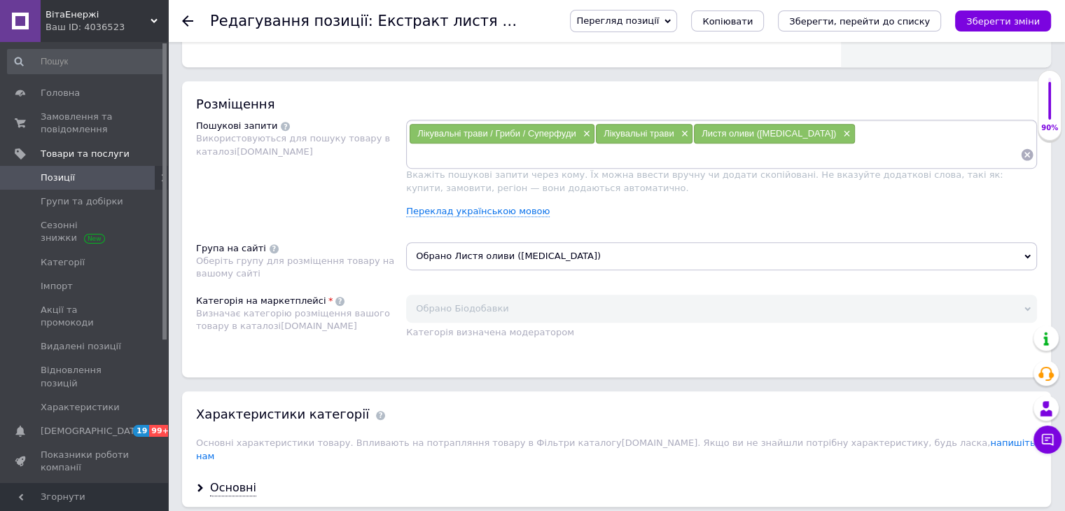
type input "Екстракт листя оливи, [MEDICAL_DATA], Nature's Way, 100 капсул"
click at [847, 144] on input at bounding box center [714, 154] width 611 height 21
paste input "[MEDICAL_DATA]"
type input "[MEDICAL_DATA]"
paste input "[MEDICAL_DATA]"
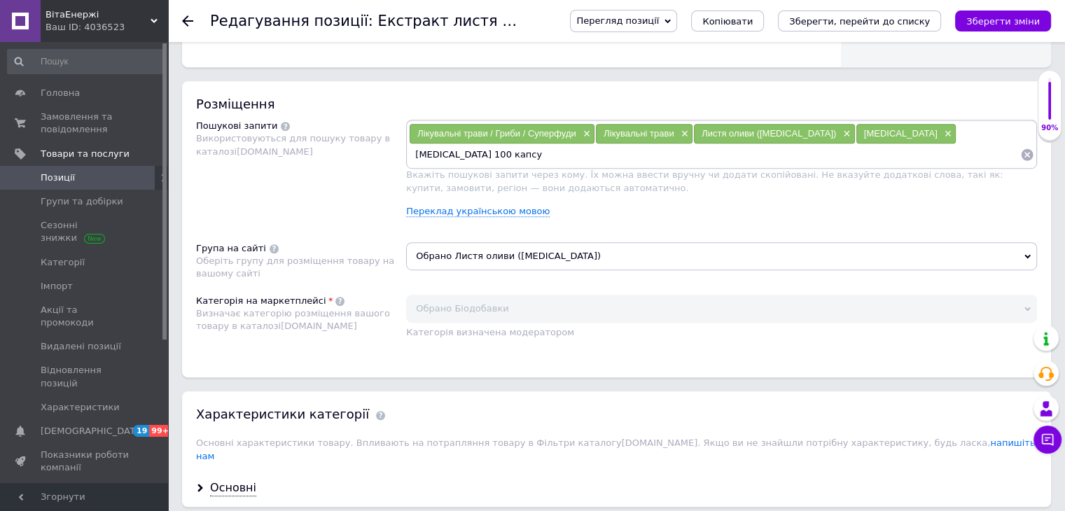
type input "[MEDICAL_DATA] 100 капсул"
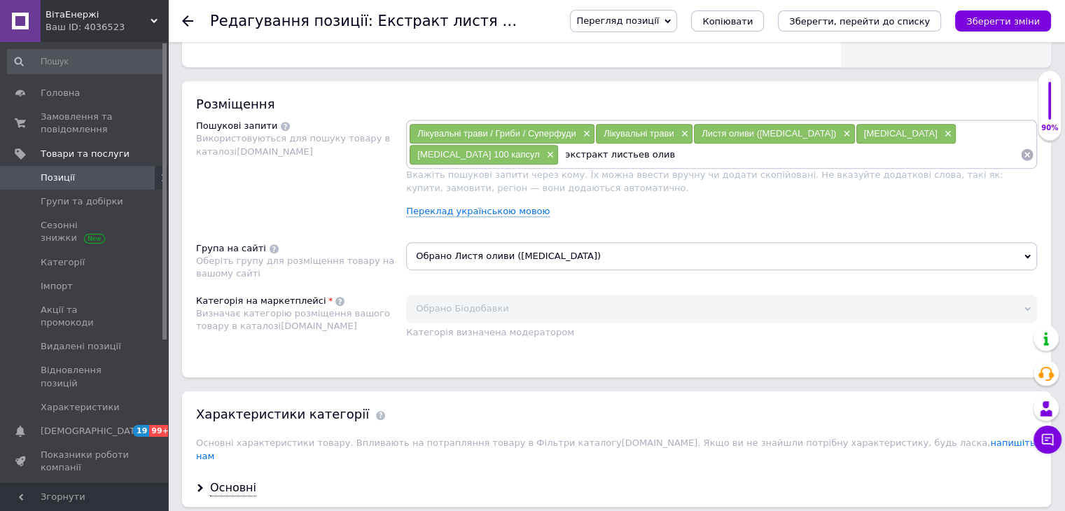
type input "экстракт листьев оливы"
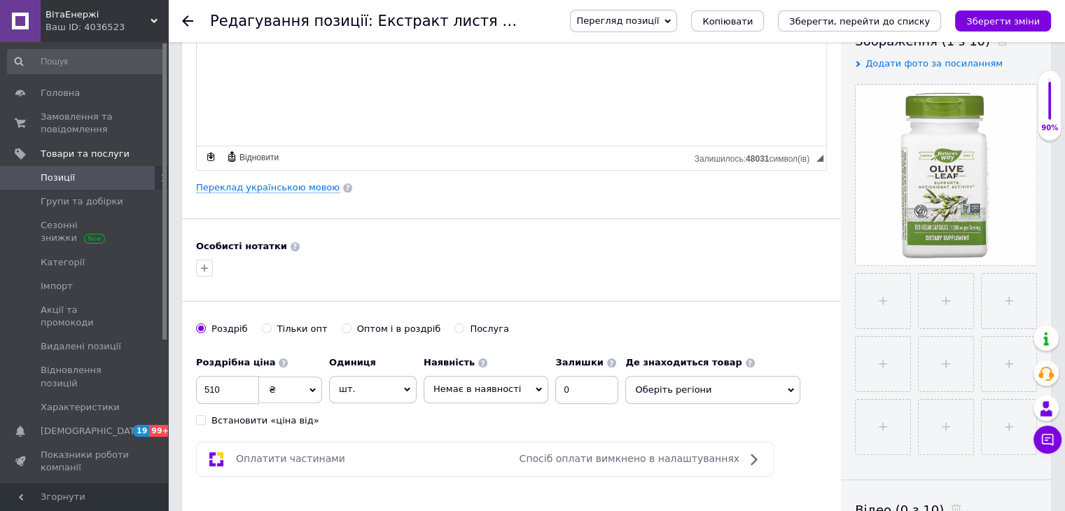
scroll to position [70, 0]
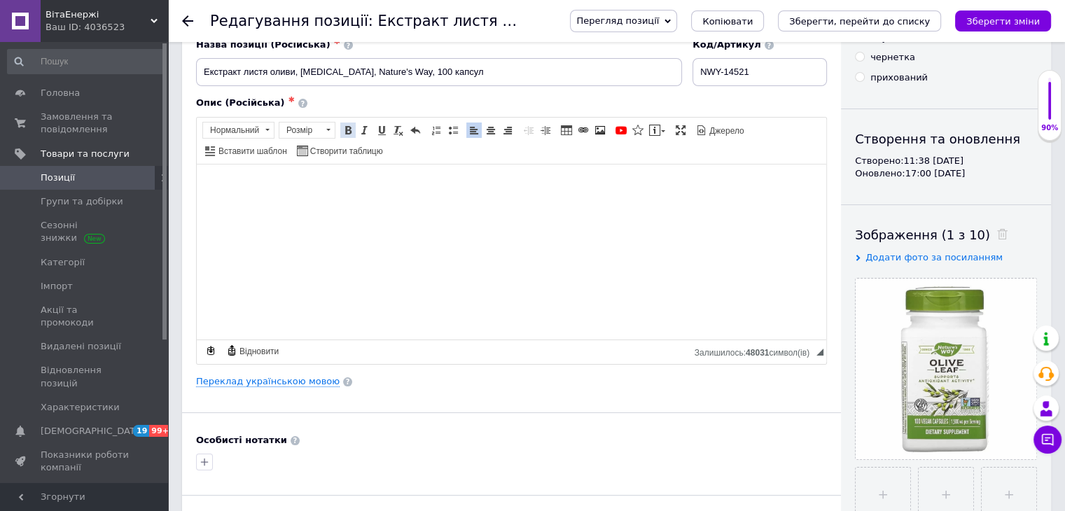
click at [342, 127] on span at bounding box center [347, 130] width 11 height 11
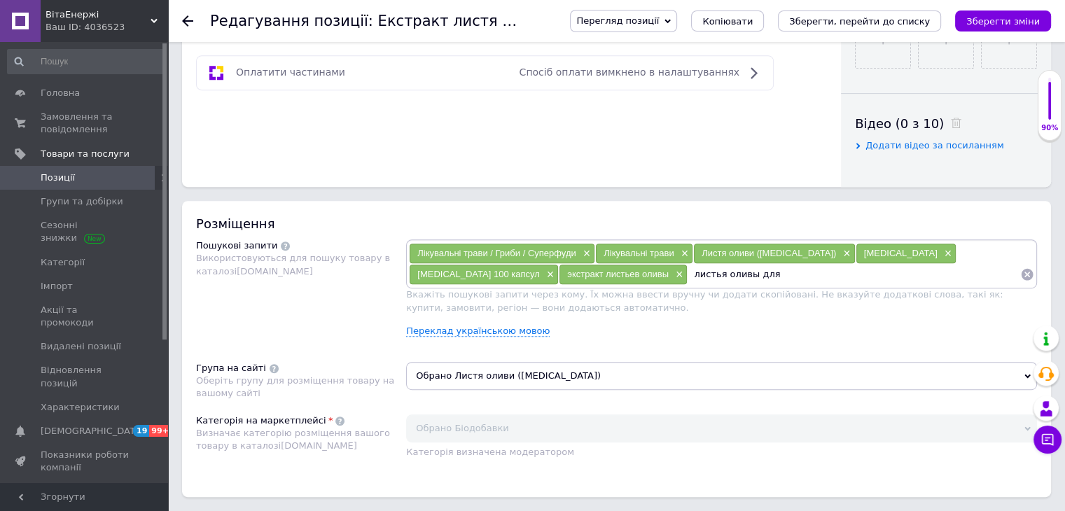
scroll to position [770, 0]
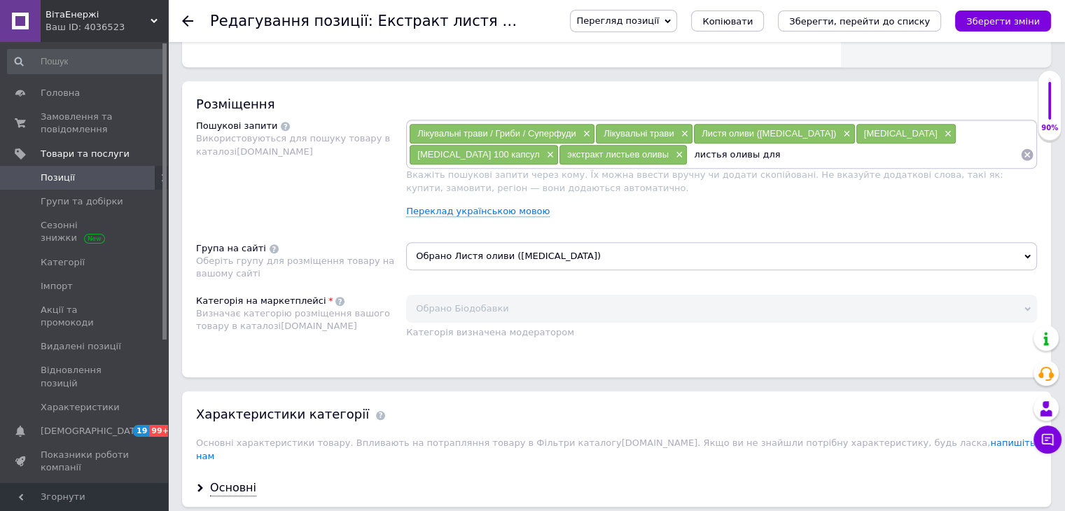
click at [688, 156] on input "листья оливы для" at bounding box center [854, 154] width 333 height 21
type input "листья оливы для сердца"
click at [688, 153] on input "листья оливы для сердца" at bounding box center [854, 154] width 333 height 21
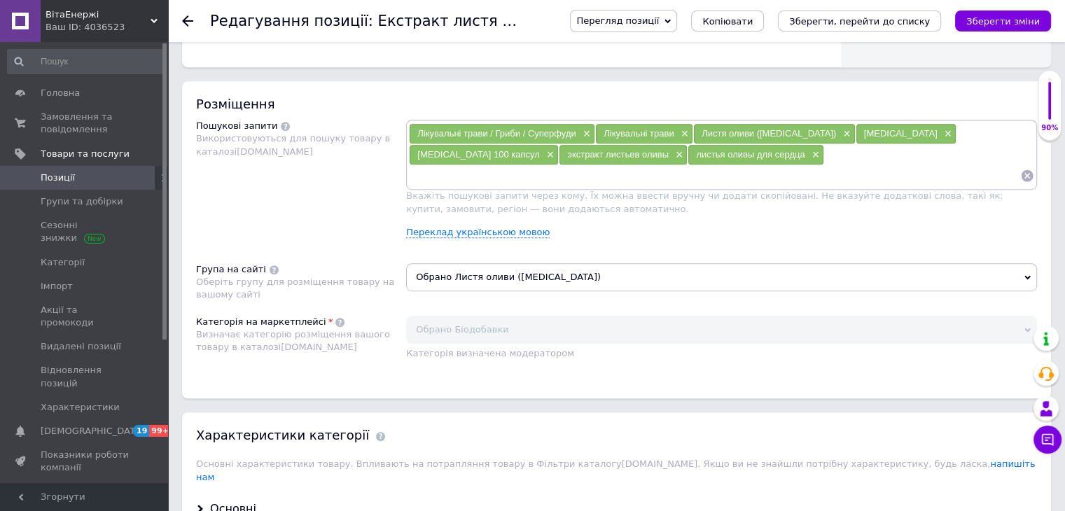
paste input "листья оливы для сердца"
type input "листья оливы для иммунитета"
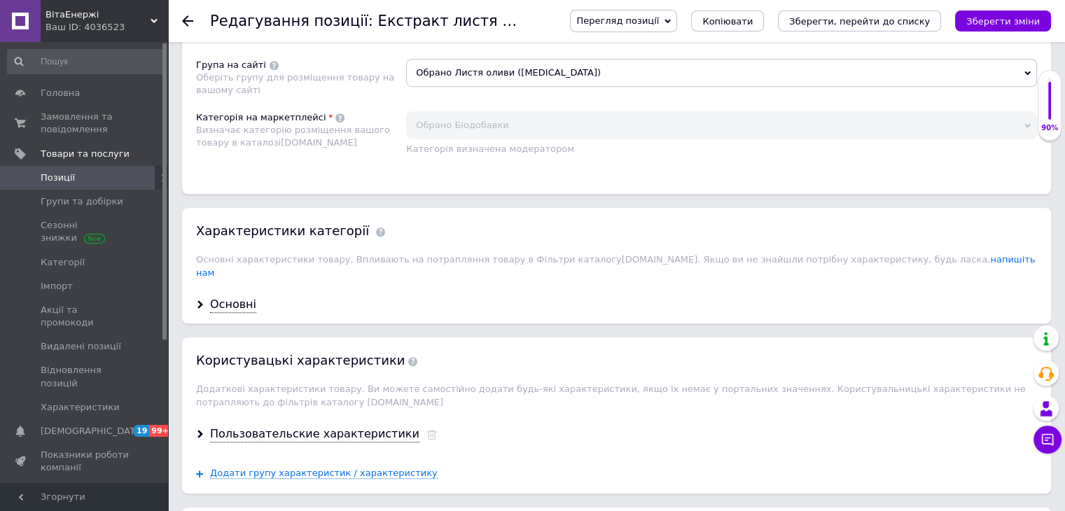
scroll to position [1051, 0]
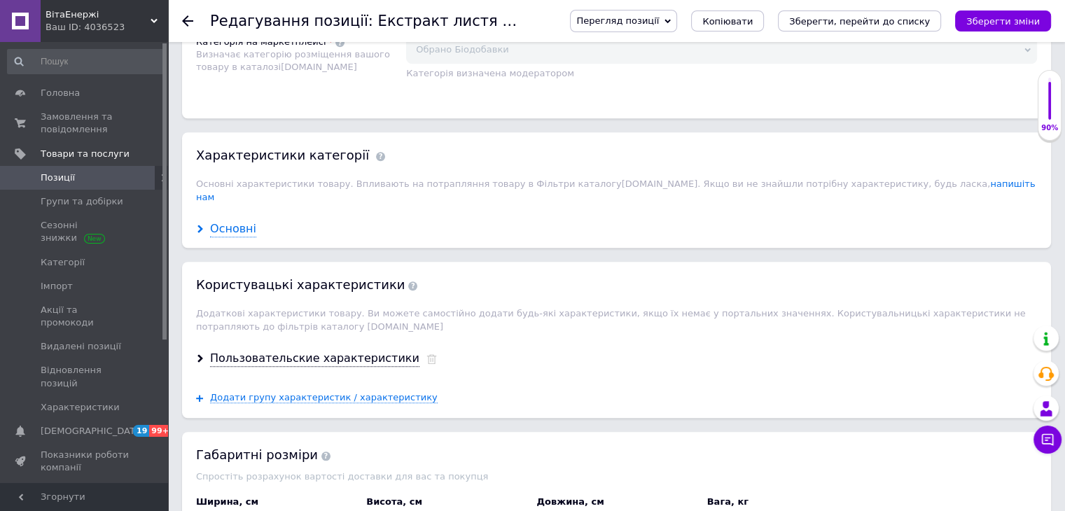
click at [235, 221] on div "Основні" at bounding box center [233, 229] width 46 height 16
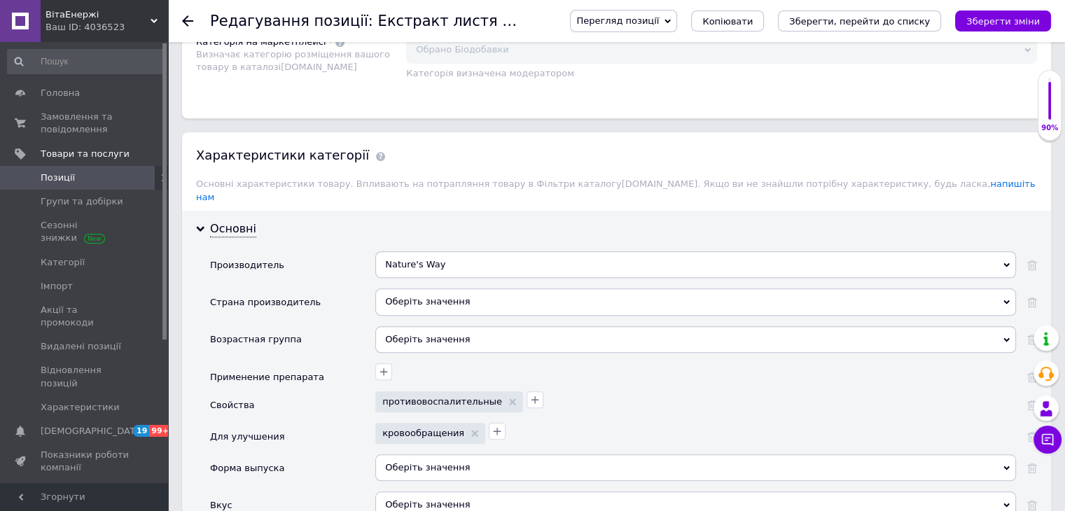
click at [441, 289] on div "Оберіть значення" at bounding box center [695, 302] width 641 height 27
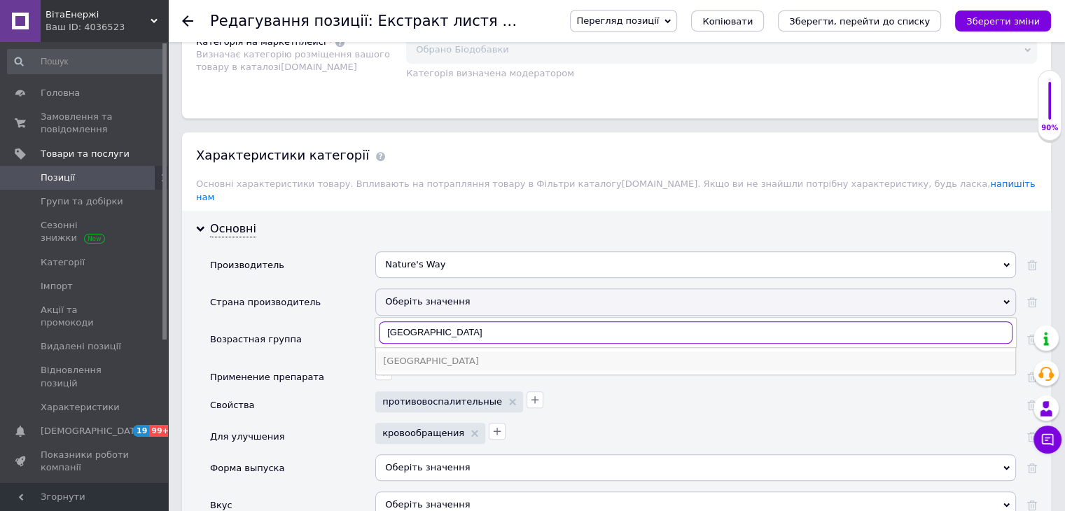
type input "[GEOGRAPHIC_DATA]"
click at [411, 355] on div "[GEOGRAPHIC_DATA]" at bounding box center [695, 361] width 625 height 13
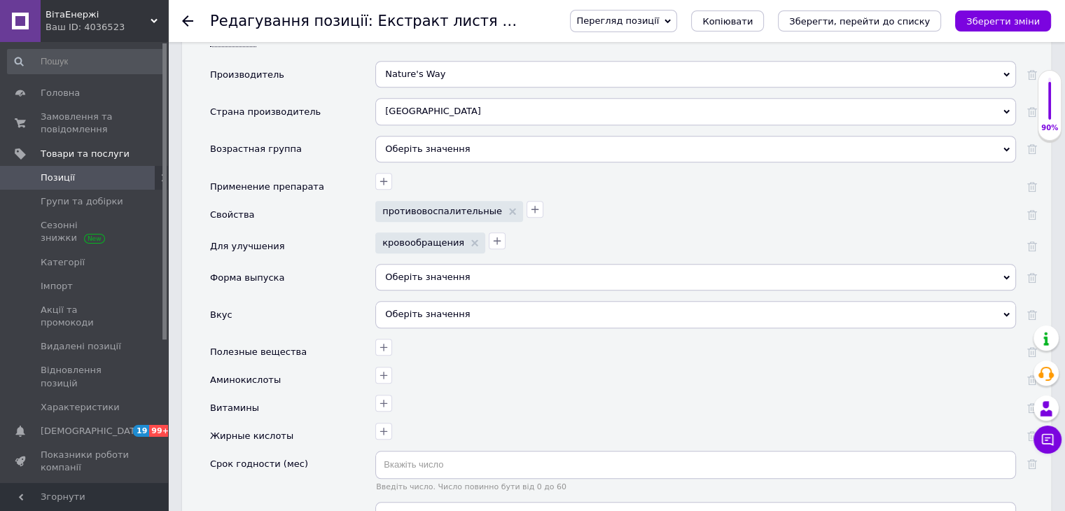
scroll to position [1261, 0]
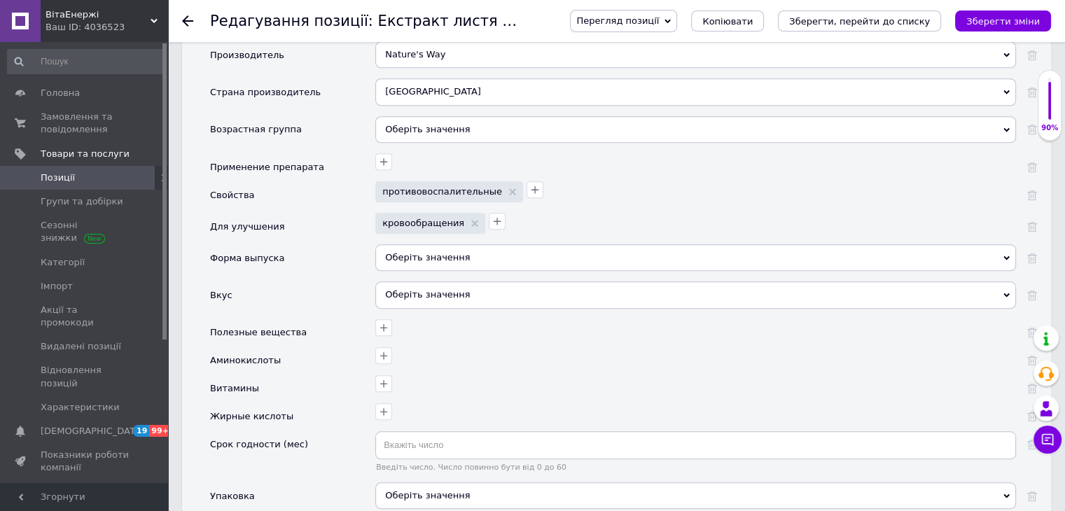
click at [426, 122] on div "Оберіть значення" at bounding box center [695, 129] width 641 height 27
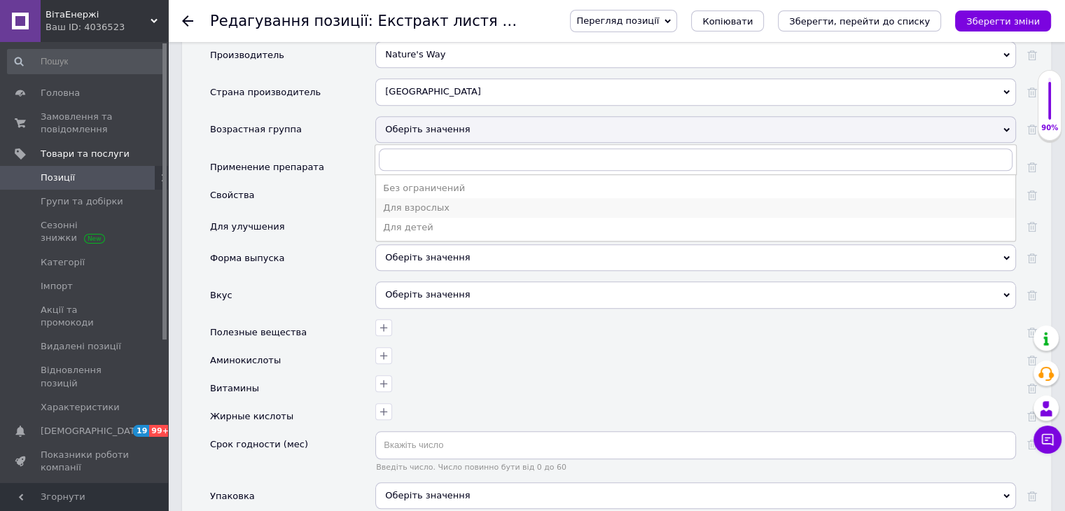
click at [424, 202] on div "Для взрослых" at bounding box center [695, 208] width 625 height 13
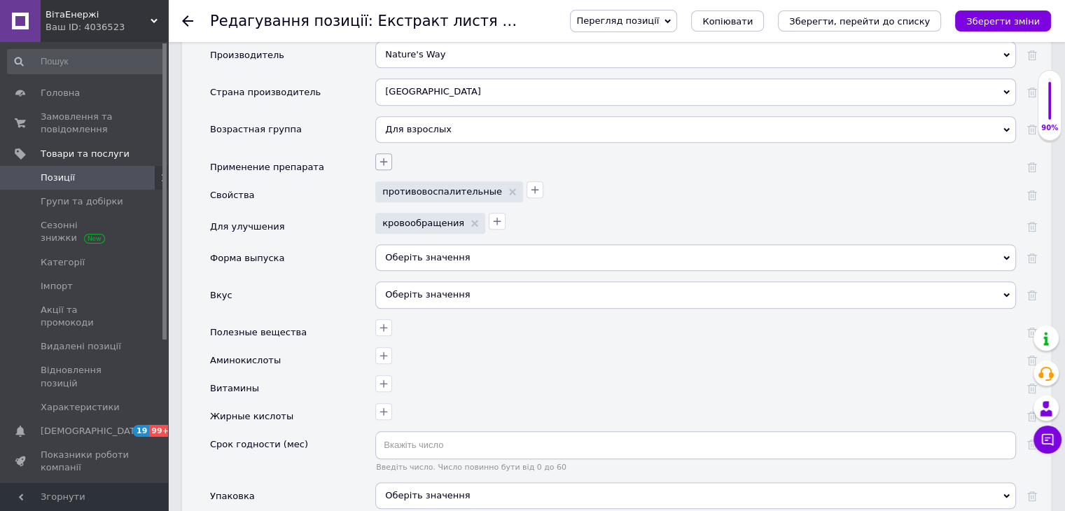
click at [389, 156] on icon "button" at bounding box center [383, 161] width 11 height 11
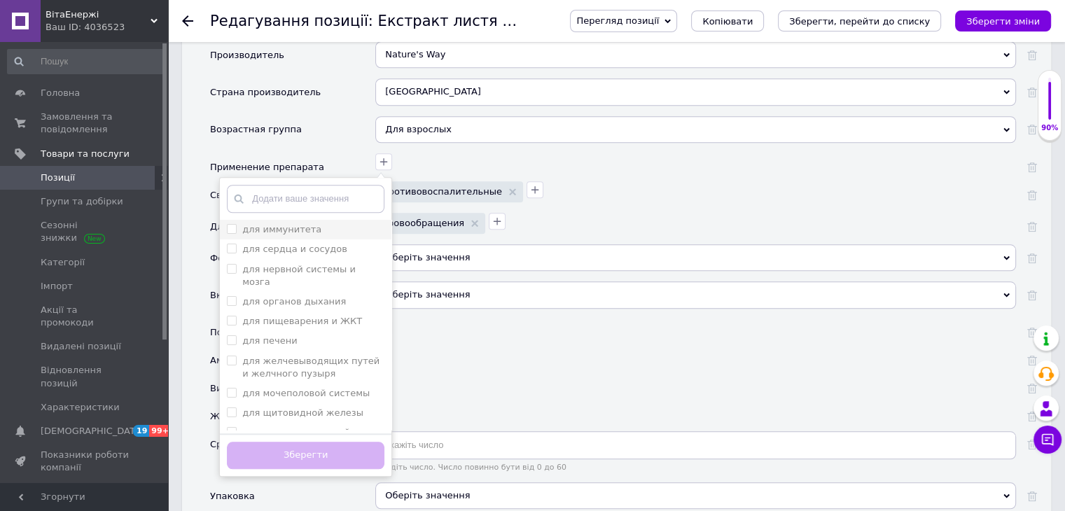
click at [291, 224] on label "для иммунитета" at bounding box center [281, 229] width 79 height 11
checkbox иммунитета "true"
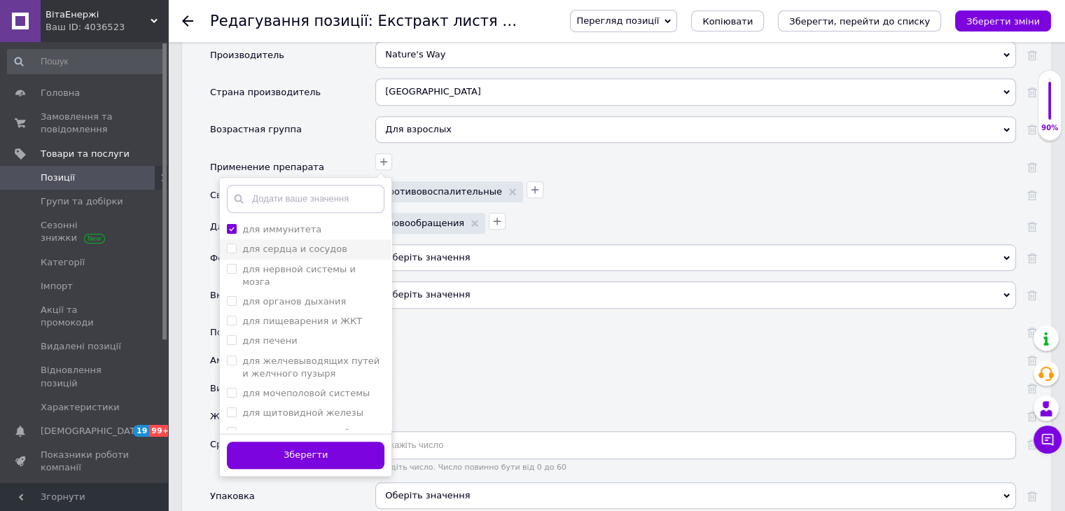
click at [303, 244] on label "для сердца и сосудов" at bounding box center [294, 249] width 105 height 11
checkbox сосудов "true"
click at [325, 442] on button "Зберегти" at bounding box center [306, 455] width 158 height 27
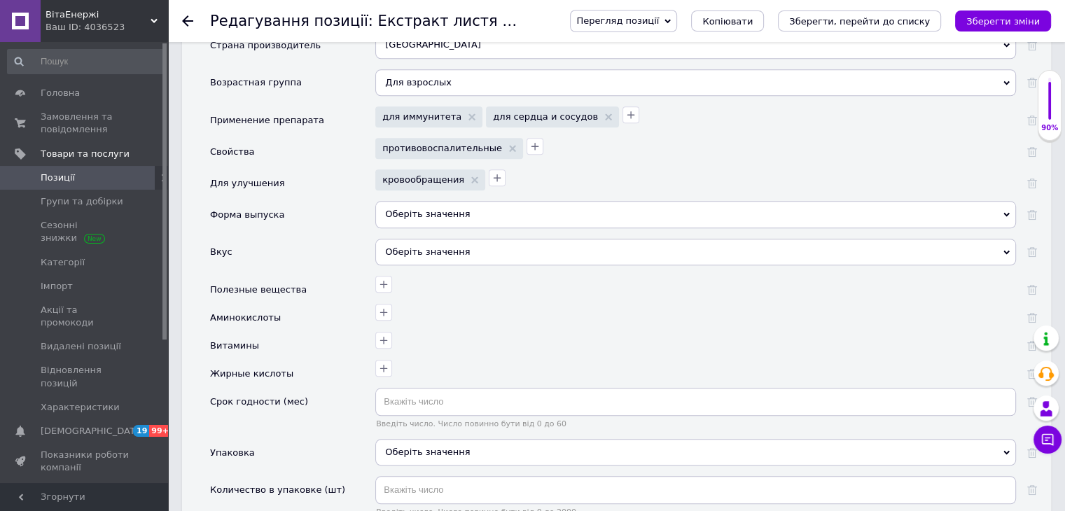
scroll to position [1331, 0]
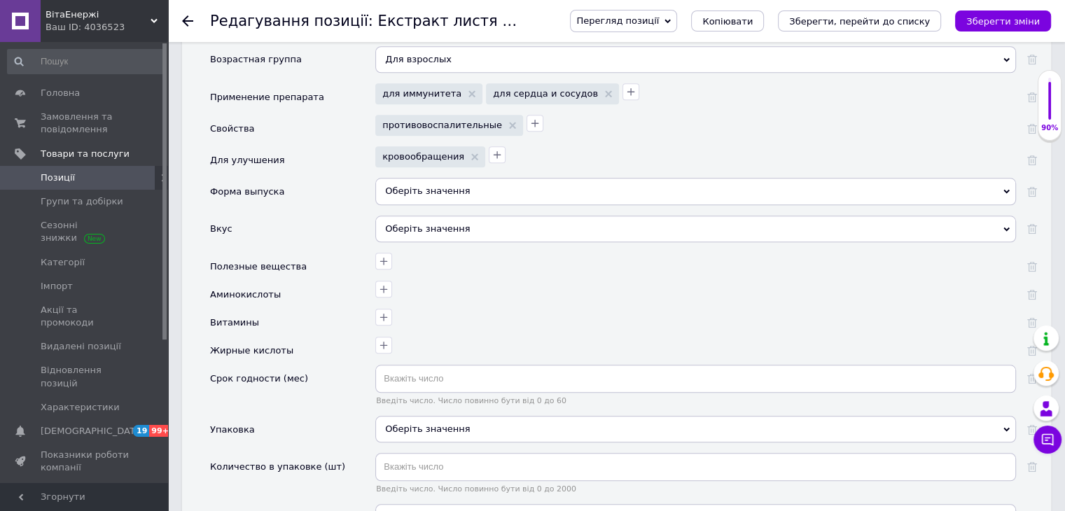
click at [424, 178] on div "Оберіть значення" at bounding box center [695, 191] width 641 height 27
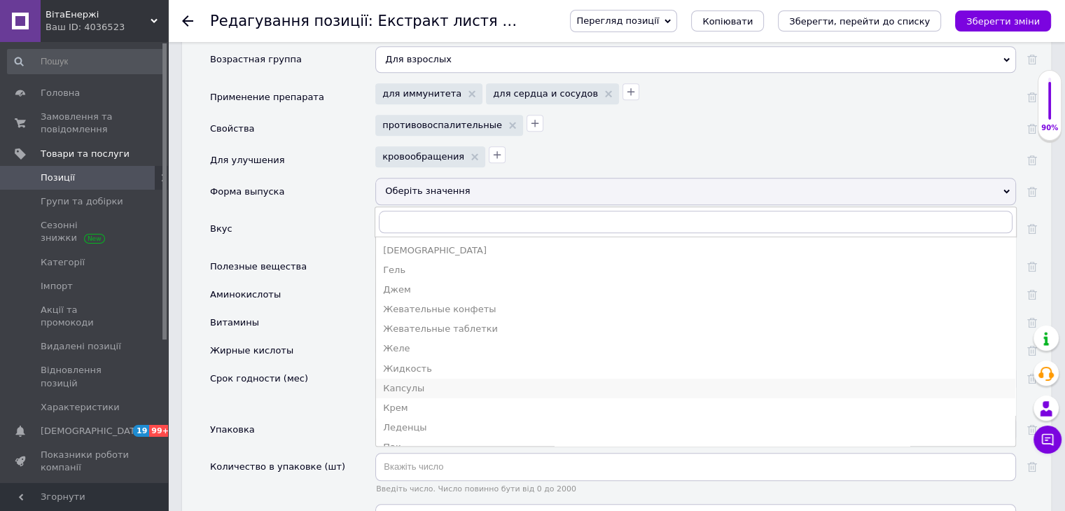
click at [410, 382] on div "Капсулы" at bounding box center [695, 388] width 625 height 13
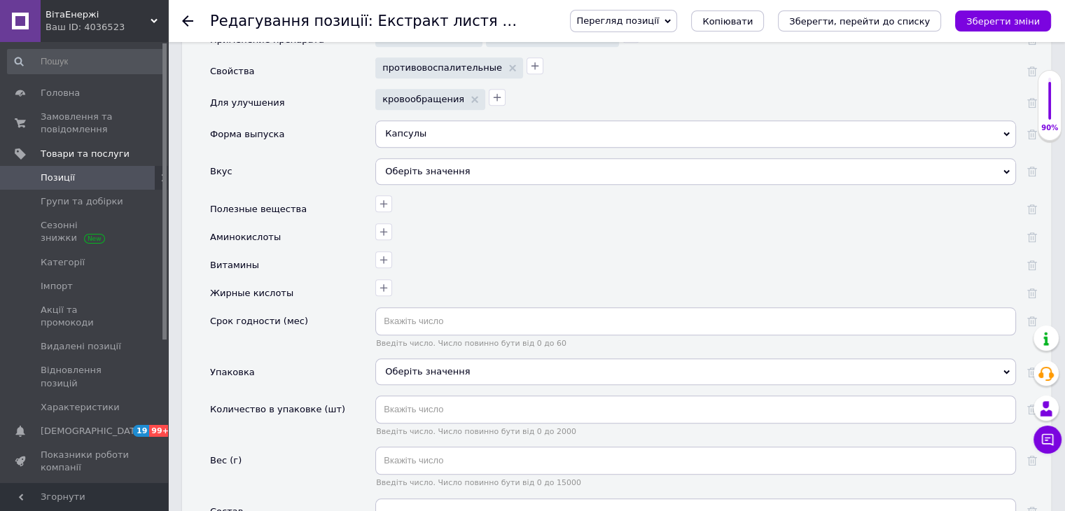
scroll to position [1471, 0]
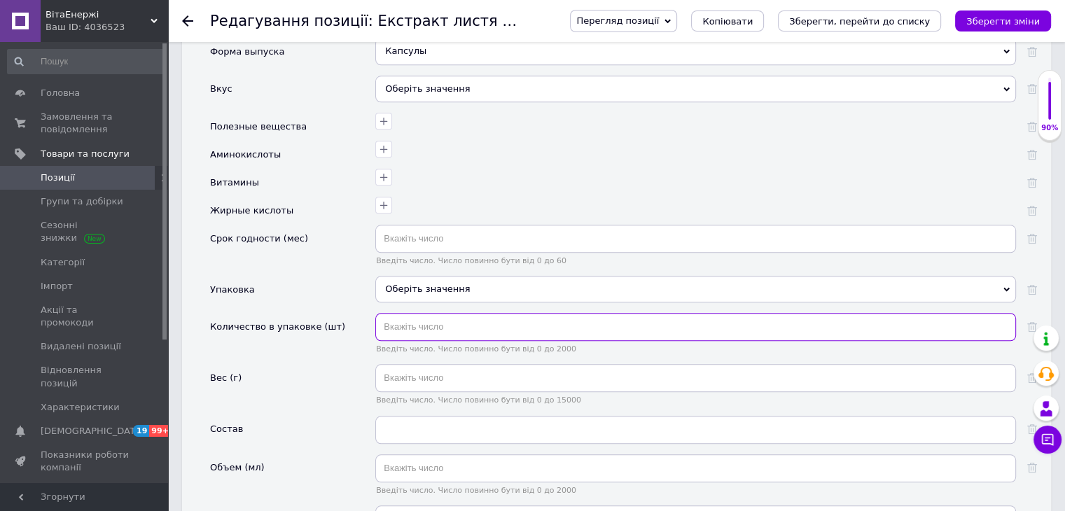
click at [401, 313] on input "text" at bounding box center [695, 327] width 641 height 28
type input "100"
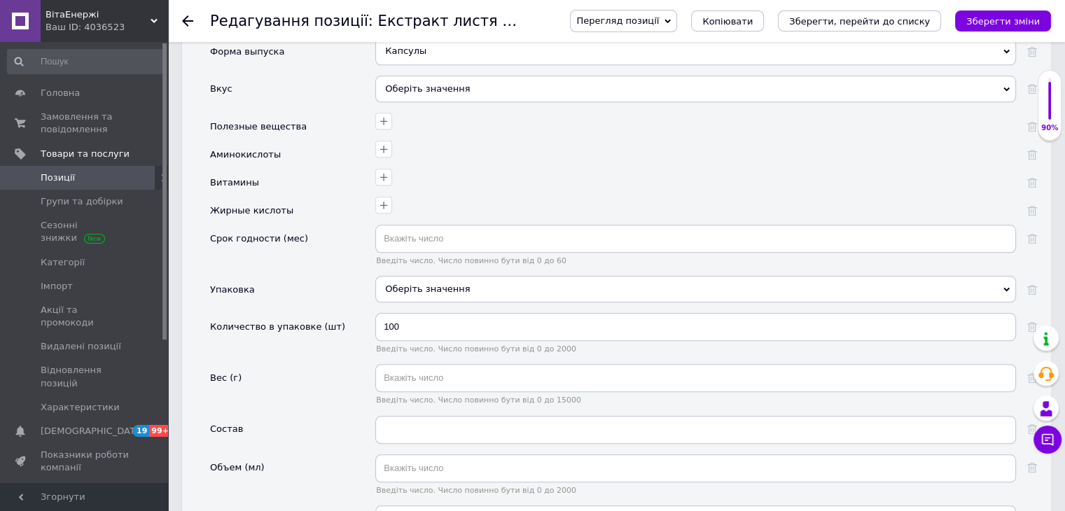
click at [324, 386] on div "Вес (г)" at bounding box center [292, 389] width 165 height 51
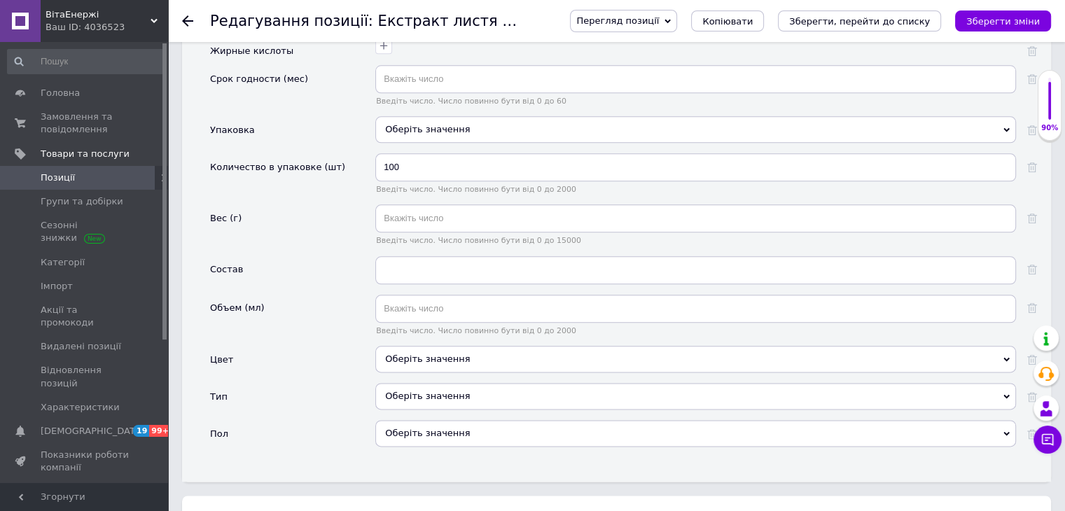
scroll to position [1751, 0]
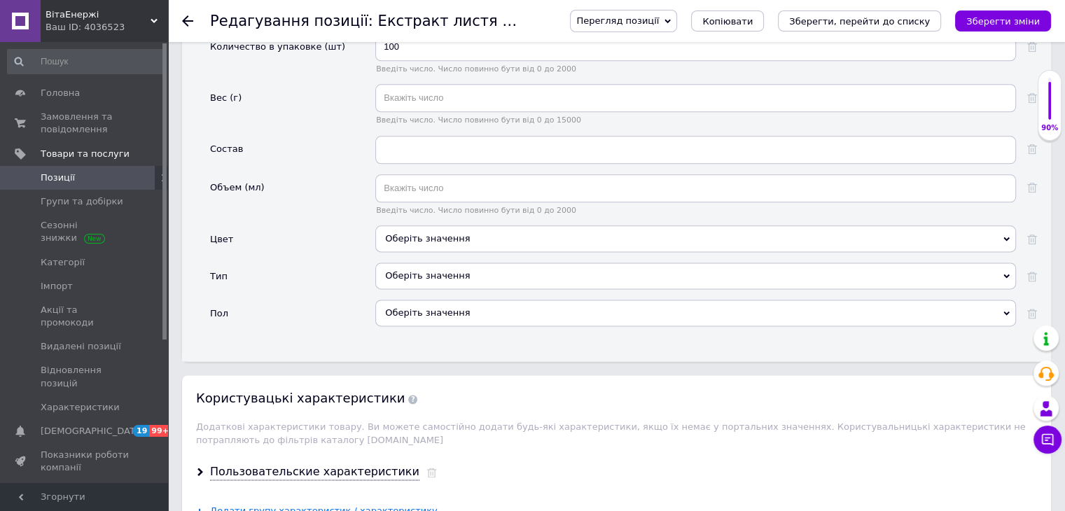
click at [411, 263] on div "Оберіть значення" at bounding box center [695, 276] width 641 height 27
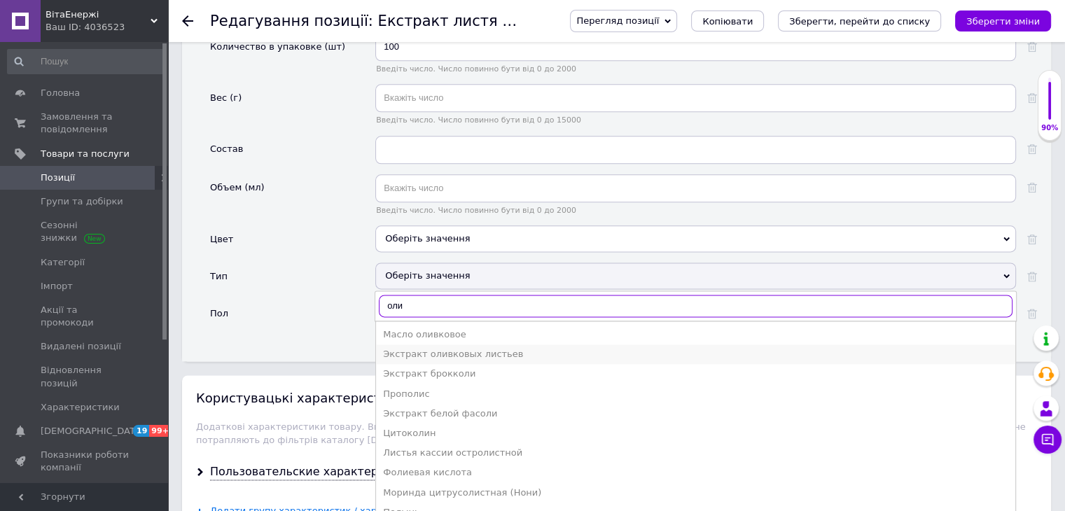
type input "оли"
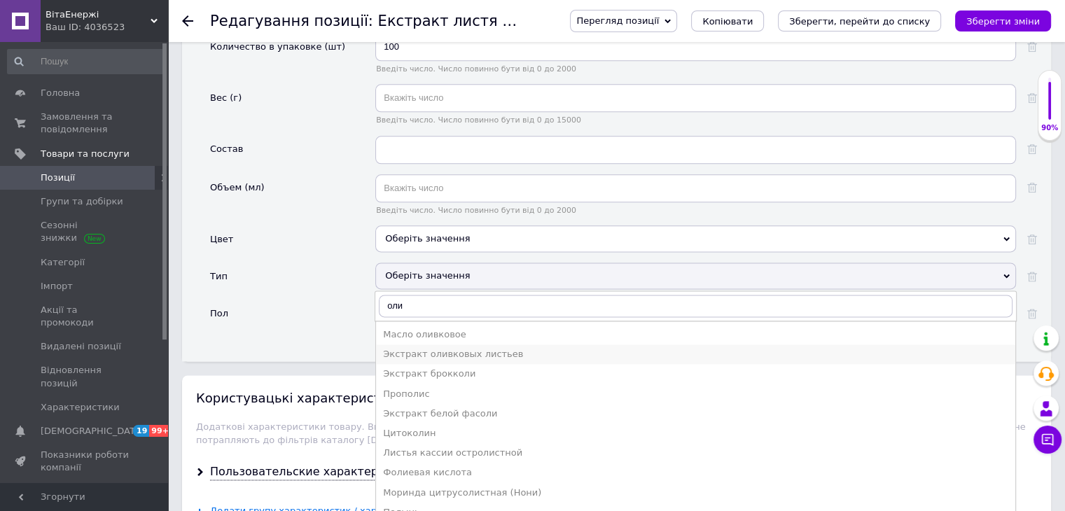
click at [477, 348] on div "Экстракт оливковых листьев" at bounding box center [695, 354] width 625 height 13
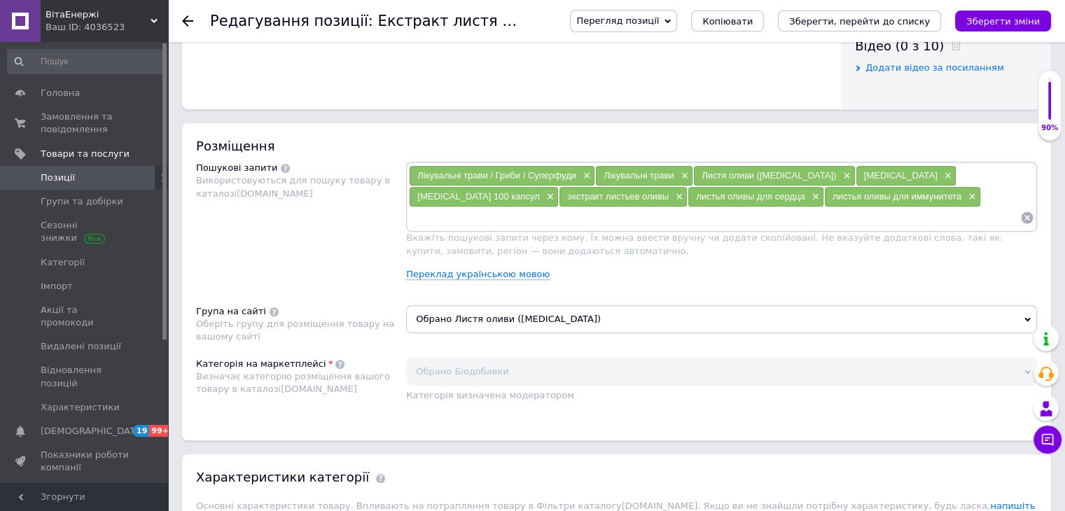
scroll to position [630, 0]
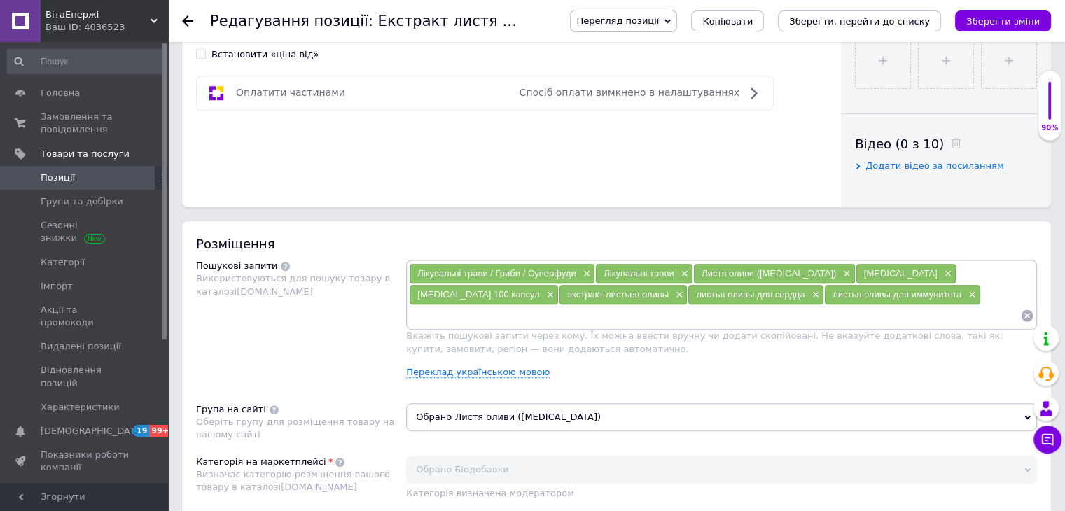
click at [641, 315] on input at bounding box center [714, 315] width 611 height 21
type input "экстракт оливковых листьев"
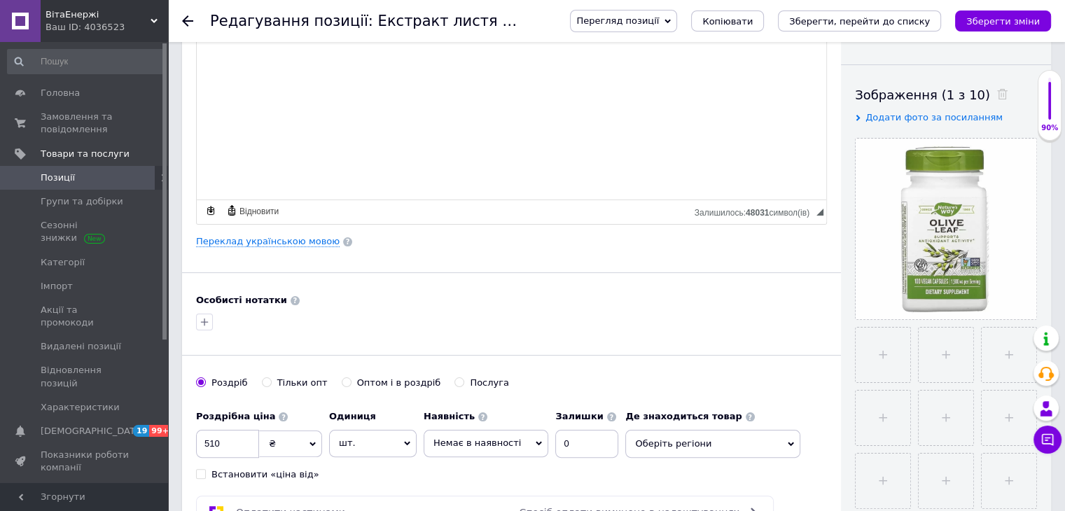
scroll to position [0, 0]
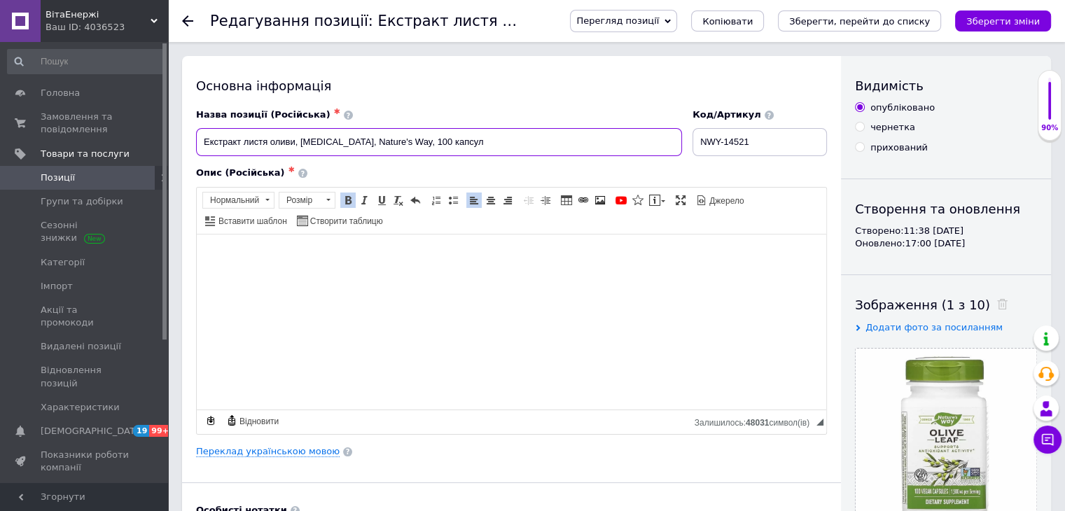
click at [363, 132] on input "Екстракт листя оливи, [MEDICAL_DATA], Nature's Way, 100 капсул" at bounding box center [439, 142] width 486 height 28
click at [604, 99] on div "Основна інформація Назва позиції (Російська) ✱ Екстракт листя оливи, [MEDICAL_D…" at bounding box center [511, 447] width 659 height 782
click at [840, 22] on icon "Зберегти, перейти до списку" at bounding box center [859, 21] width 141 height 11
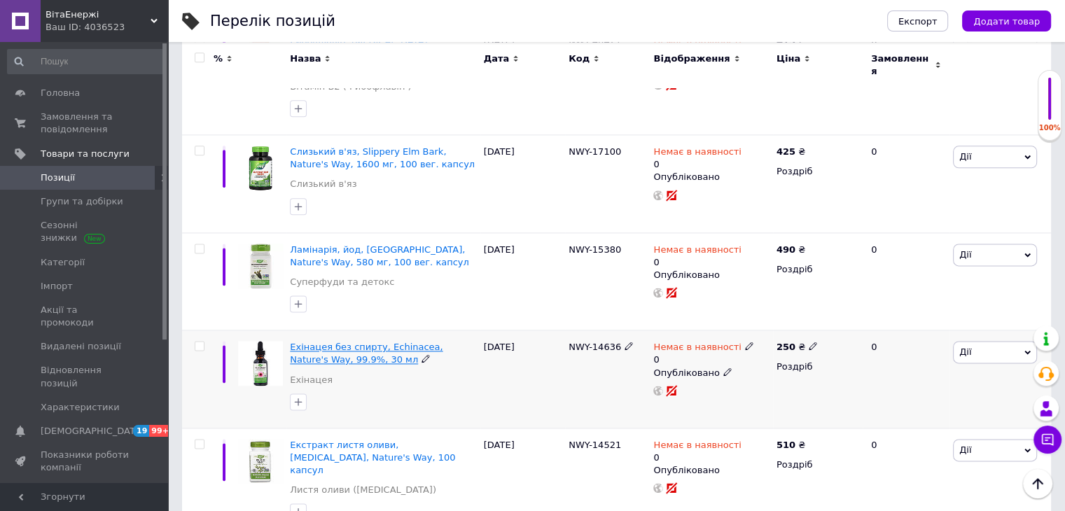
scroll to position [1778, 0]
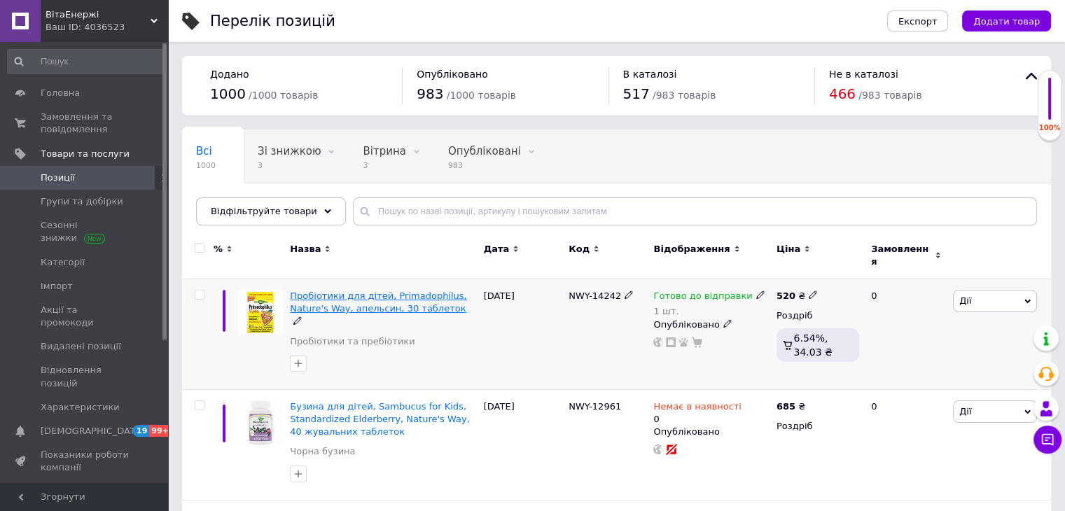
click at [370, 295] on span "Пробіотики для дітей, Primadophilus, Nature's Way, апельсин, 30 таблеток" at bounding box center [378, 302] width 176 height 23
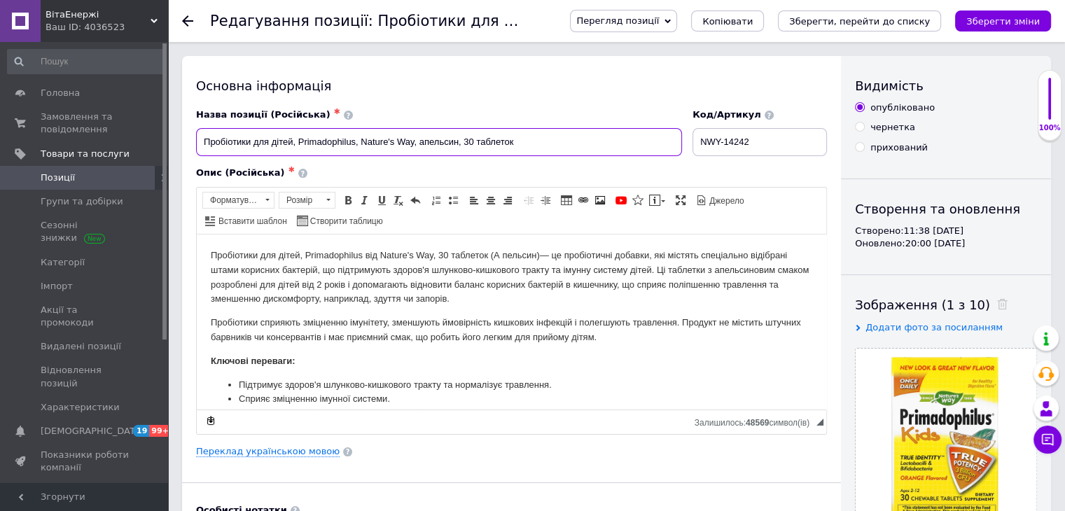
click at [355, 144] on input "Пробіотики для дітей, Primadophilus, Nature's Way, апельсин, 30 таблеток" at bounding box center [439, 142] width 486 height 28
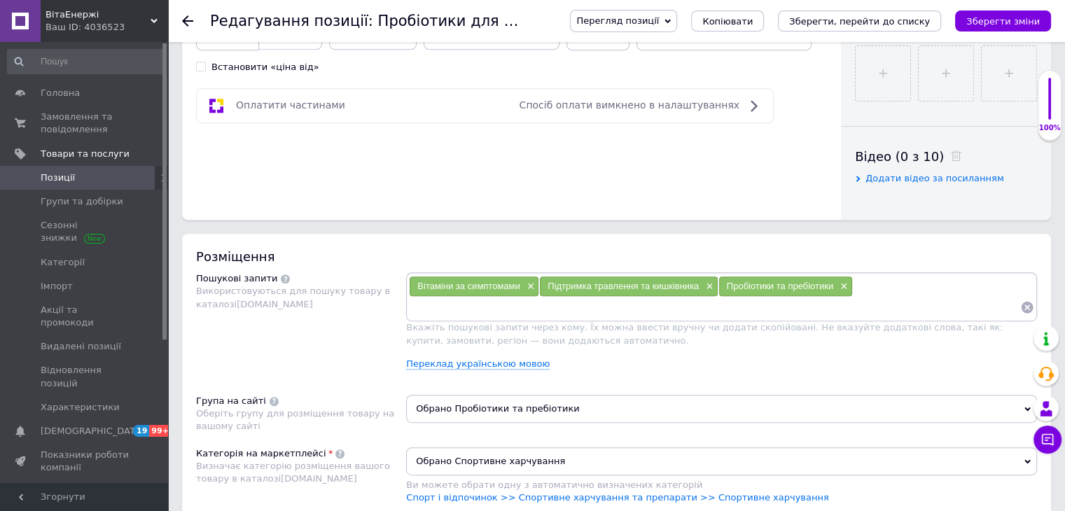
scroll to position [700, 0]
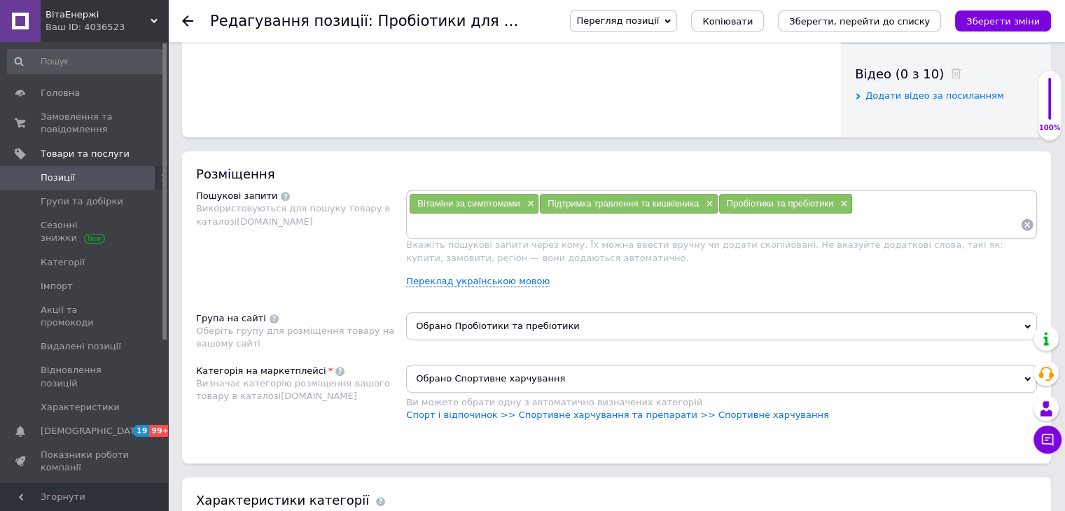
type input "Пробіотики для дітей, Primadophilus Kids, Nature's Way, апельсин, 30 таблеток"
click at [840, 225] on input at bounding box center [714, 224] width 611 height 21
type input "детские пробиотики"
type input "пробиотики для детей"
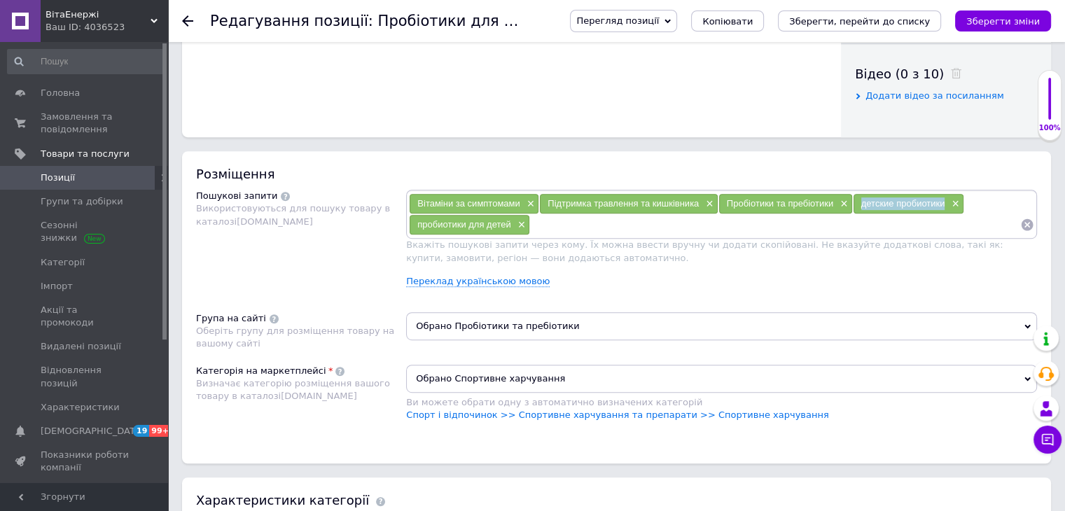
drag, startPoint x: 858, startPoint y: 205, endPoint x: 943, endPoint y: 208, distance: 85.5
click at [943, 208] on div "детские пробиотики ×" at bounding box center [909, 204] width 110 height 20
copy span "детские пробиотики"
click at [573, 225] on input at bounding box center [775, 224] width 490 height 21
paste input "детские пробиотики"
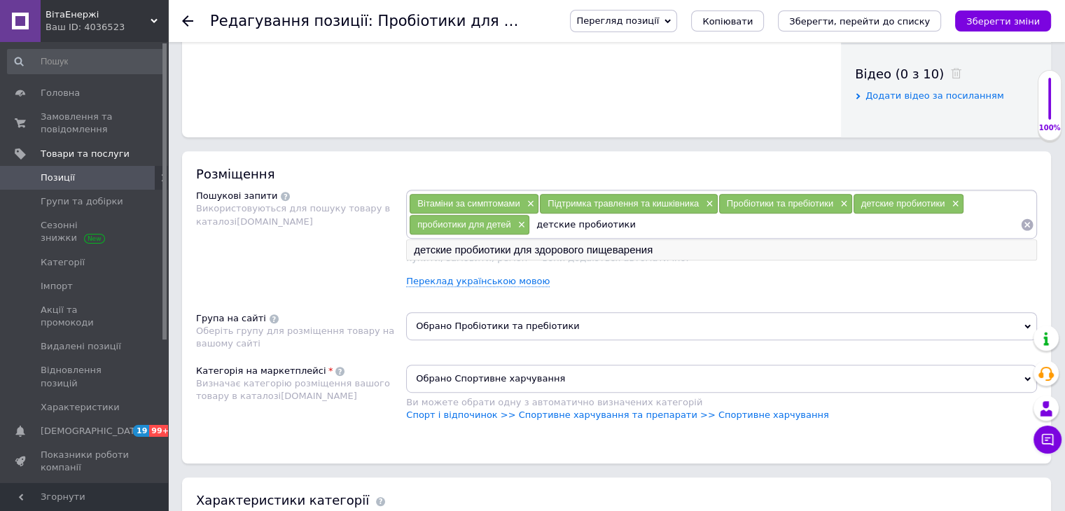
type input "детские пробиотики"
click at [560, 247] on li "детские пробиотики для здорового пищеварения" at bounding box center [722, 250] width 630 height 20
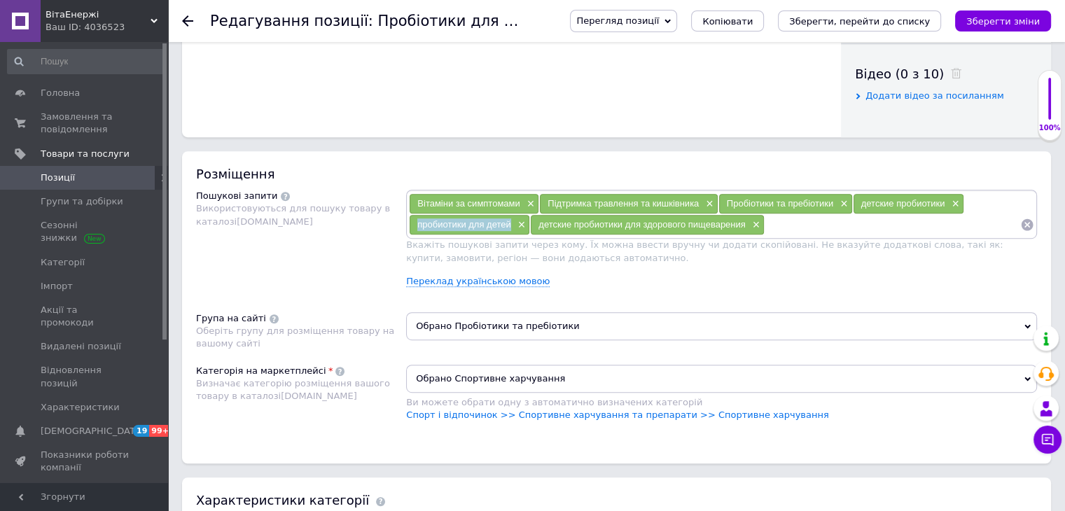
drag, startPoint x: 414, startPoint y: 219, endPoint x: 510, endPoint y: 221, distance: 96.0
click at [510, 221] on div "пробиотики для детей ×" at bounding box center [470, 225] width 120 height 20
click at [786, 226] on input at bounding box center [893, 224] width 256 height 21
paste input "пробиотики для детей"
click at [890, 225] on input "пробиотики для детей 30 капсул" at bounding box center [893, 224] width 256 height 21
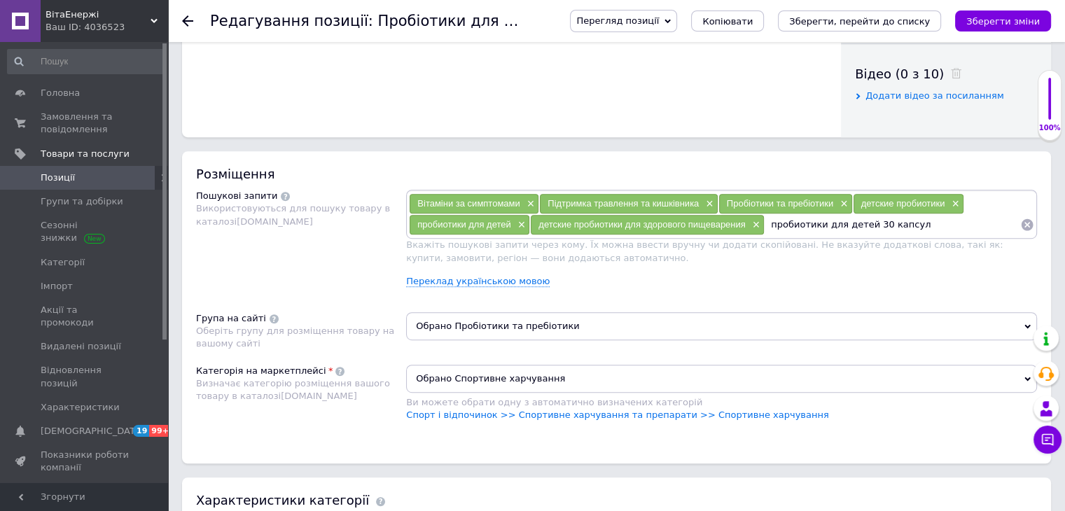
click at [890, 225] on input "пробиотики для детей 30 капсул" at bounding box center [893, 224] width 256 height 21
type input "пробиотики для детей 30 таблеток"
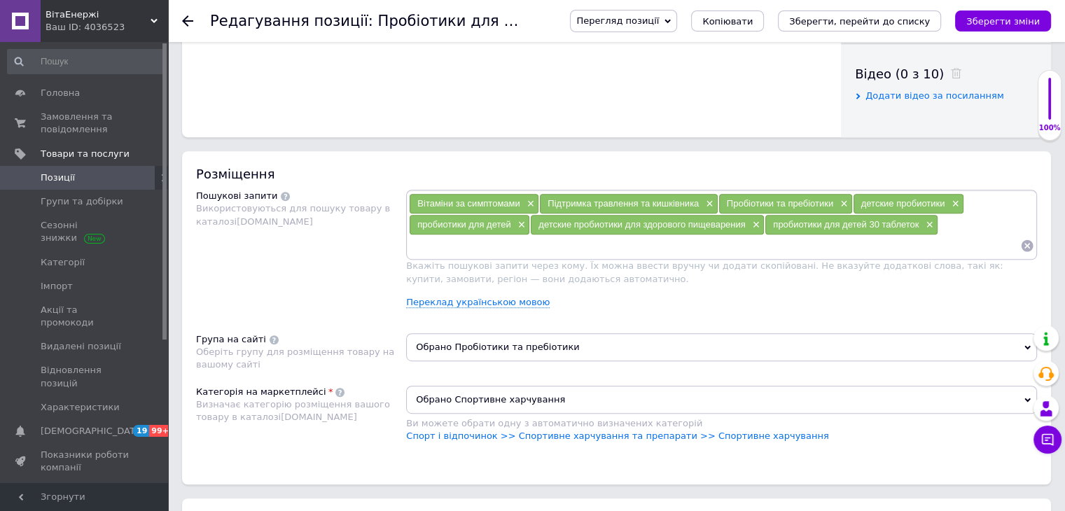
paste input "пробиотики для детей"
type input "пробиотики для детей [PERSON_NAME]"
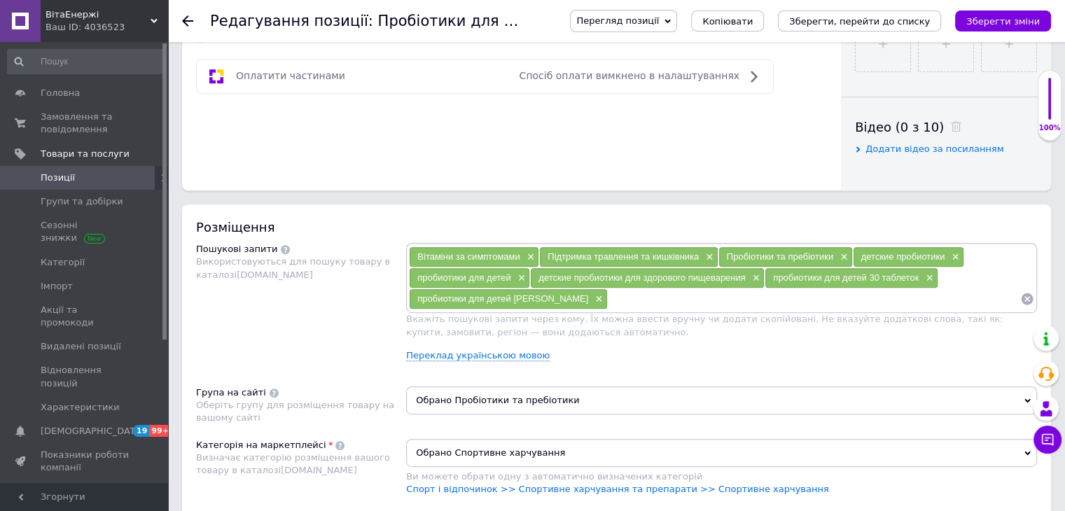
scroll to position [770, 0]
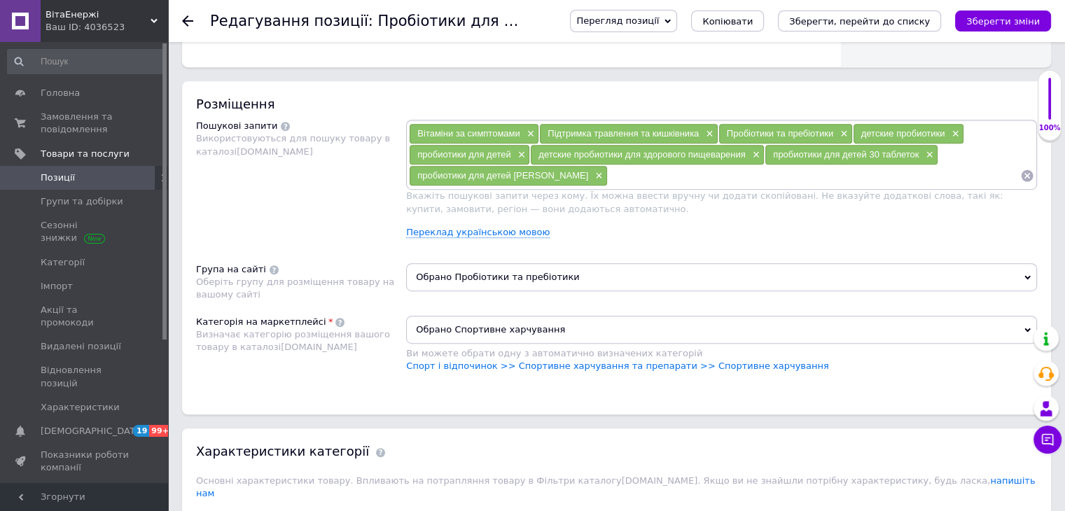
click at [620, 172] on input at bounding box center [814, 175] width 413 height 21
type input "пробиотики от 2 лет"
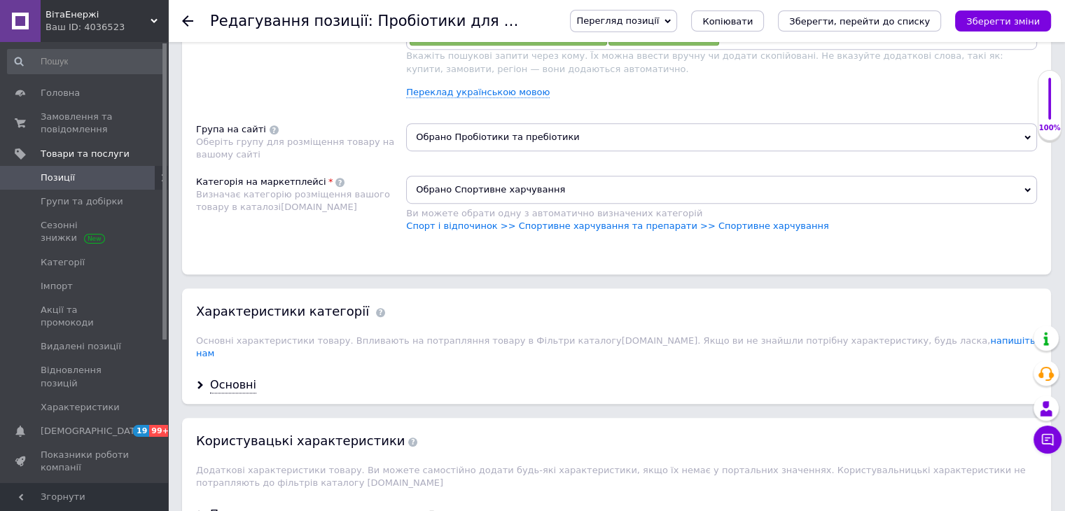
click at [508, 180] on span "Обрано Спортивне харчування" at bounding box center [721, 190] width 631 height 28
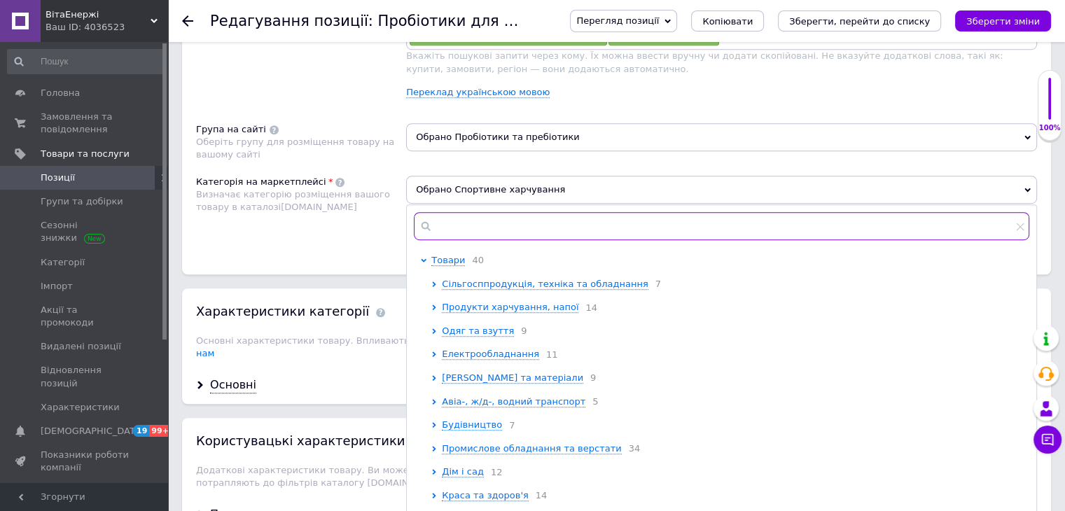
click at [479, 228] on input "text" at bounding box center [722, 226] width 616 height 28
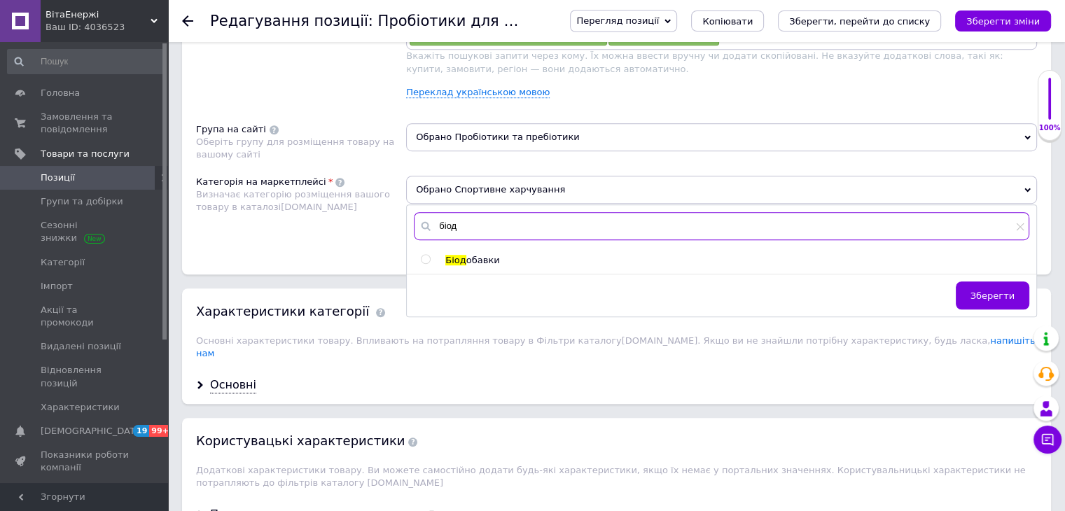
type input "біод"
click at [422, 255] on input "radio" at bounding box center [425, 259] width 9 height 9
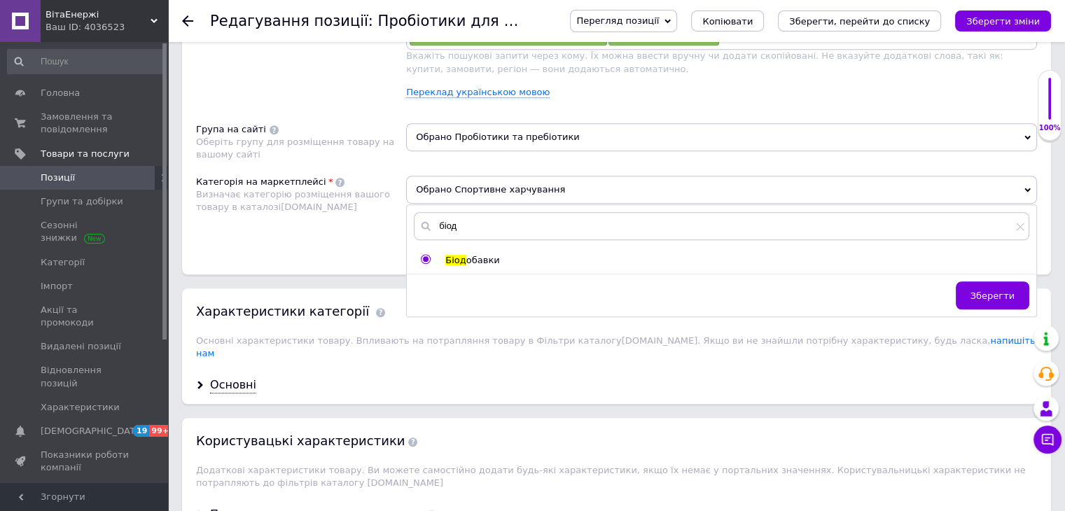
radio input "true"
click at [1001, 293] on span "Зберегти" at bounding box center [993, 296] width 44 height 11
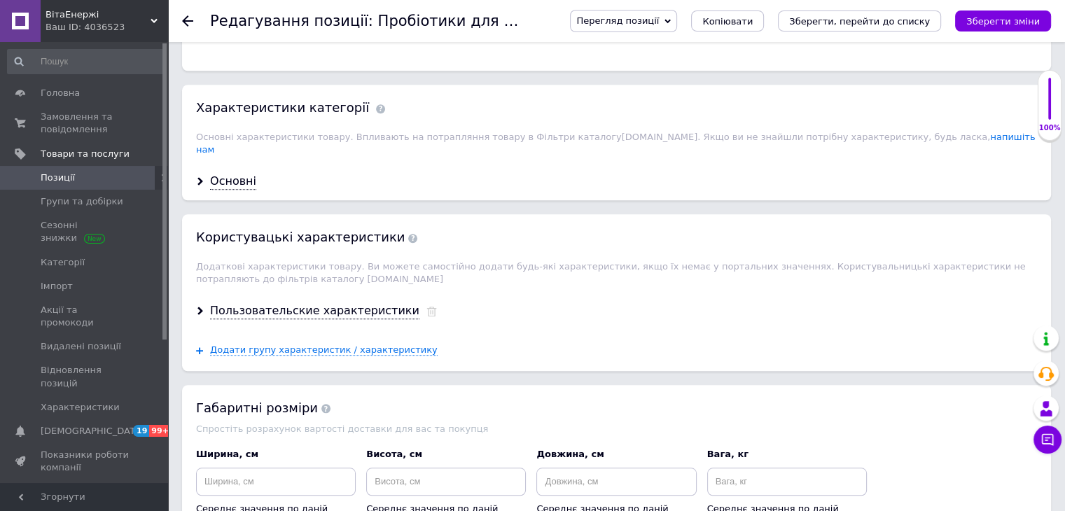
scroll to position [1121, 0]
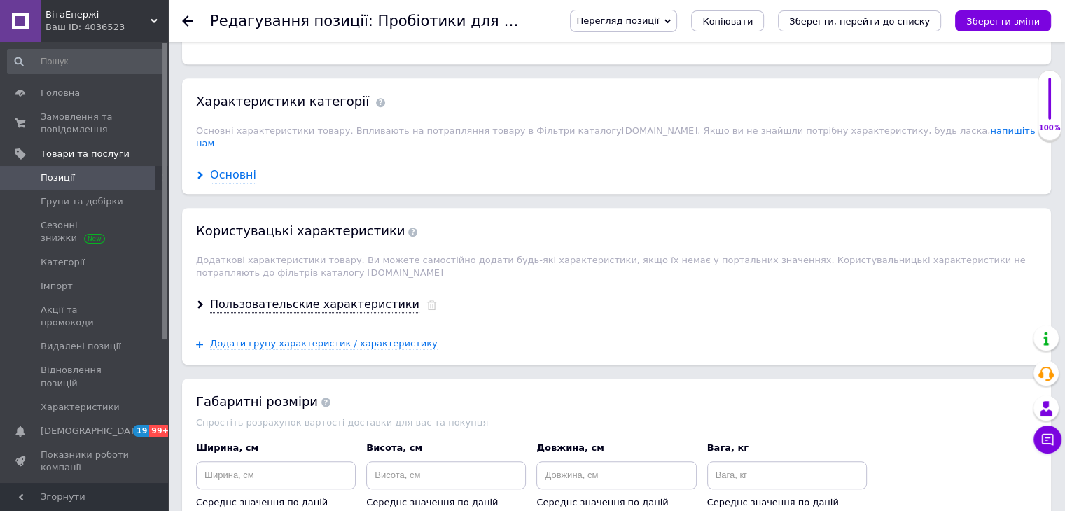
click at [244, 167] on div "Основні" at bounding box center [233, 175] width 46 height 16
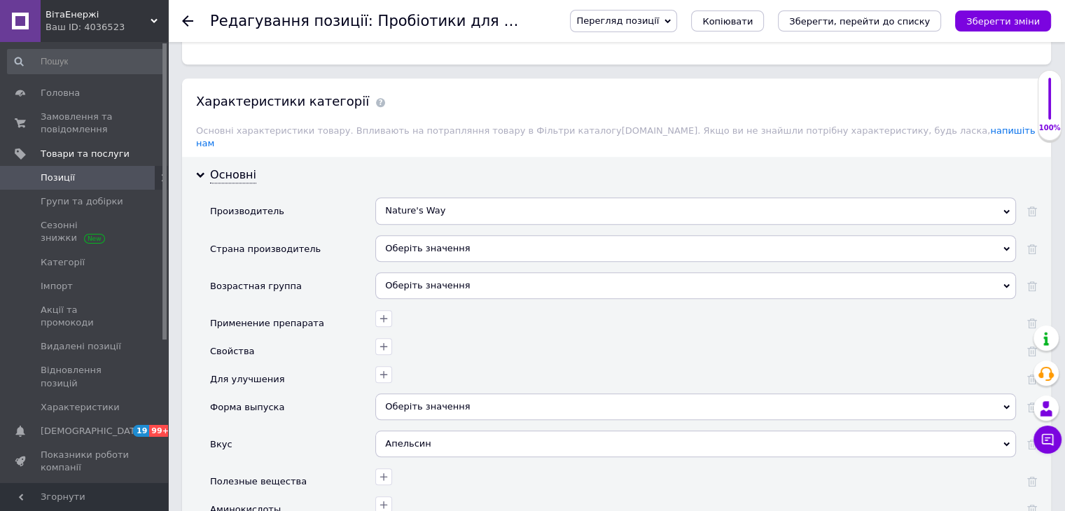
click at [462, 237] on div "Оберіть значення" at bounding box center [695, 248] width 641 height 27
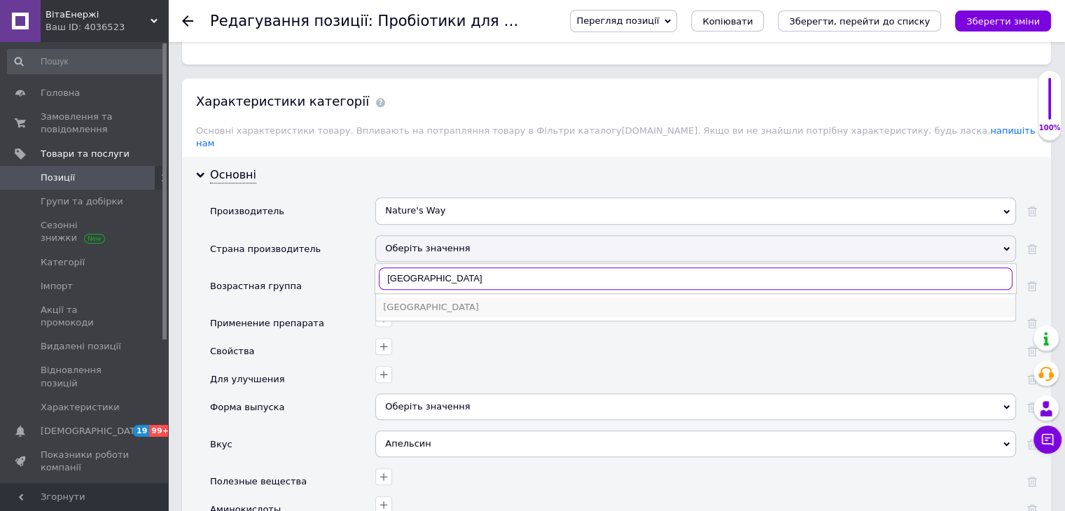
type input "[GEOGRAPHIC_DATA]"
click at [396, 301] on div "[GEOGRAPHIC_DATA]" at bounding box center [695, 307] width 625 height 13
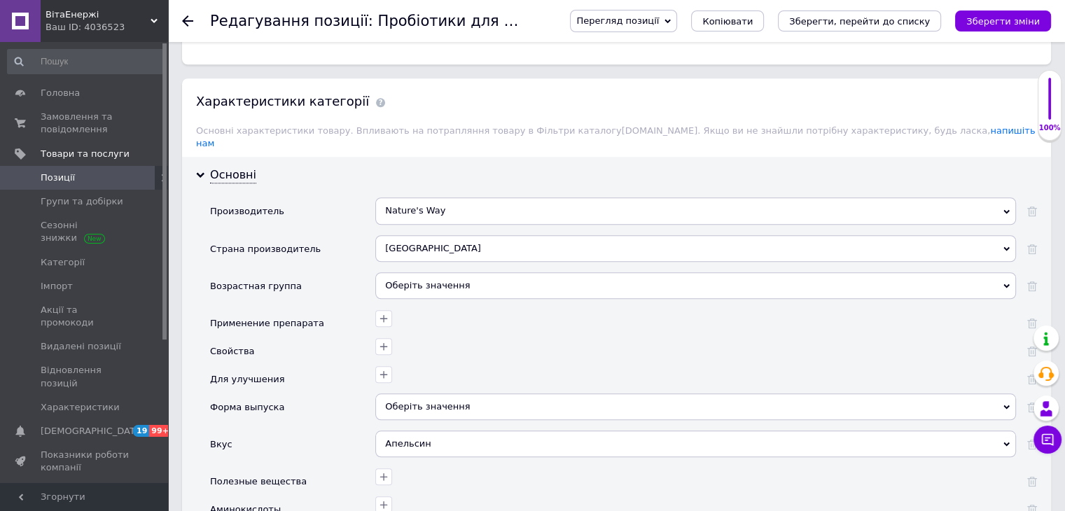
click at [418, 272] on div "Оберіть значення" at bounding box center [695, 285] width 641 height 27
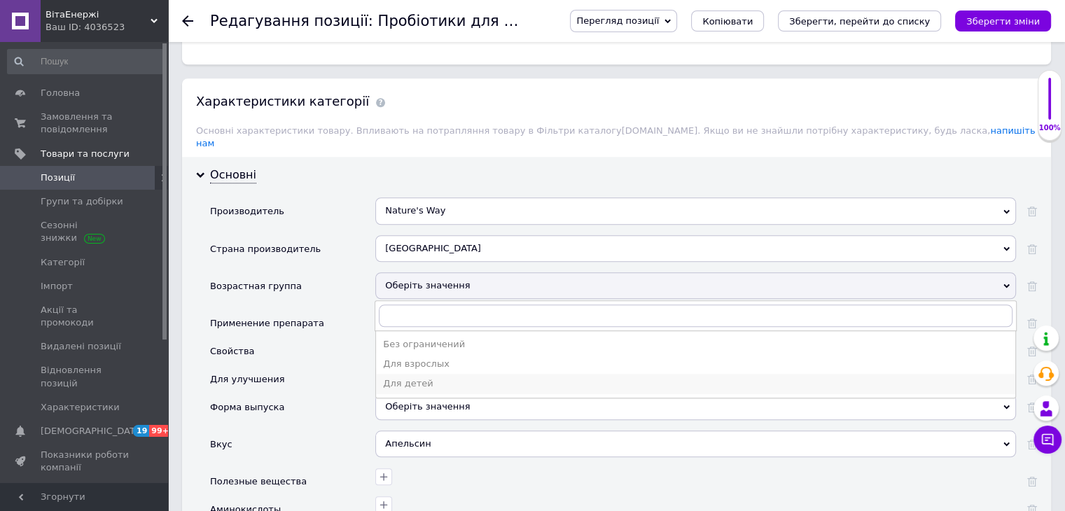
click at [411, 377] on div "Для детей" at bounding box center [695, 383] width 625 height 13
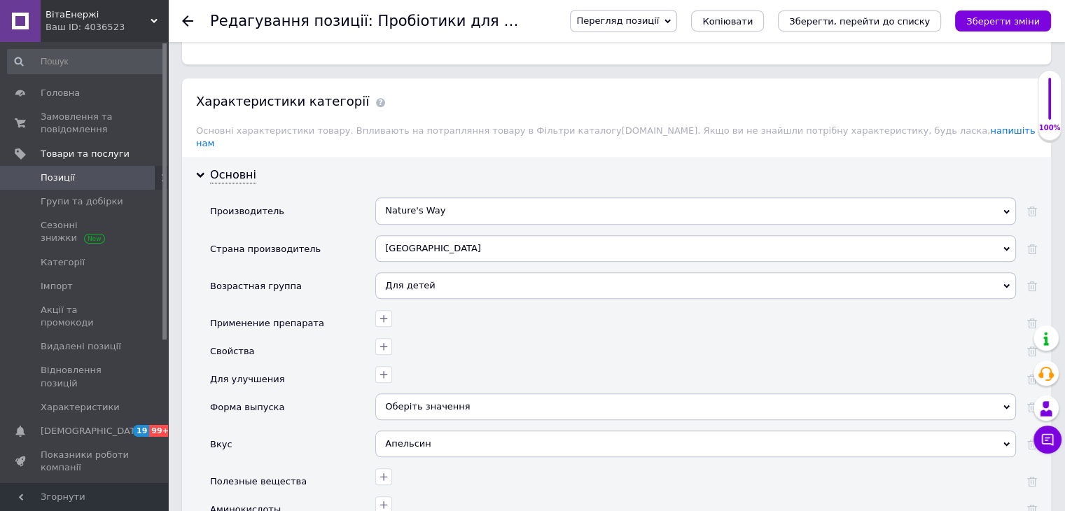
click at [492, 363] on div at bounding box center [694, 373] width 644 height 20
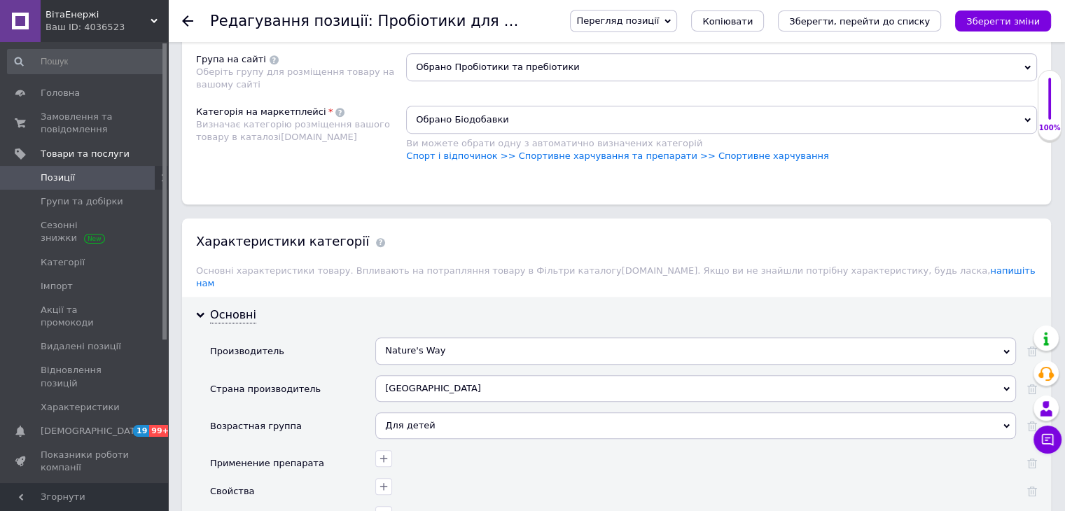
scroll to position [1191, 0]
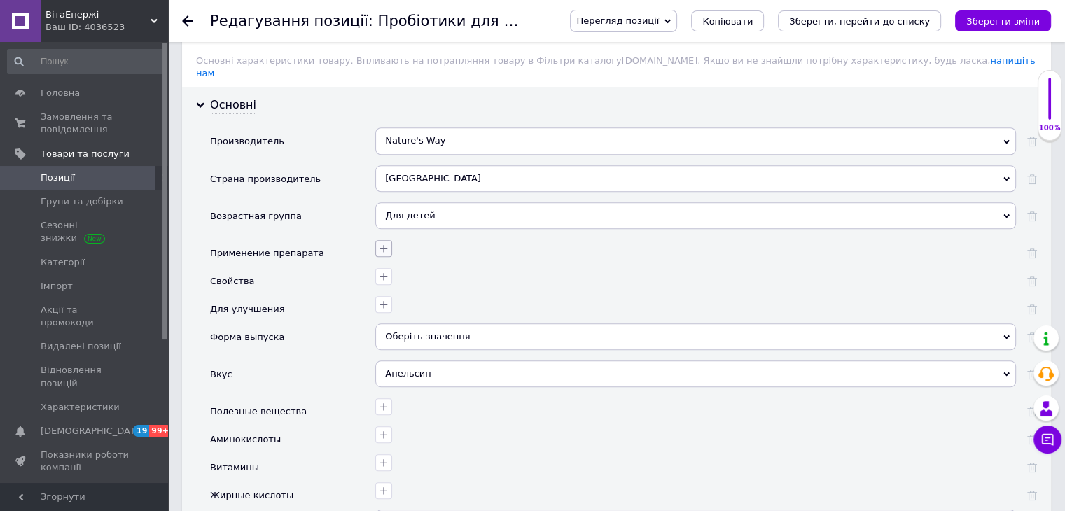
click at [382, 243] on icon "button" at bounding box center [383, 248] width 11 height 11
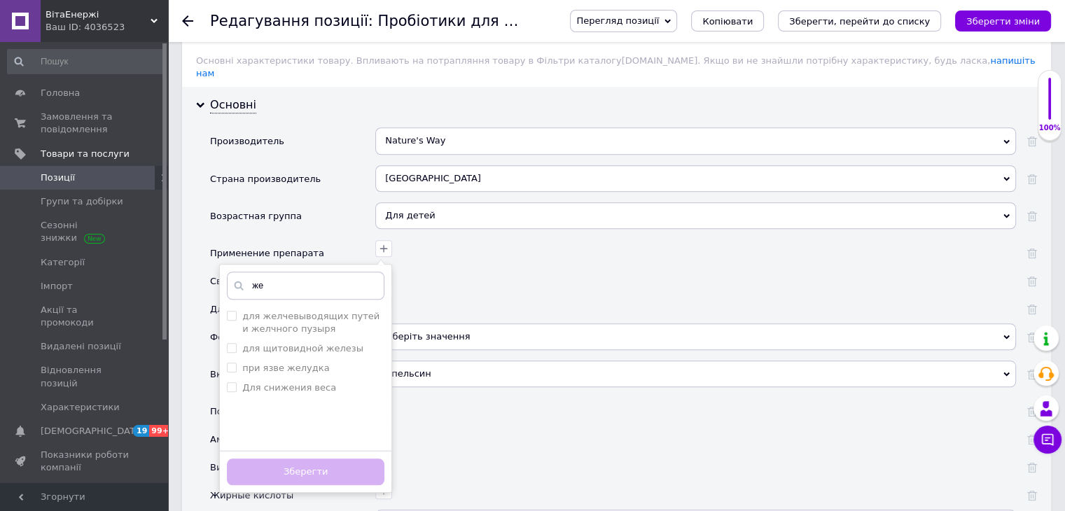
type input "ж"
type input "пищ"
click at [267, 289] on div "пищ для пищеварения и ЖКТ Додати ваше значення пищ Зберегти" at bounding box center [305, 379] width 173 height 230
drag, startPoint x: 263, startPoint y: 299, endPoint x: 277, endPoint y: 339, distance: 42.3
click at [263, 311] on label "для пищеварения и ЖКТ" at bounding box center [302, 316] width 120 height 11
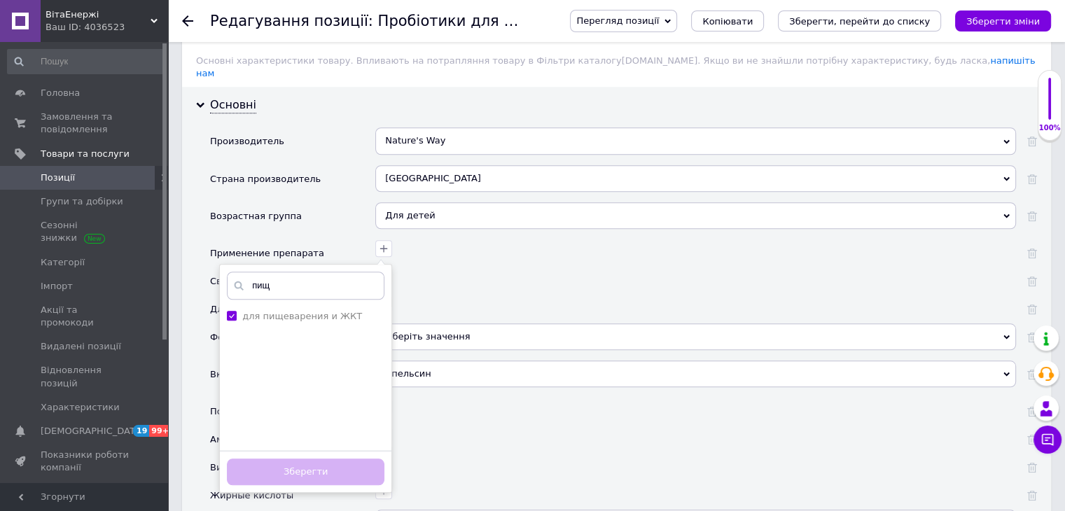
checkbox ЖКТ "true"
click at [333, 459] on button "Зберегти" at bounding box center [306, 472] width 158 height 27
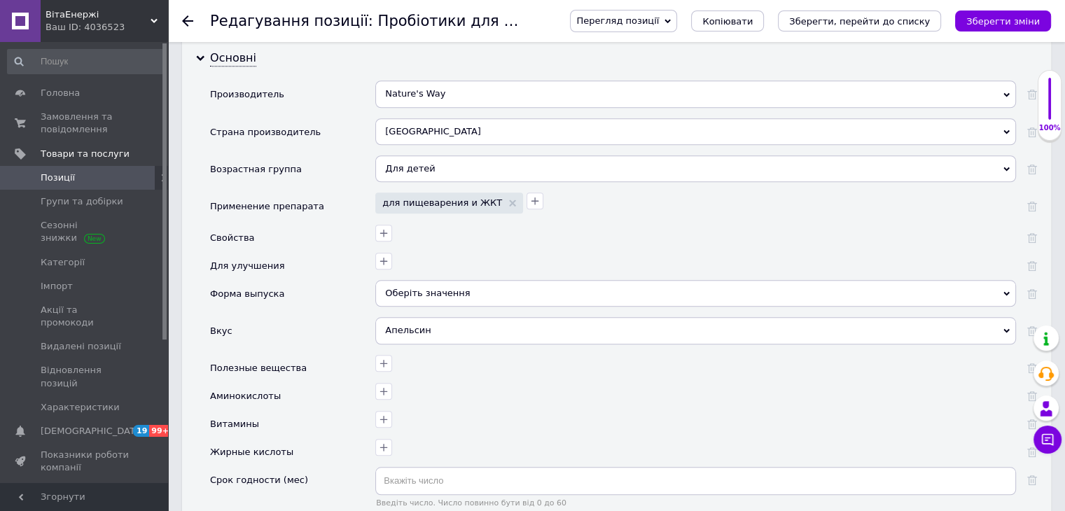
scroll to position [1261, 0]
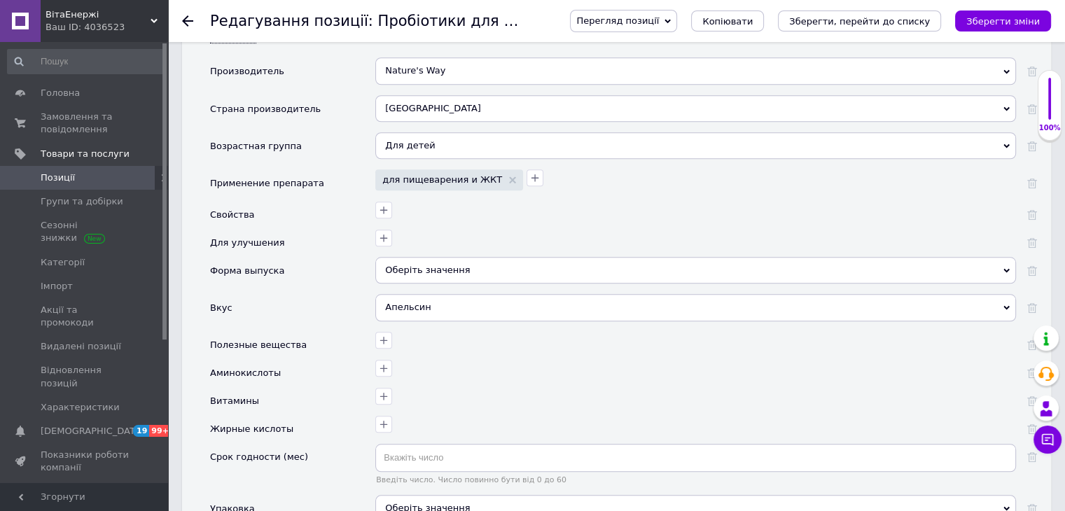
click at [435, 261] on div "Оберіть значення" at bounding box center [695, 270] width 641 height 27
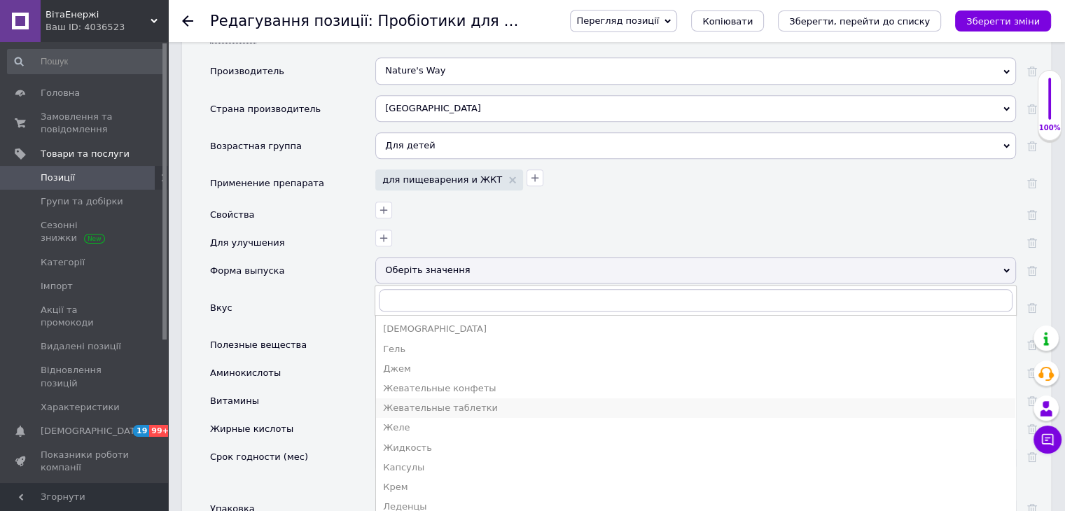
click at [448, 402] on div "Жевательные таблетки" at bounding box center [695, 408] width 625 height 13
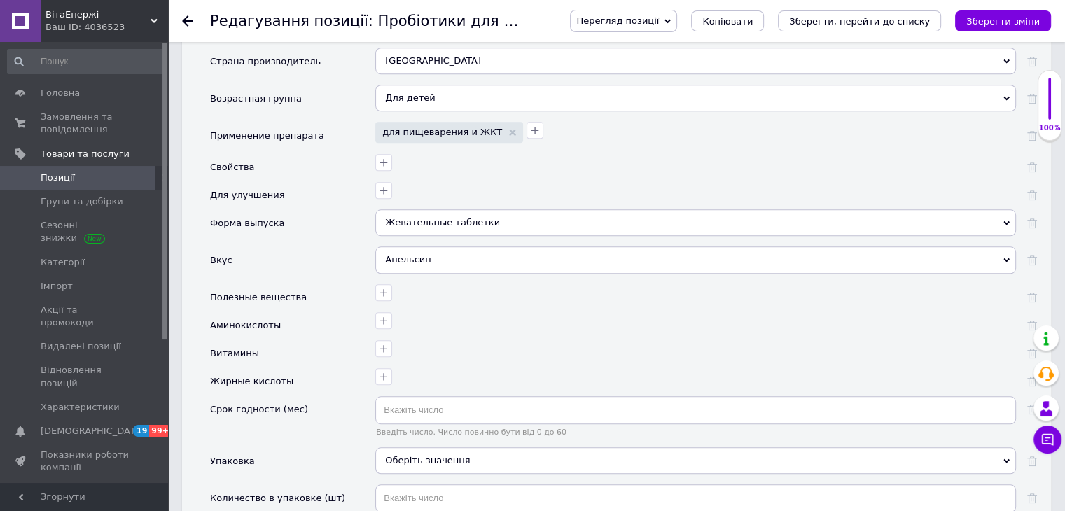
scroll to position [1331, 0]
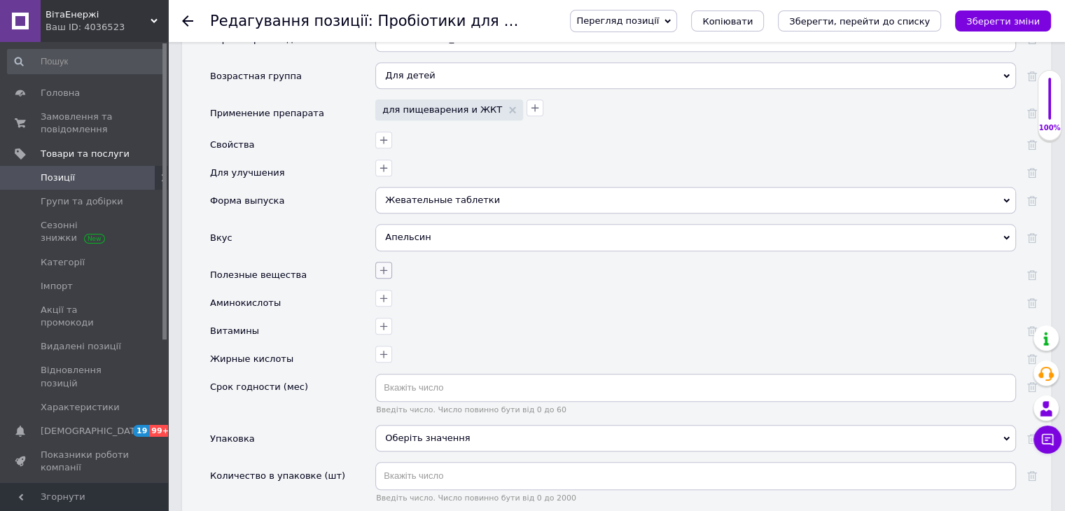
click at [387, 265] on icon "button" at bounding box center [383, 270] width 11 height 11
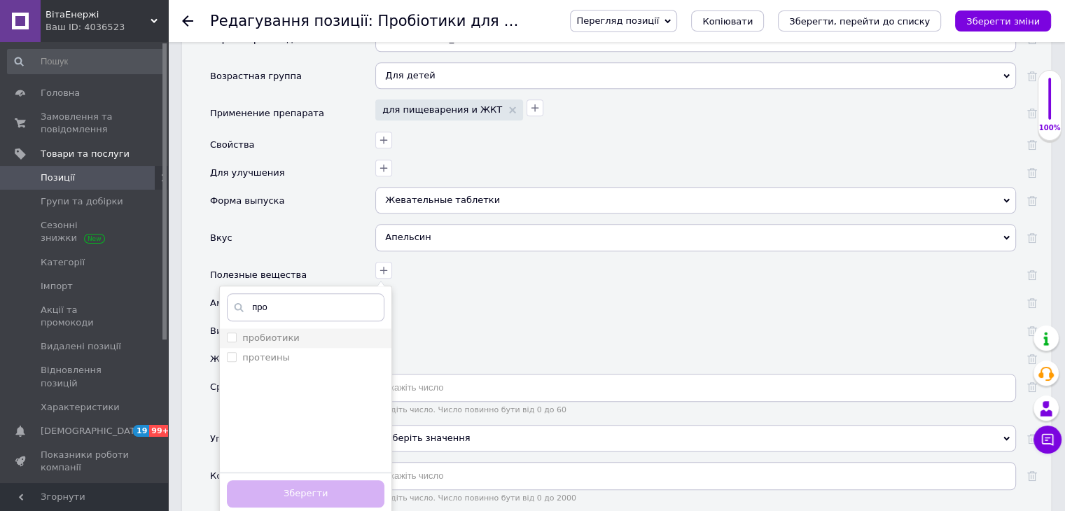
type input "про"
click at [273, 333] on label "пробиотики" at bounding box center [270, 338] width 57 height 11
checkbox input "true"
click at [321, 480] on button "Зберегти" at bounding box center [306, 493] width 158 height 27
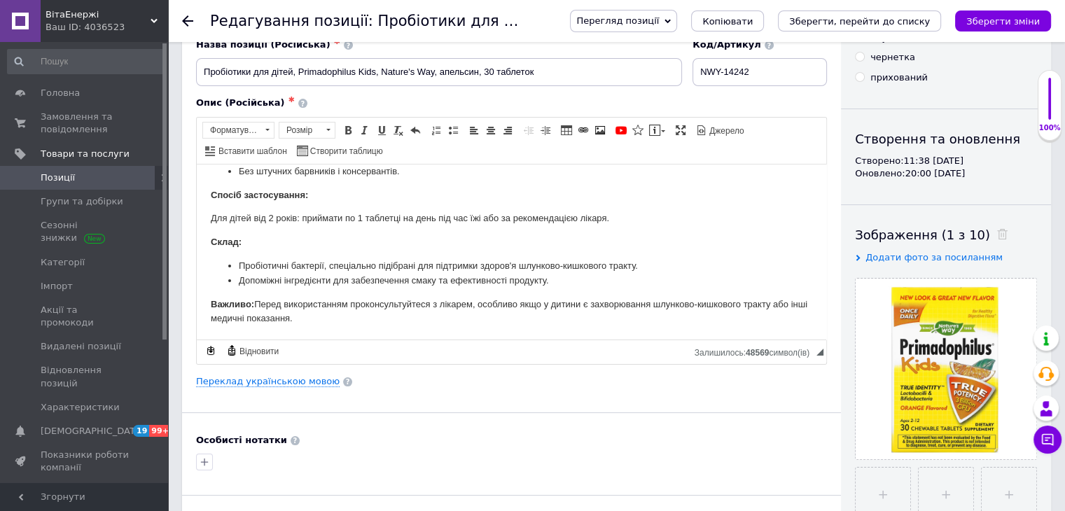
scroll to position [0, 0]
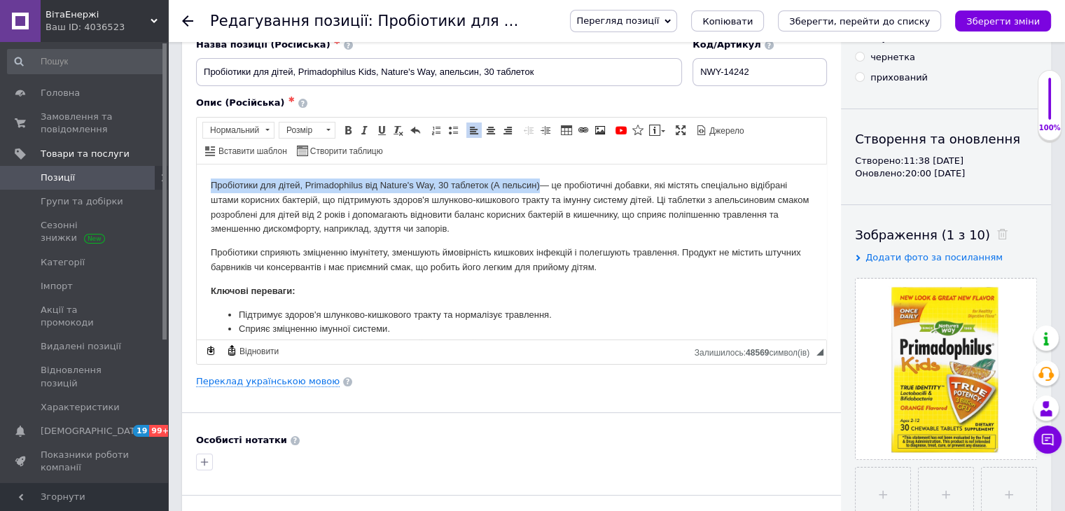
drag, startPoint x: 202, startPoint y: 185, endPoint x: 540, endPoint y: 186, distance: 337.6
click at [540, 186] on html "Пробіотики для дітей, Primadophilus від Nature's Way, 30 таблеток (А пельсин)— …" at bounding box center [512, 352] width 630 height 377
click at [347, 130] on span at bounding box center [347, 130] width 11 height 11
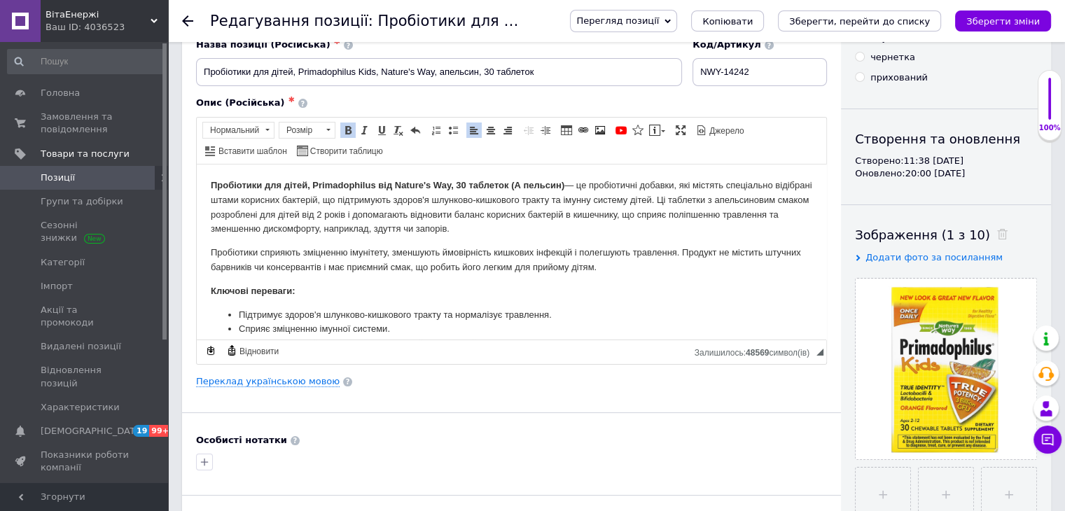
click at [482, 186] on strong "Пробіотики для дітей, Primadophilus від Nature's Way, 30 таблеток (А пельсин)" at bounding box center [388, 184] width 354 height 11
click at [524, 183] on strong "Пробіотики для дітей, Primadophilus від Nature's Way, 30 таблеток (А пельсин)" at bounding box center [388, 184] width 354 height 11
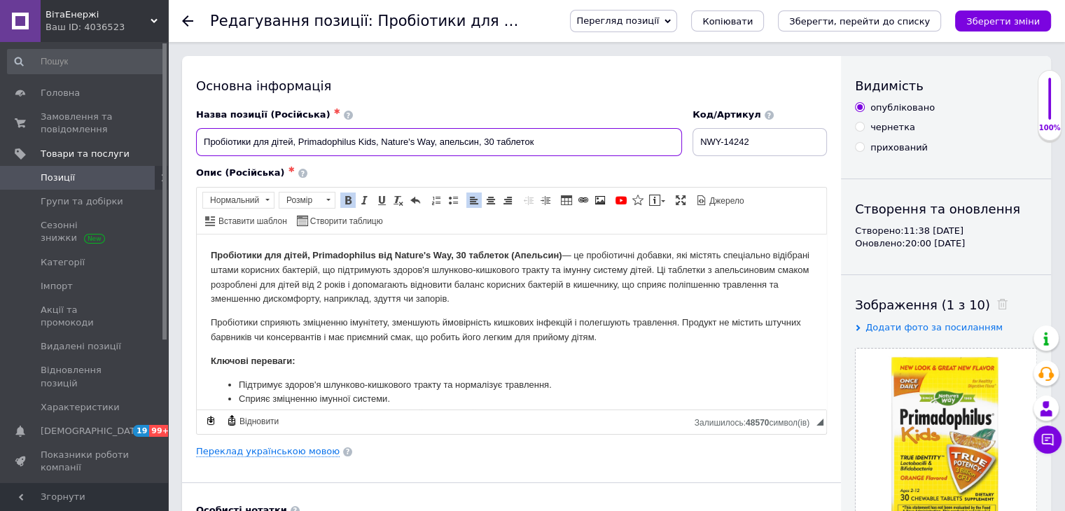
click at [250, 144] on input "Пробіотики для дітей, Primadophilus Kids, Nature's Way, апельсин, 30 таблеток" at bounding box center [439, 142] width 486 height 28
click at [693, 87] on div "Основна інформація" at bounding box center [511, 86] width 631 height 18
click at [858, 25] on icon "Зберегти, перейти до списку" at bounding box center [859, 21] width 141 height 11
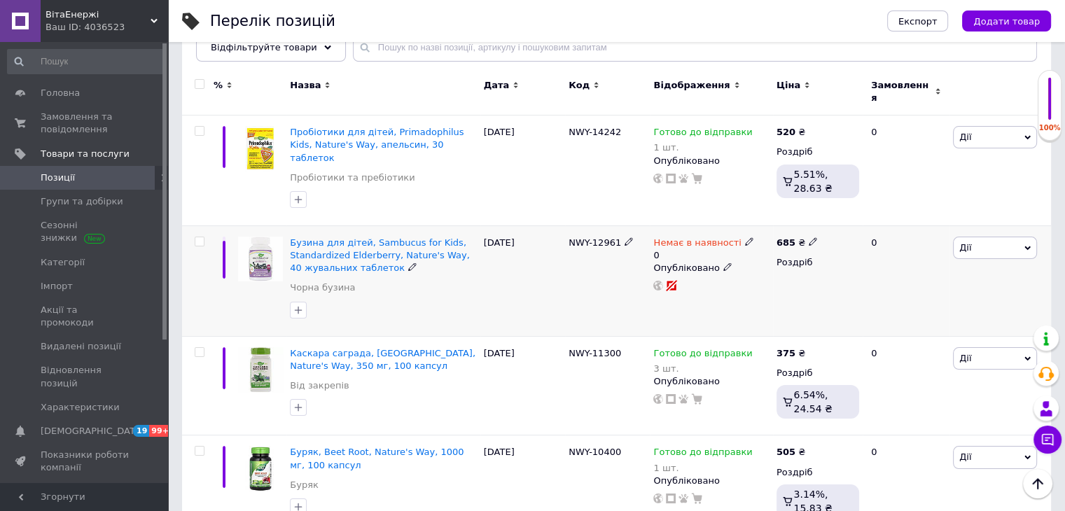
scroll to position [140, 0]
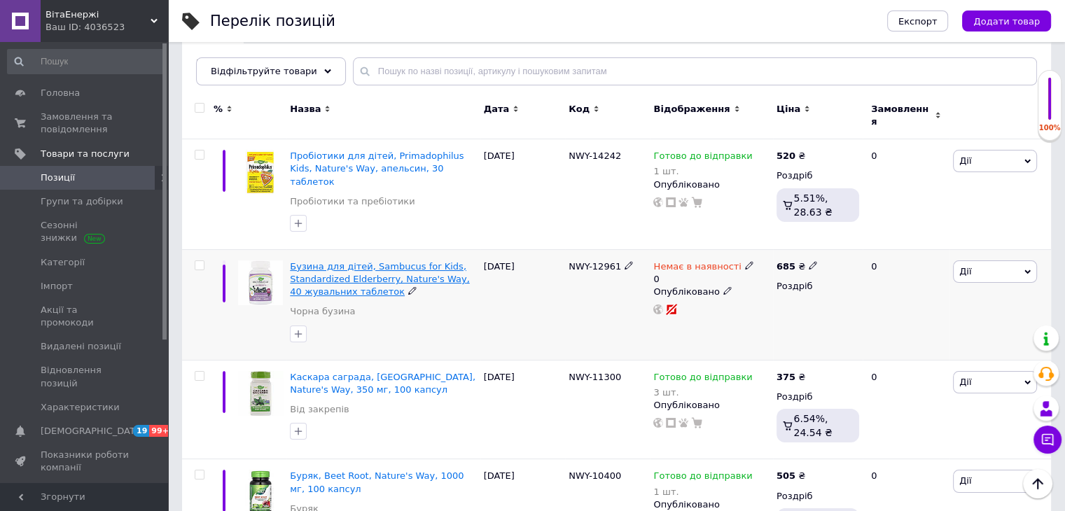
click at [335, 261] on span "Бузина для дітей, Sambucus for Kids, Standardized Elderberry, Nature's Way, 40 …" at bounding box center [379, 279] width 179 height 36
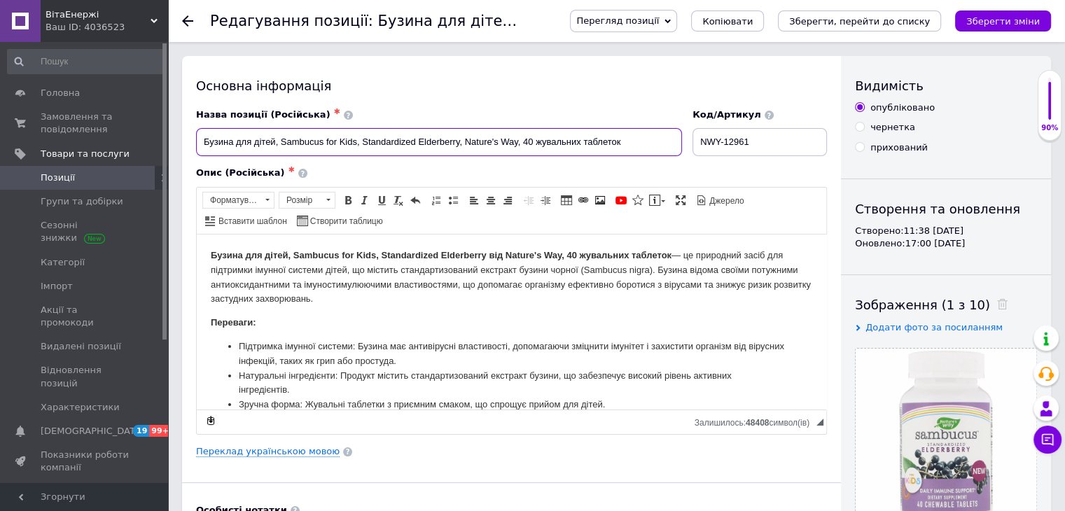
click at [439, 139] on input "Бузина для дітей, Sambucus for Kids, Standardized Elderberry, Nature's Way, 40 …" at bounding box center [439, 142] width 486 height 28
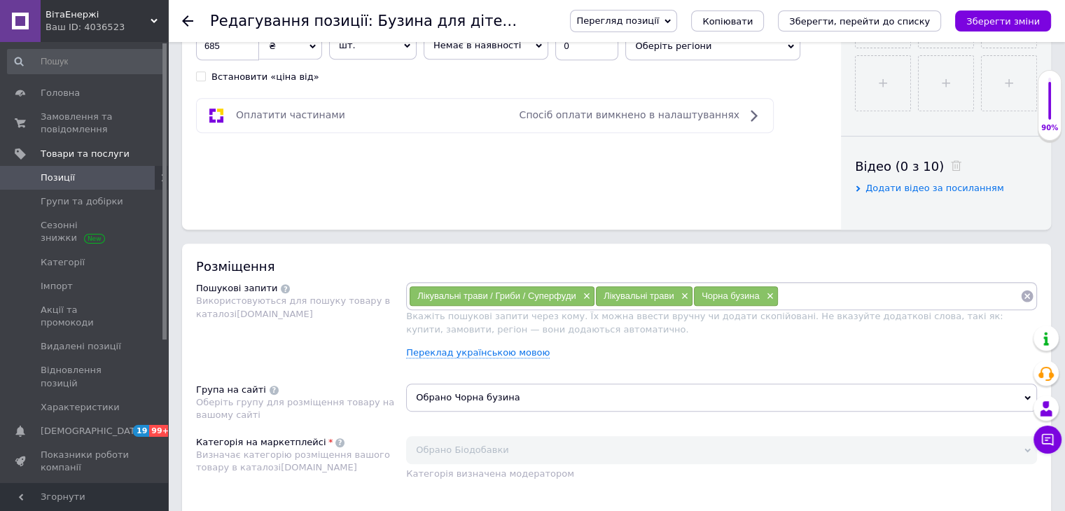
scroll to position [770, 0]
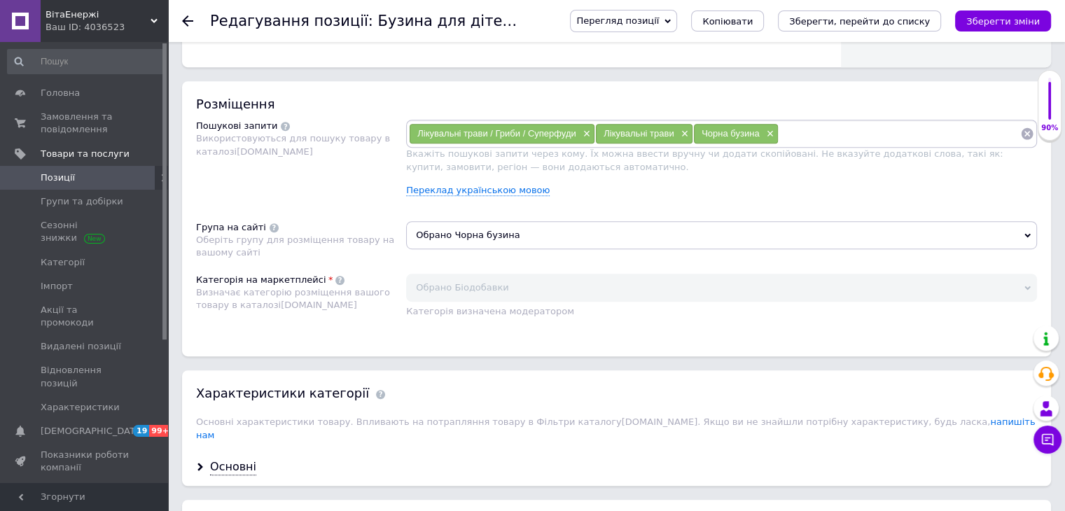
click at [805, 133] on input at bounding box center [900, 133] width 242 height 21
paste input "Elderberry"
type input "Elderberry"
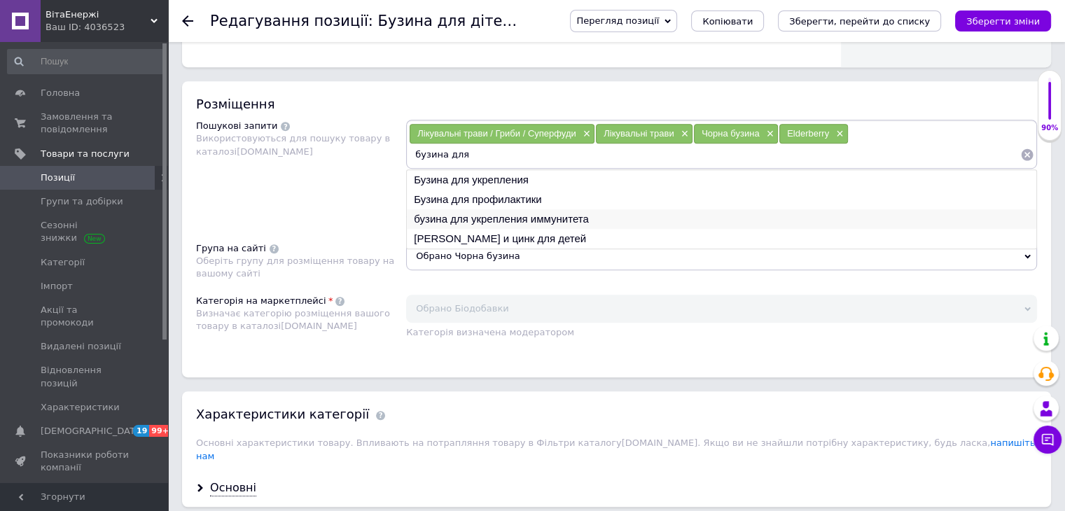
type input "бузина для"
click at [457, 215] on li "бузина для укрепления иммунитета" at bounding box center [722, 219] width 630 height 20
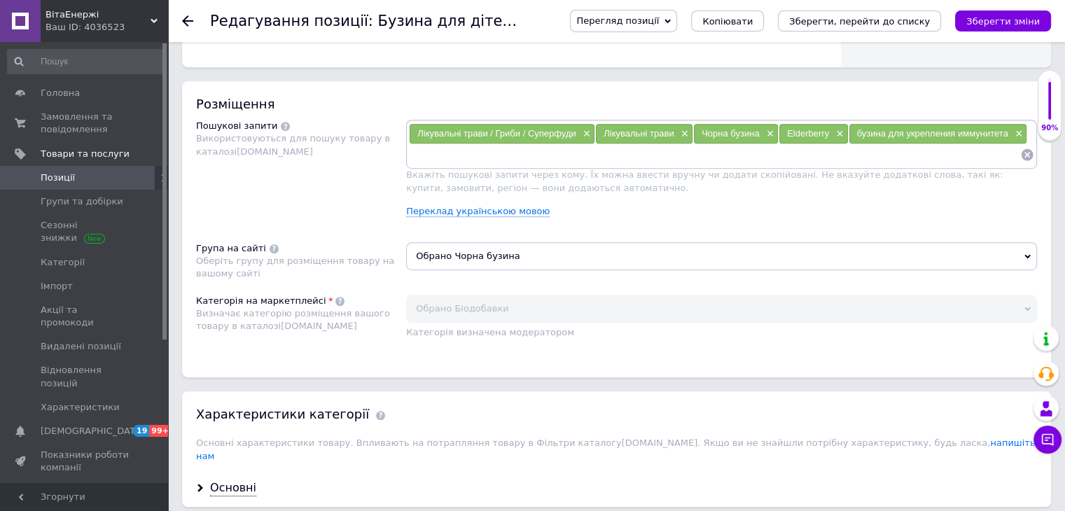
click at [583, 160] on input at bounding box center [714, 154] width 611 height 21
type input "бузина для детей"
type input "бузина детская"
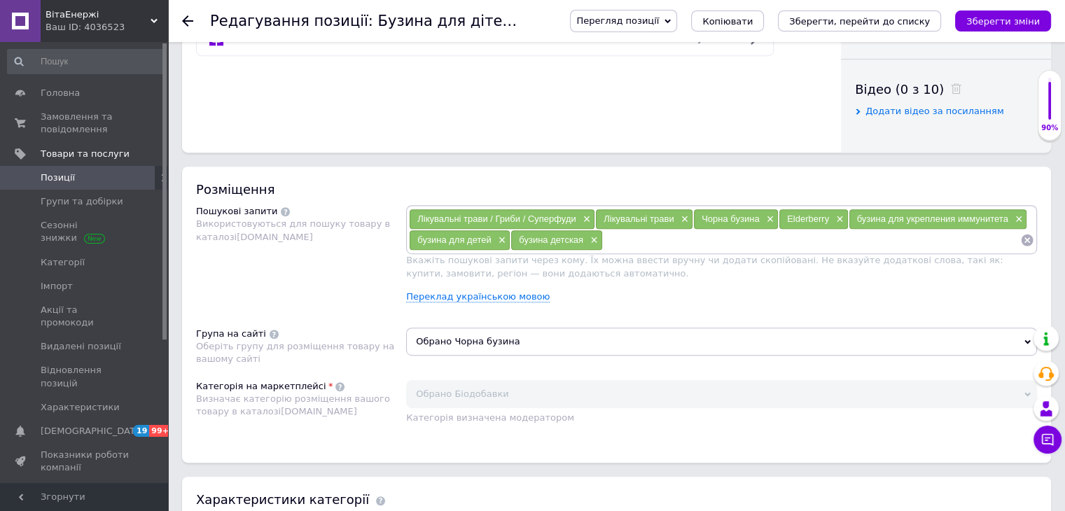
scroll to position [840, 0]
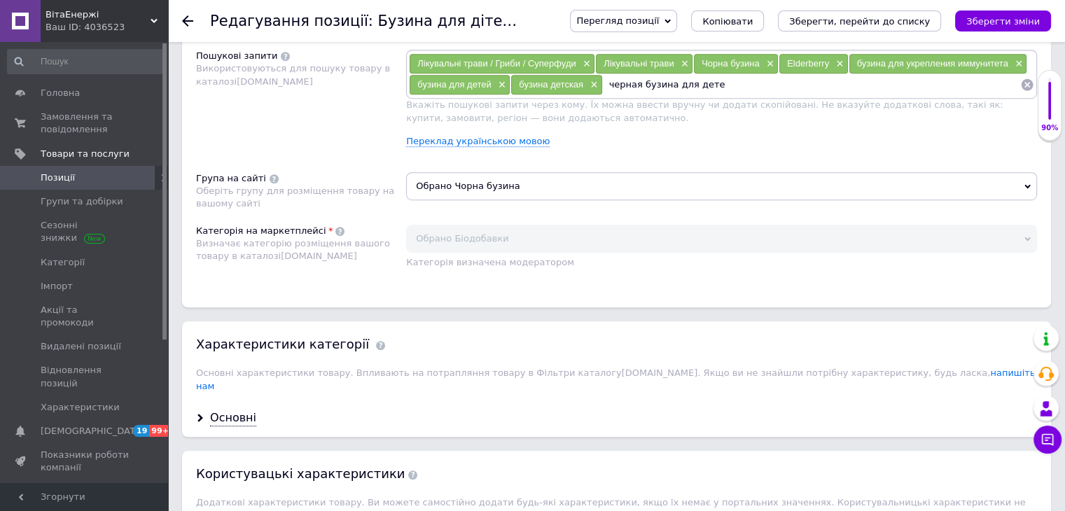
type input "черная бузина для детей"
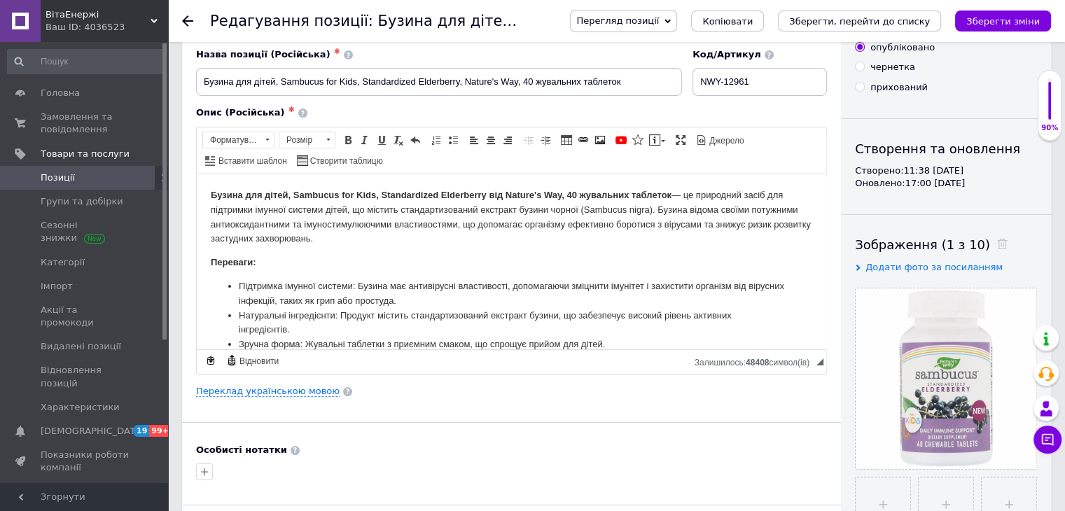
scroll to position [0, 0]
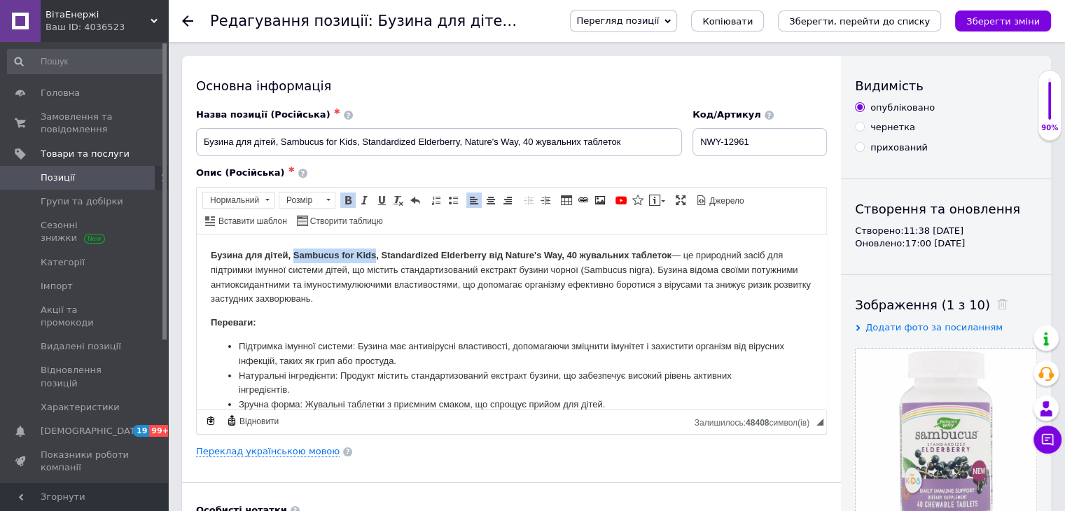
drag, startPoint x: 295, startPoint y: 251, endPoint x: 375, endPoint y: 247, distance: 80.7
click at [375, 247] on html "Бузина для дітей, Sambucus for Kids, Standardized Elderberry від Nature's Way, …" at bounding box center [512, 433] width 630 height 398
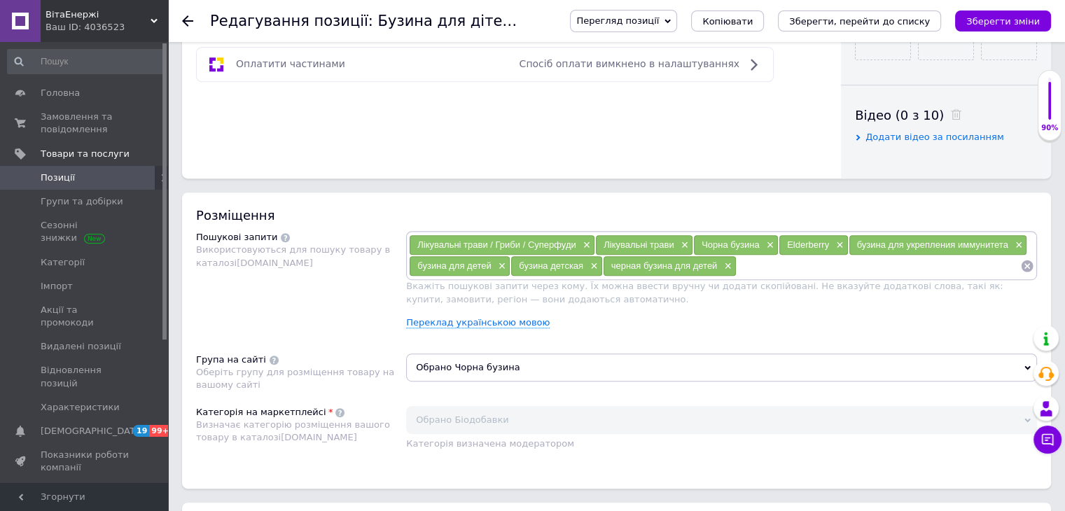
scroll to position [770, 0]
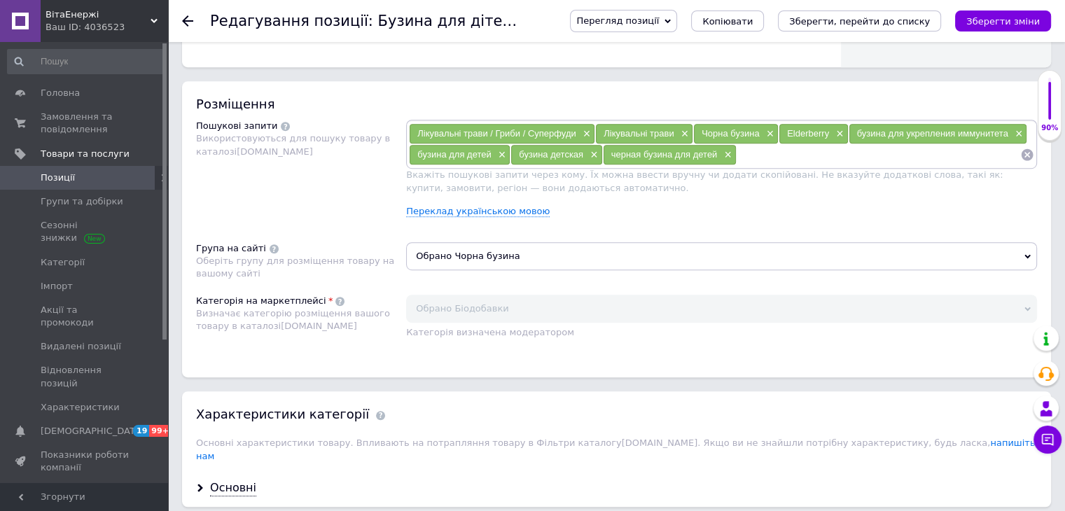
click at [762, 158] on input at bounding box center [879, 154] width 284 height 21
type input "Sambucus for Kids"
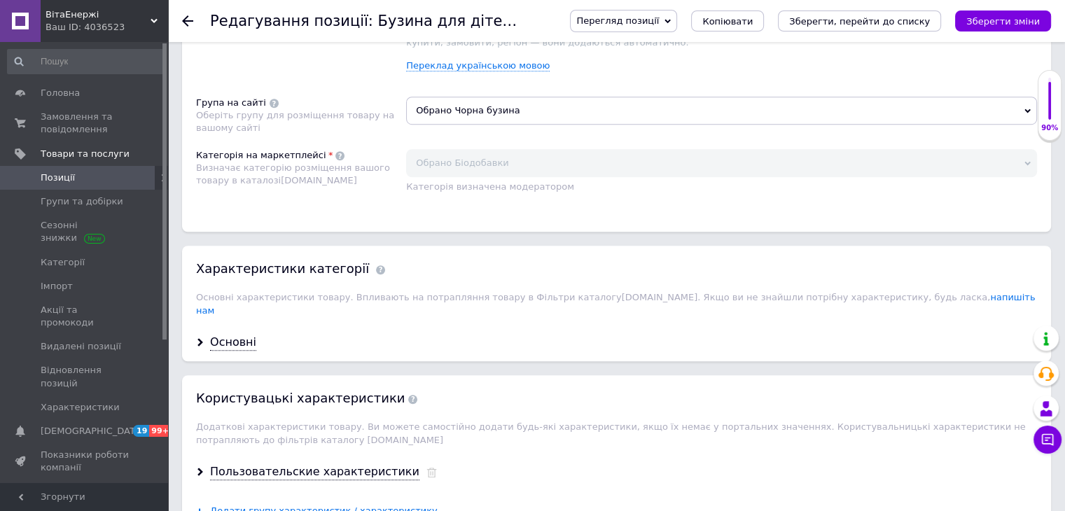
scroll to position [1051, 0]
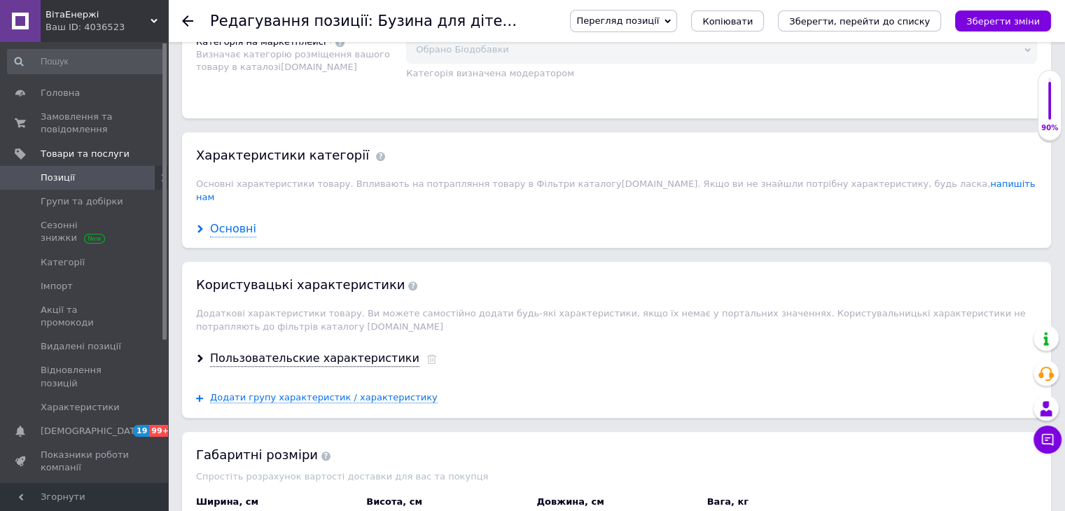
click at [238, 221] on div "Основні" at bounding box center [233, 229] width 46 height 16
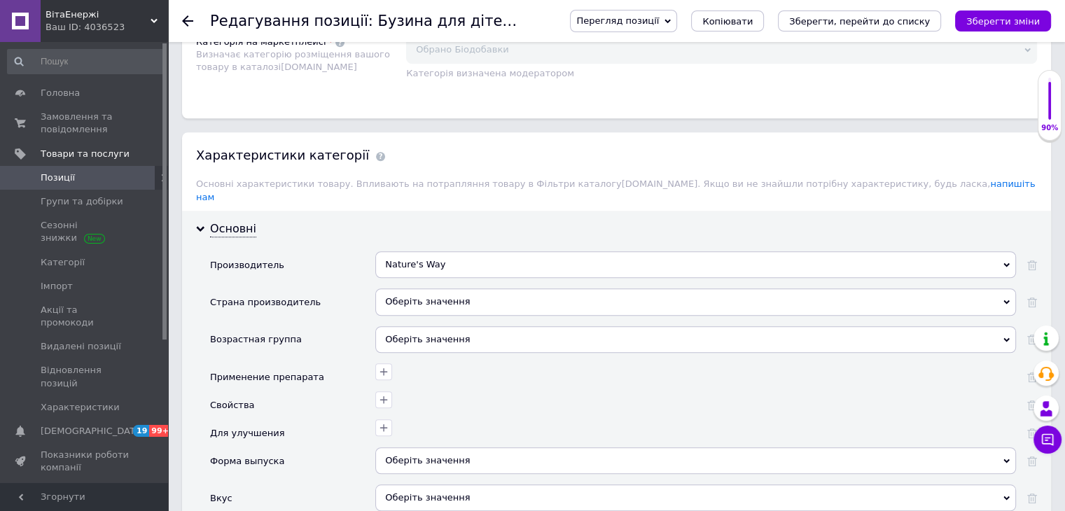
click at [447, 289] on div "Оберіть значення" at bounding box center [695, 302] width 641 height 27
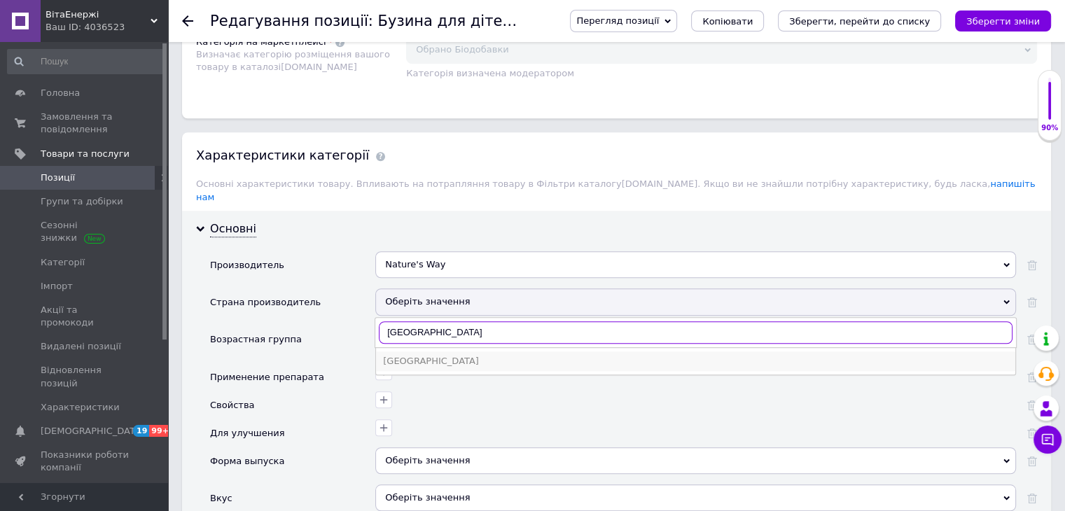
type input "[GEOGRAPHIC_DATA]"
click at [403, 355] on div "[GEOGRAPHIC_DATA]" at bounding box center [695, 361] width 625 height 13
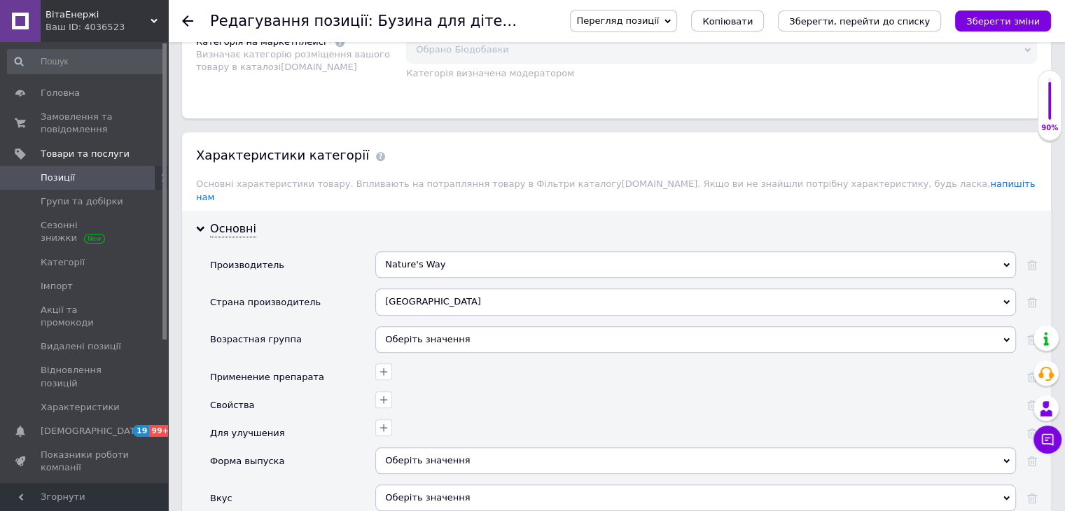
click at [423, 327] on div "Оберіть значення" at bounding box center [695, 339] width 641 height 27
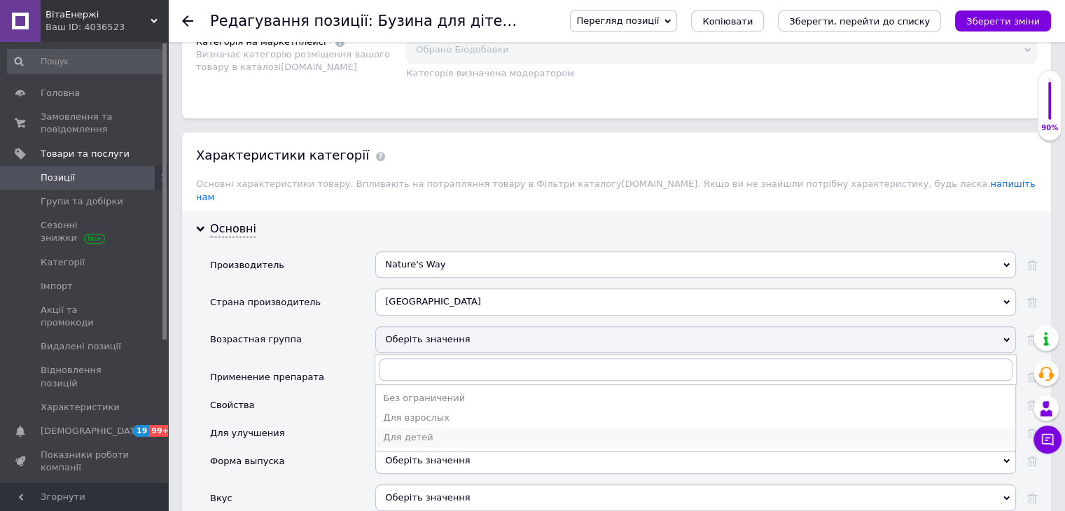
click at [415, 428] on li "Для детей" at bounding box center [695, 438] width 639 height 20
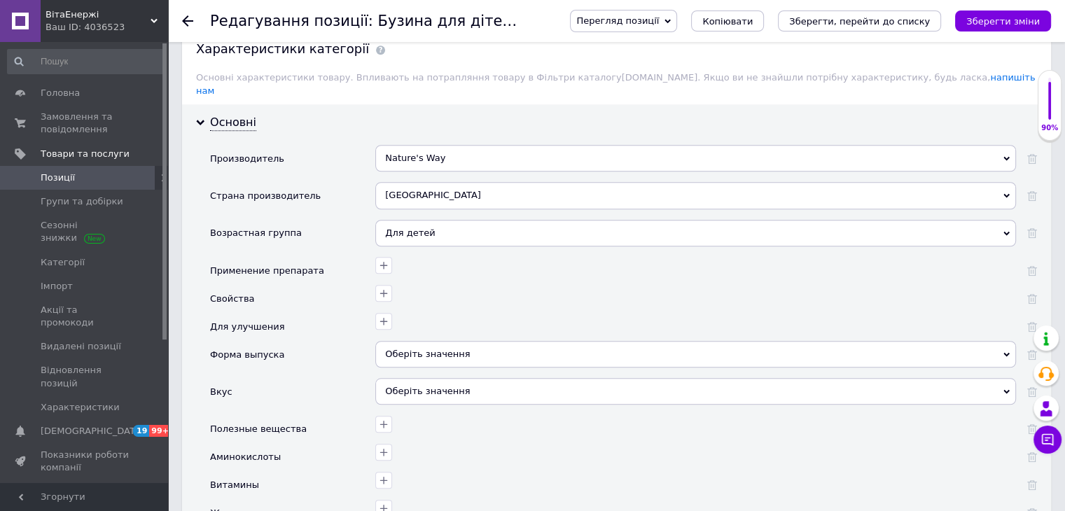
scroll to position [1261, 0]
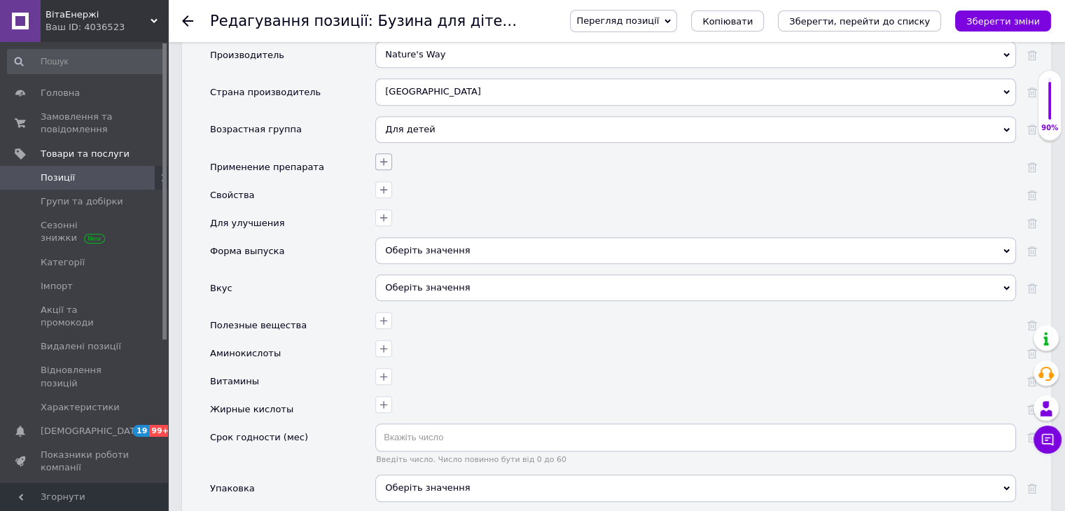
click at [381, 156] on icon "button" at bounding box center [383, 161] width 11 height 11
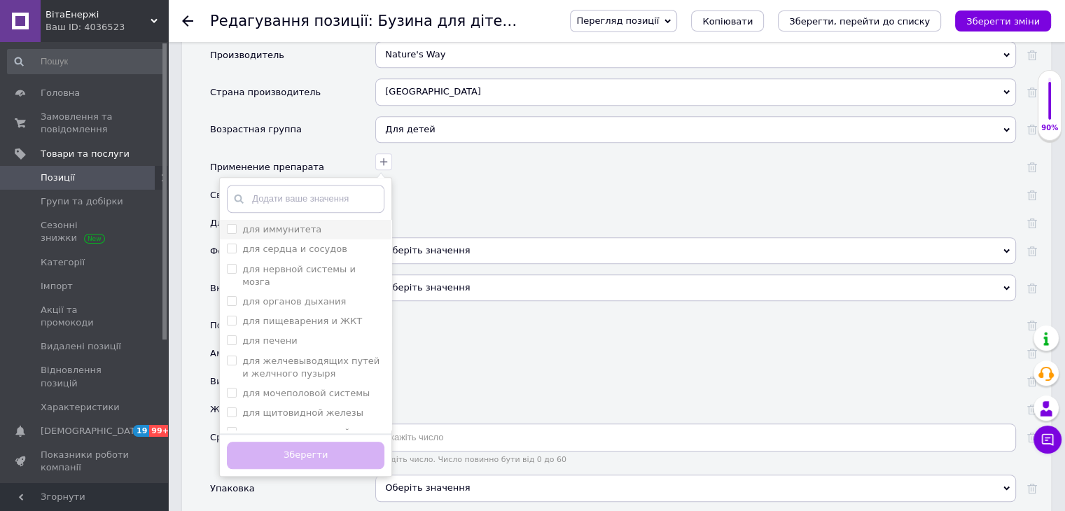
click at [296, 224] on label "для иммунитета" at bounding box center [281, 229] width 79 height 11
checkbox иммунитета "true"
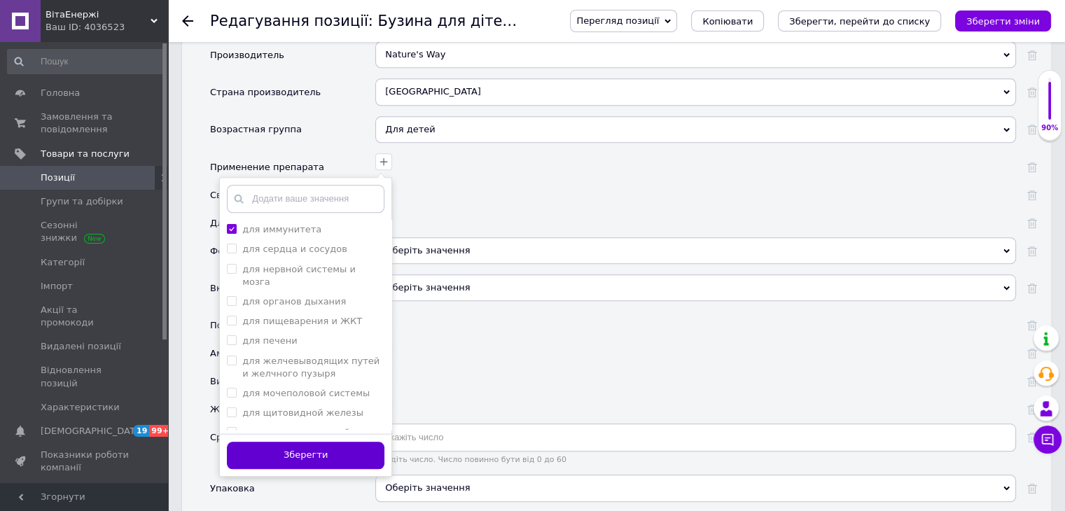
click at [341, 442] on button "Зберегти" at bounding box center [306, 455] width 158 height 27
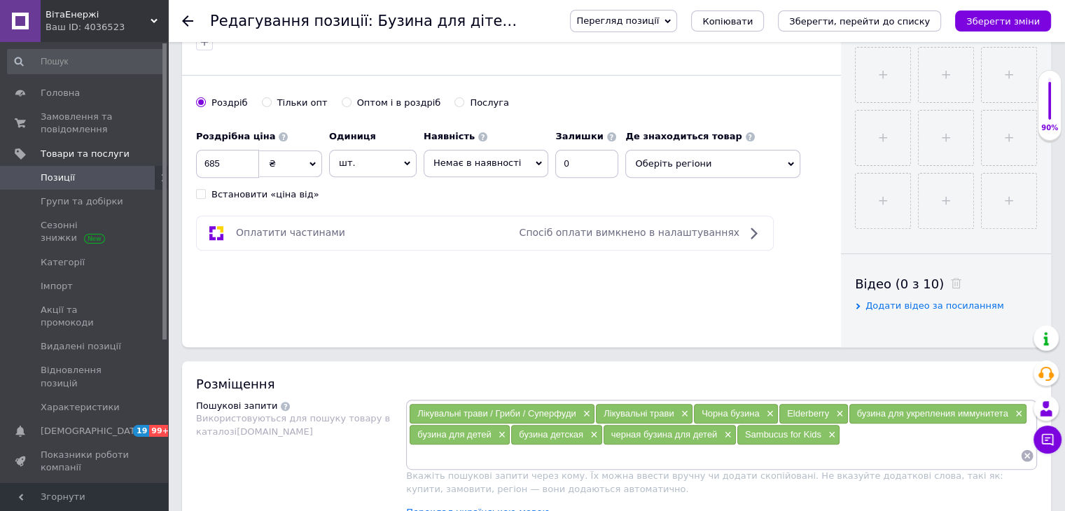
scroll to position [140, 0]
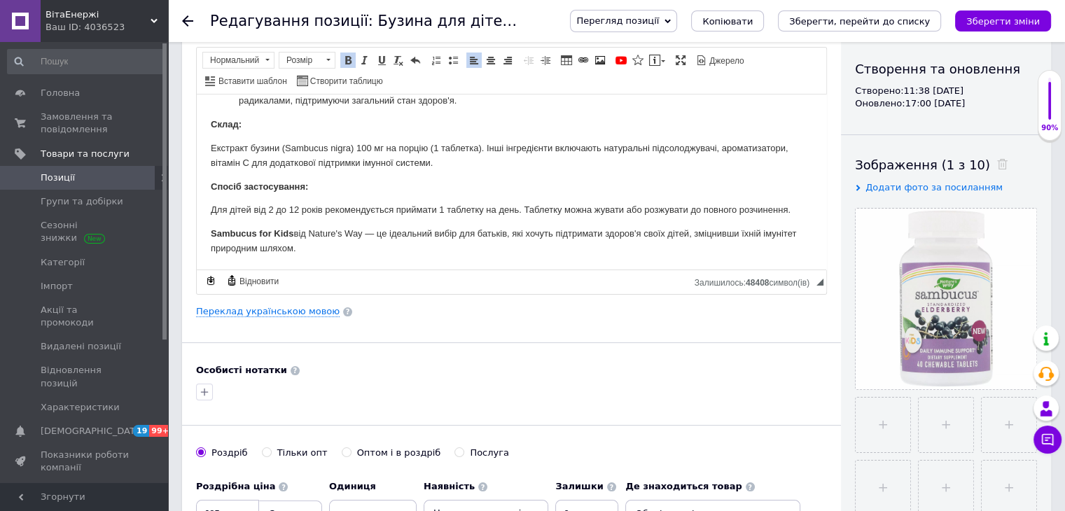
click at [361, 232] on p "Sambucus for Kids від Nature's Way — це ідеальний вибір для батьків, які хочуть…" at bounding box center [512, 240] width 602 height 29
click at [349, 57] on span at bounding box center [347, 60] width 11 height 11
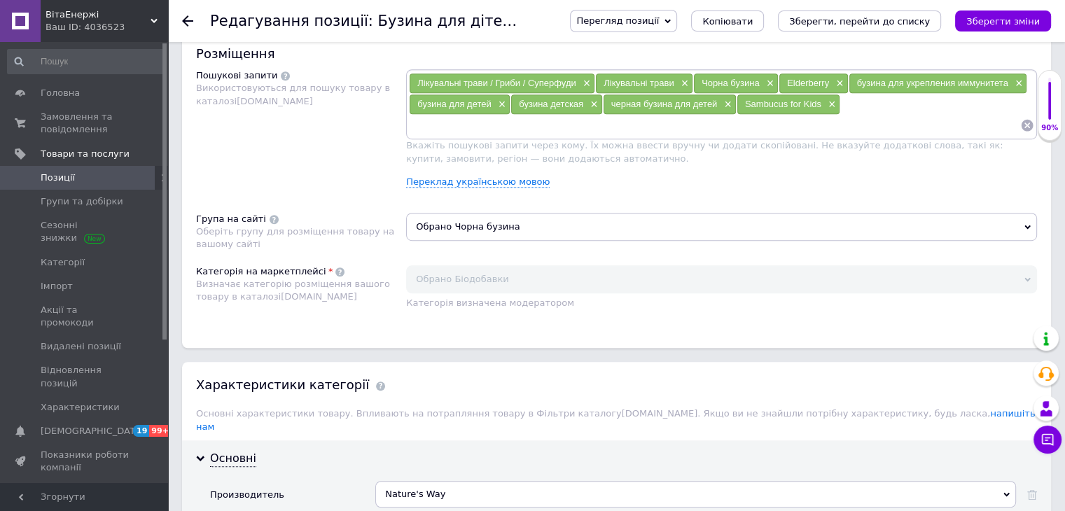
scroll to position [630, 0]
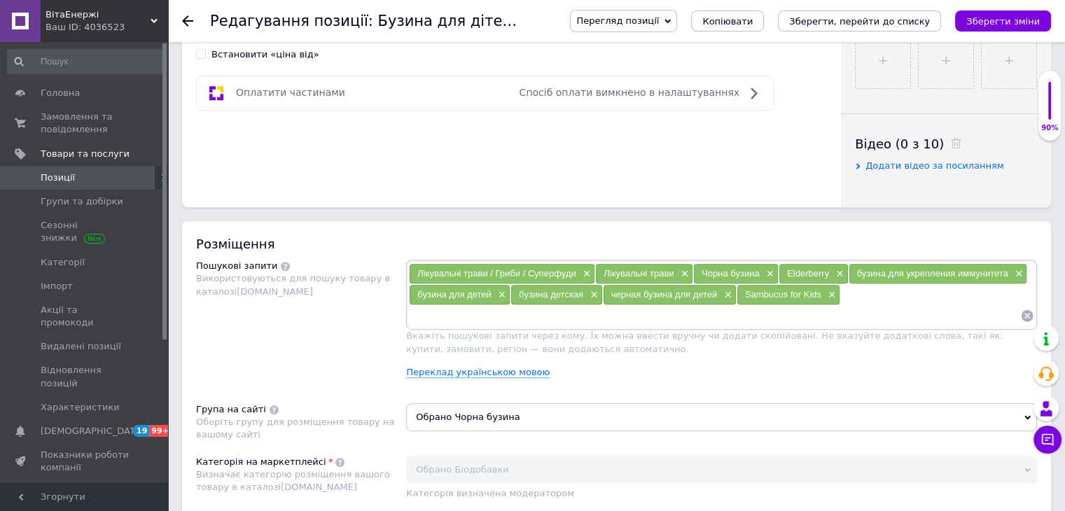
click at [438, 316] on input at bounding box center [714, 315] width 611 height 21
type input "экстракт бузины"
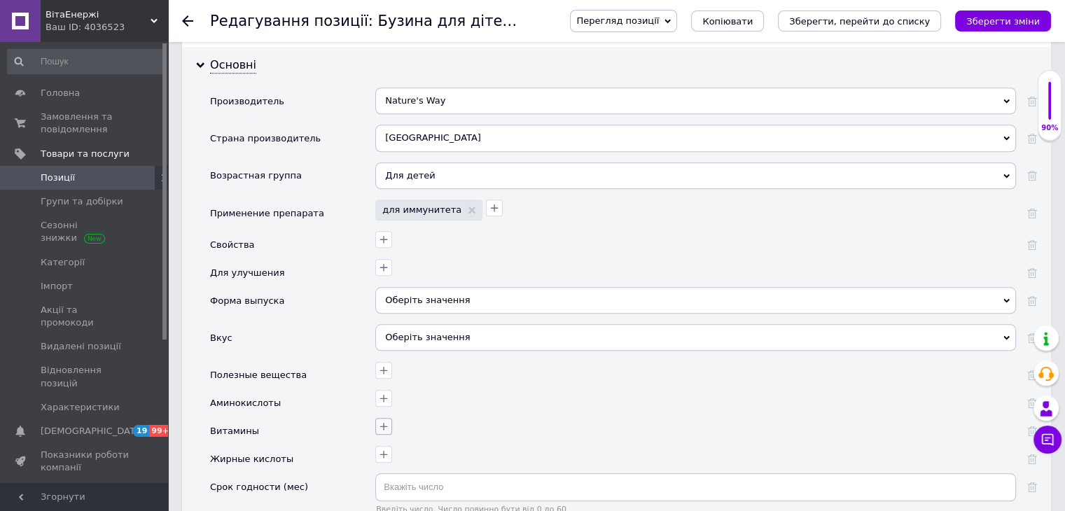
scroll to position [1331, 0]
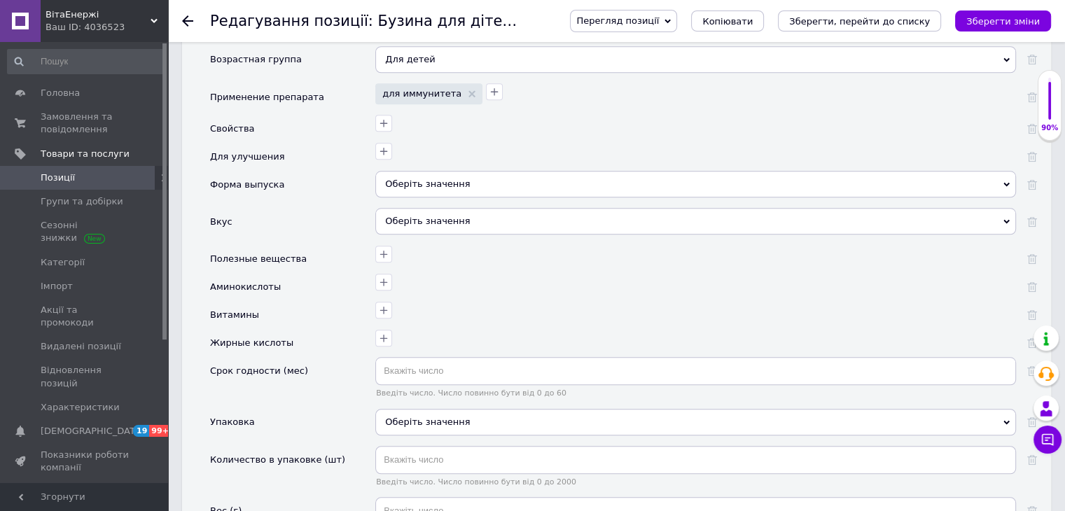
click at [432, 171] on div "Оберіть значення" at bounding box center [695, 184] width 641 height 27
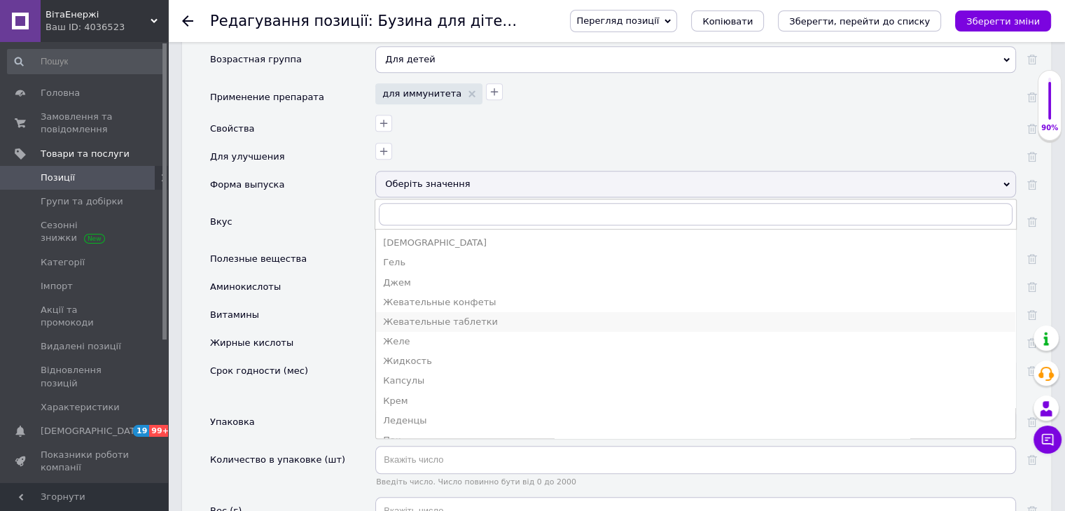
click at [449, 316] on div "Жевательные таблетки" at bounding box center [695, 322] width 625 height 13
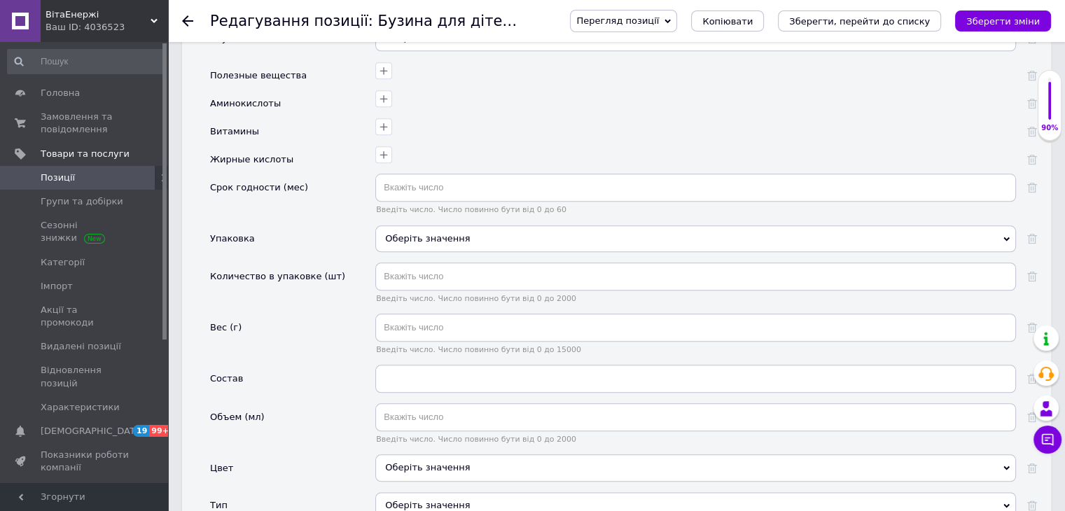
scroll to position [1611, 0]
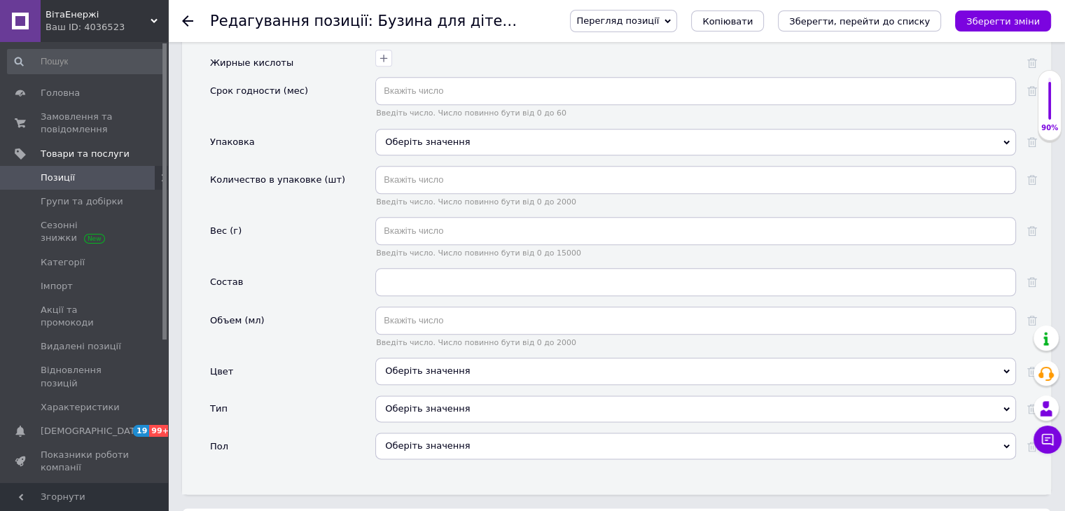
click at [445, 176] on div "Введіть число. Число повинно бути від 0 до 2000" at bounding box center [695, 186] width 641 height 41
click at [448, 166] on input "text" at bounding box center [695, 180] width 641 height 28
type input "40"
click at [317, 268] on div "Состав" at bounding box center [292, 287] width 165 height 39
click at [416, 396] on div "Оберіть значення" at bounding box center [695, 409] width 641 height 27
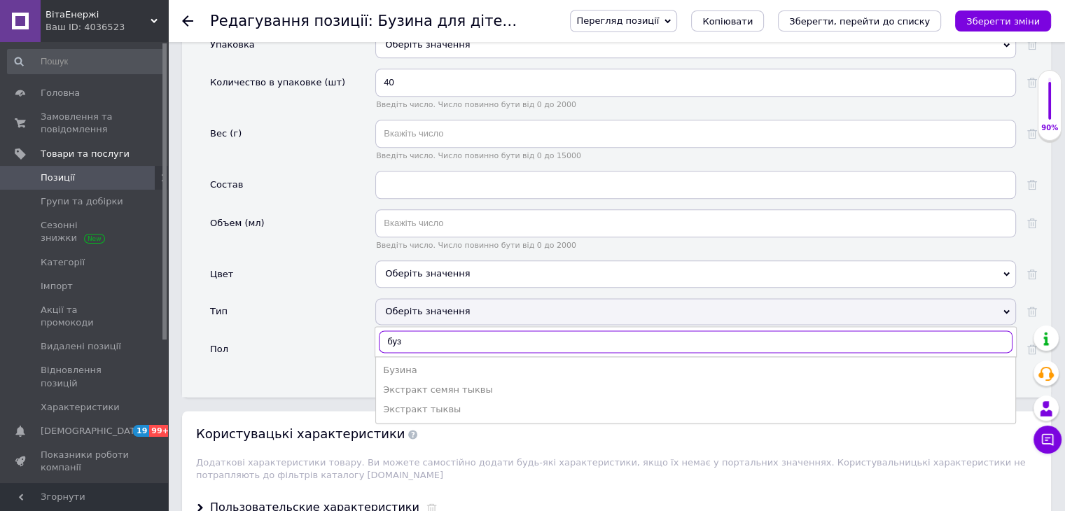
scroll to position [1751, 0]
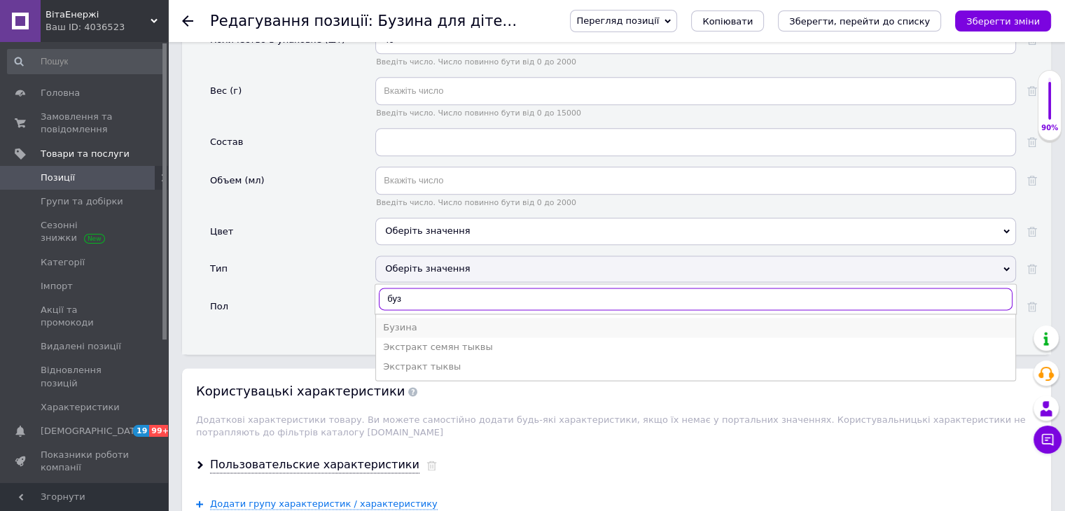
type input "буз"
click at [454, 321] on div "Бузина" at bounding box center [695, 327] width 625 height 13
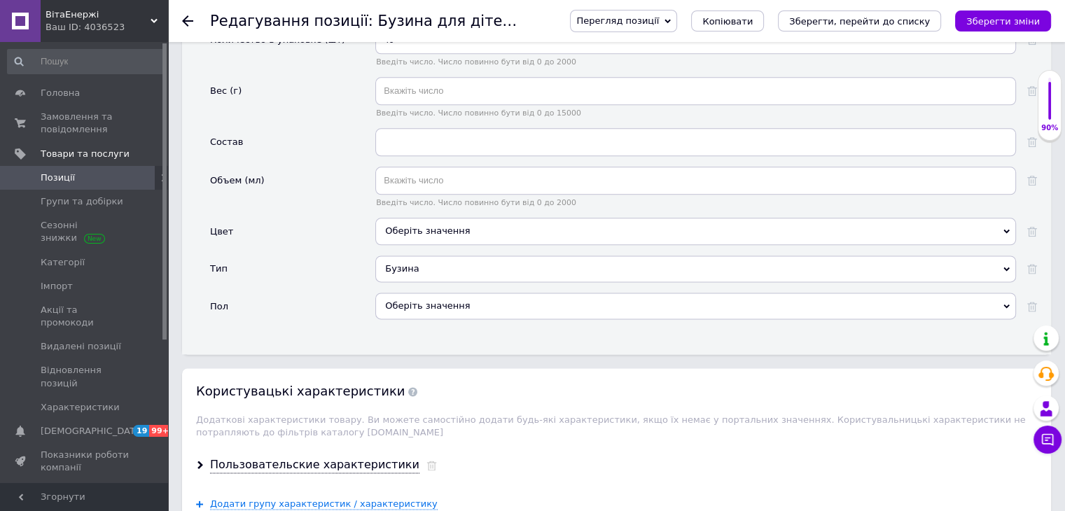
drag, startPoint x: 332, startPoint y: 296, endPoint x: 343, endPoint y: 292, distance: 11.7
click at [334, 295] on div "Пол" at bounding box center [292, 311] width 165 height 37
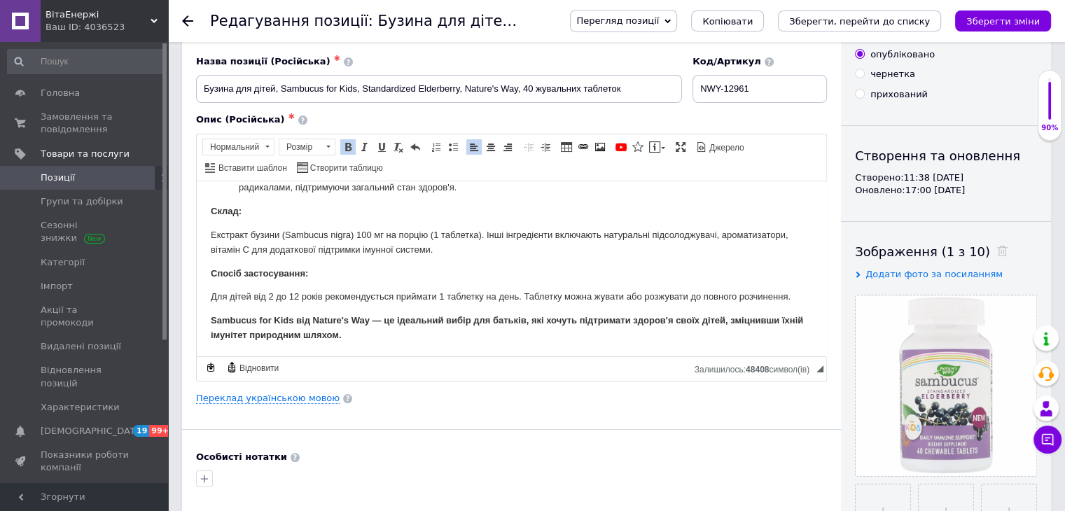
scroll to position [0, 0]
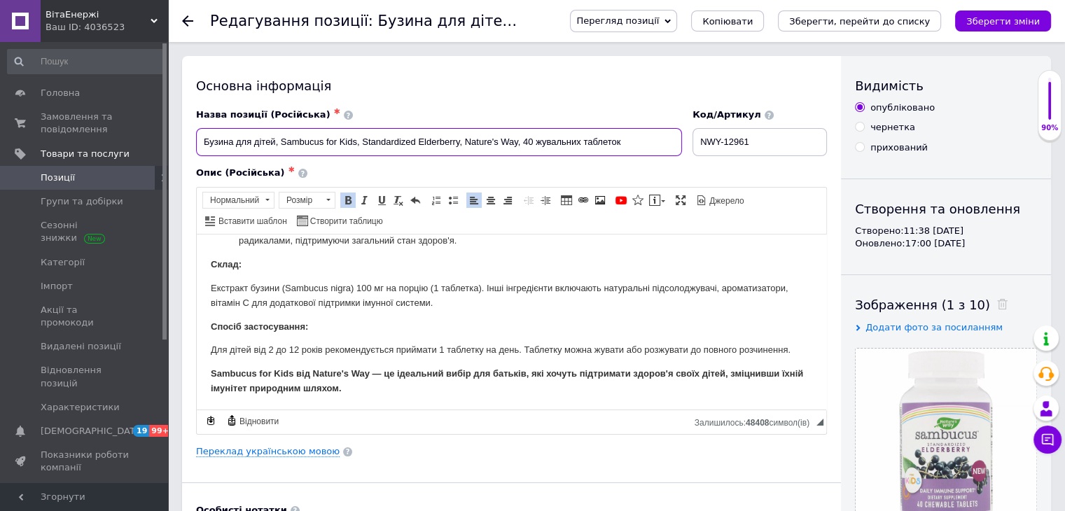
click at [346, 142] on input "Бузина для дітей, Sambucus for Kids, Standardized Elderberry, Nature's Way, 40 …" at bounding box center [439, 142] width 486 height 28
click at [583, 81] on div "Основна інформація" at bounding box center [511, 86] width 631 height 18
click at [847, 23] on icon "Зберегти, перейти до списку" at bounding box center [859, 21] width 141 height 11
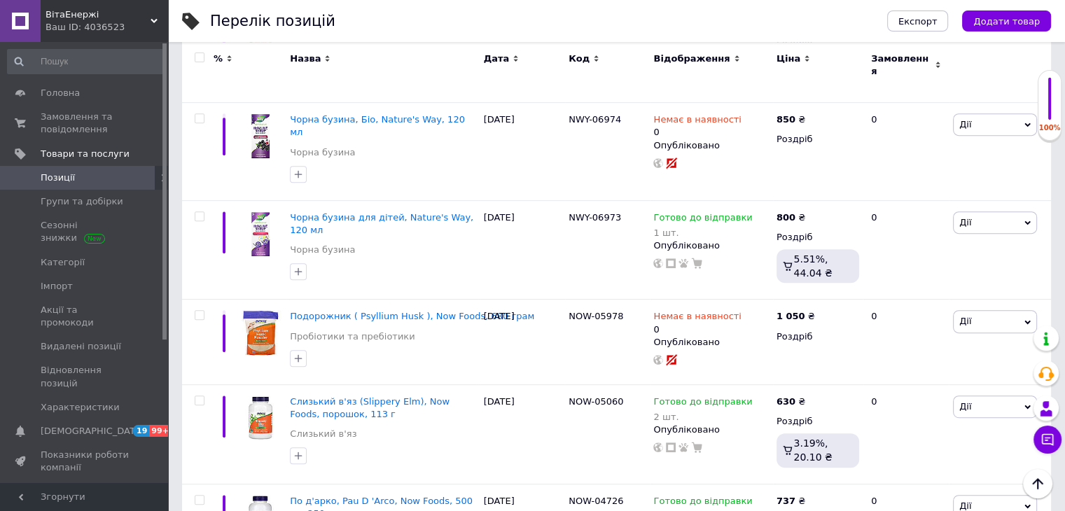
scroll to position [420, 0]
